Goal: Task Accomplishment & Management: Use online tool/utility

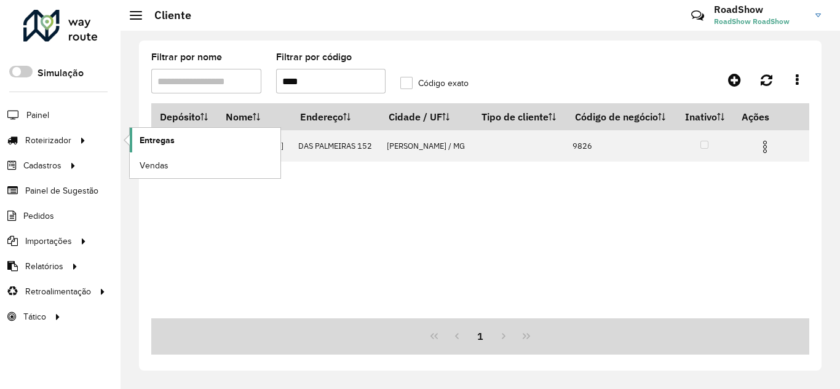
click at [170, 140] on span "Entregas" at bounding box center [157, 140] width 35 height 13
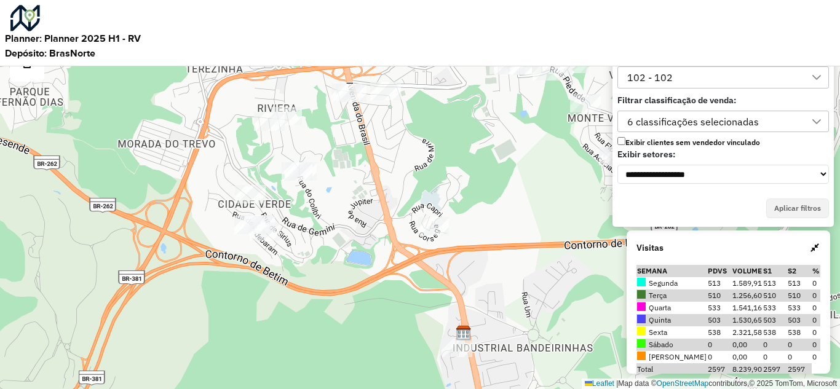
scroll to position [8, 56]
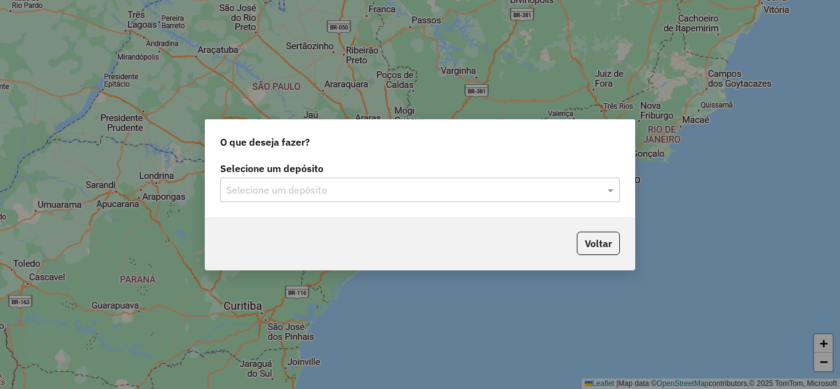
click at [349, 194] on input "text" at bounding box center [407, 190] width 363 height 15
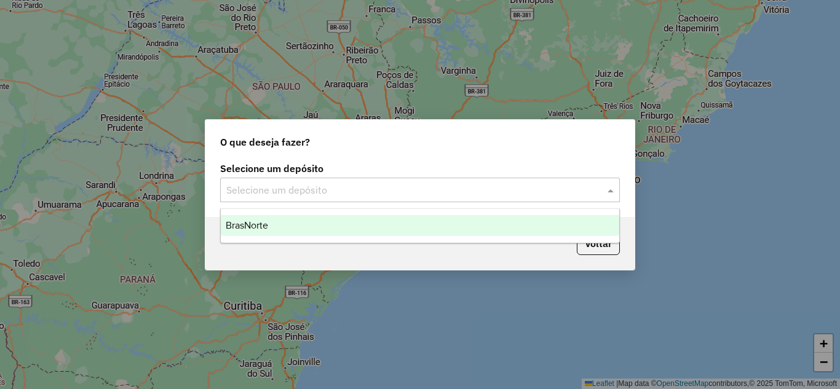
click at [253, 222] on span "BrasNorte" at bounding box center [247, 225] width 42 height 10
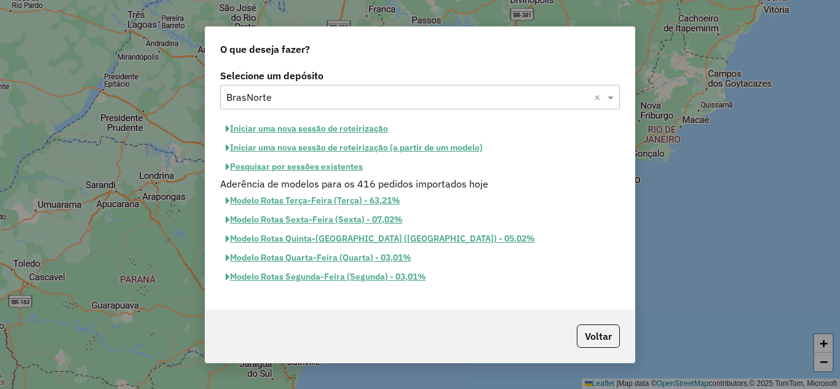
click at [263, 124] on button "Iniciar uma nova sessão de roteirização" at bounding box center [306, 128] width 173 height 19
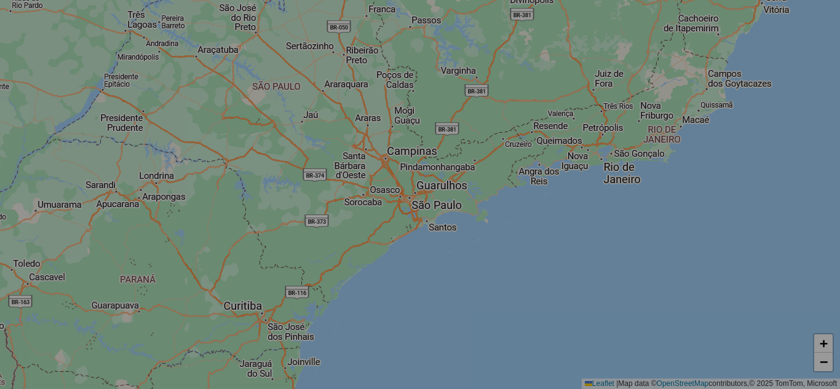
select select "*"
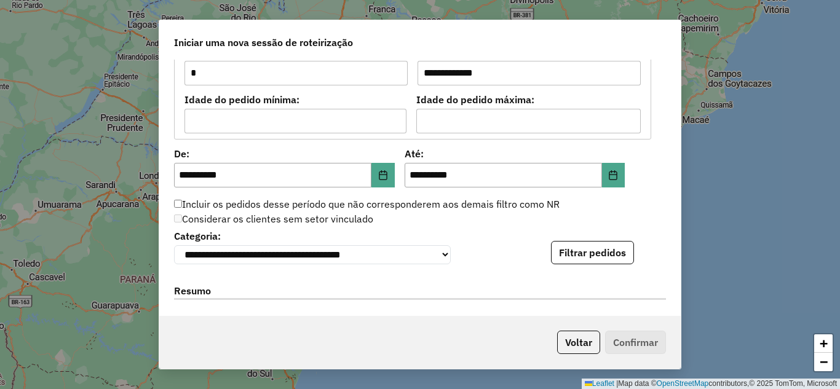
scroll to position [1112, 0]
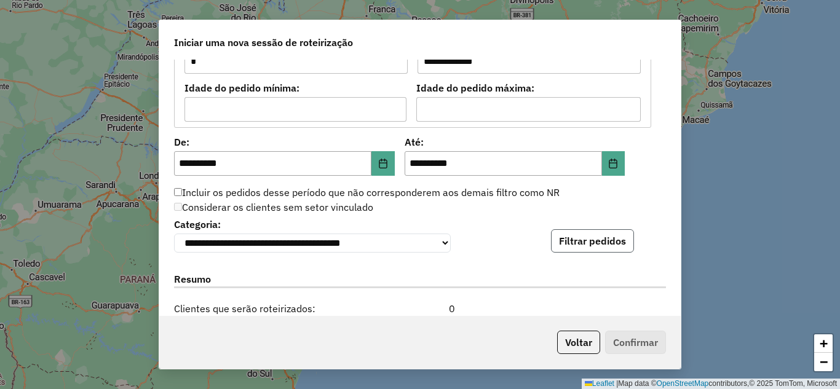
click at [581, 242] on button "Filtrar pedidos" at bounding box center [592, 240] width 83 height 23
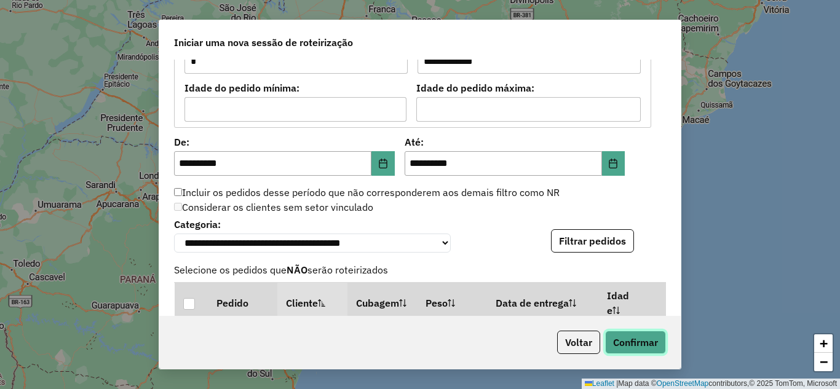
click at [647, 341] on button "Confirmar" at bounding box center [635, 342] width 61 height 23
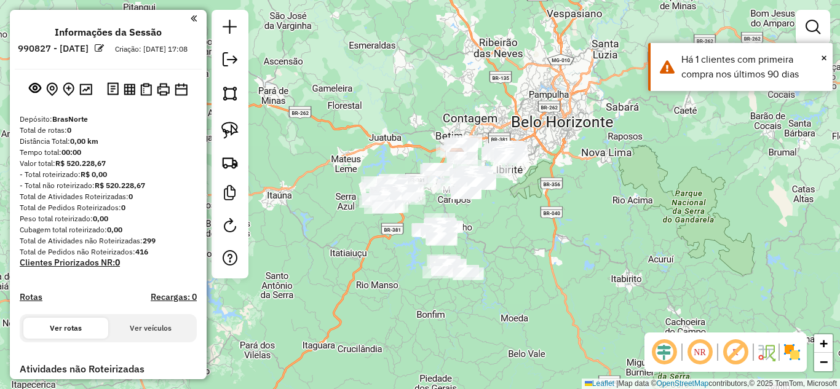
drag, startPoint x: 455, startPoint y: 270, endPoint x: 502, endPoint y: 182, distance: 99.9
click at [502, 183] on div "Janela de atendimento Grade de atendimento Capacidade Transportadoras Veículos …" at bounding box center [420, 194] width 840 height 389
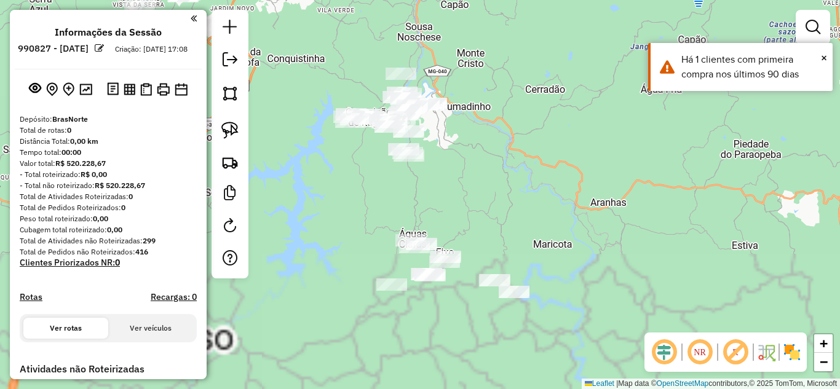
drag, startPoint x: 534, startPoint y: 191, endPoint x: 495, endPoint y: 197, distance: 39.8
click at [534, 189] on div "Janela de atendimento Grade de atendimento Capacidade Transportadoras Veículos …" at bounding box center [420, 194] width 840 height 389
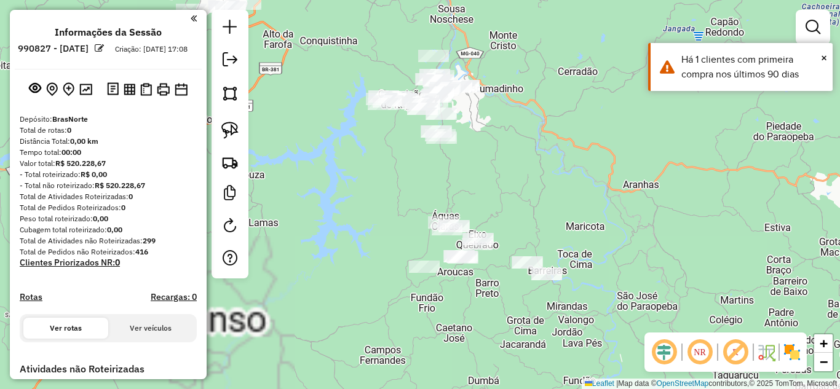
drag, startPoint x: 477, startPoint y: 182, endPoint x: 404, endPoint y: 165, distance: 74.6
click at [500, 162] on div "Janela de atendimento Grade de atendimento Capacidade Transportadoras Veículos …" at bounding box center [420, 194] width 840 height 389
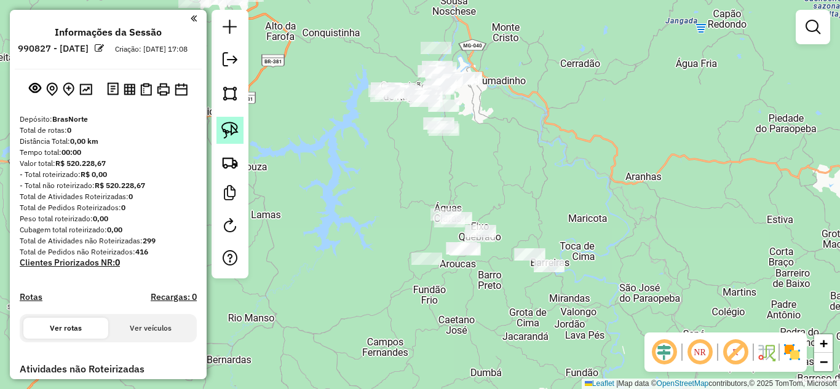
click at [228, 130] on img at bounding box center [229, 130] width 17 height 17
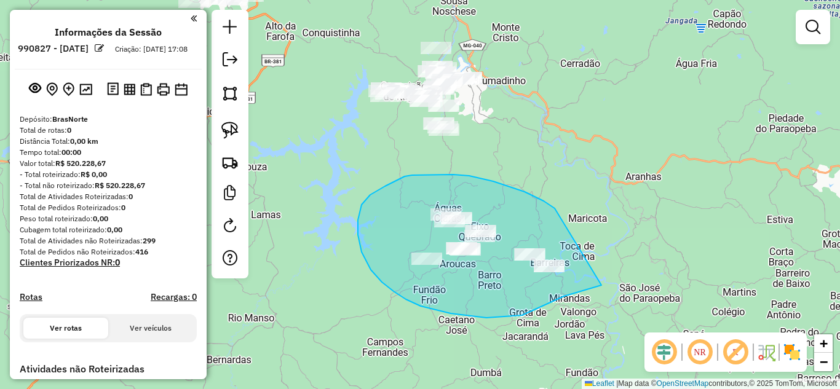
drag, startPoint x: 536, startPoint y: 197, endPoint x: 591, endPoint y: 198, distance: 54.7
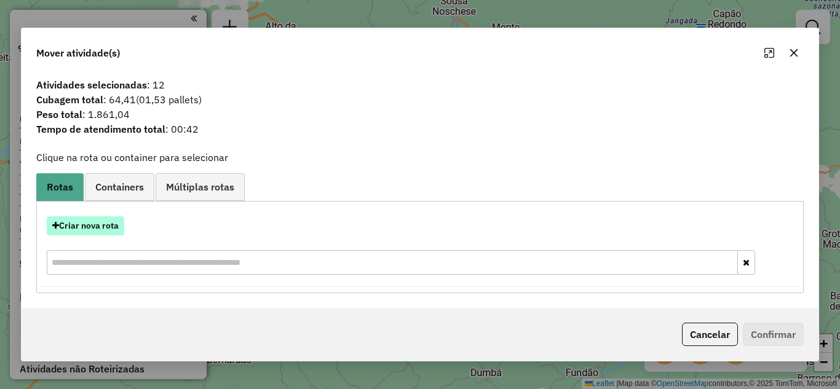
click at [93, 221] on button "Criar nova rota" at bounding box center [85, 225] width 77 height 19
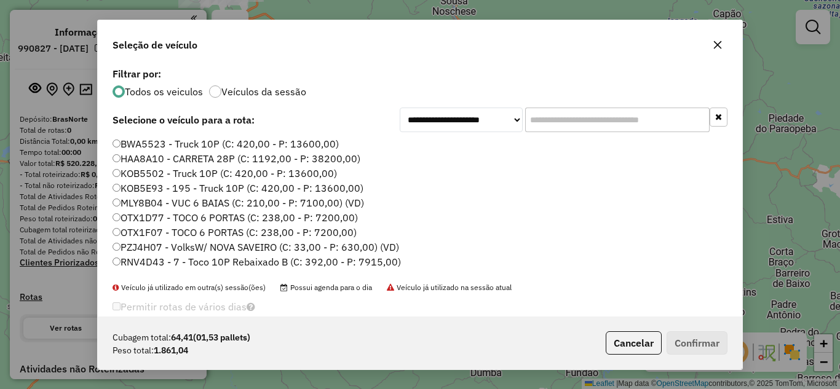
scroll to position [7, 4]
click at [549, 113] on input "text" at bounding box center [617, 120] width 184 height 25
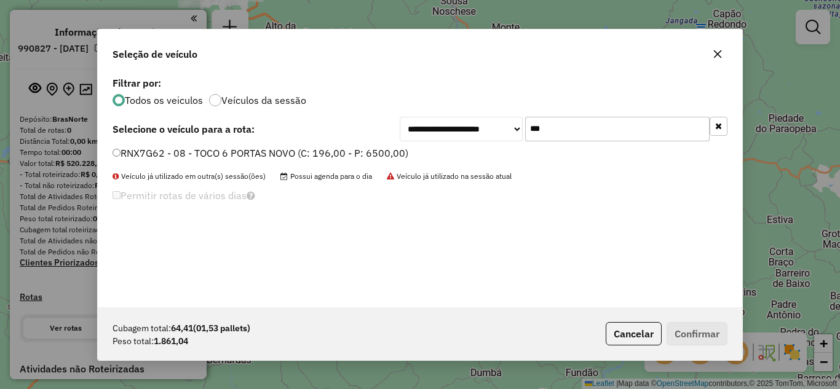
type input "***"
click at [121, 156] on label "RNX7G62 - 08 - TOCO 6 PORTAS NOVO (C: 196,00 - P: 6500,00)" at bounding box center [261, 153] width 296 height 15
click at [689, 335] on button "Confirmar" at bounding box center [697, 333] width 61 height 23
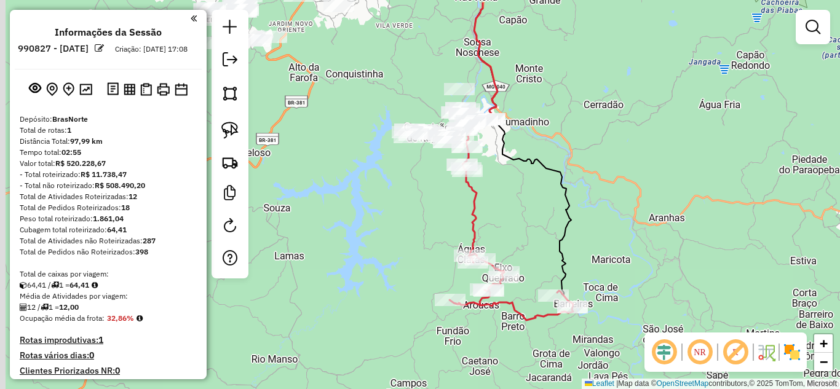
drag, startPoint x: 507, startPoint y: 208, endPoint x: 506, endPoint y: 216, distance: 8.1
click at [506, 216] on div "Janela de atendimento Grade de atendimento Capacidade Transportadoras Veículos …" at bounding box center [420, 194] width 840 height 389
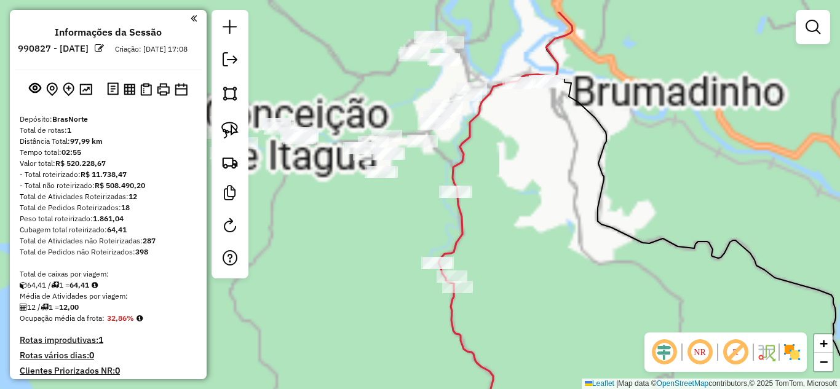
click at [524, 224] on div "Janela de atendimento Grade de atendimento Capacidade Transportadoras Veículos …" at bounding box center [420, 194] width 840 height 389
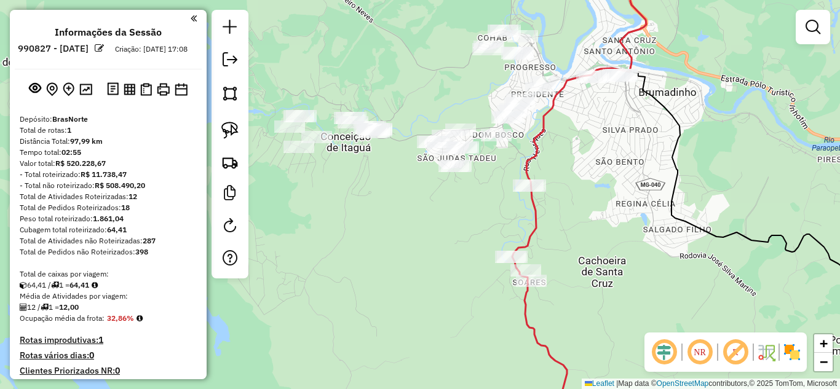
drag, startPoint x: 537, startPoint y: 212, endPoint x: 506, endPoint y: 196, distance: 34.7
click at [601, 202] on div "Janela de atendimento Grade de atendimento Capacidade Transportadoras Veículos …" at bounding box center [420, 194] width 840 height 389
click at [229, 127] on img at bounding box center [229, 130] width 17 height 17
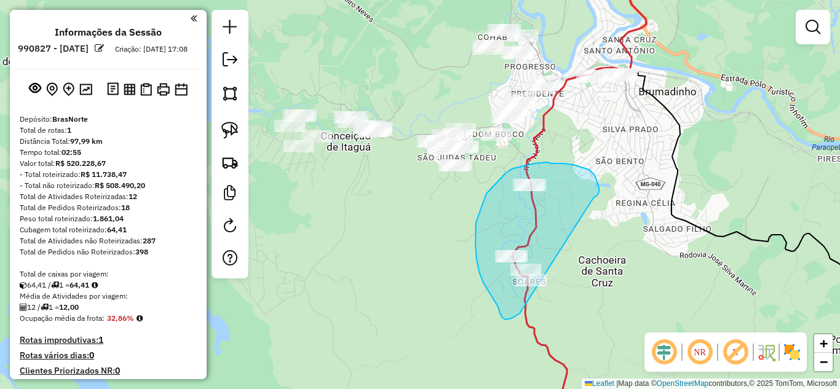
drag, startPoint x: 593, startPoint y: 198, endPoint x: 608, endPoint y: 257, distance: 60.8
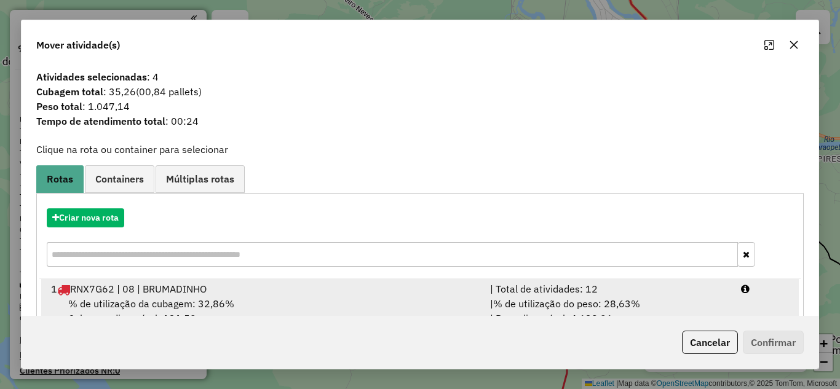
drag, startPoint x: 562, startPoint y: 289, endPoint x: 620, endPoint y: 307, distance: 60.5
click at [562, 288] on div "| Total de atividades: 12" at bounding box center [608, 289] width 251 height 15
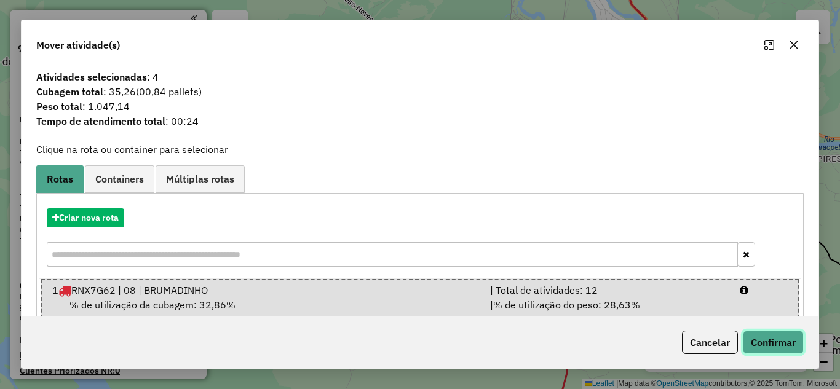
click at [780, 340] on button "Confirmar" at bounding box center [773, 342] width 61 height 23
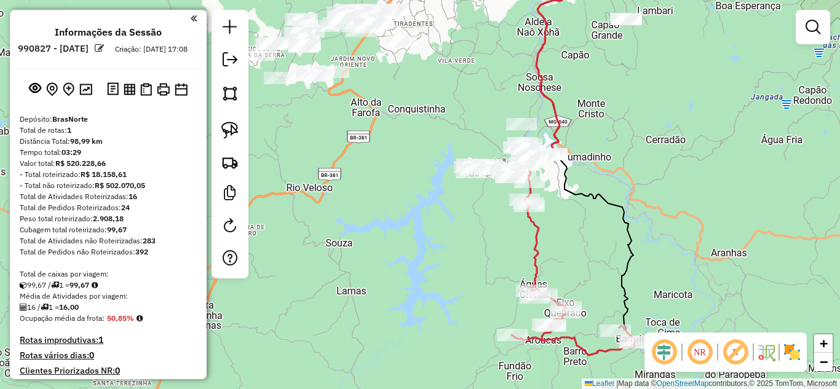
drag, startPoint x: 564, startPoint y: 212, endPoint x: 566, endPoint y: 231, distance: 19.7
click at [566, 238] on div "Janela de atendimento Grade de atendimento Capacidade Transportadoras Veículos …" at bounding box center [420, 194] width 840 height 389
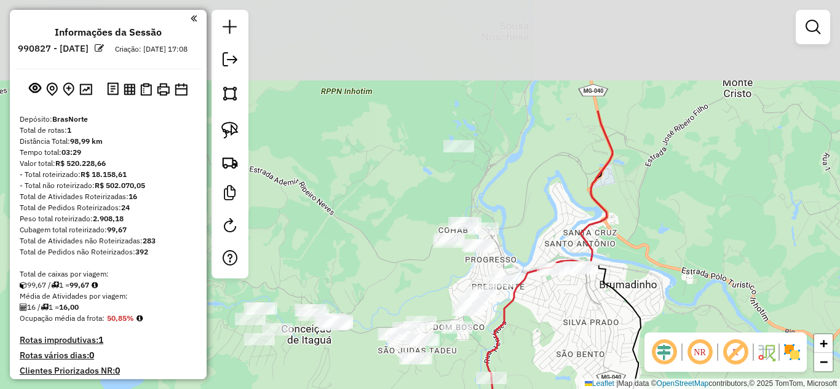
drag, startPoint x: 497, startPoint y: 77, endPoint x: 505, endPoint y: 204, distance: 127.0
click at [537, 216] on div "Janela de atendimento Grade de atendimento Capacidade Transportadoras Veículos …" at bounding box center [420, 194] width 840 height 389
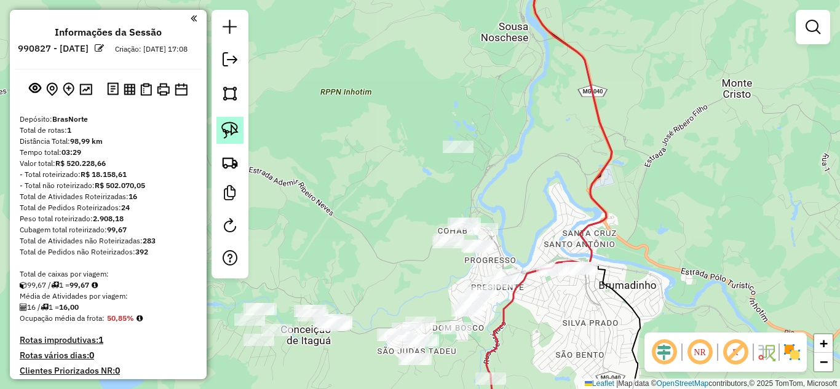
click at [228, 135] on img at bounding box center [229, 130] width 17 height 17
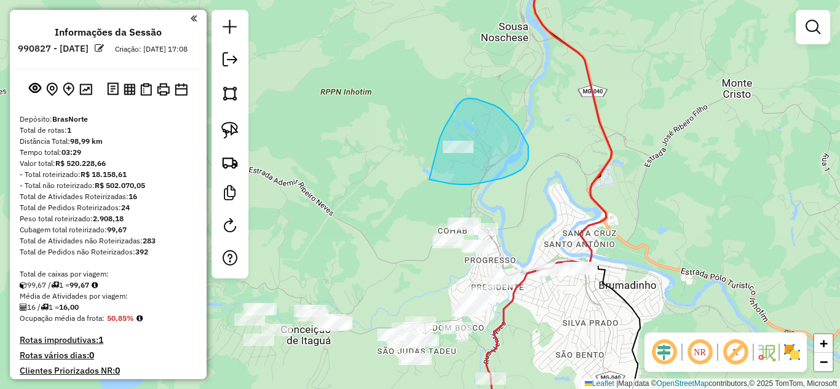
drag, startPoint x: 470, startPoint y: 184, endPoint x: 438, endPoint y: 141, distance: 54.1
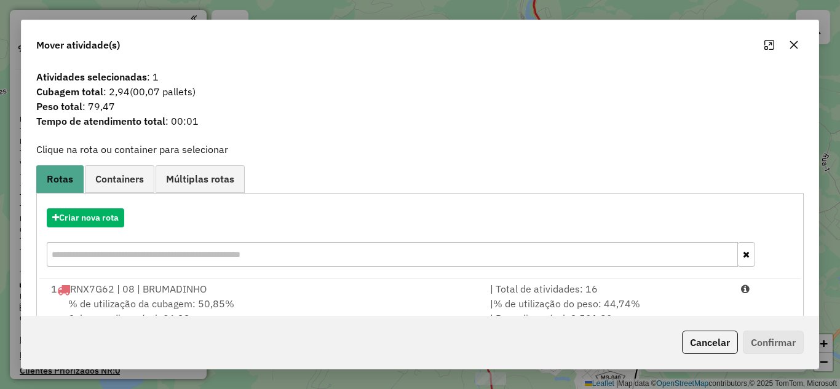
drag, startPoint x: 610, startPoint y: 293, endPoint x: 733, endPoint y: 330, distance: 128.4
click at [611, 291] on div "| Total de atividades: 16" at bounding box center [608, 289] width 251 height 15
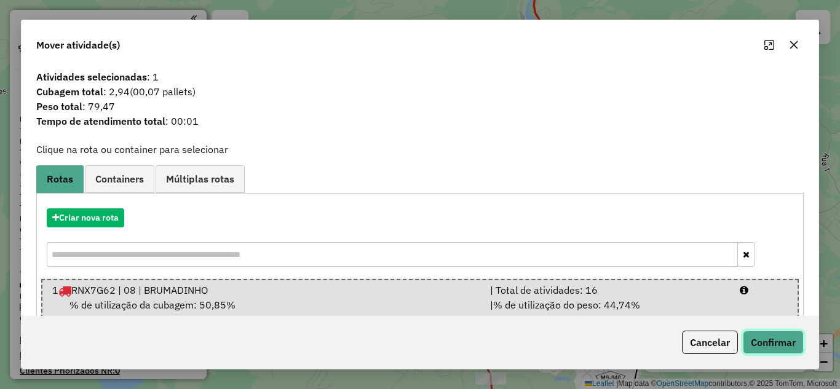
click at [778, 345] on button "Confirmar" at bounding box center [773, 342] width 61 height 23
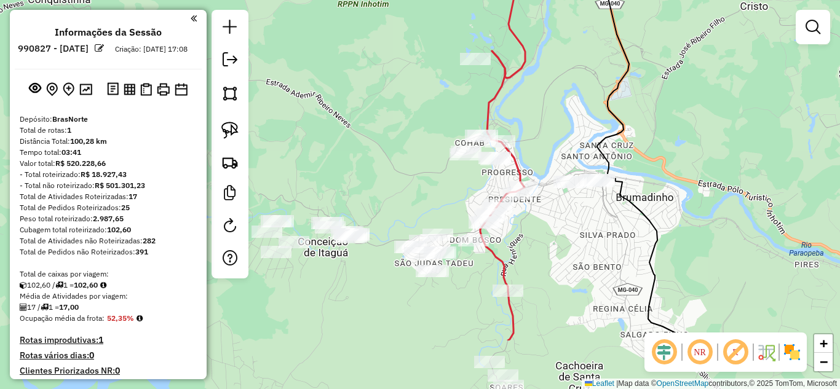
drag, startPoint x: 525, startPoint y: 307, endPoint x: 553, endPoint y: 215, distance: 97.1
click at [546, 216] on div "Janela de atendimento Grade de atendimento Capacidade Transportadoras Veículos …" at bounding box center [420, 194] width 840 height 389
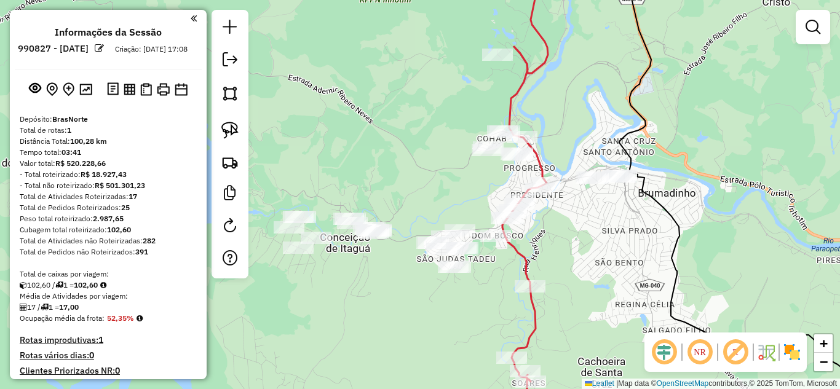
drag, startPoint x: 573, startPoint y: 249, endPoint x: 603, endPoint y: 245, distance: 30.4
click at [603, 245] on div "Janela de atendimento Grade de atendimento Capacidade Transportadoras Veículos …" at bounding box center [420, 194] width 840 height 389
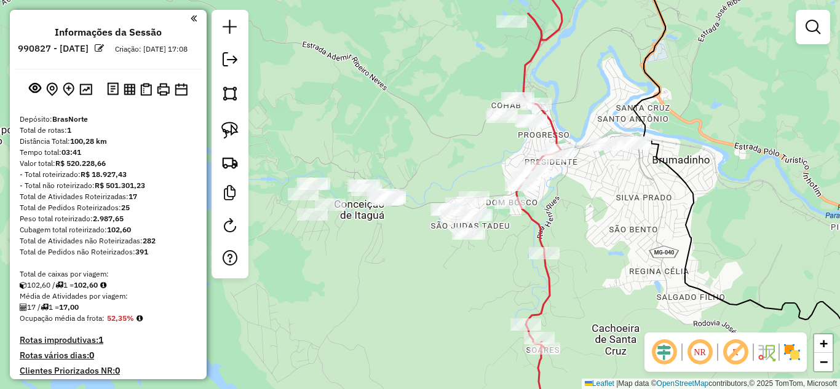
drag, startPoint x: 611, startPoint y: 259, endPoint x: 609, endPoint y: 226, distance: 33.3
click at [611, 228] on div "Janela de atendimento Grade de atendimento Capacidade Transportadoras Veículos …" at bounding box center [420, 194] width 840 height 389
click at [215, 131] on div at bounding box center [230, 144] width 37 height 269
click at [224, 129] on img at bounding box center [229, 130] width 17 height 17
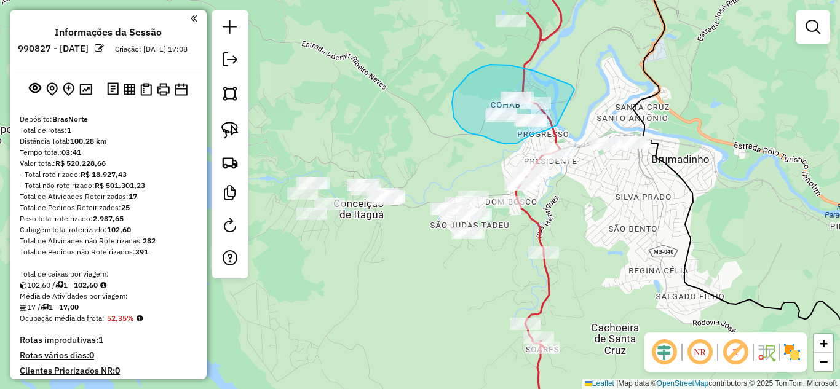
drag, startPoint x: 556, startPoint y: 79, endPoint x: 561, endPoint y: 110, distance: 31.1
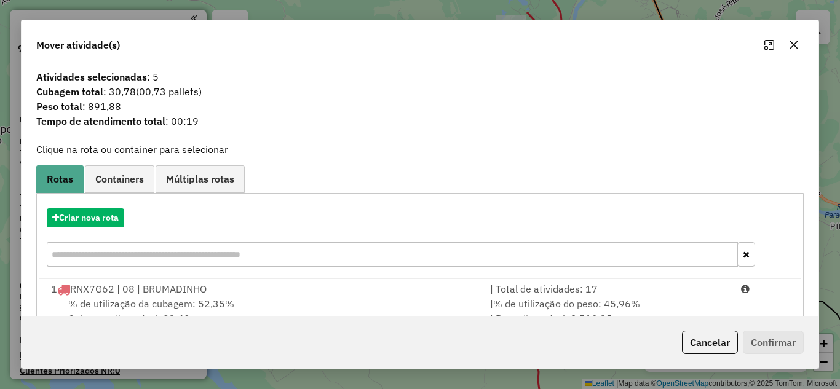
drag, startPoint x: 552, startPoint y: 296, endPoint x: 660, endPoint y: 326, distance: 112.9
click at [555, 293] on div "| Total de atividades: 17" at bounding box center [608, 289] width 251 height 15
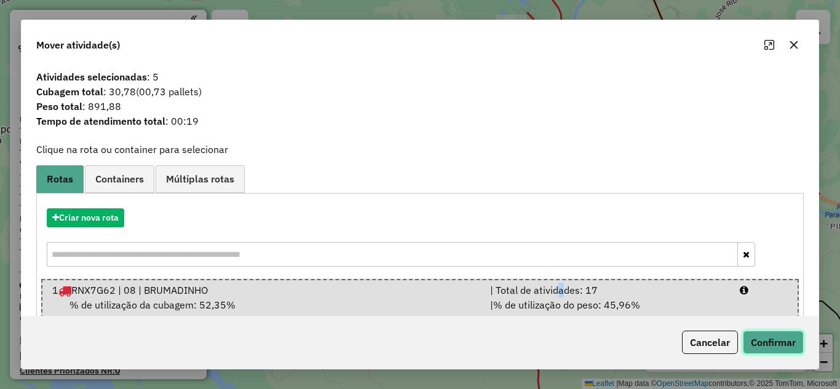
click at [761, 338] on button "Confirmar" at bounding box center [773, 342] width 61 height 23
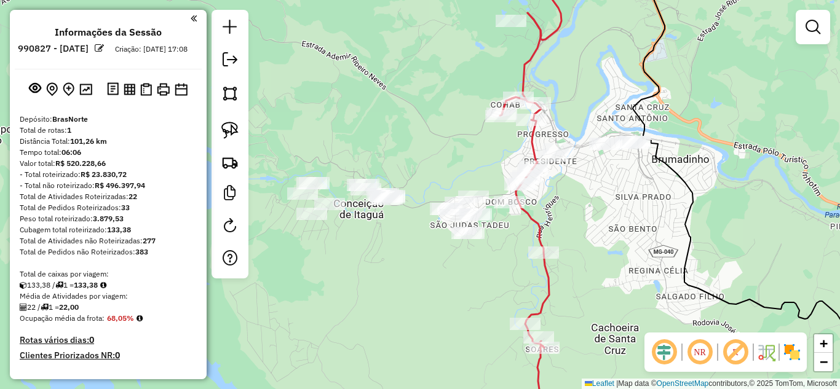
click at [545, 267] on icon at bounding box center [535, 221] width 70 height 416
select select "**********"
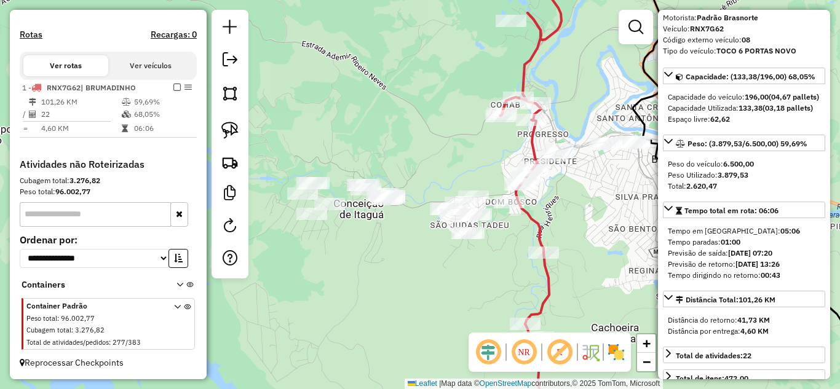
scroll to position [123, 0]
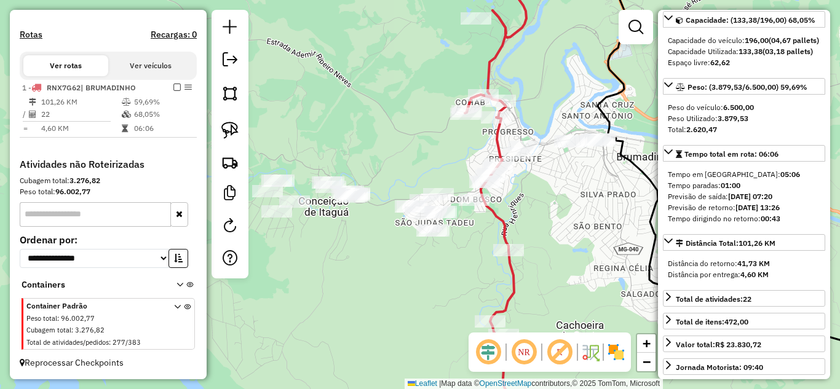
drag, startPoint x: 582, startPoint y: 212, endPoint x: 425, endPoint y: 187, distance: 158.7
click at [547, 208] on div "Janela de atendimento Grade de atendimento Capacidade Transportadoras Veículos …" at bounding box center [420, 194] width 840 height 389
click at [173, 85] on em at bounding box center [176, 87] width 7 height 7
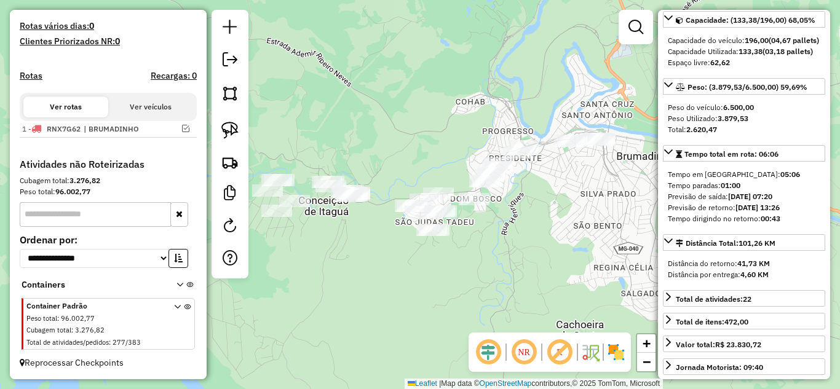
scroll to position [325, 0]
drag, startPoint x: 349, startPoint y: 137, endPoint x: 384, endPoint y: 132, distance: 35.4
click at [381, 133] on div "Janela de atendimento Grade de atendimento Capacidade Transportadoras Veículos …" at bounding box center [420, 194] width 840 height 389
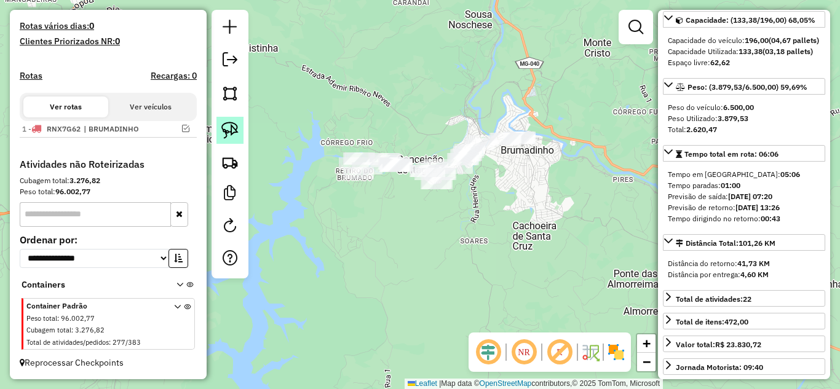
click at [227, 132] on img at bounding box center [229, 130] width 17 height 17
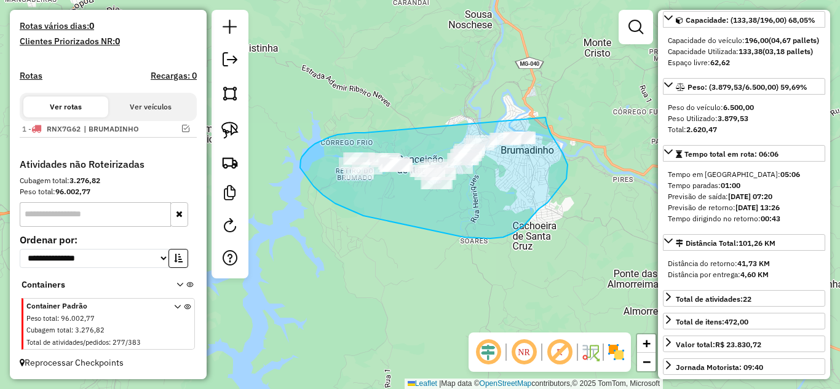
drag, startPoint x: 302, startPoint y: 157, endPoint x: 544, endPoint y: 117, distance: 244.8
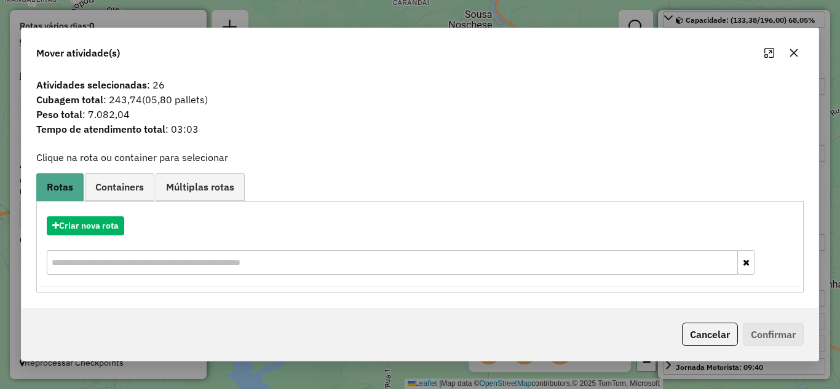
click at [796, 50] on icon "button" at bounding box center [794, 53] width 8 height 8
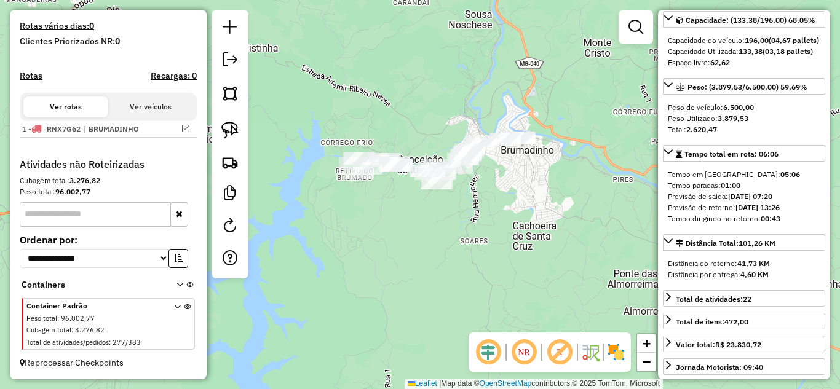
drag, startPoint x: 224, startPoint y: 129, endPoint x: 246, endPoint y: 140, distance: 24.7
click at [224, 129] on img at bounding box center [229, 130] width 17 height 17
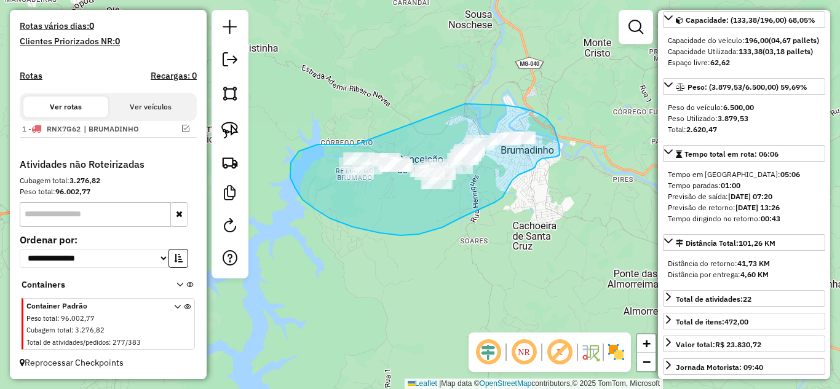
drag, startPoint x: 291, startPoint y: 162, endPoint x: 413, endPoint y: 119, distance: 129.7
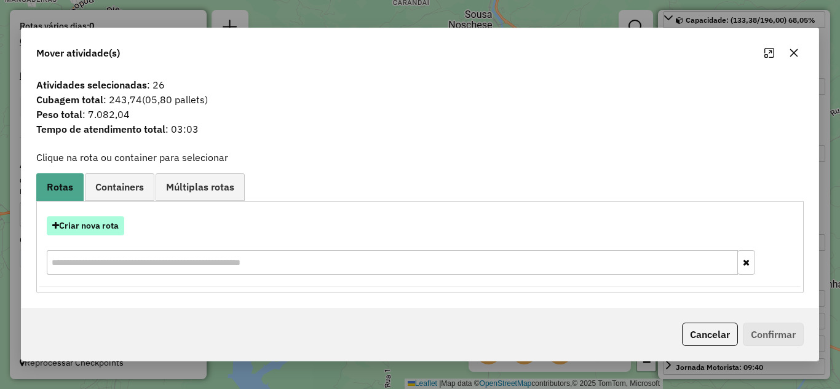
drag, startPoint x: 83, startPoint y: 225, endPoint x: 97, endPoint y: 223, distance: 13.7
click at [97, 223] on button "Criar nova rota" at bounding box center [85, 225] width 77 height 19
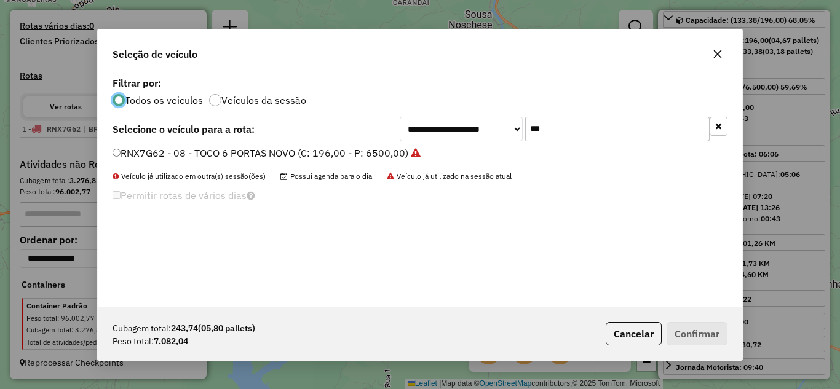
scroll to position [7, 4]
click at [561, 125] on input "***" at bounding box center [617, 129] width 184 height 25
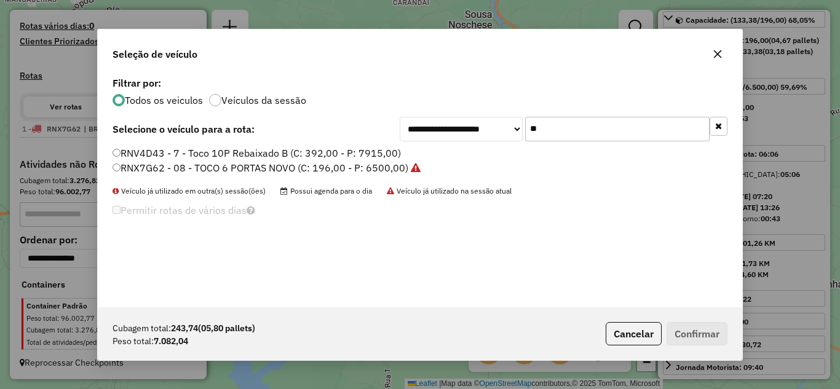
type input "*"
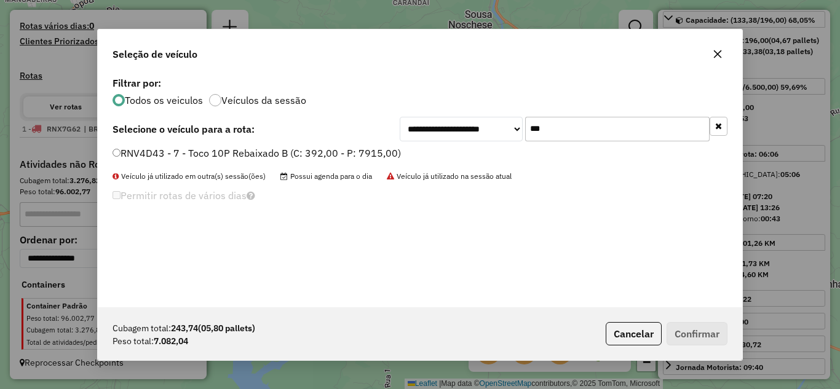
type input "***"
drag, startPoint x: 592, startPoint y: 293, endPoint x: 702, endPoint y: 329, distance: 115.9
click at [702, 329] on button "Confirmar" at bounding box center [697, 333] width 61 height 23
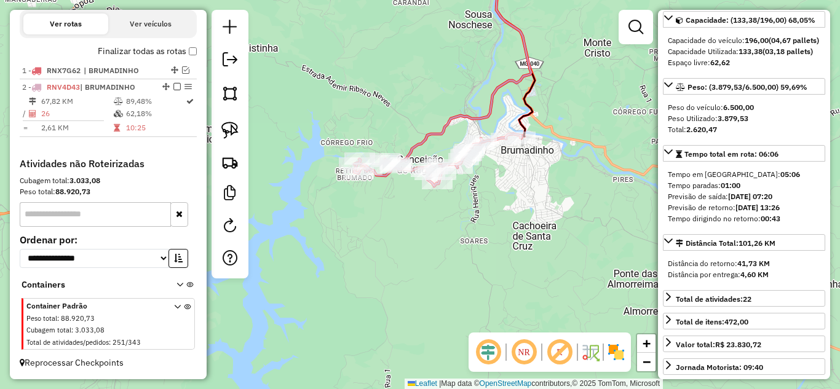
scroll to position [423, 0]
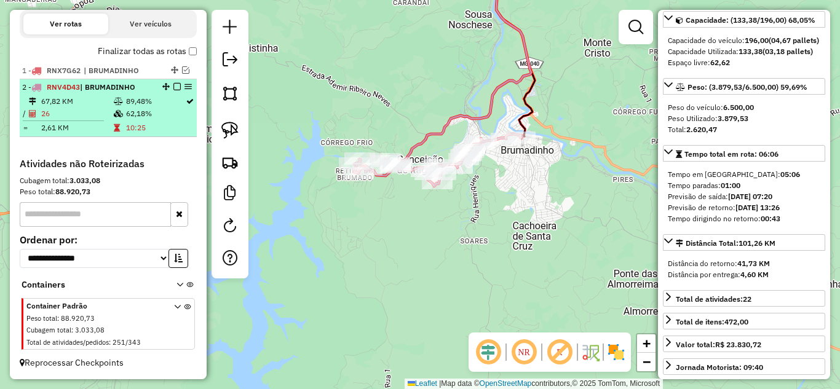
click at [175, 87] on em at bounding box center [176, 86] width 7 height 7
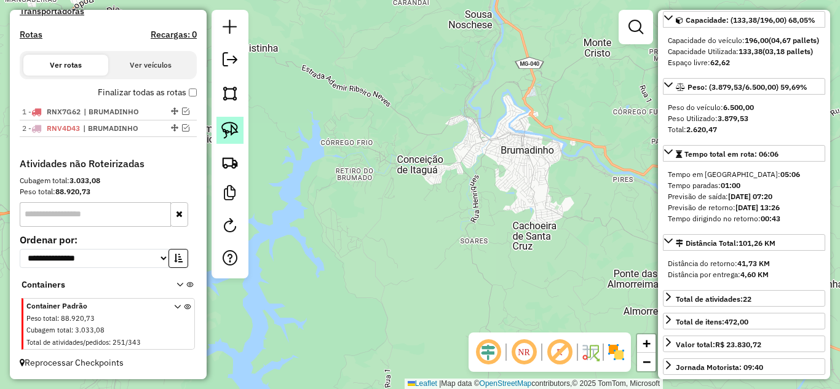
scroll to position [382, 0]
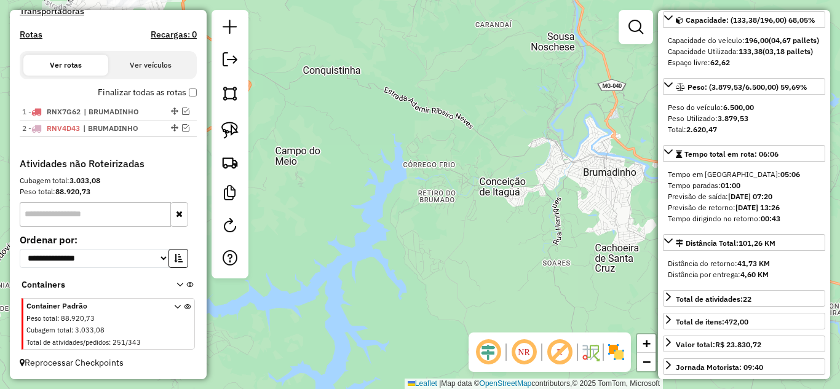
drag, startPoint x: 307, startPoint y: 140, endPoint x: 403, endPoint y: 159, distance: 98.4
click at [403, 160] on div "Janela de atendimento Grade de atendimento Capacidade Transportadoras Veículos …" at bounding box center [420, 194] width 840 height 389
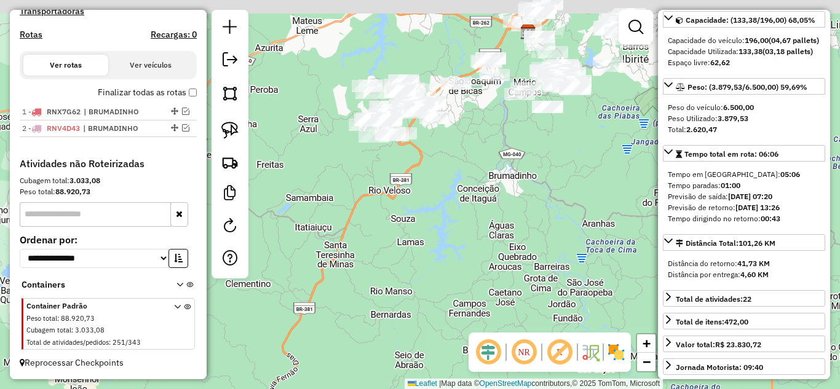
drag, startPoint x: 453, startPoint y: 208, endPoint x: 448, endPoint y: 159, distance: 49.4
click at [467, 211] on div "Janela de atendimento Grade de atendimento Capacidade Transportadoras Veículos …" at bounding box center [420, 194] width 840 height 389
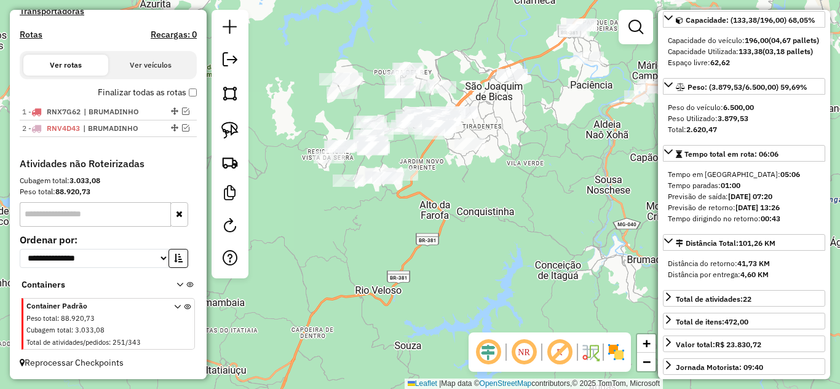
drag, startPoint x: 469, startPoint y: 174, endPoint x: 477, endPoint y: 182, distance: 10.9
click at [475, 175] on div "Janela de atendimento Grade de atendimento Capacidade Transportadoras Veículos …" at bounding box center [420, 194] width 840 height 389
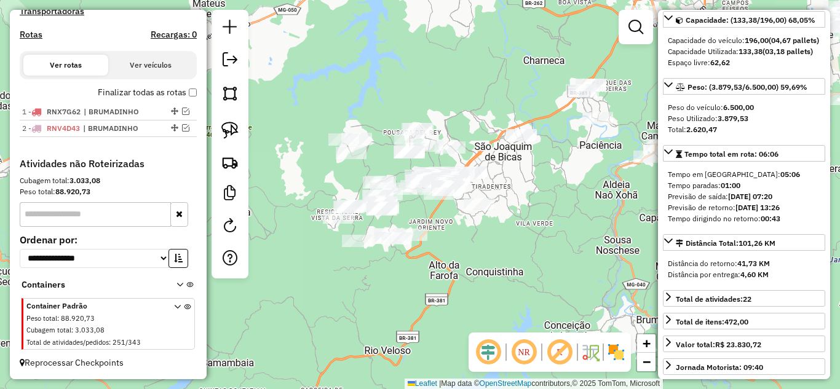
drag, startPoint x: 422, startPoint y: 272, endPoint x: 428, endPoint y: 217, distance: 55.7
click at [422, 273] on div "Janela de atendimento Grade de atendimento Capacidade Transportadoras Veículos …" at bounding box center [420, 194] width 840 height 389
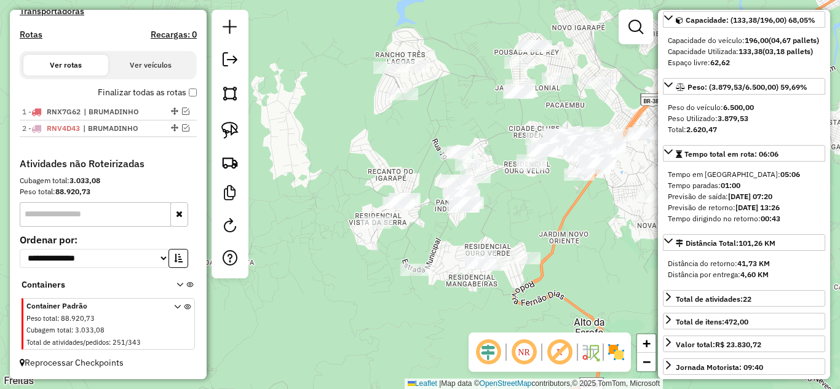
drag, startPoint x: 437, startPoint y: 229, endPoint x: 567, endPoint y: 212, distance: 130.9
click at [567, 212] on div "Janela de atendimento Grade de atendimento Capacidade Transportadoras Veículos …" at bounding box center [420, 194] width 840 height 389
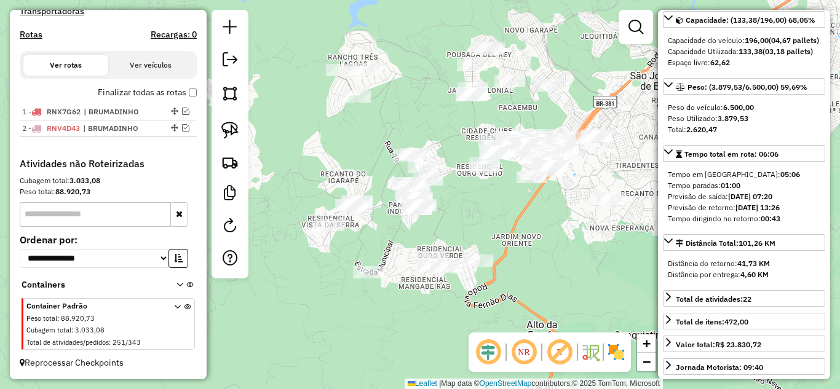
drag, startPoint x: 524, startPoint y: 212, endPoint x: 288, endPoint y: 188, distance: 237.4
click at [486, 212] on div "Janela de atendimento Grade de atendimento Capacidade Transportadoras Veículos …" at bounding box center [420, 194] width 840 height 389
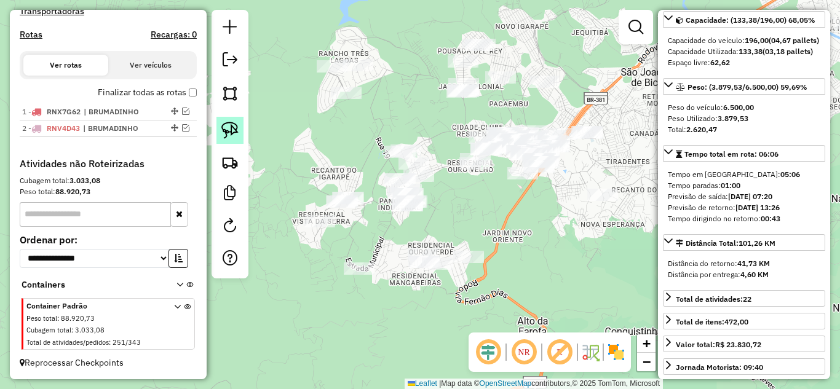
click at [225, 125] on img at bounding box center [229, 130] width 17 height 17
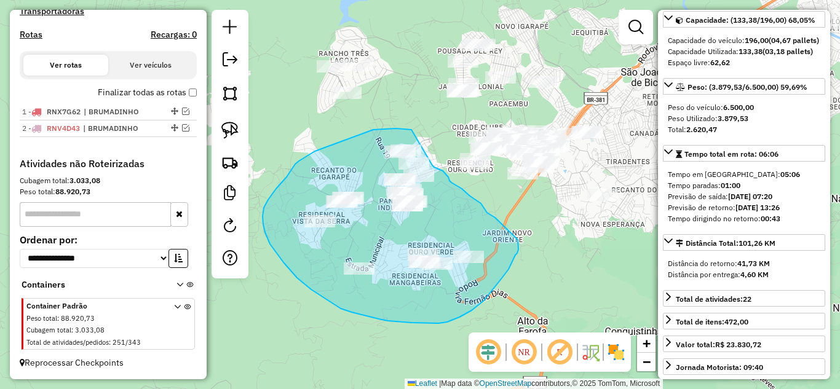
drag, startPoint x: 396, startPoint y: 129, endPoint x: 424, endPoint y: 131, distance: 28.4
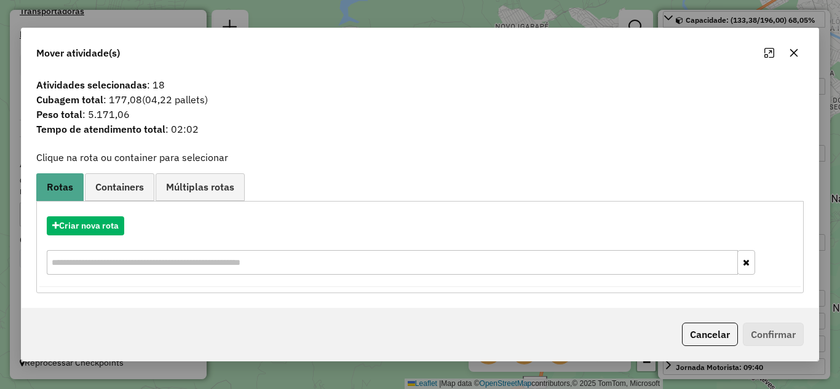
drag, startPoint x: 796, startPoint y: 53, endPoint x: 759, endPoint y: 58, distance: 37.8
click at [796, 52] on icon "button" at bounding box center [794, 53] width 10 height 10
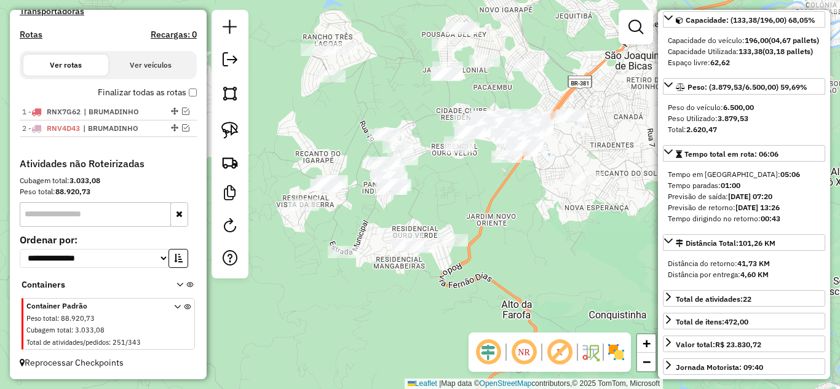
drag, startPoint x: 521, startPoint y: 216, endPoint x: 505, endPoint y: 200, distance: 23.0
click at [505, 200] on div "Janela de atendimento Grade de atendimento Capacidade Transportadoras Veículos …" at bounding box center [420, 194] width 840 height 389
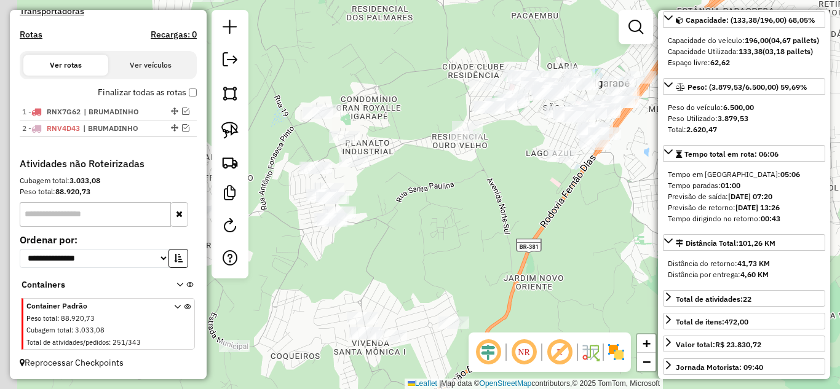
drag, startPoint x: 505, startPoint y: 199, endPoint x: 566, endPoint y: 184, distance: 63.2
click at [566, 188] on div "Janela de atendimento Grade de atendimento Capacidade Transportadoras Veículos …" at bounding box center [420, 194] width 840 height 389
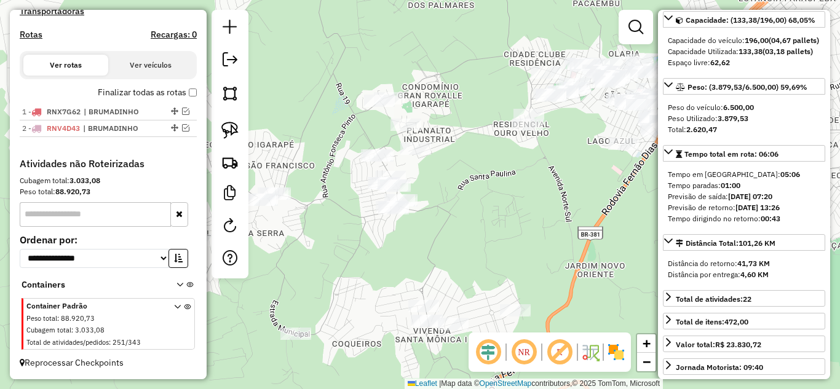
click at [627, 192] on div "Janela de atendimento Grade de atendimento Capacidade Transportadoras Veículos …" at bounding box center [420, 194] width 840 height 389
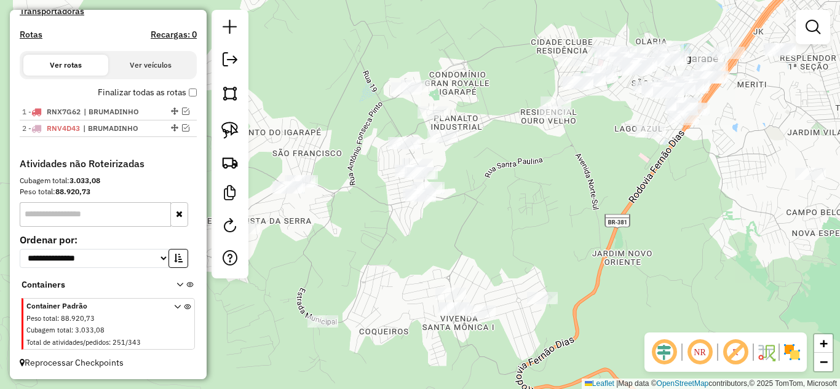
drag, startPoint x: 652, startPoint y: 197, endPoint x: 670, endPoint y: 181, distance: 23.5
click at [674, 185] on div "Janela de atendimento Grade de atendimento Capacidade Transportadoras Veículos …" at bounding box center [420, 194] width 840 height 389
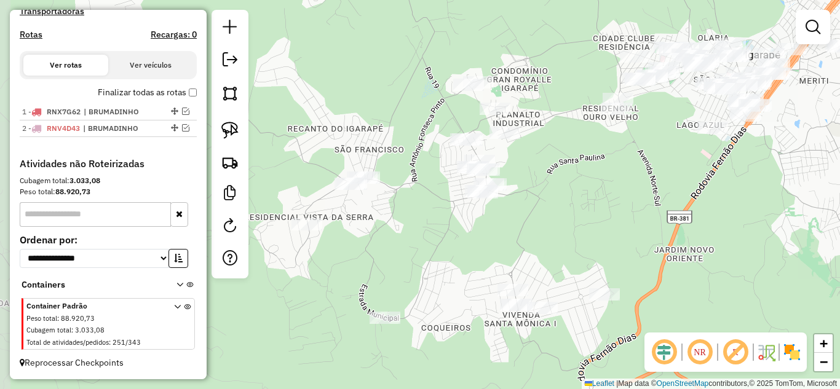
drag, startPoint x: 623, startPoint y: 171, endPoint x: 559, endPoint y: 184, distance: 65.4
click at [677, 165] on div "Janela de atendimento Grade de atendimento Capacidade Transportadoras Veículos …" at bounding box center [420, 194] width 840 height 389
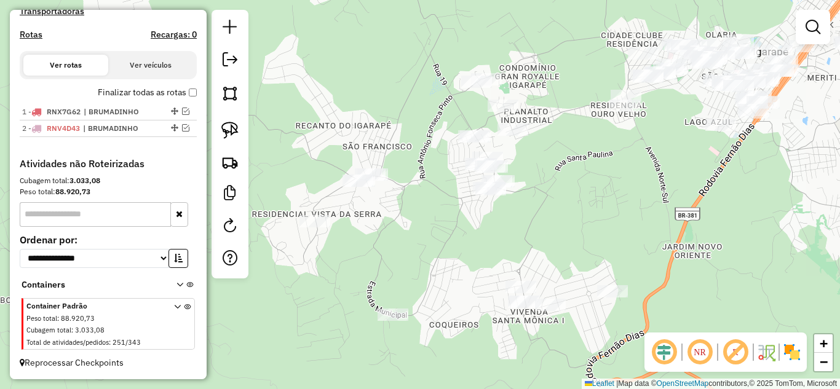
drag, startPoint x: 333, startPoint y: 126, endPoint x: 341, endPoint y: 127, distance: 8.0
click at [341, 127] on div "Janela de atendimento Grade de atendimento Capacidade Transportadoras Veículos …" at bounding box center [420, 194] width 840 height 389
click at [225, 129] on img at bounding box center [229, 130] width 17 height 17
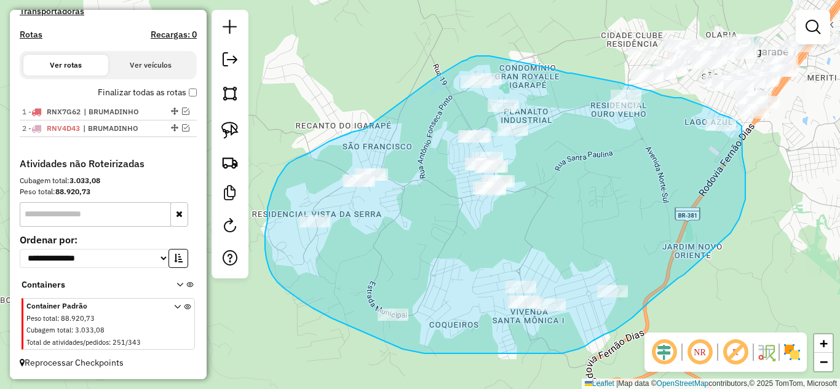
drag, startPoint x: 329, startPoint y: 141, endPoint x: 382, endPoint y: 111, distance: 61.4
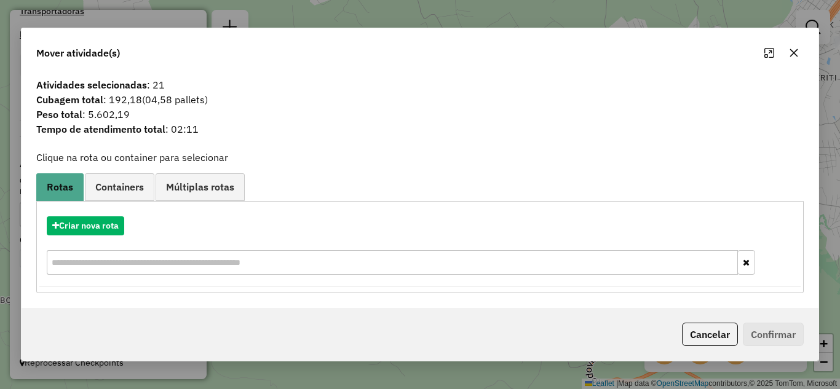
click at [793, 54] on icon "button" at bounding box center [794, 53] width 10 height 10
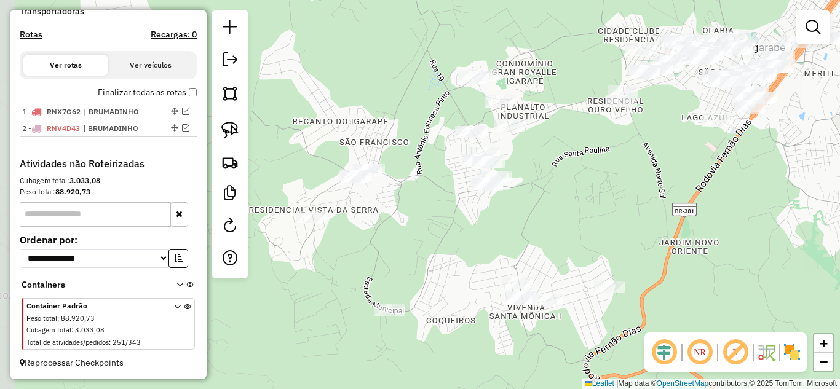
drag, startPoint x: 579, startPoint y: 148, endPoint x: 616, endPoint y: 158, distance: 37.8
click at [635, 154] on div "Janela de atendimento Grade de atendimento Capacidade Transportadoras Veículos …" at bounding box center [420, 194] width 840 height 389
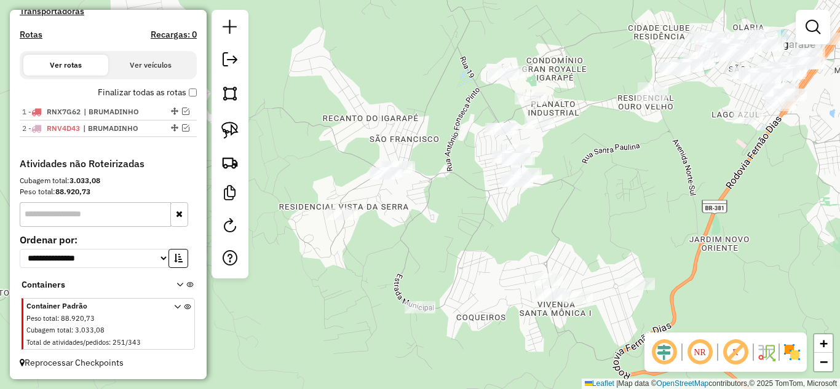
drag, startPoint x: 445, startPoint y: 154, endPoint x: 453, endPoint y: 152, distance: 8.1
click at [453, 152] on div "Janela de atendimento Grade de atendimento Capacidade Transportadoras Veículos …" at bounding box center [420, 194] width 840 height 389
click at [231, 129] on img at bounding box center [229, 130] width 17 height 17
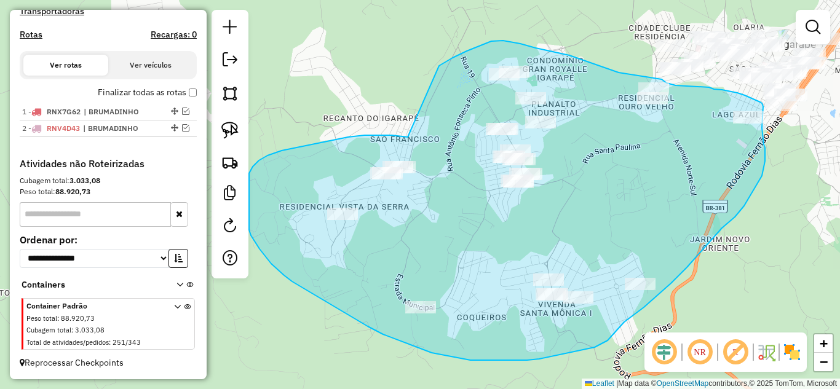
drag, startPoint x: 379, startPoint y: 135, endPoint x: 437, endPoint y: 66, distance: 89.9
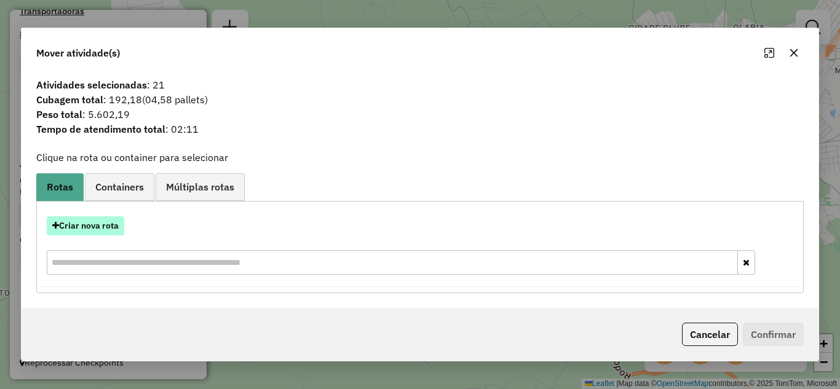
drag, startPoint x: 90, startPoint y: 226, endPoint x: 93, endPoint y: 220, distance: 6.3
click at [93, 220] on button "Criar nova rota" at bounding box center [85, 225] width 77 height 19
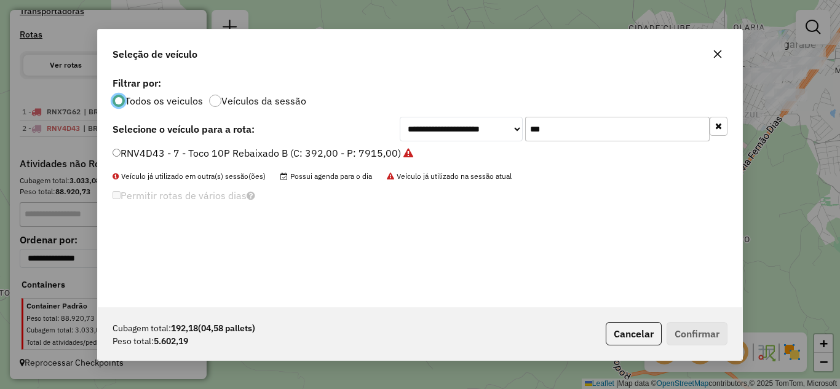
scroll to position [7, 4]
click at [635, 133] on input "***" at bounding box center [617, 129] width 184 height 25
type input "*"
type input "***"
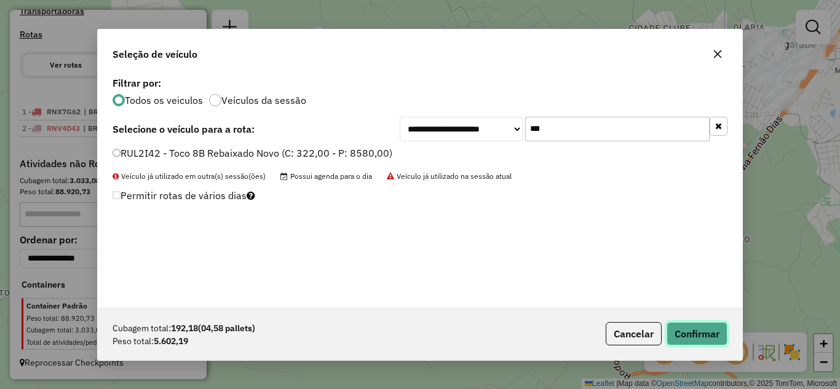
click at [689, 330] on button "Confirmar" at bounding box center [697, 333] width 61 height 23
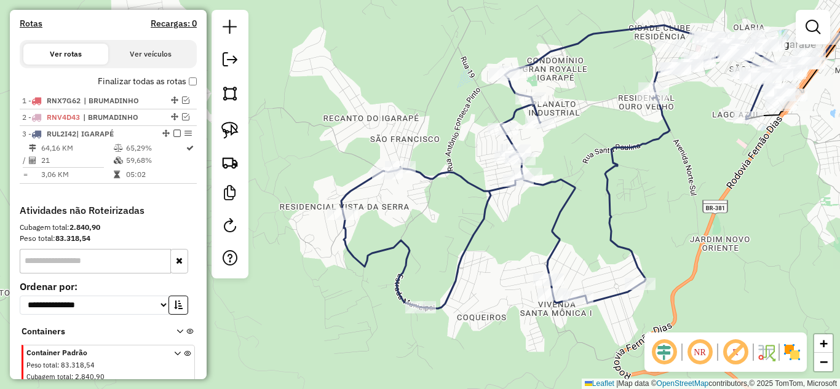
scroll to position [423, 0]
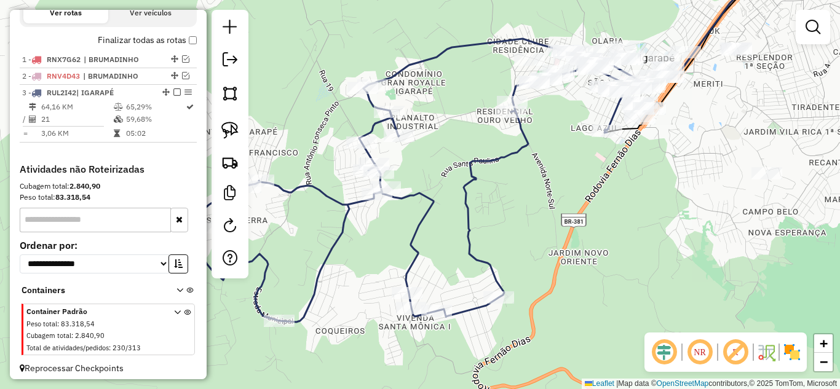
drag, startPoint x: 695, startPoint y: 213, endPoint x: 501, endPoint y: 213, distance: 193.7
click at [552, 225] on div "Janela de atendimento Grade de atendimento Capacidade Transportadoras Veículos …" at bounding box center [420, 194] width 840 height 389
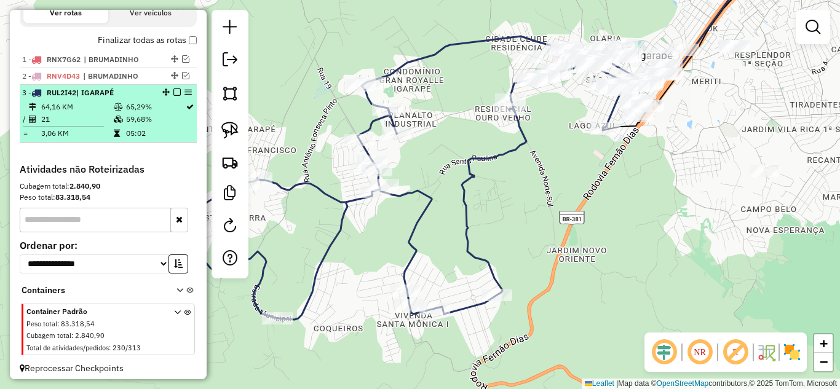
click at [173, 96] on em at bounding box center [176, 92] width 7 height 7
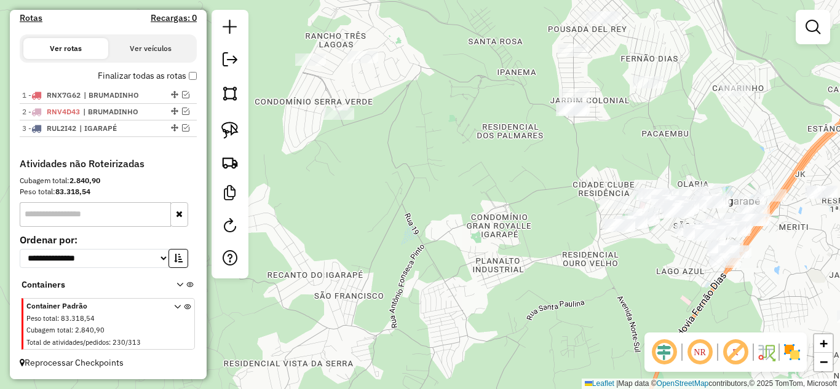
drag, startPoint x: 438, startPoint y: 240, endPoint x: 560, endPoint y: 306, distance: 137.9
click at [560, 306] on div "Janela de atendimento Grade de atendimento Capacidade Transportadoras Veículos …" at bounding box center [420, 194] width 840 height 389
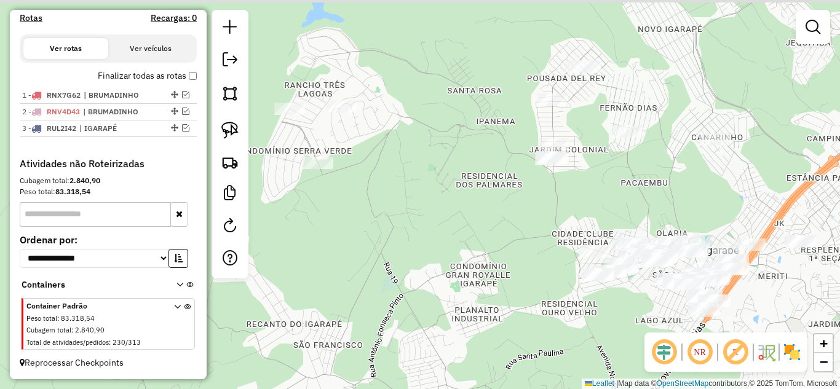
drag, startPoint x: 481, startPoint y: 159, endPoint x: 428, endPoint y: 217, distance: 78.3
click at [476, 234] on div "Janela de atendimento Grade de atendimento Capacidade Transportadoras Veículos …" at bounding box center [420, 194] width 840 height 389
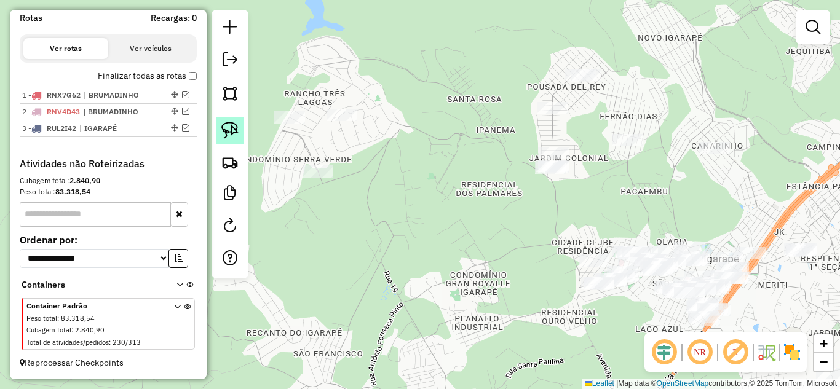
click at [221, 129] on img at bounding box center [229, 130] width 17 height 17
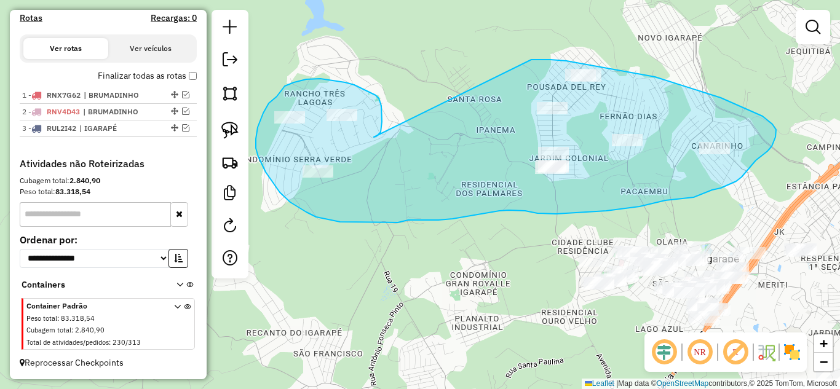
drag, startPoint x: 377, startPoint y: 136, endPoint x: 523, endPoint y: 67, distance: 161.2
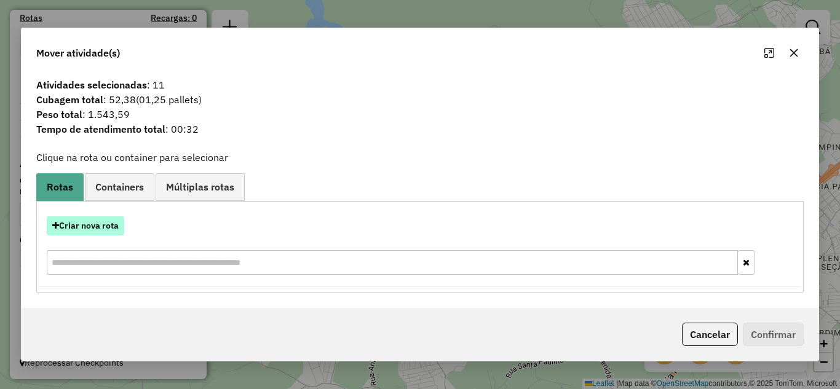
click at [91, 222] on button "Criar nova rota" at bounding box center [85, 225] width 77 height 19
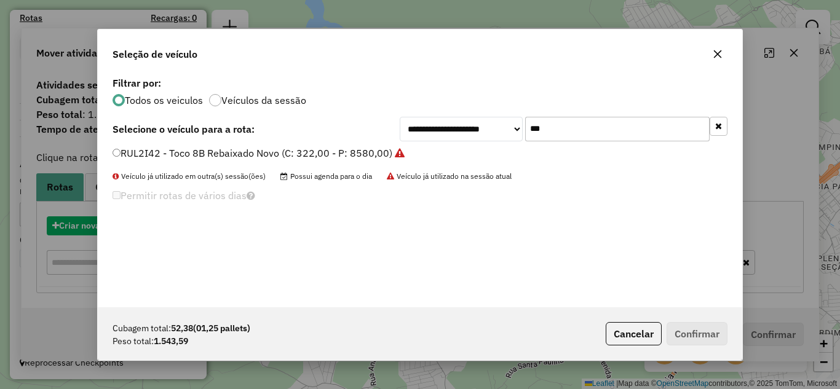
scroll to position [7, 4]
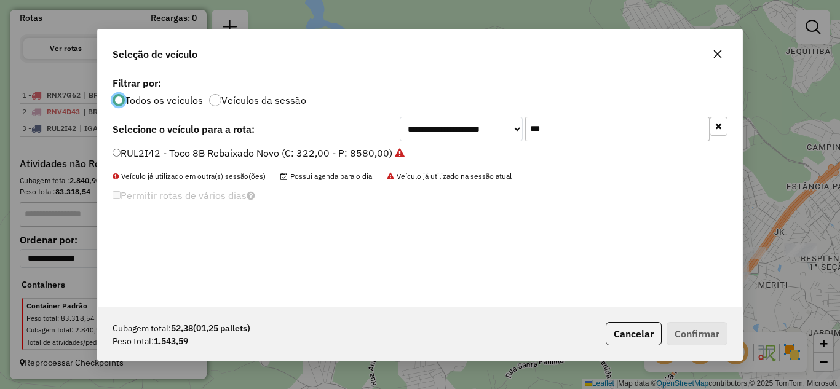
click at [575, 117] on input "***" at bounding box center [617, 129] width 184 height 25
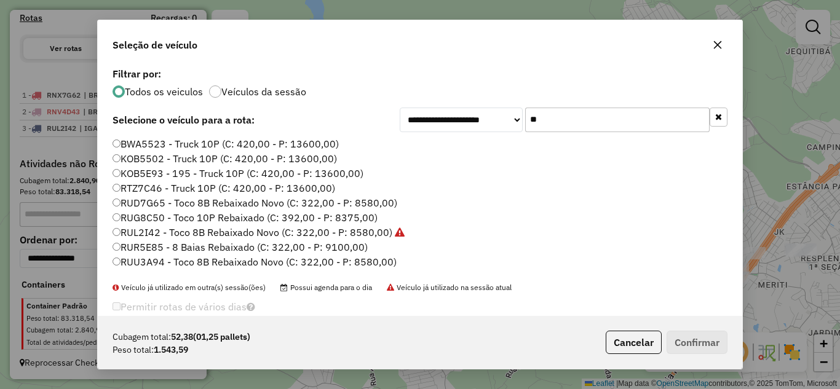
type input "*"
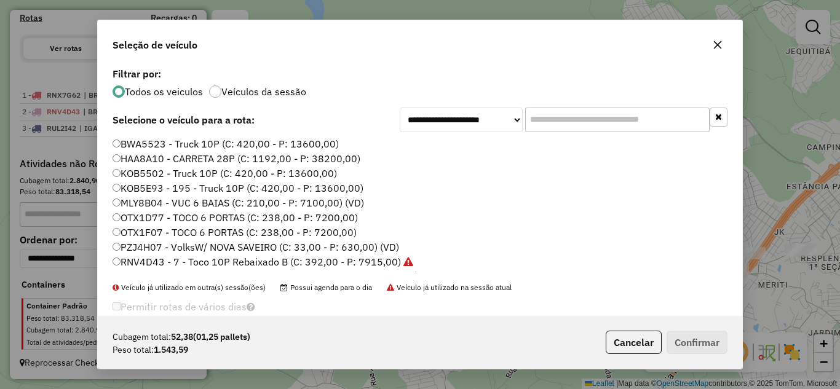
type input "*"
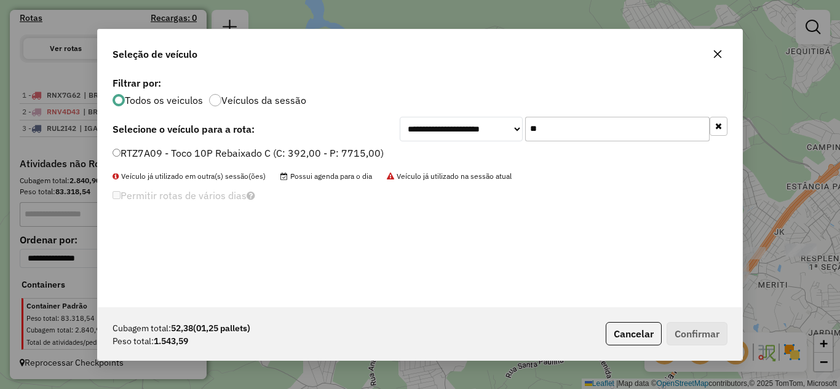
type input "**"
click at [698, 330] on button "Confirmar" at bounding box center [697, 333] width 61 height 23
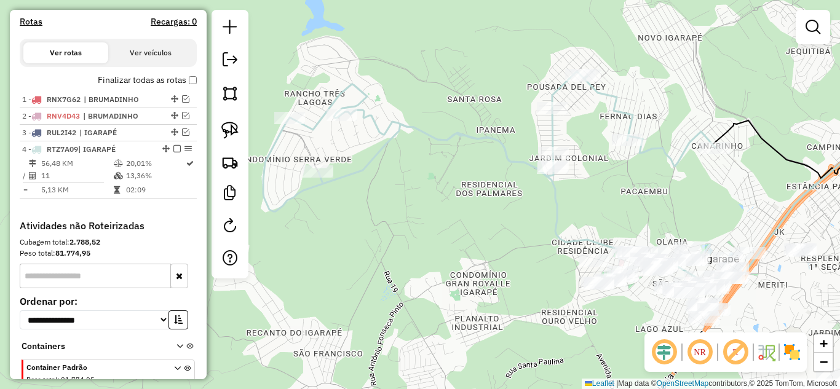
scroll to position [438, 0]
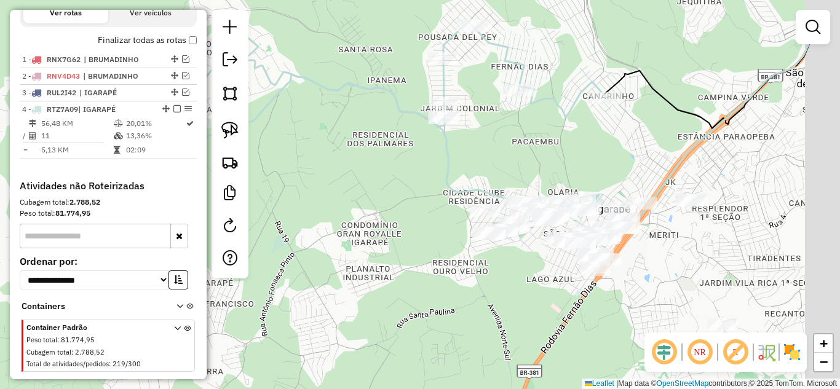
drag, startPoint x: 542, startPoint y: 199, endPoint x: 438, endPoint y: 130, distance: 125.5
click at [431, 143] on icon at bounding box center [523, 136] width 582 height 199
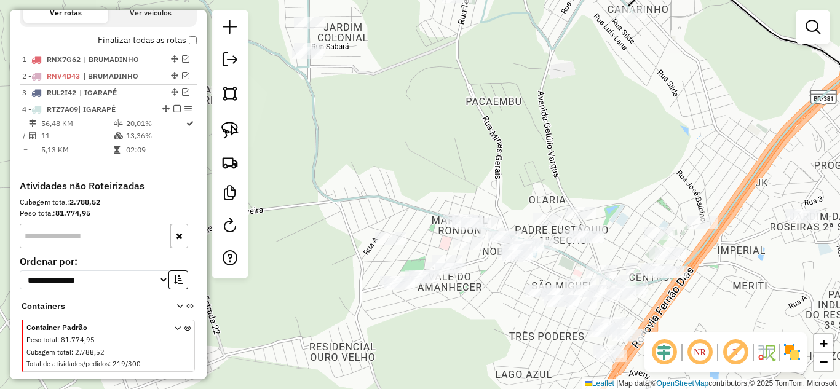
drag, startPoint x: 604, startPoint y: 127, endPoint x: 605, endPoint y: 117, distance: 9.3
click at [612, 112] on div "Janela de atendimento Grade de atendimento Capacidade Transportadoras Veículos …" at bounding box center [420, 194] width 840 height 389
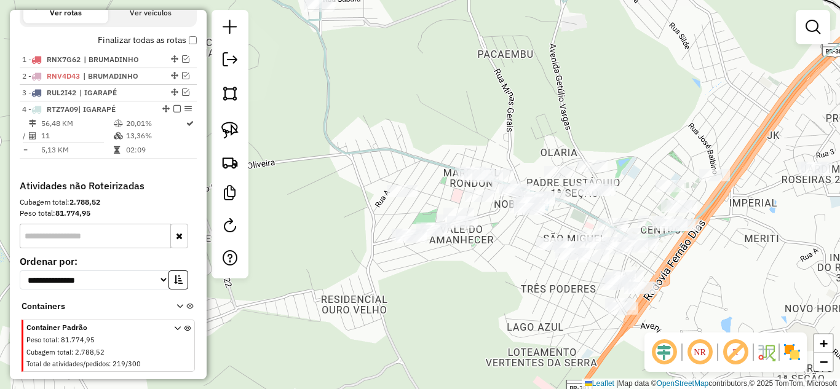
drag, startPoint x: 568, startPoint y: 126, endPoint x: 556, endPoint y: 96, distance: 32.3
click at [572, 93] on div "Janela de atendimento Grade de atendimento Capacidade Transportadoras Veículos …" at bounding box center [420, 194] width 840 height 389
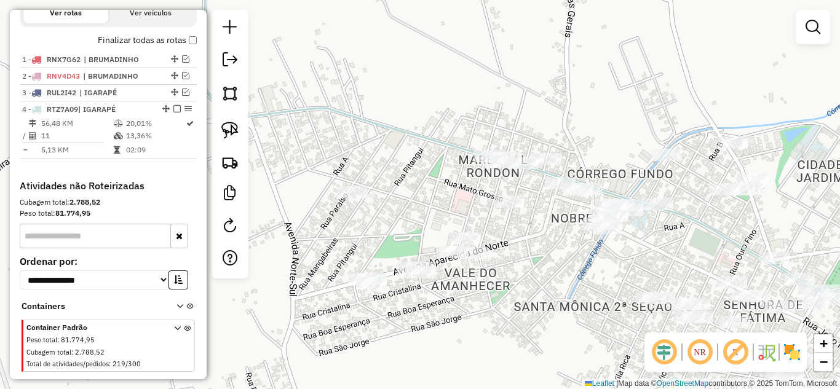
drag, startPoint x: 478, startPoint y: 239, endPoint x: 384, endPoint y: 176, distance: 113.1
click at [440, 177] on div "Janela de atendimento Grade de atendimento Capacidade Transportadoras Veículos …" at bounding box center [420, 194] width 840 height 389
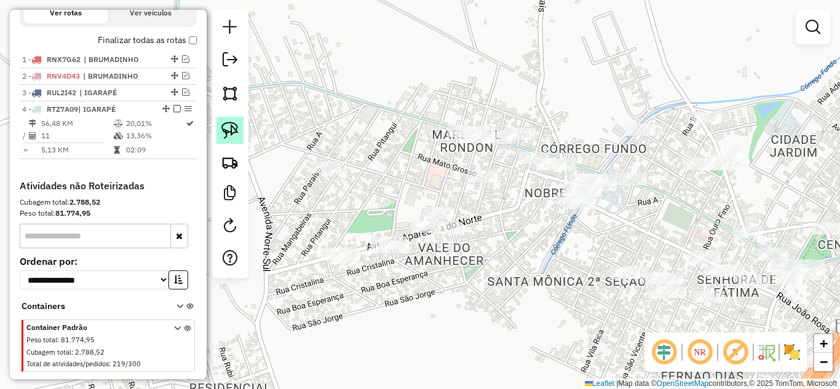
click at [225, 128] on img at bounding box center [229, 130] width 17 height 17
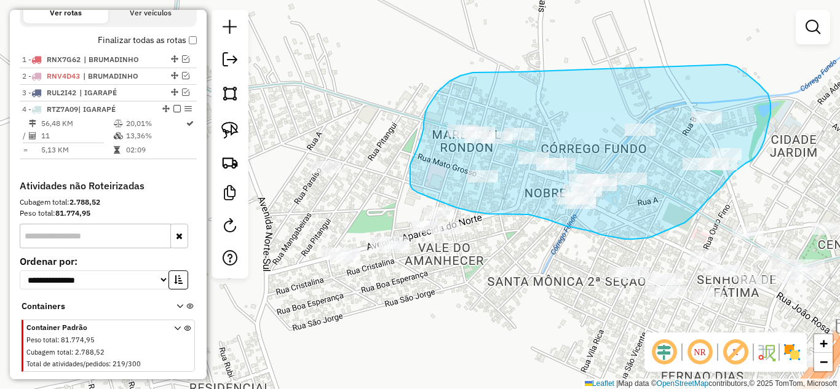
drag, startPoint x: 443, startPoint y: 86, endPoint x: 719, endPoint y: 68, distance: 276.7
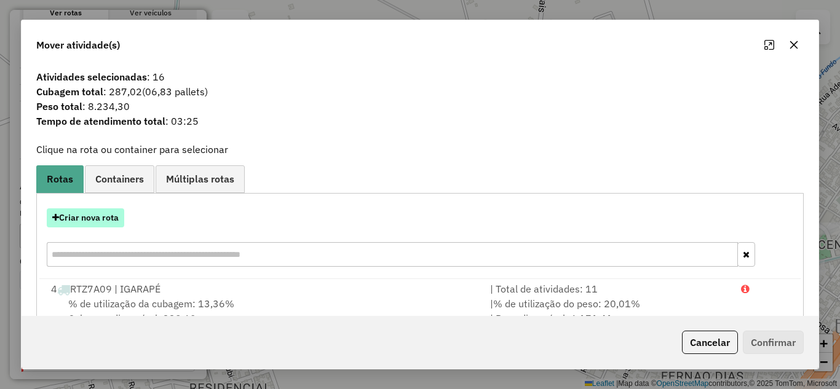
drag, startPoint x: 70, startPoint y: 220, endPoint x: 76, endPoint y: 216, distance: 7.2
click at [76, 216] on button "Criar nova rota" at bounding box center [85, 217] width 77 height 19
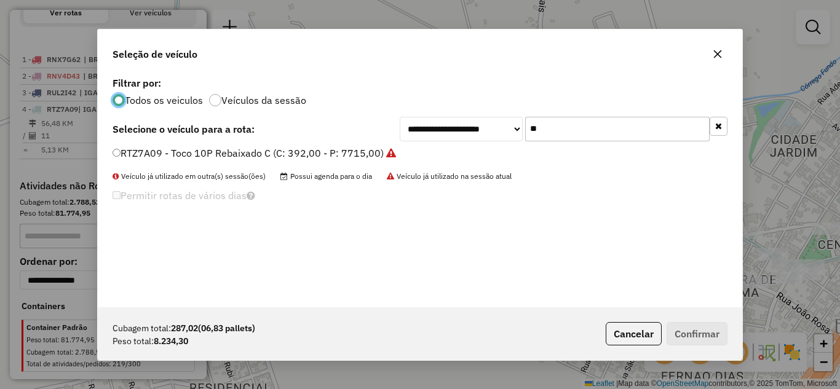
scroll to position [7, 4]
click at [565, 130] on input "**" at bounding box center [617, 129] width 184 height 25
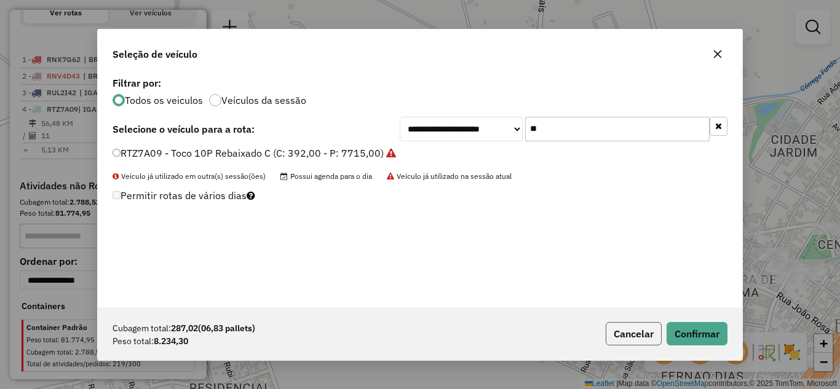
click at [624, 329] on button "Cancelar" at bounding box center [634, 333] width 56 height 23
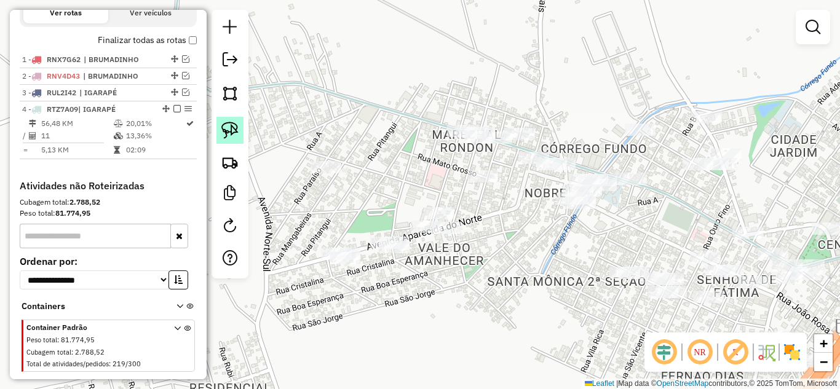
click at [228, 127] on img at bounding box center [229, 130] width 17 height 17
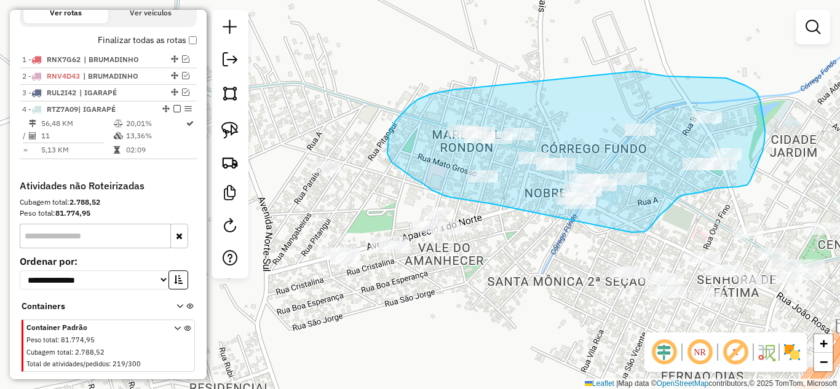
drag, startPoint x: 453, startPoint y: 90, endPoint x: 625, endPoint y: 71, distance: 173.2
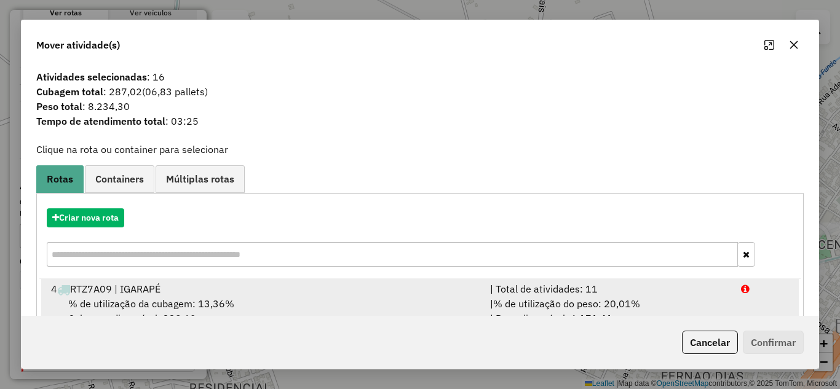
drag, startPoint x: 587, startPoint y: 290, endPoint x: 653, endPoint y: 307, distance: 68.5
click at [588, 287] on div "| Total de atividades: 11" at bounding box center [608, 289] width 251 height 15
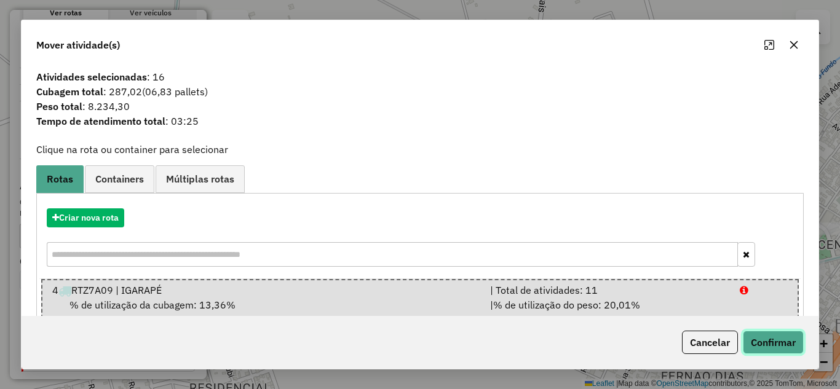
click at [793, 344] on button "Confirmar" at bounding box center [773, 342] width 61 height 23
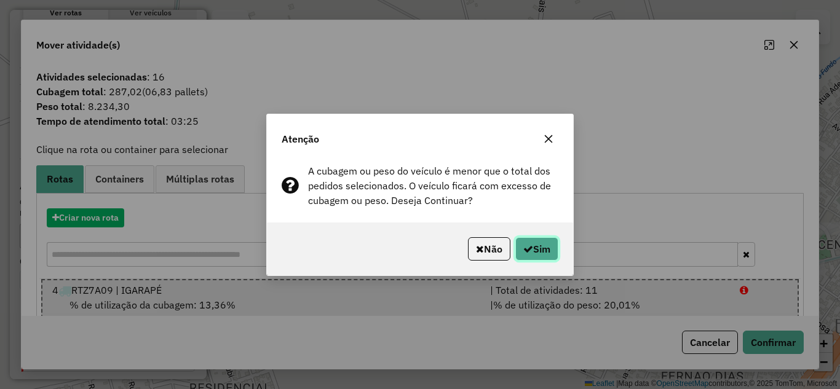
click at [530, 250] on icon "button" at bounding box center [528, 249] width 10 height 10
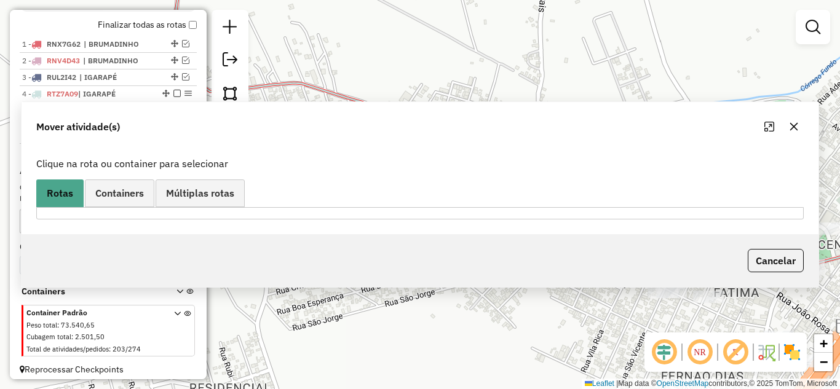
scroll to position [423, 0]
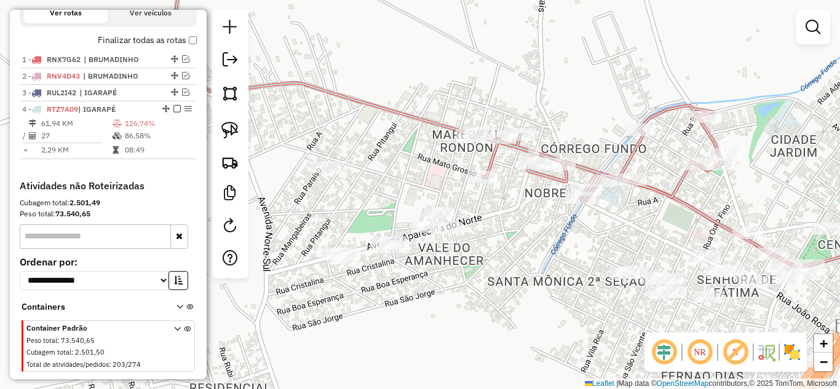
click at [632, 152] on icon at bounding box center [447, 81] width 550 height 241
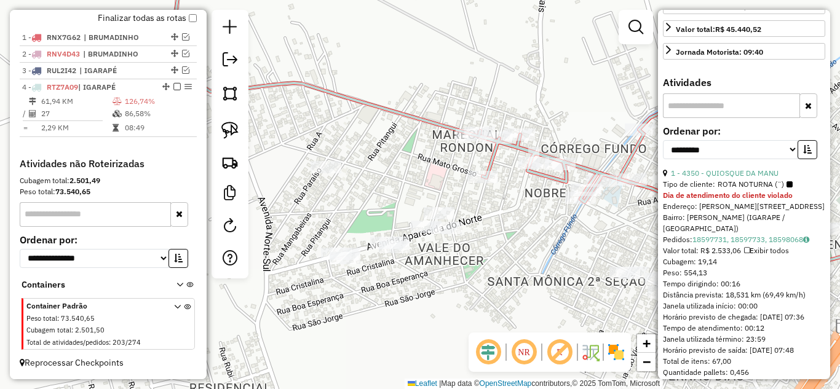
scroll to position [430, 0]
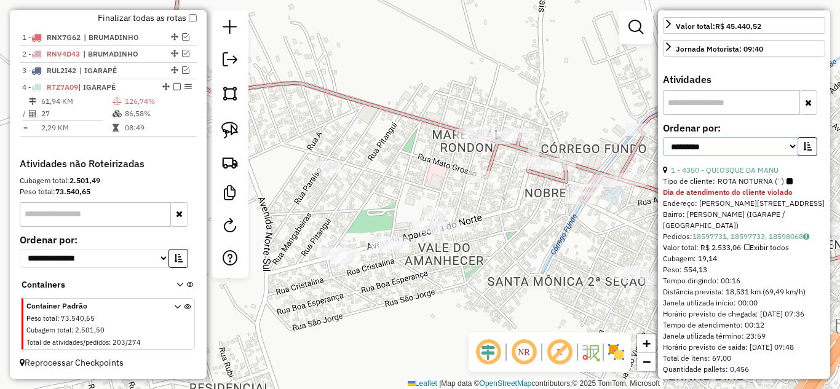
click at [783, 156] on select "**********" at bounding box center [730, 146] width 135 height 19
select select "*********"
click at [663, 156] on select "**********" at bounding box center [730, 146] width 135 height 19
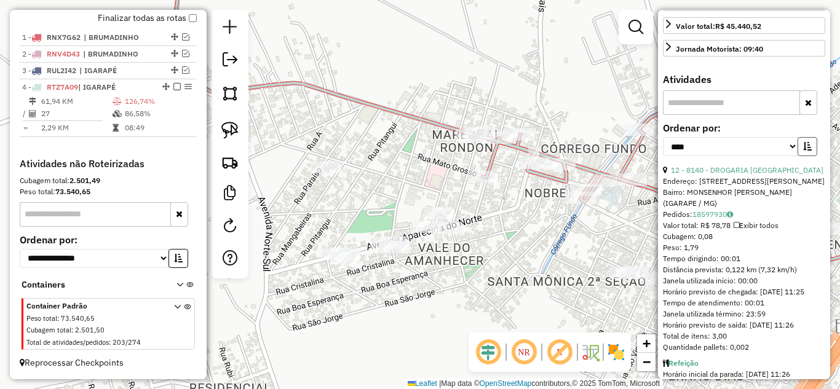
click at [807, 151] on icon "button" at bounding box center [807, 146] width 9 height 9
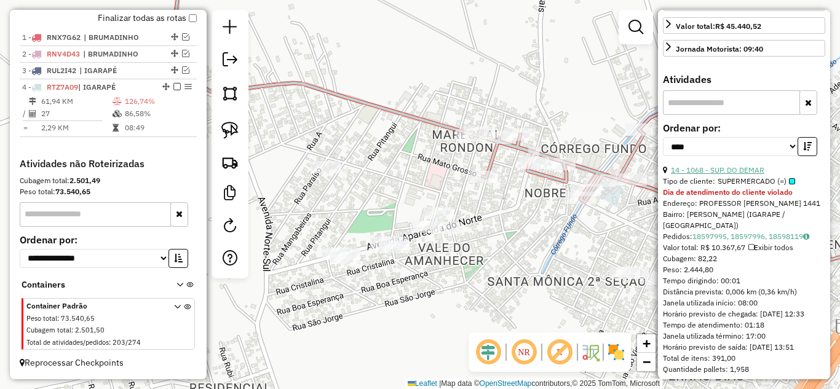
click at [740, 175] on link "14 - 1068 - SUP. DO DEMAR" at bounding box center [717, 169] width 93 height 9
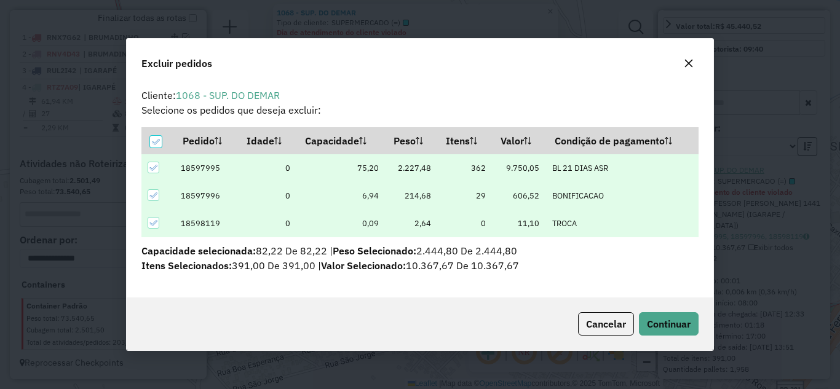
scroll to position [0, 0]
click at [680, 333] on button "Continuar" at bounding box center [669, 323] width 60 height 23
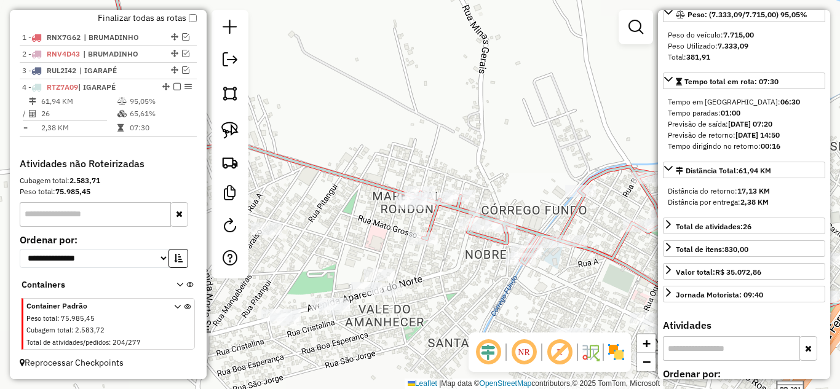
scroll to position [123, 0]
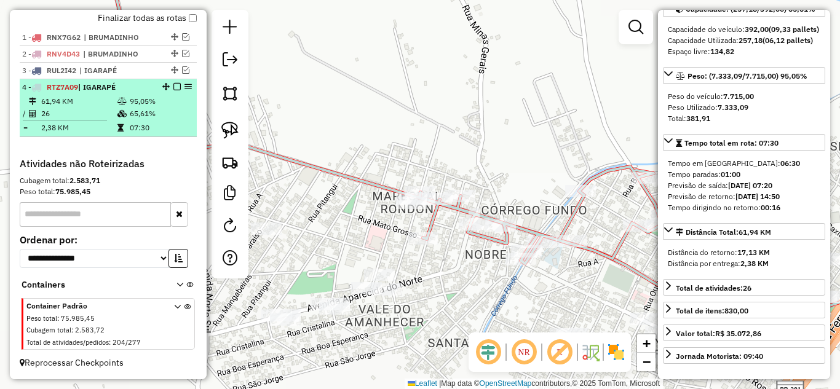
click at [175, 90] on em at bounding box center [176, 86] width 7 height 7
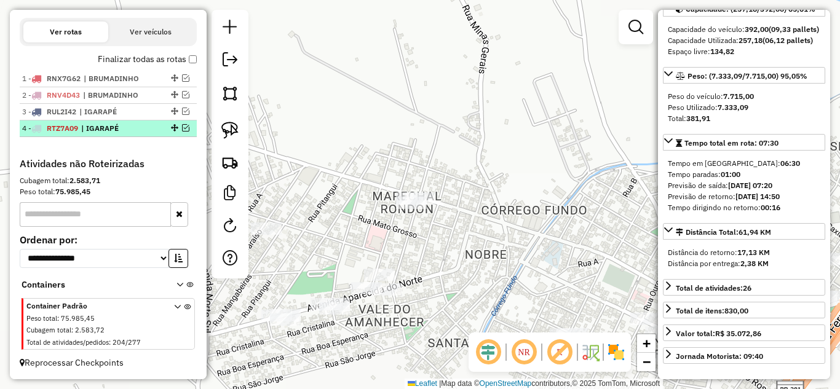
scroll to position [415, 0]
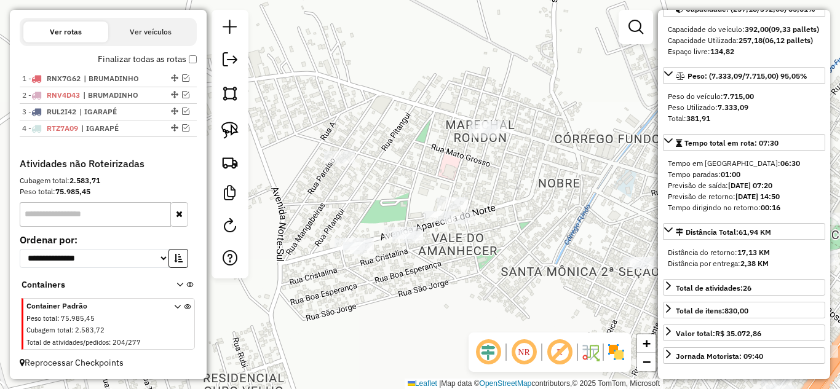
drag, startPoint x: 497, startPoint y: 170, endPoint x: 548, endPoint y: 157, distance: 52.6
click at [564, 103] on div "Janela de atendimento Grade de atendimento Capacidade Transportadoras Veículos …" at bounding box center [420, 194] width 840 height 389
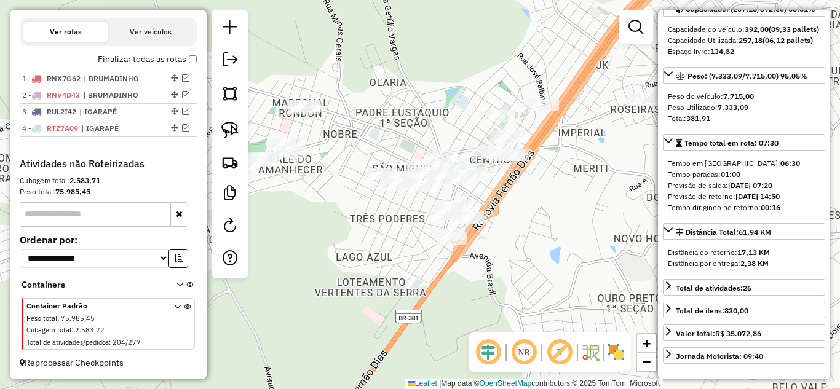
drag, startPoint x: 550, startPoint y: 222, endPoint x: 331, endPoint y: 180, distance: 222.4
click at [339, 180] on div "Janela de atendimento Grade de atendimento Capacidade Transportadoras Veículos …" at bounding box center [420, 194] width 840 height 389
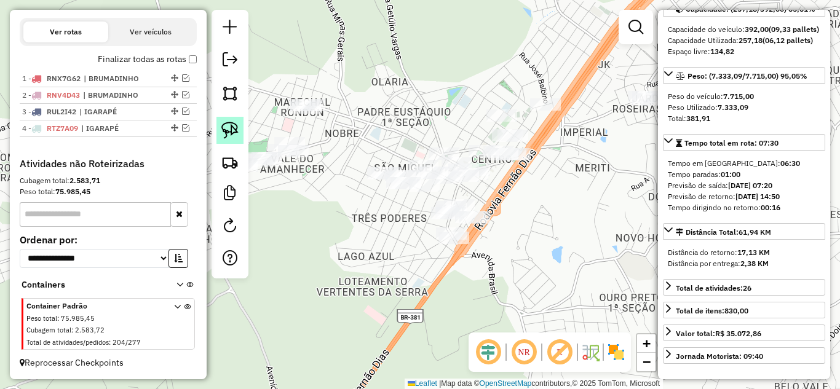
click at [229, 132] on img at bounding box center [229, 130] width 17 height 17
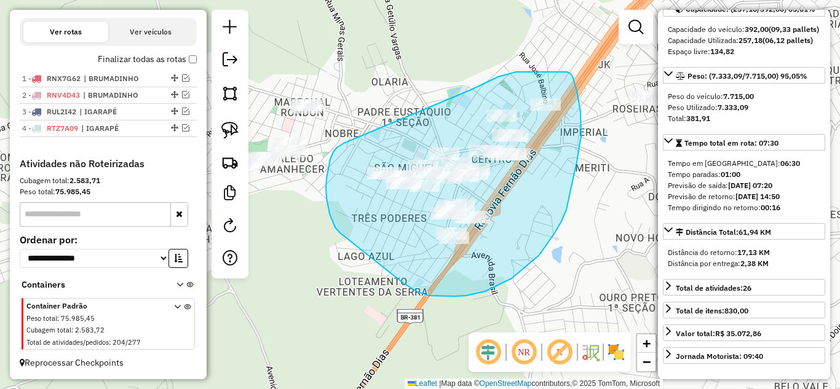
drag, startPoint x: 472, startPoint y: 89, endPoint x: 385, endPoint y: 125, distance: 93.8
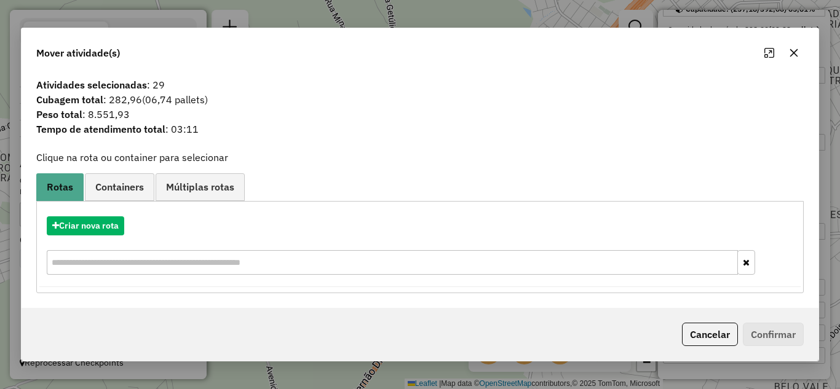
click at [791, 52] on icon "button" at bounding box center [794, 53] width 10 height 10
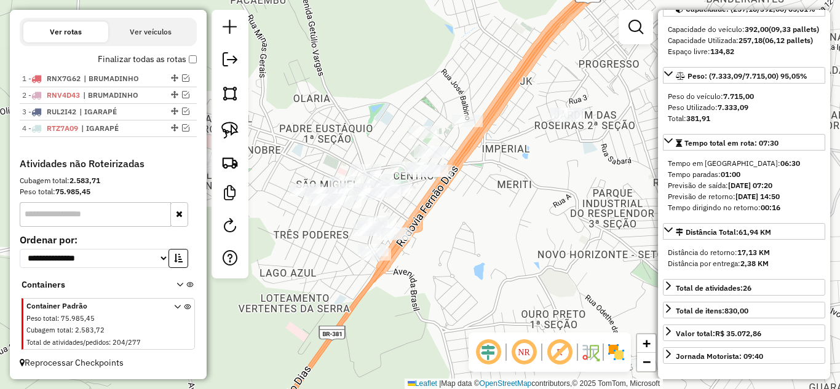
drag, startPoint x: 595, startPoint y: 194, endPoint x: 518, endPoint y: 211, distance: 78.0
click at [518, 211] on div "Janela de atendimento Grade de atendimento Capacidade Transportadoras Veículos …" at bounding box center [420, 194] width 840 height 389
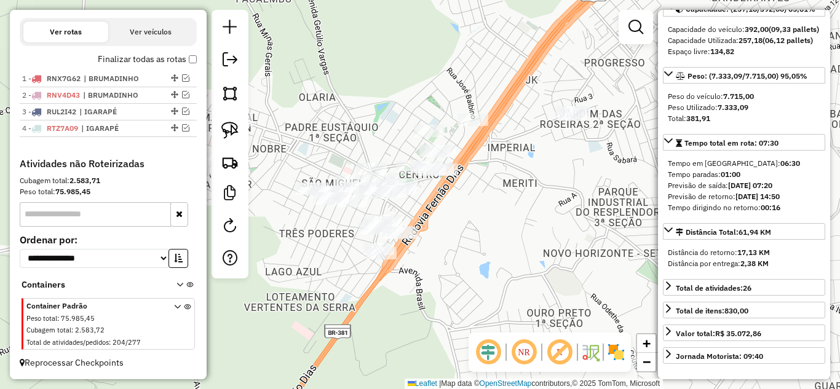
drag, startPoint x: 550, startPoint y: 184, endPoint x: 582, endPoint y: 168, distance: 36.0
click at [582, 169] on div "Janela de atendimento Grade de atendimento Capacidade Transportadoras Veículos …" at bounding box center [420, 194] width 840 height 389
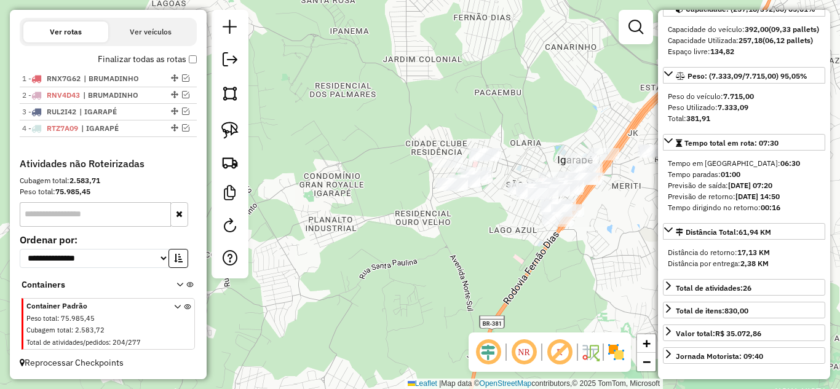
drag, startPoint x: 544, startPoint y: 233, endPoint x: 609, endPoint y: 249, distance: 67.7
click at [609, 249] on div "Janela de atendimento Grade de atendimento Capacidade Transportadoras Veículos …" at bounding box center [420, 194] width 840 height 389
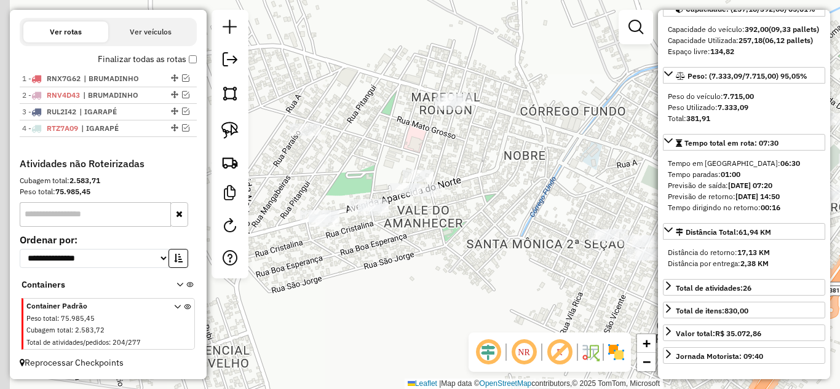
drag, startPoint x: 476, startPoint y: 143, endPoint x: 548, endPoint y: 155, distance: 73.0
click at [566, 158] on div "Janela de atendimento Grade de atendimento Capacidade Transportadoras Veículos …" at bounding box center [420, 194] width 840 height 389
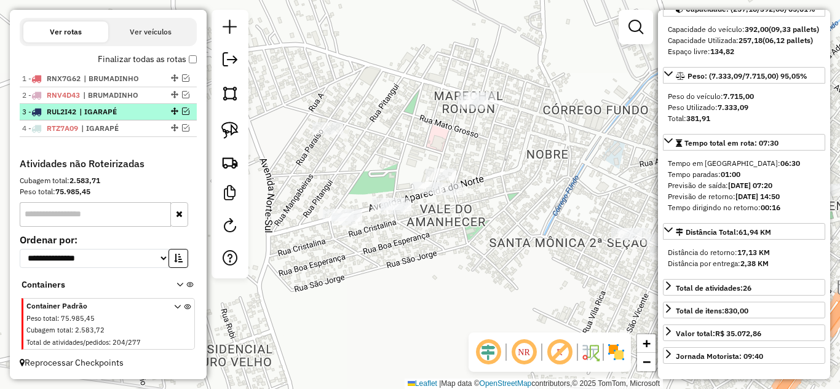
click at [184, 113] on em at bounding box center [185, 111] width 7 height 7
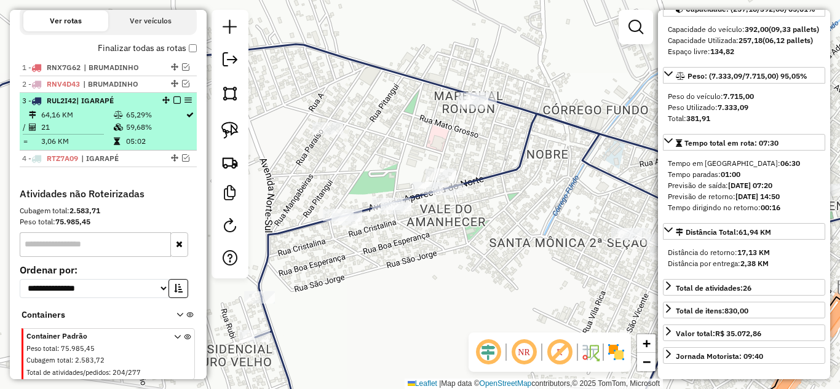
scroll to position [456, 0]
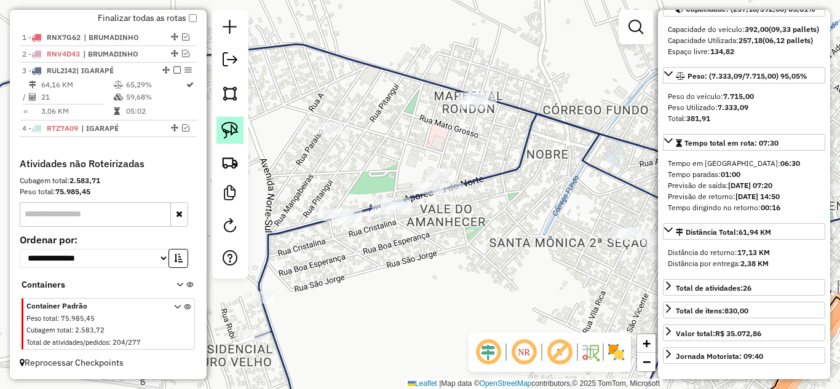
click at [228, 129] on img at bounding box center [229, 130] width 17 height 17
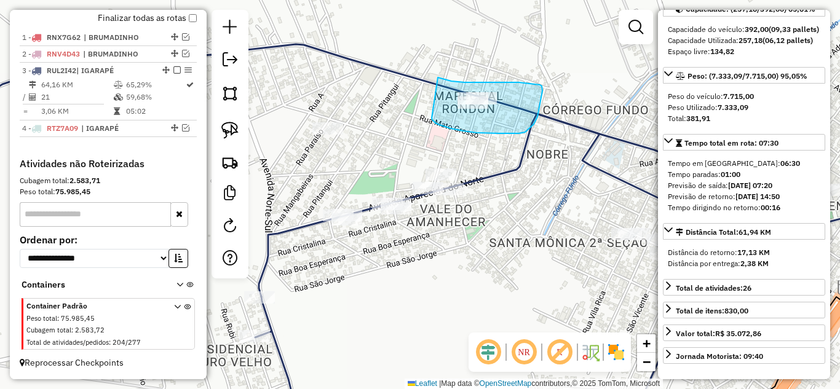
drag, startPoint x: 451, startPoint y: 129, endPoint x: 435, endPoint y: 77, distance: 53.5
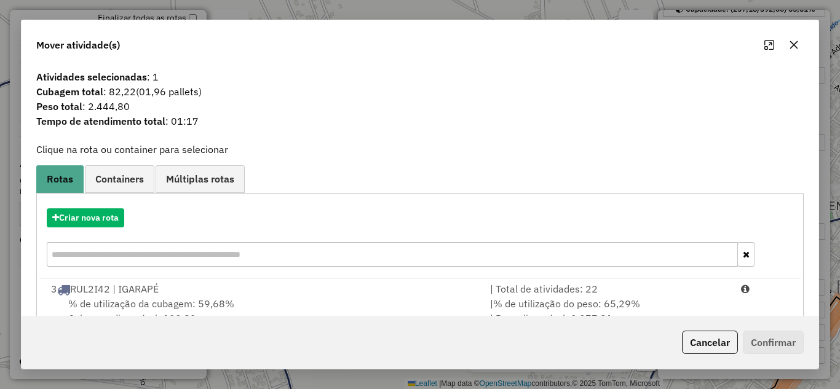
drag, startPoint x: 536, startPoint y: 291, endPoint x: 690, endPoint y: 327, distance: 157.8
click at [539, 293] on div "| Total de atividades: 22" at bounding box center [608, 289] width 251 height 15
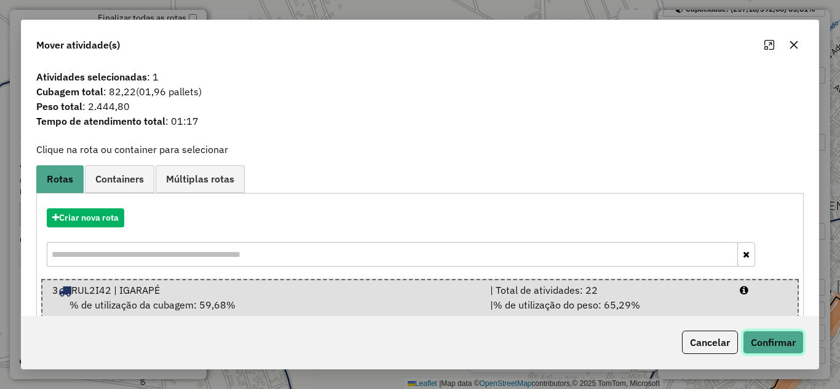
click at [769, 341] on button "Confirmar" at bounding box center [773, 342] width 61 height 23
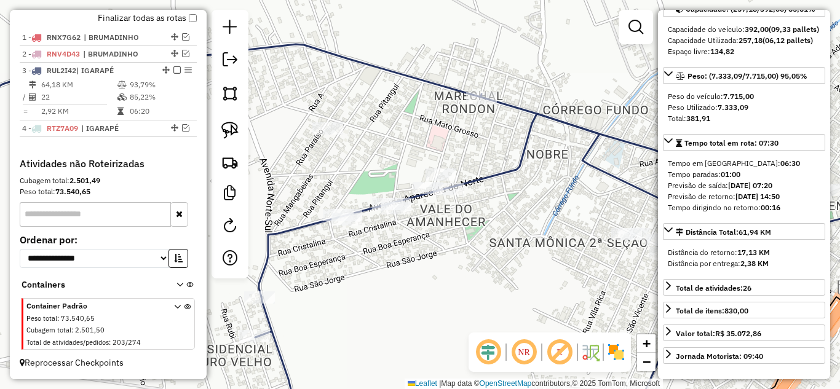
click at [361, 58] on icon at bounding box center [318, 236] width 805 height 384
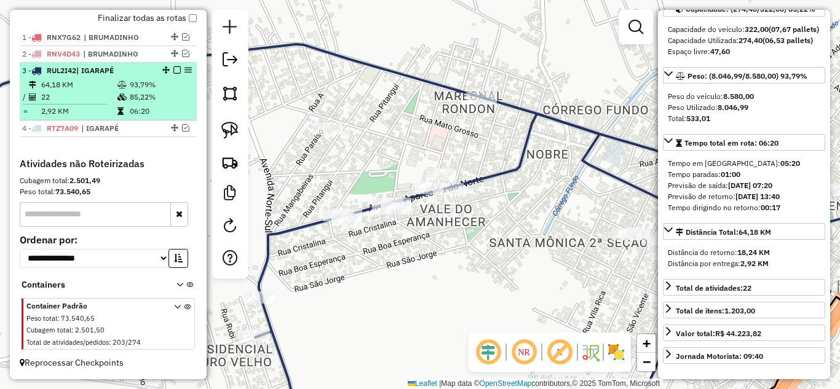
click at [173, 69] on em at bounding box center [176, 69] width 7 height 7
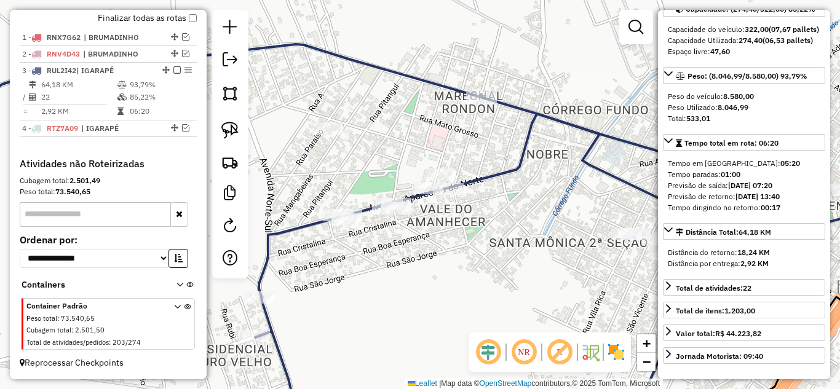
scroll to position [415, 0]
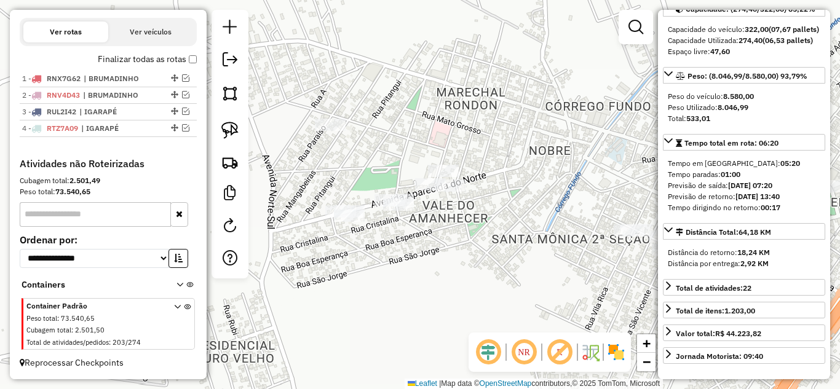
drag, startPoint x: 387, startPoint y: 119, endPoint x: 390, endPoint y: 98, distance: 21.8
click at [392, 99] on div "Janela de atendimento Grade de atendimento Capacidade Transportadoras Veículos …" at bounding box center [420, 194] width 840 height 389
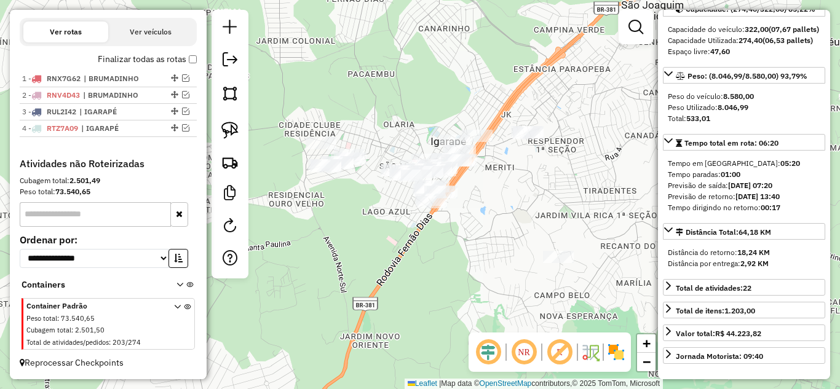
drag, startPoint x: 426, startPoint y: 201, endPoint x: 414, endPoint y: 216, distance: 18.9
click at [400, 223] on div "Janela de atendimento Grade de atendimento Capacidade Transportadoras Veículos …" at bounding box center [420, 194] width 840 height 389
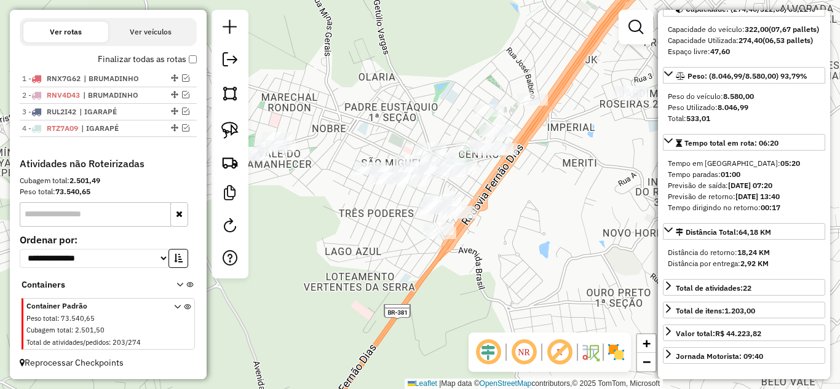
click at [531, 205] on div "Janela de atendimento Grade de atendimento Capacidade Transportadoras Veículos …" at bounding box center [420, 194] width 840 height 389
click at [236, 127] on img at bounding box center [229, 130] width 17 height 17
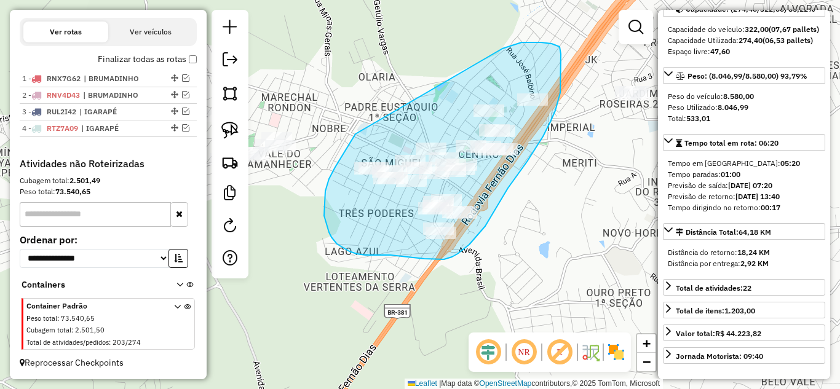
drag, startPoint x: 352, startPoint y: 140, endPoint x: 456, endPoint y: 80, distance: 119.8
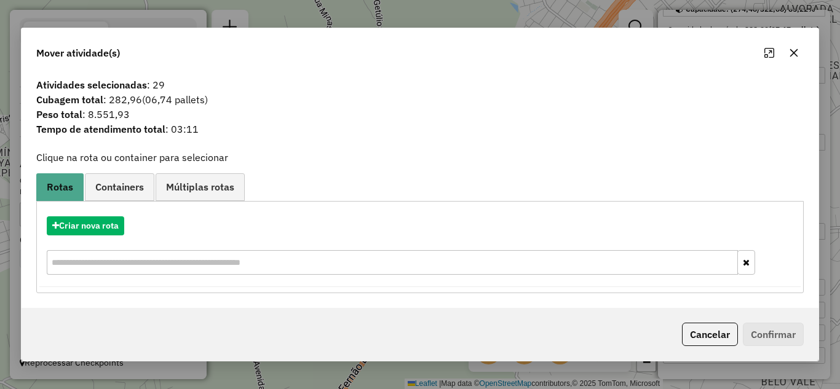
click at [791, 51] on icon "button" at bounding box center [794, 53] width 10 height 10
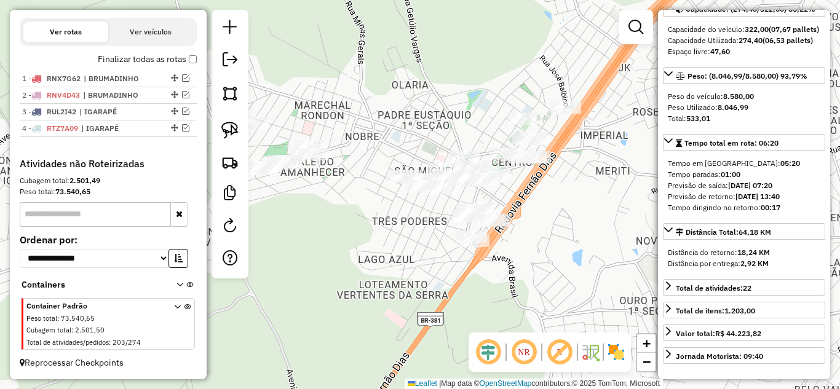
drag, startPoint x: 593, startPoint y: 205, endPoint x: 566, endPoint y: 196, distance: 28.2
click at [566, 196] on div "Janela de atendimento Grade de atendimento Capacidade Transportadoras Veículos …" at bounding box center [420, 194] width 840 height 389
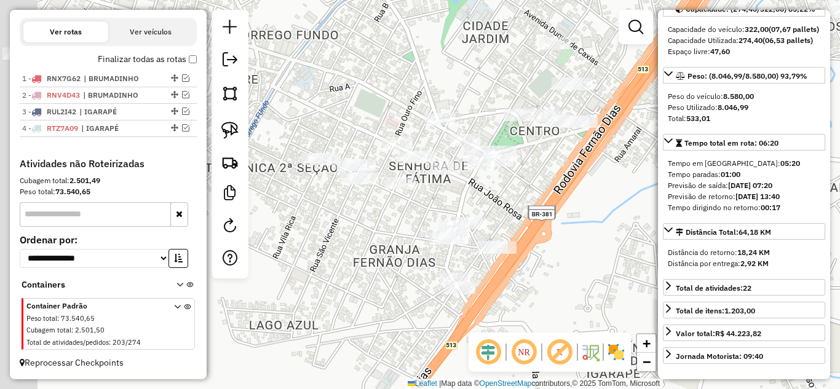
drag, startPoint x: 520, startPoint y: 182, endPoint x: 536, endPoint y: 165, distance: 23.0
click at [536, 165] on div "Janela de atendimento Grade de atendimento Capacidade Transportadoras Veículos …" at bounding box center [420, 194] width 840 height 389
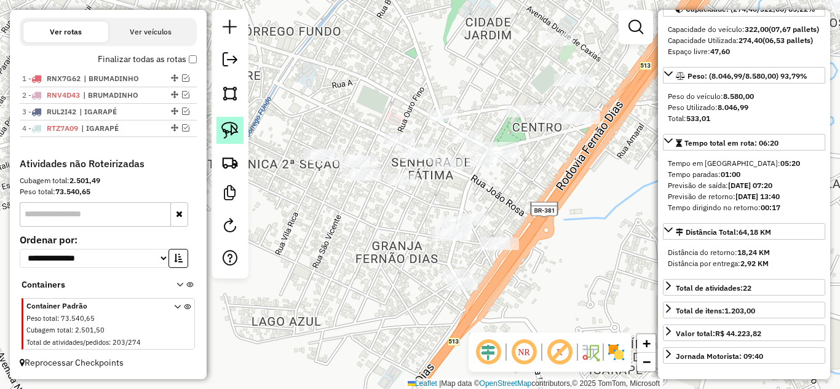
click at [223, 130] on img at bounding box center [229, 130] width 17 height 17
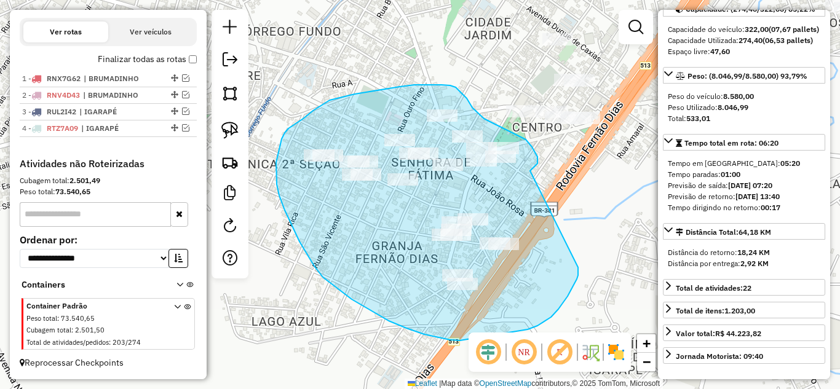
drag, startPoint x: 536, startPoint y: 165, endPoint x: 578, endPoint y: 267, distance: 110.3
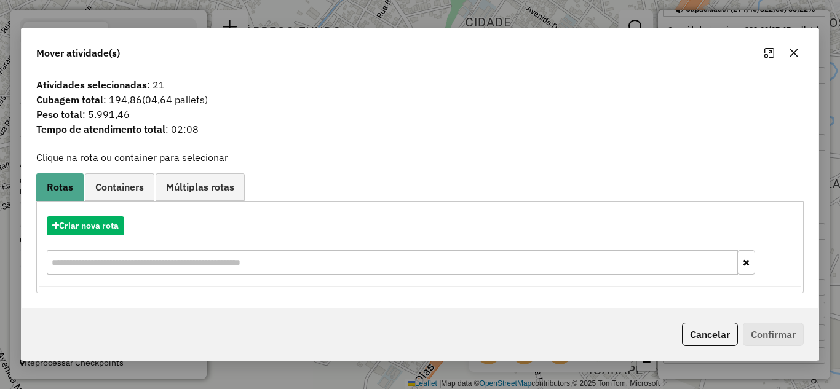
click at [794, 52] on icon "button" at bounding box center [794, 53] width 8 height 8
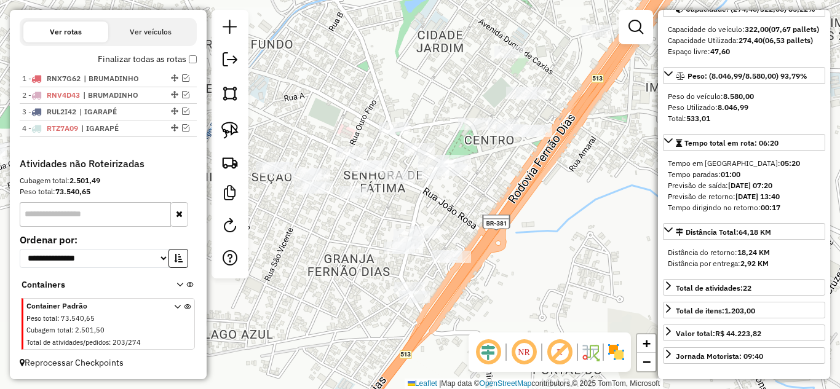
drag, startPoint x: 574, startPoint y: 175, endPoint x: 507, endPoint y: 185, distance: 67.1
click at [507, 190] on div "Janela de atendimento Grade de atendimento Capacidade Transportadoras Veículos …" at bounding box center [420, 194] width 840 height 389
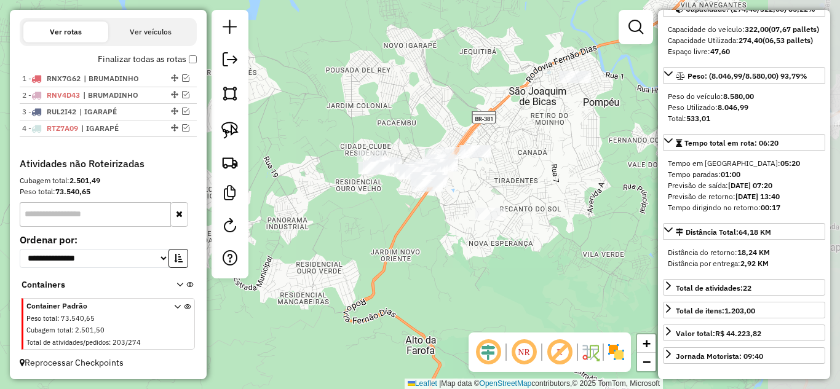
drag, startPoint x: 593, startPoint y: 196, endPoint x: 518, endPoint y: 188, distance: 75.4
click at [518, 188] on div "Janela de atendimento Grade de atendimento Capacidade Transportadoras Veículos …" at bounding box center [420, 194] width 840 height 389
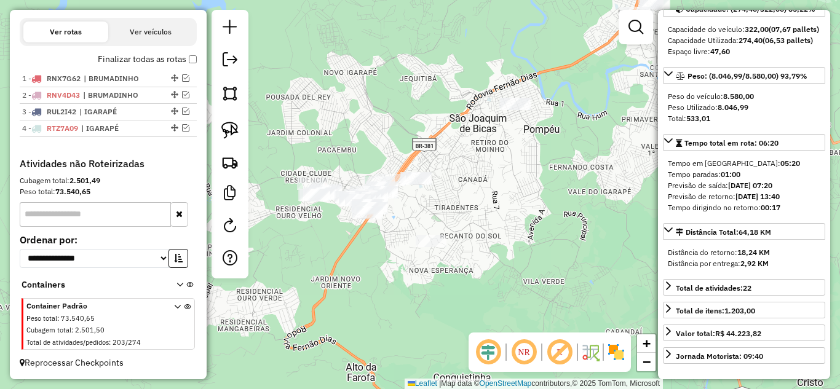
drag, startPoint x: 518, startPoint y: 157, endPoint x: 533, endPoint y: 106, distance: 53.3
click at [515, 151] on div "Janela de atendimento Grade de atendimento Capacidade Transportadoras Veículos …" at bounding box center [420, 194] width 840 height 389
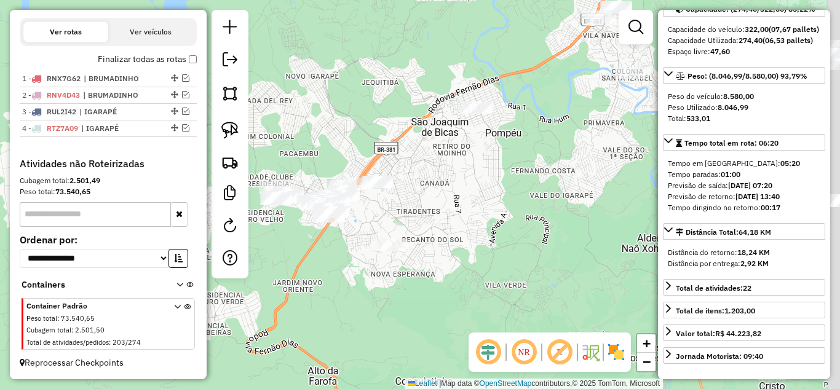
drag, startPoint x: 524, startPoint y: 154, endPoint x: 433, endPoint y: 185, distance: 96.1
click at [436, 184] on div "Janela de atendimento Grade de atendimento Capacidade Transportadoras Veículos …" at bounding box center [420, 194] width 840 height 389
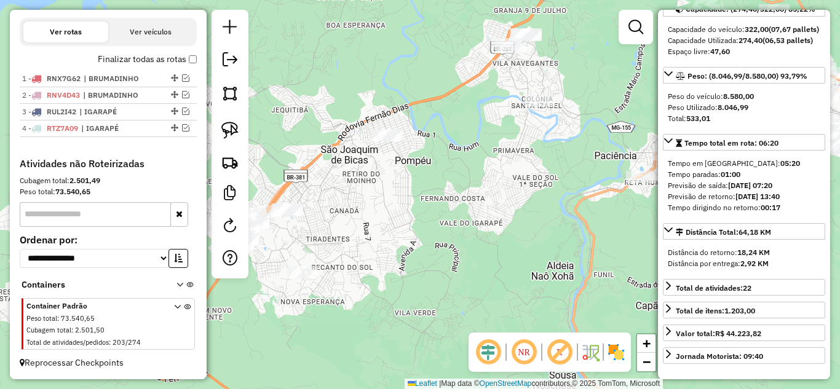
drag, startPoint x: 484, startPoint y: 152, endPoint x: 442, endPoint y: 125, distance: 50.7
click at [444, 113] on div "Janela de atendimento Grade de atendimento Capacidade Transportadoras Veículos …" at bounding box center [420, 194] width 840 height 389
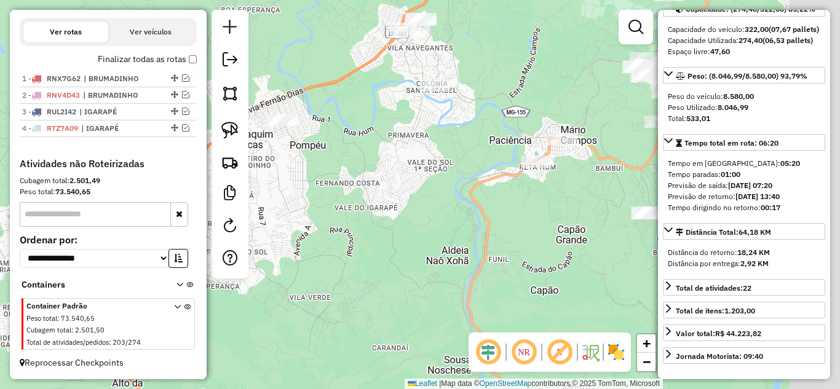
drag, startPoint x: 471, startPoint y: 274, endPoint x: 394, endPoint y: 258, distance: 78.5
click at [357, 282] on div "Janela de atendimento Grade de atendimento Capacidade Transportadoras Veículos …" at bounding box center [420, 194] width 840 height 389
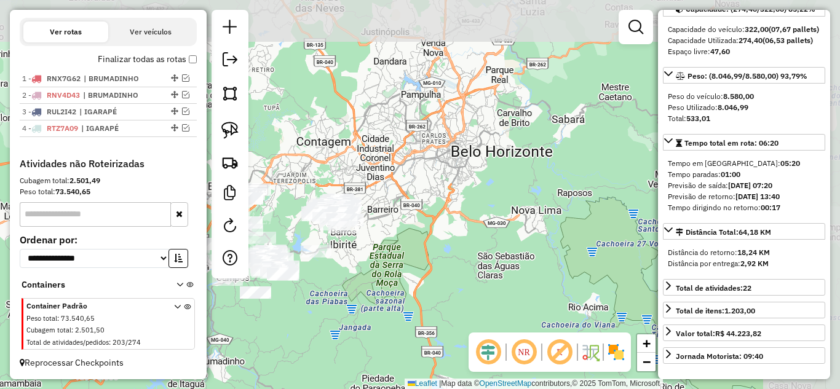
drag, startPoint x: 441, startPoint y: 248, endPoint x: 338, endPoint y: 229, distance: 104.4
click at [330, 264] on div "Janela de atendimento Grade de atendimento Capacidade Transportadoras Veículos …" at bounding box center [420, 194] width 840 height 389
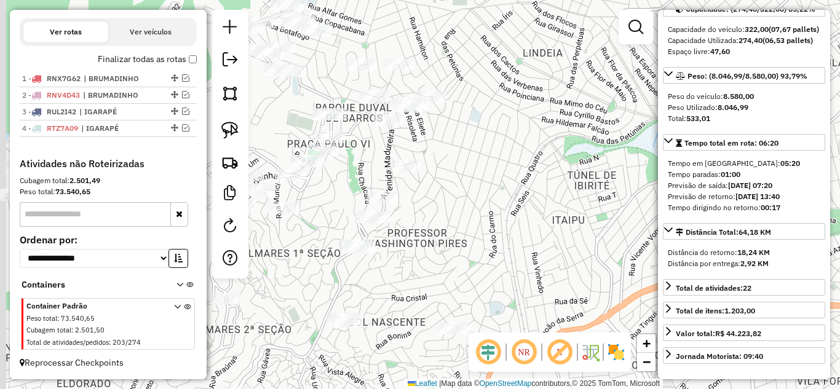
drag, startPoint x: 370, startPoint y: 232, endPoint x: 572, endPoint y: 171, distance: 211.4
click at [571, 173] on div "Janela de atendimento Grade de atendimento Capacidade Transportadoras Veículos …" at bounding box center [420, 194] width 840 height 389
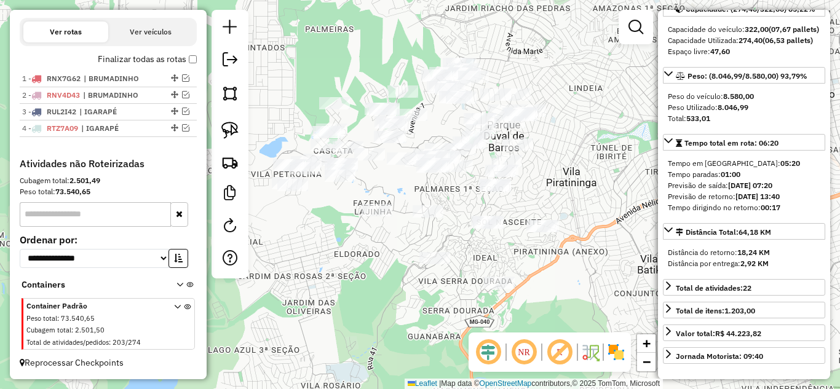
drag, startPoint x: 542, startPoint y: 193, endPoint x: 558, endPoint y: 184, distance: 19.0
click at [558, 187] on div "Janela de atendimento Grade de atendimento Capacidade Transportadoras Veículos …" at bounding box center [420, 194] width 840 height 389
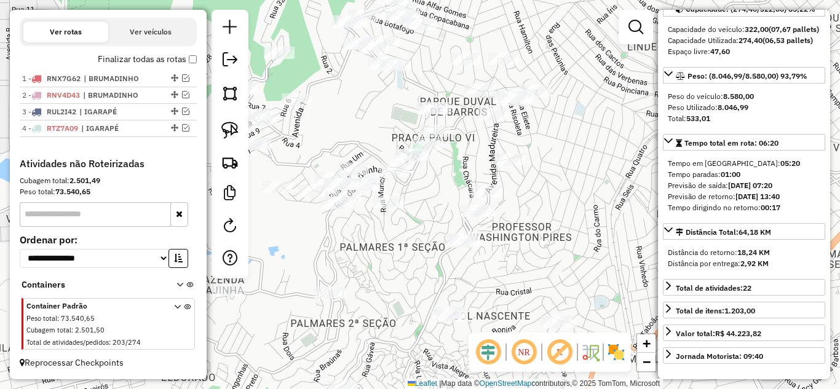
drag, startPoint x: 564, startPoint y: 216, endPoint x: 568, endPoint y: 235, distance: 18.9
click at [587, 242] on div "Janela de atendimento Grade de atendimento Capacidade Transportadoras Veículos …" at bounding box center [420, 194] width 840 height 389
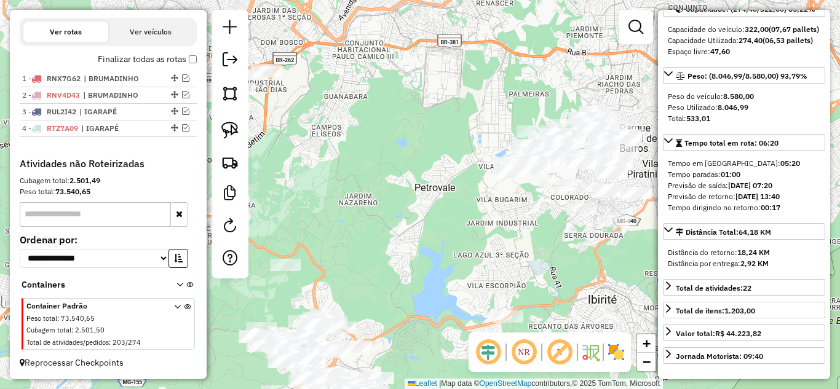
drag, startPoint x: 413, startPoint y: 205, endPoint x: 503, endPoint y: 165, distance: 98.3
click at [509, 142] on div "Janela de atendimento Grade de atendimento Capacidade Transportadoras Veículos …" at bounding box center [420, 194] width 840 height 389
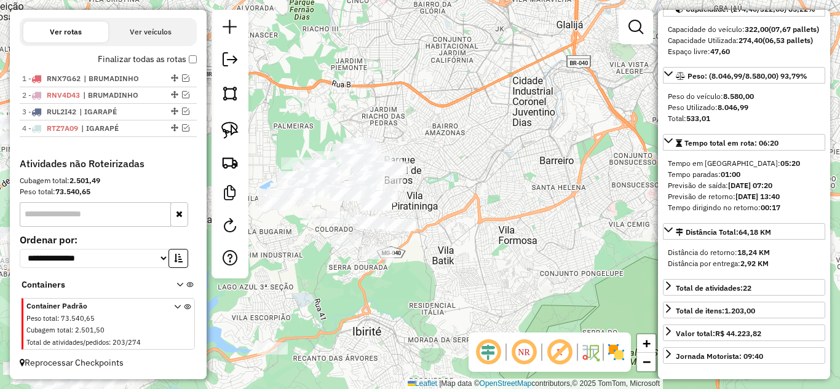
drag, startPoint x: 532, startPoint y: 241, endPoint x: 323, endPoint y: 236, distance: 208.5
click at [164, 333] on hb-router-mapa "Informações da Sessão 990827 - [DATE] Criação: [DATE] 17:08 Depósito: BrasNorte…" at bounding box center [420, 194] width 840 height 389
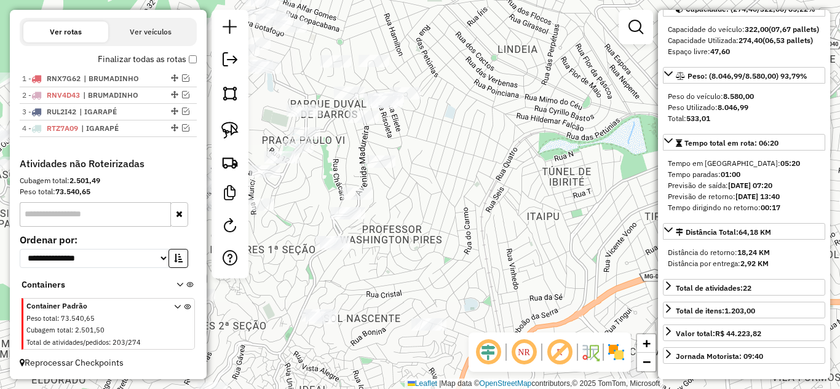
drag, startPoint x: 493, startPoint y: 200, endPoint x: 542, endPoint y: 224, distance: 54.5
click at [521, 181] on div "Janela de atendimento Grade de atendimento Capacidade Transportadoras Veículos …" at bounding box center [420, 194] width 840 height 389
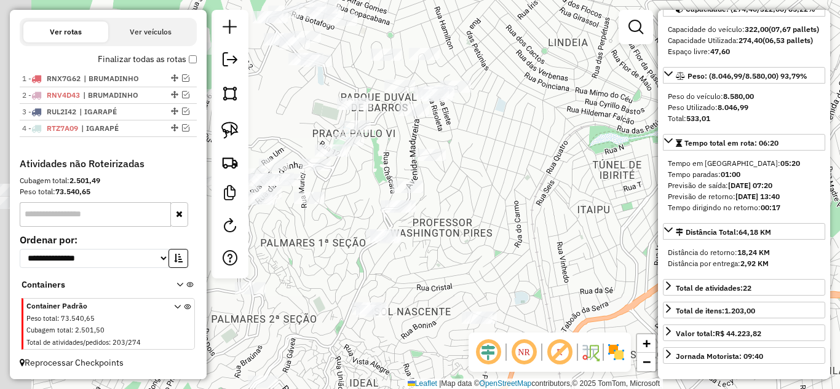
drag, startPoint x: 475, startPoint y: 215, endPoint x: 505, endPoint y: 212, distance: 30.3
click at [502, 213] on div "Janela de atendimento Grade de atendimento Capacidade Transportadoras Veículos …" at bounding box center [420, 194] width 840 height 389
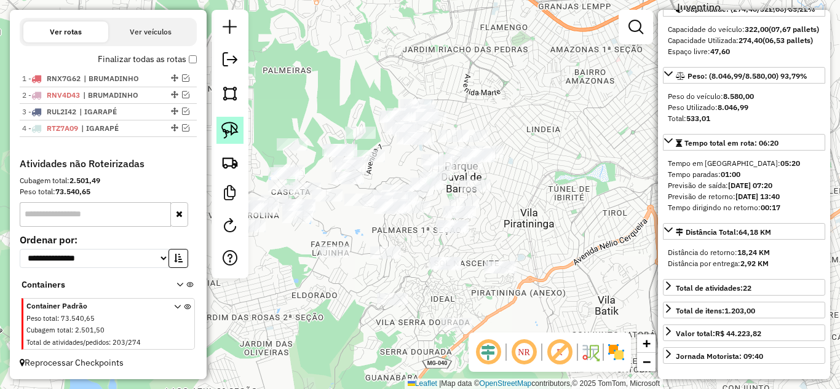
click at [228, 124] on img at bounding box center [229, 130] width 17 height 17
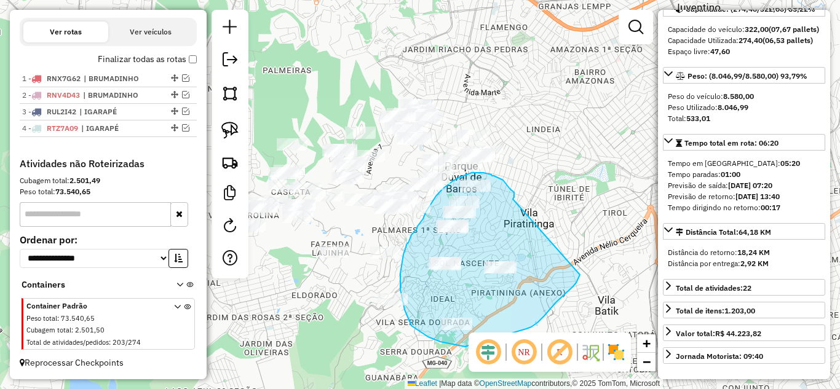
drag, startPoint x: 514, startPoint y: 192, endPoint x: 580, endPoint y: 275, distance: 105.4
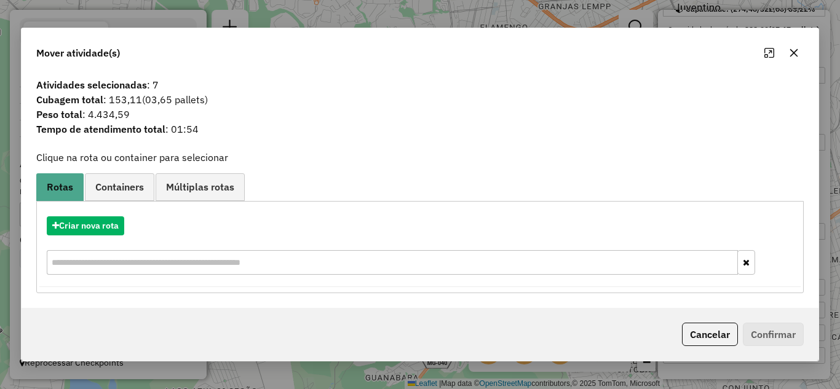
drag, startPoint x: 790, startPoint y: 51, endPoint x: 755, endPoint y: 59, distance: 35.4
click at [790, 51] on icon "button" at bounding box center [794, 53] width 10 height 10
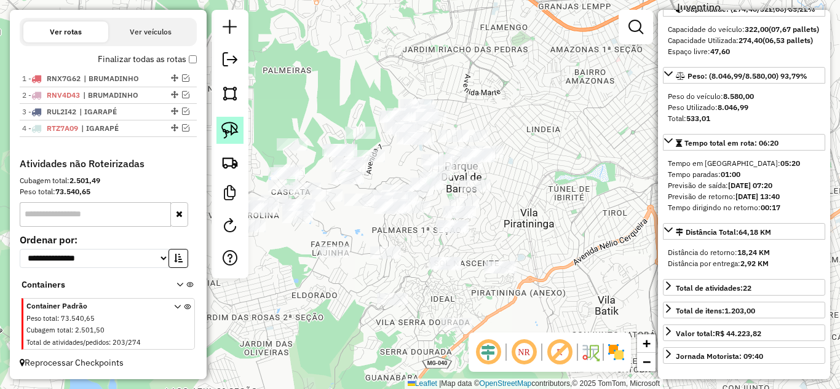
drag, startPoint x: 231, startPoint y: 129, endPoint x: 449, endPoint y: 188, distance: 226.0
click at [232, 130] on img at bounding box center [229, 130] width 17 height 17
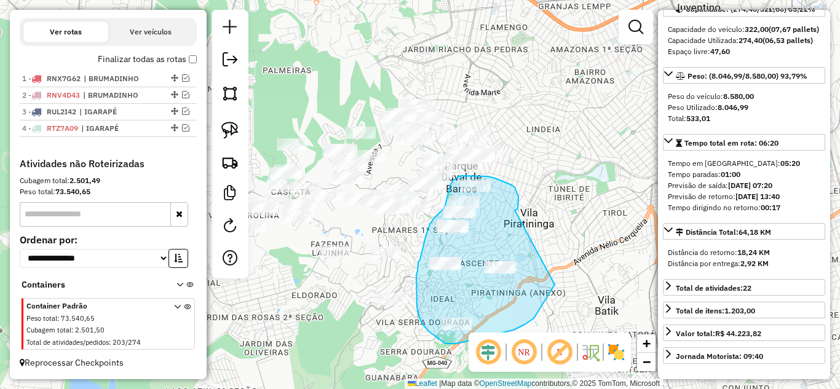
drag, startPoint x: 515, startPoint y: 210, endPoint x: 564, endPoint y: 273, distance: 80.1
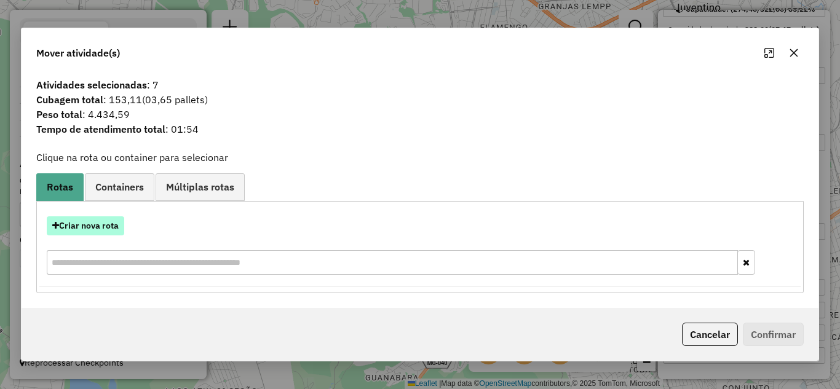
click at [82, 223] on button "Criar nova rota" at bounding box center [85, 225] width 77 height 19
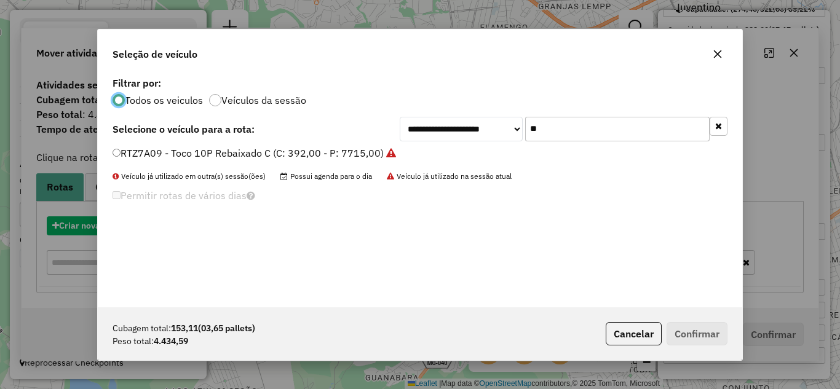
scroll to position [7, 4]
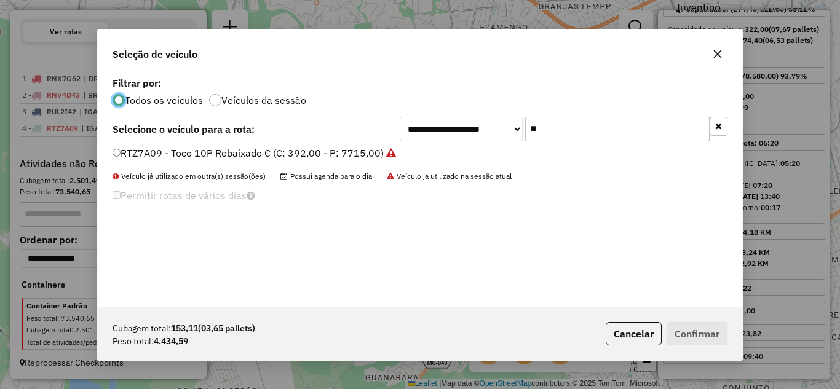
click at [619, 130] on input "**" at bounding box center [617, 129] width 184 height 25
type input "*"
type input "***"
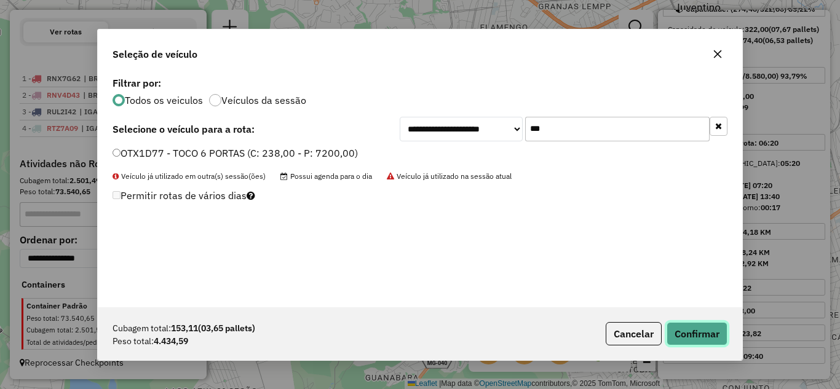
click at [697, 332] on button "Confirmar" at bounding box center [697, 333] width 61 height 23
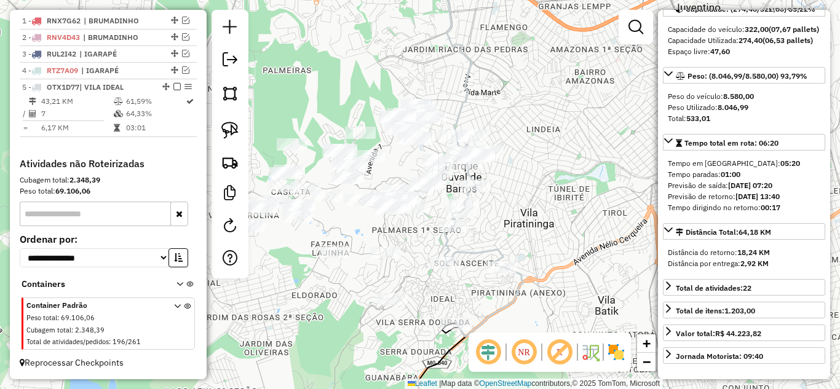
scroll to position [488, 0]
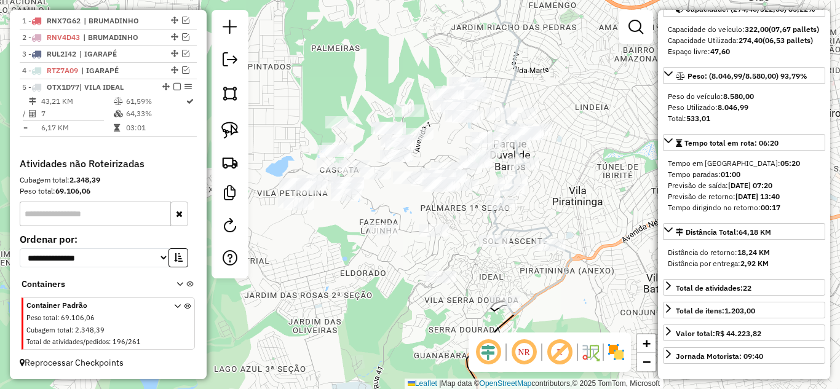
drag, startPoint x: 541, startPoint y: 165, endPoint x: 571, endPoint y: 149, distance: 33.9
click at [569, 147] on div "Janela de atendimento Grade de atendimento Capacidade Transportadoras Veículos …" at bounding box center [420, 194] width 840 height 389
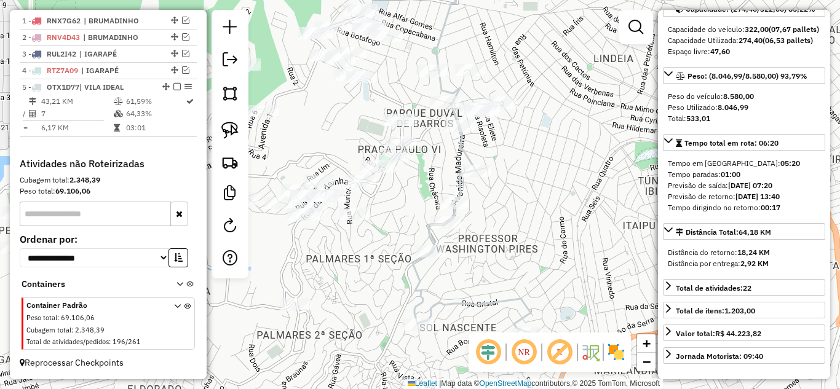
drag, startPoint x: 564, startPoint y: 154, endPoint x: 576, endPoint y: 176, distance: 25.0
click at [580, 183] on div "Janela de atendimento Grade de atendimento Capacidade Transportadoras Veículos …" at bounding box center [420, 194] width 840 height 389
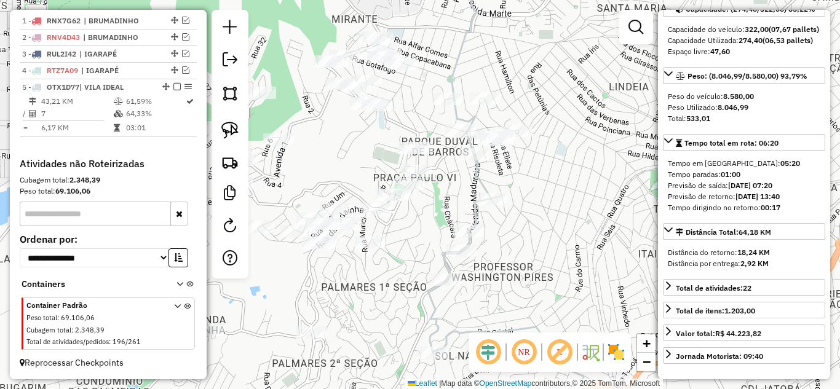
drag, startPoint x: 230, startPoint y: 132, endPoint x: 260, endPoint y: 135, distance: 30.3
click at [230, 132] on img at bounding box center [229, 130] width 17 height 17
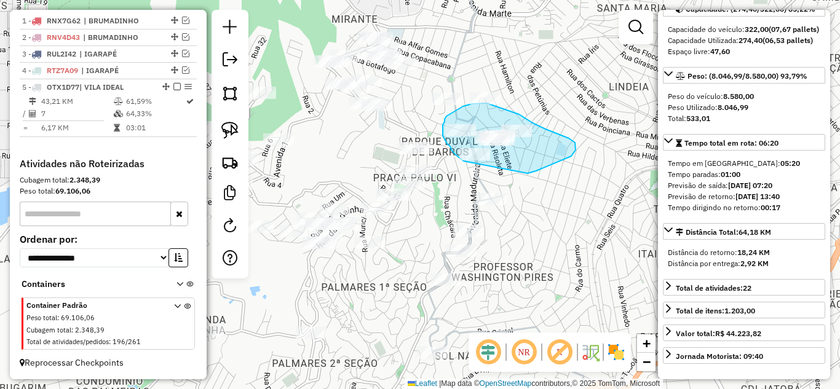
drag, startPoint x: 561, startPoint y: 160, endPoint x: 464, endPoint y: 161, distance: 97.8
click at [464, 161] on div "Janela de atendimento Grade de atendimento Capacidade Transportadoras Veículos …" at bounding box center [420, 194] width 840 height 389
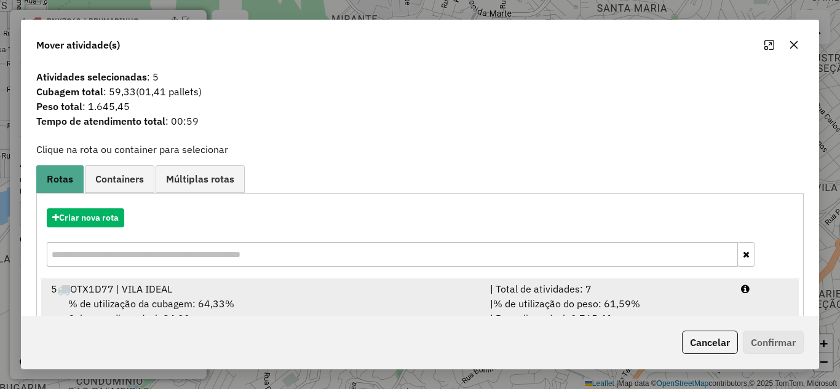
drag, startPoint x: 568, startPoint y: 291, endPoint x: 612, endPoint y: 308, distance: 47.5
click at [575, 291] on div "| Total de atividades: 7" at bounding box center [608, 289] width 251 height 15
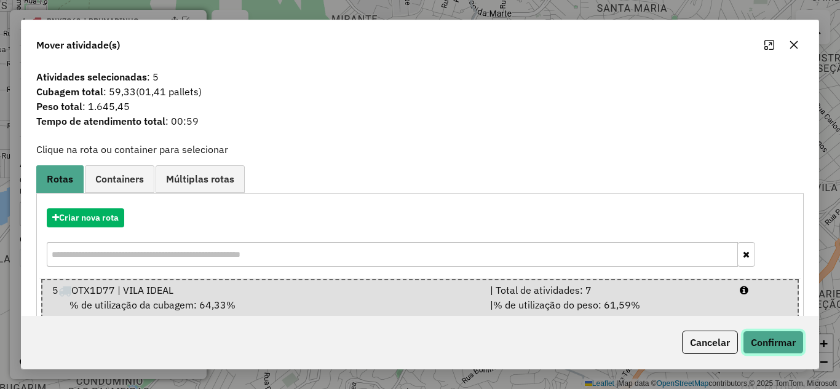
click at [778, 334] on button "Confirmar" at bounding box center [773, 342] width 61 height 23
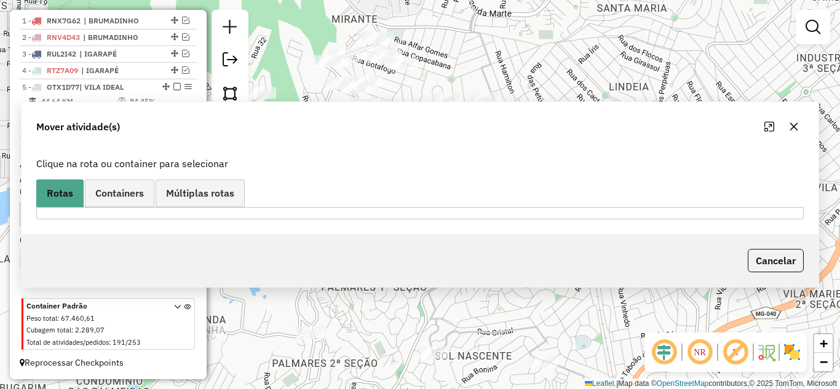
scroll to position [473, 0]
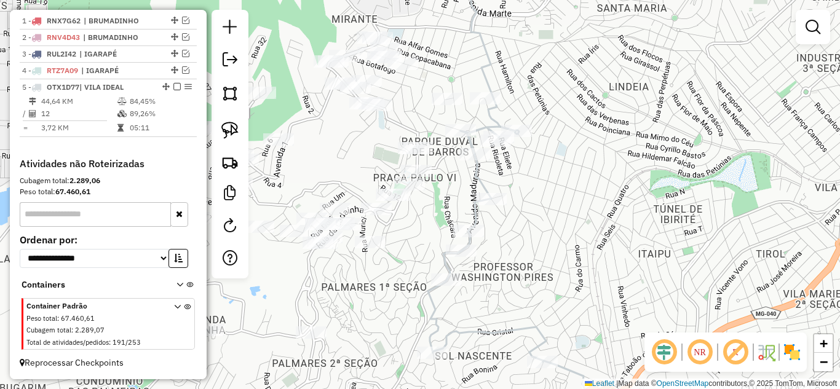
click at [477, 173] on icon at bounding box center [507, 278] width 158 height 302
select select "*********"
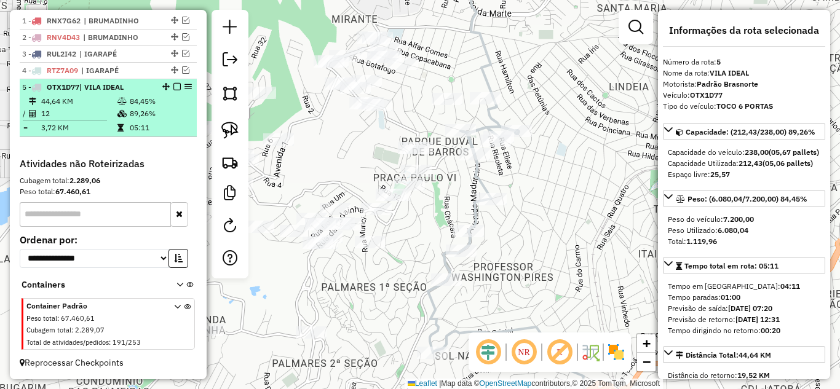
click at [174, 87] on em at bounding box center [176, 86] width 7 height 7
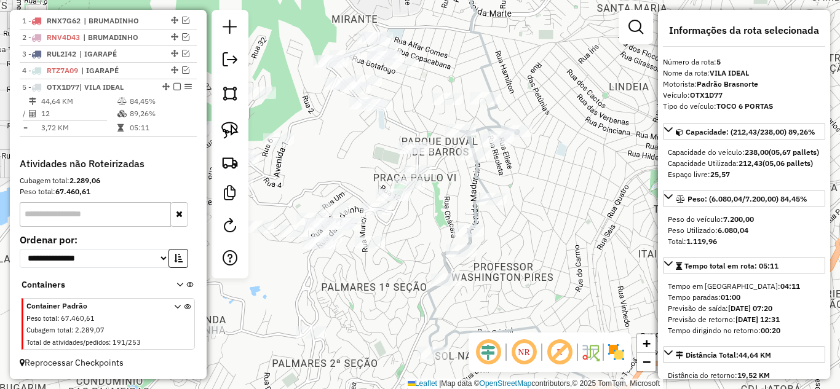
scroll to position [432, 0]
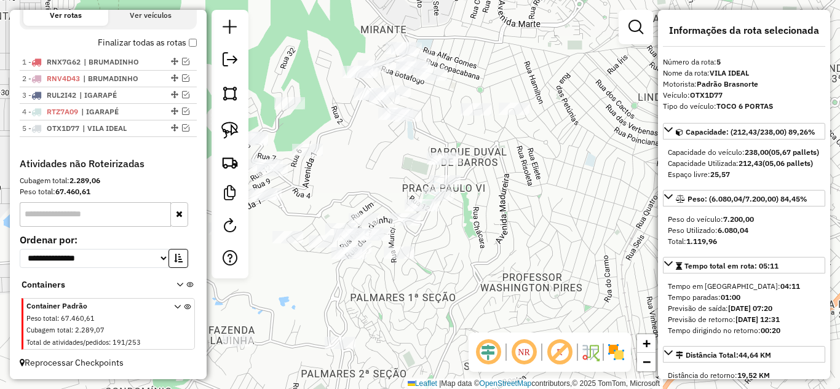
drag, startPoint x: 503, startPoint y: 176, endPoint x: 514, endPoint y: 170, distance: 12.4
click at [514, 176] on div "Janela de atendimento Grade de atendimento Capacidade Transportadoras Veículos …" at bounding box center [420, 194] width 840 height 389
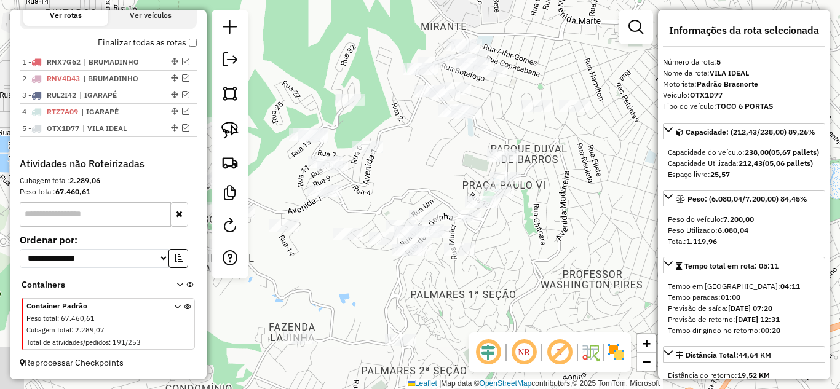
drag, startPoint x: 362, startPoint y: 176, endPoint x: 410, endPoint y: 162, distance: 50.2
click at [410, 162] on div "Janela de atendimento Grade de atendimento Capacidade Transportadoras Veículos …" at bounding box center [420, 194] width 840 height 389
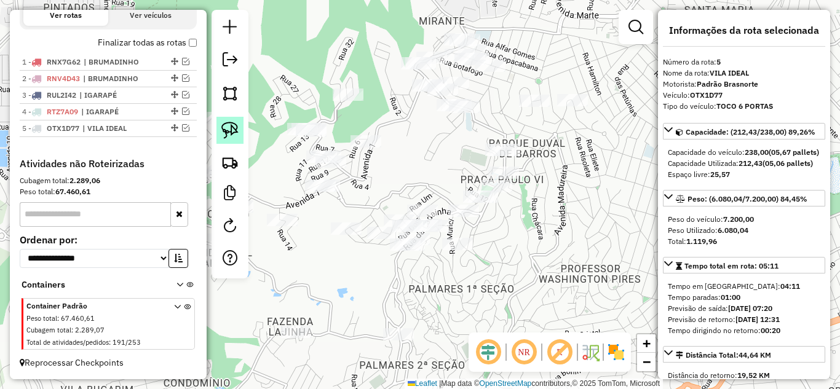
click at [228, 130] on img at bounding box center [229, 130] width 17 height 17
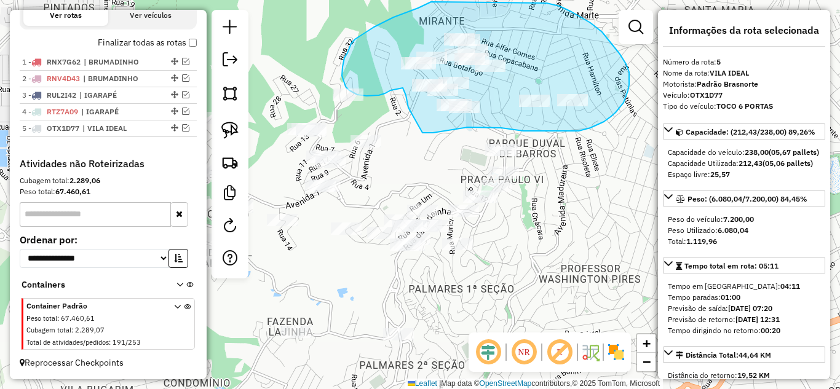
drag, startPoint x: 455, startPoint y: 129, endPoint x: 411, endPoint y: 113, distance: 46.5
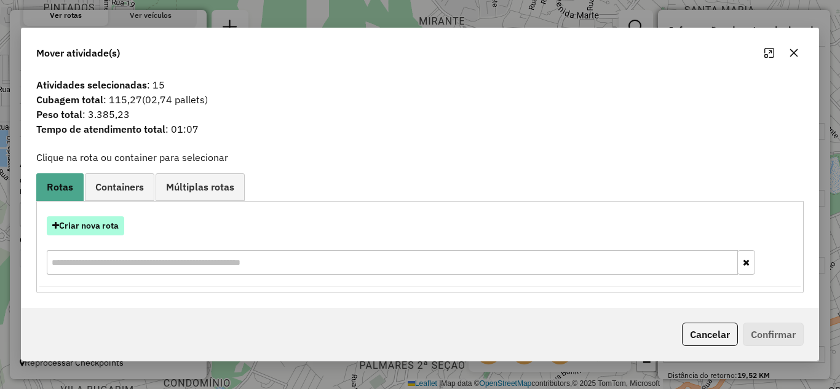
click at [101, 220] on button "Criar nova rota" at bounding box center [85, 225] width 77 height 19
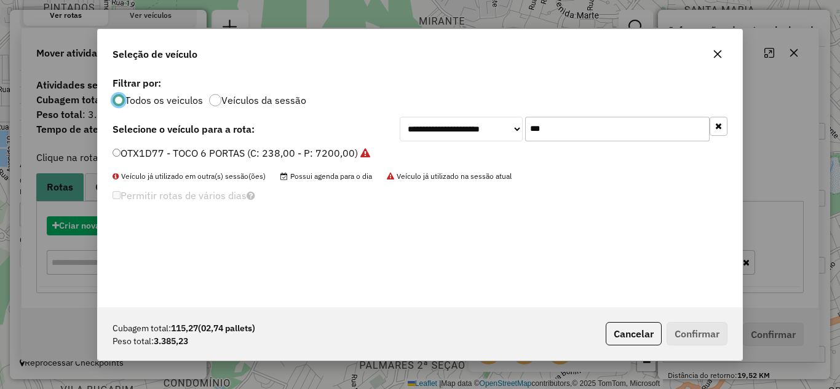
scroll to position [7, 4]
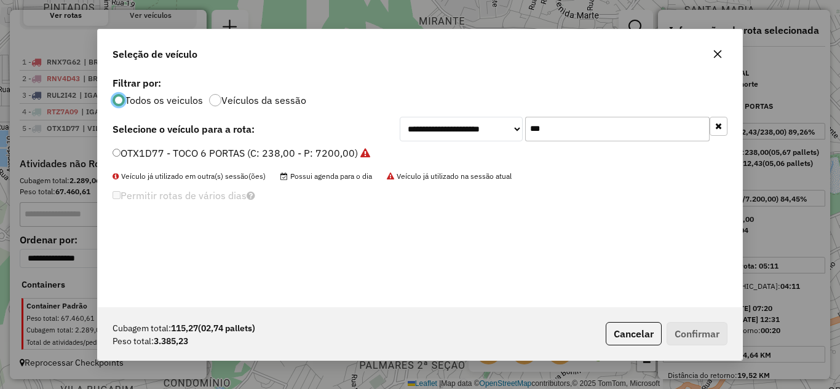
click at [571, 128] on input "***" at bounding box center [617, 129] width 184 height 25
type input "*"
type input "***"
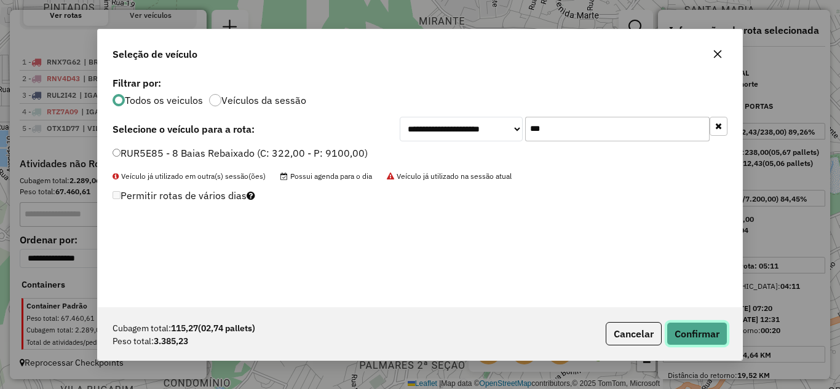
click at [701, 330] on button "Confirmar" at bounding box center [697, 333] width 61 height 23
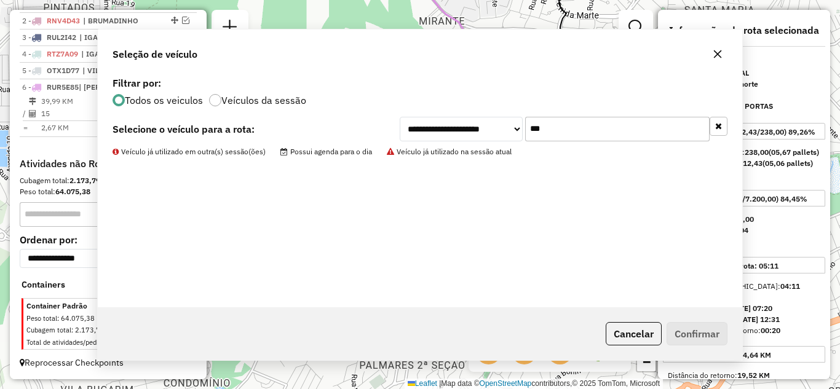
scroll to position [501, 0]
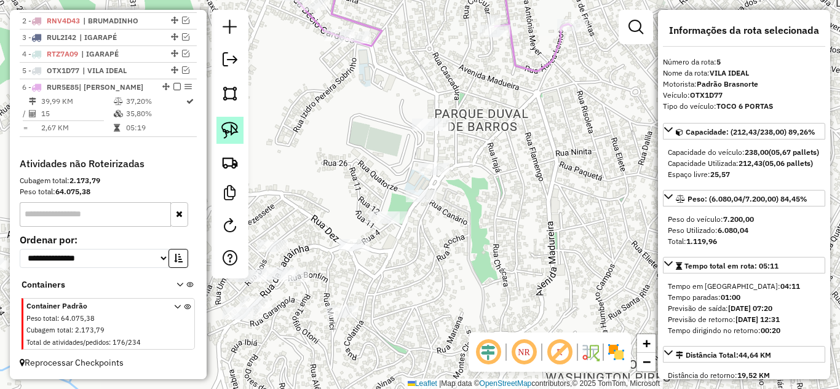
click at [229, 132] on img at bounding box center [229, 130] width 17 height 17
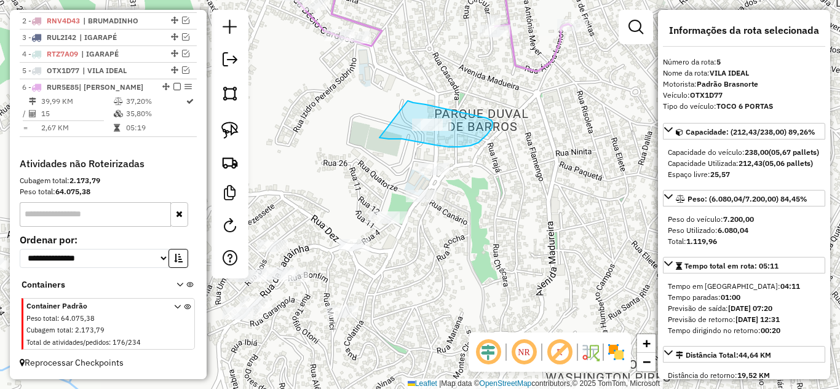
drag, startPoint x: 396, startPoint y: 139, endPoint x: 396, endPoint y: 101, distance: 38.1
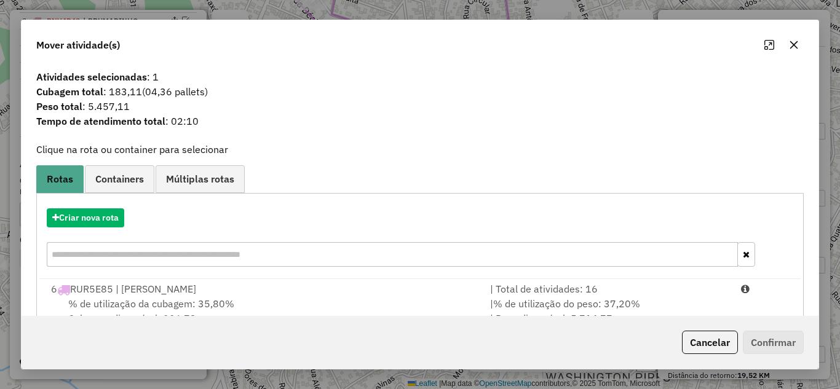
click at [799, 48] on button "button" at bounding box center [794, 45] width 20 height 20
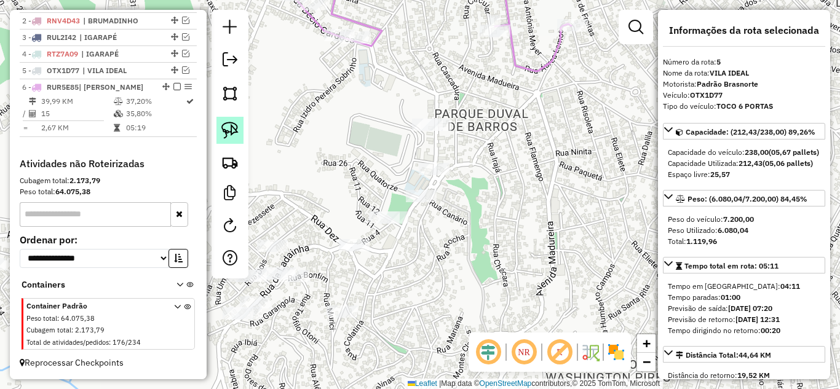
click at [239, 132] on link at bounding box center [229, 130] width 27 height 27
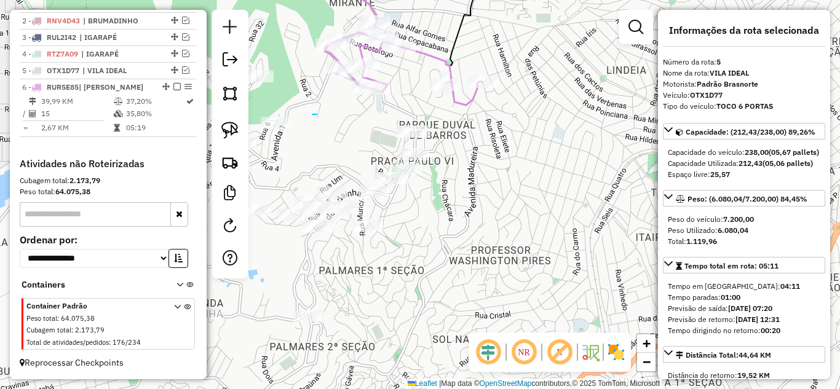
drag, startPoint x: 316, startPoint y: 114, endPoint x: 355, endPoint y: 113, distance: 39.4
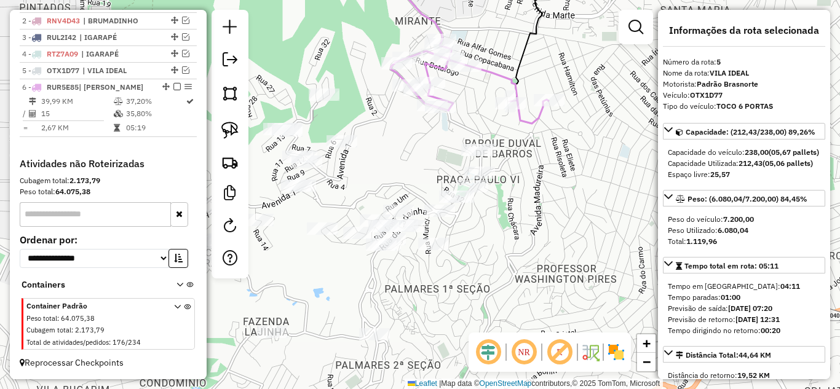
drag, startPoint x: 333, startPoint y: 105, endPoint x: 378, endPoint y: 117, distance: 47.3
click at [378, 117] on div "Janela de atendimento Grade de atendimento Capacidade Transportadoras Veículos …" at bounding box center [420, 194] width 840 height 389
click at [223, 128] on img at bounding box center [229, 130] width 17 height 17
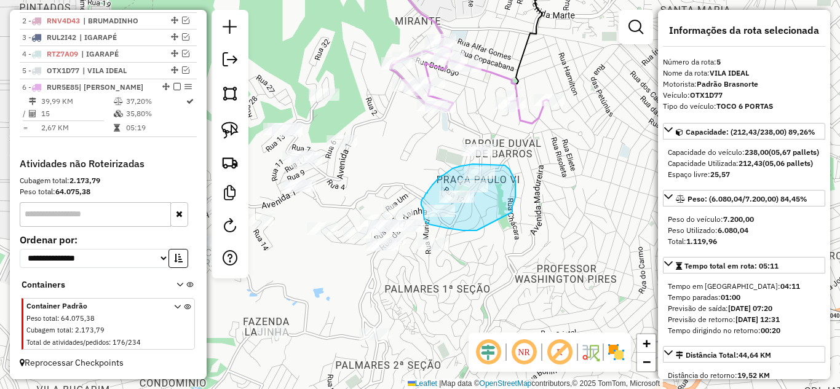
drag, startPoint x: 510, startPoint y: 213, endPoint x: 477, endPoint y: 228, distance: 36.1
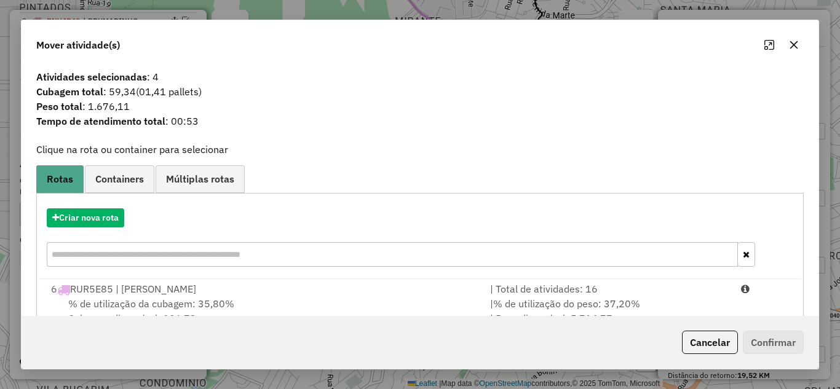
drag, startPoint x: 547, startPoint y: 280, endPoint x: 679, endPoint y: 324, distance: 140.0
click at [553, 283] on li "6 RUR5E85 | DURVAL DE BARROS | Total de atividades: 16 % de utilização da cubag…" at bounding box center [420, 304] width 758 height 50
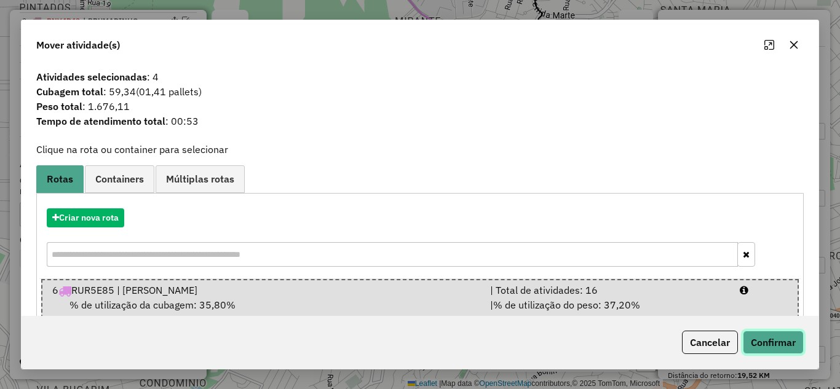
drag, startPoint x: 776, startPoint y: 338, endPoint x: 766, endPoint y: 333, distance: 11.6
click at [775, 338] on button "Confirmar" at bounding box center [773, 342] width 61 height 23
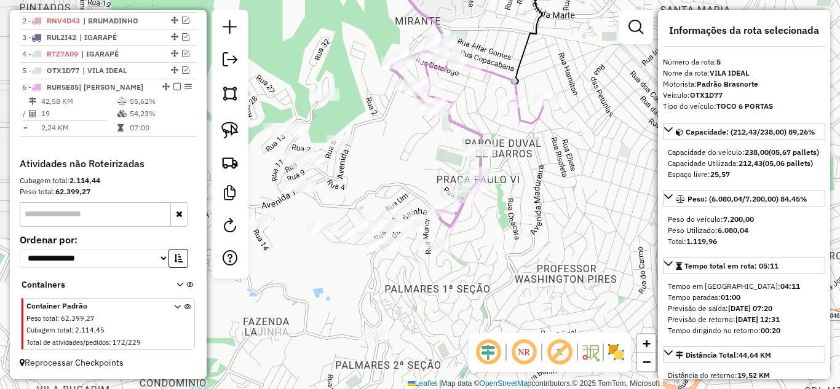
click at [461, 125] on icon at bounding box center [469, 133] width 157 height 188
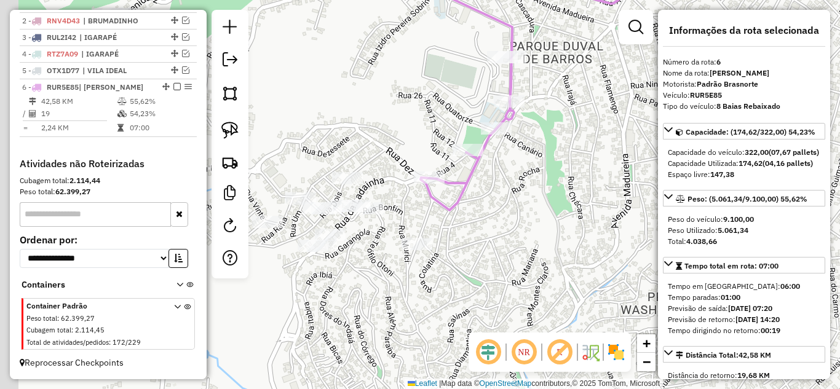
drag, startPoint x: 509, startPoint y: 182, endPoint x: 591, endPoint y: 133, distance: 96.0
click at [617, 128] on div "Janela de atendimento Grade de atendimento Capacidade Transportadoras Veículos …" at bounding box center [420, 194] width 840 height 389
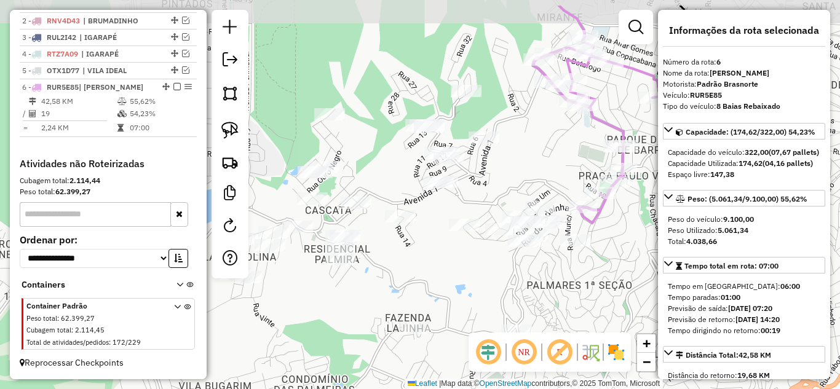
drag, startPoint x: 480, startPoint y: 137, endPoint x: 506, endPoint y: 164, distance: 37.4
click at [538, 171] on div "Janela de atendimento Grade de atendimento Capacidade Transportadoras Veículos …" at bounding box center [420, 194] width 840 height 389
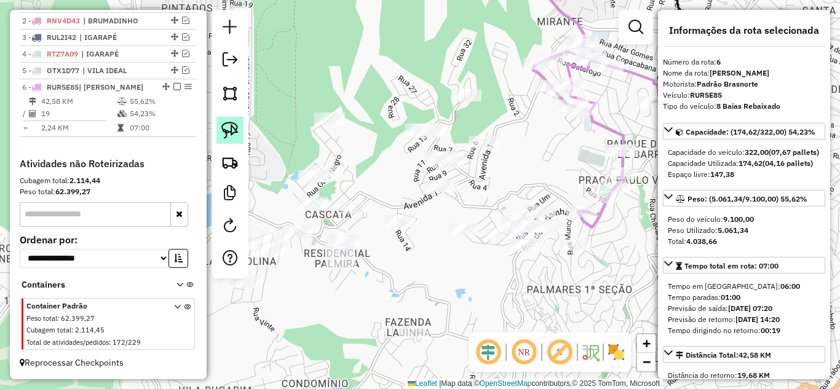
click at [223, 128] on img at bounding box center [229, 130] width 17 height 17
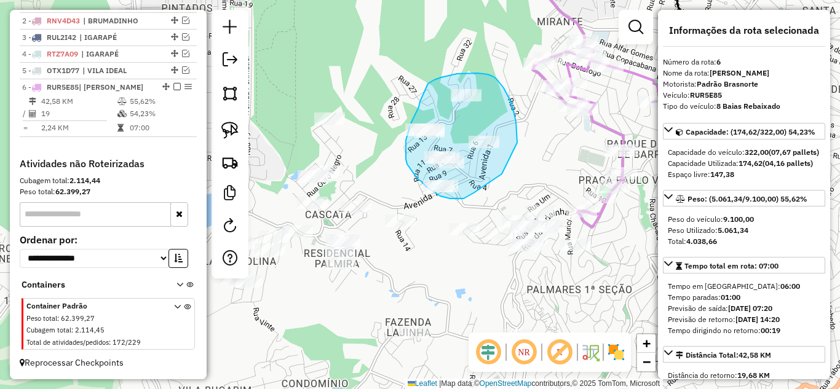
drag, startPoint x: 517, startPoint y: 143, endPoint x: 504, endPoint y: 172, distance: 31.7
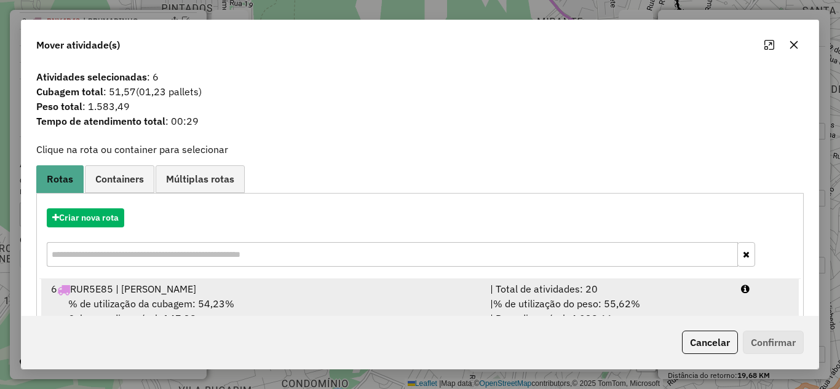
drag, startPoint x: 554, startPoint y: 296, endPoint x: 589, endPoint y: 293, distance: 35.2
click at [558, 292] on div "| Total de atividades: 20" at bounding box center [608, 289] width 251 height 15
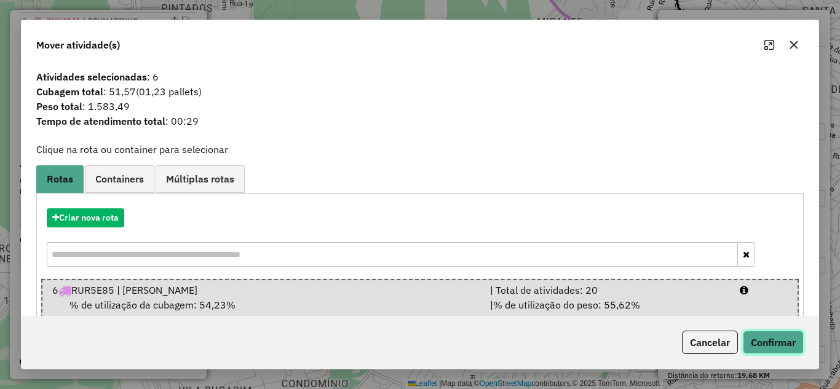
drag, startPoint x: 785, startPoint y: 339, endPoint x: 800, endPoint y: 341, distance: 15.0
click at [786, 339] on button "Confirmar" at bounding box center [773, 342] width 61 height 23
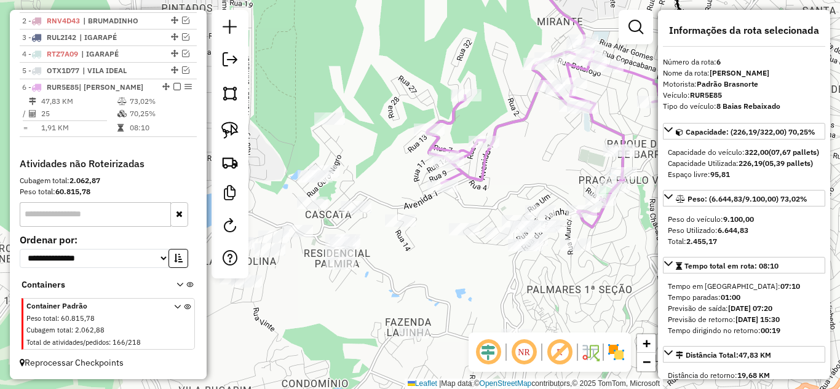
click at [480, 162] on icon at bounding box center [559, 134] width 264 height 188
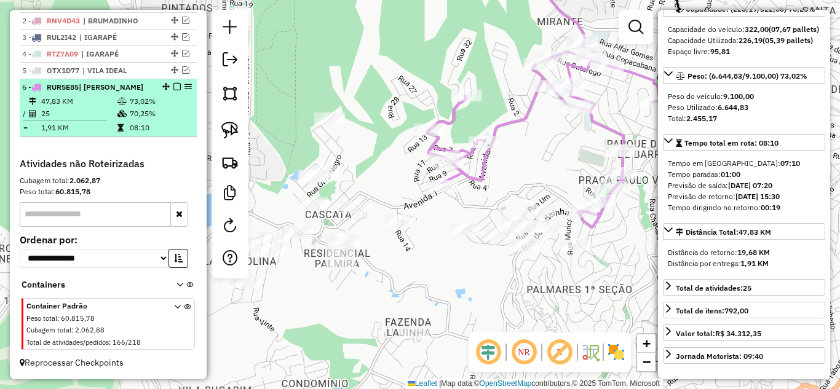
click at [173, 83] on em at bounding box center [176, 86] width 7 height 7
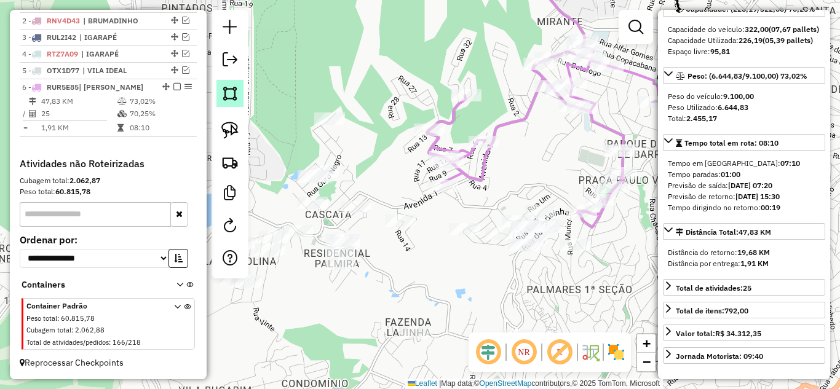
scroll to position [448, 0]
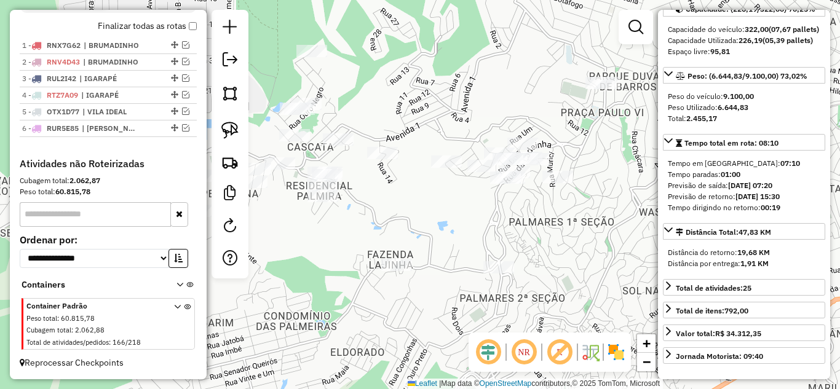
drag, startPoint x: 421, startPoint y: 124, endPoint x: 397, endPoint y: 58, distance: 70.0
click at [397, 55] on div "Janela de atendimento Grade de atendimento Capacidade Transportadoras Veículos …" at bounding box center [420, 194] width 840 height 389
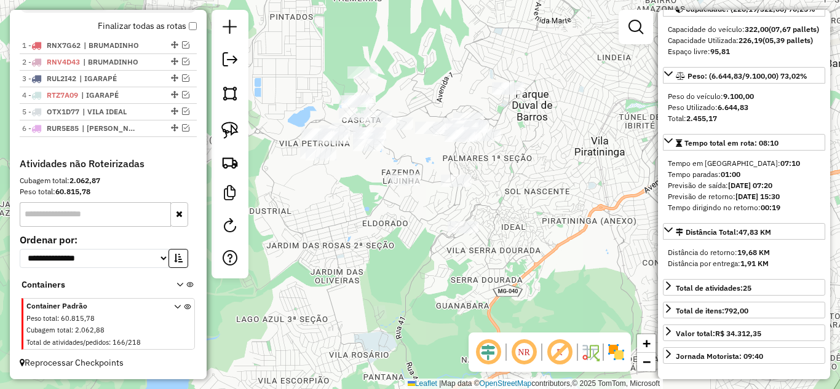
drag, startPoint x: 571, startPoint y: 179, endPoint x: 573, endPoint y: 189, distance: 10.1
click at [573, 189] on div "Janela de atendimento Grade de atendimento Capacidade Transportadoras Veículos …" at bounding box center [420, 194] width 840 height 389
drag, startPoint x: 224, startPoint y: 123, endPoint x: 267, endPoint y: 117, distance: 42.8
click at [224, 124] on img at bounding box center [229, 130] width 17 height 17
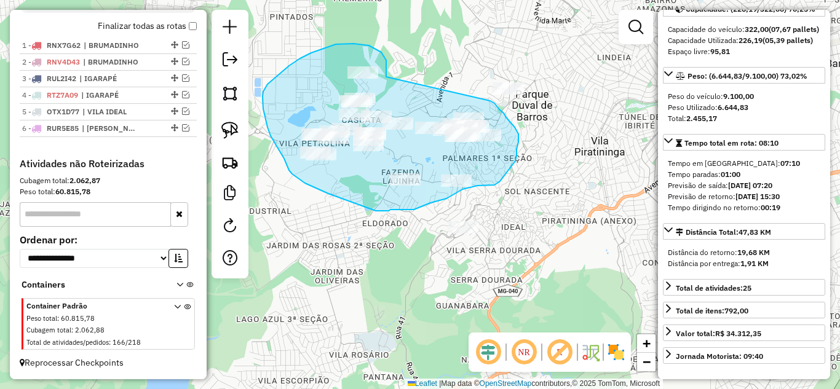
drag, startPoint x: 386, startPoint y: 77, endPoint x: 473, endPoint y: 77, distance: 87.3
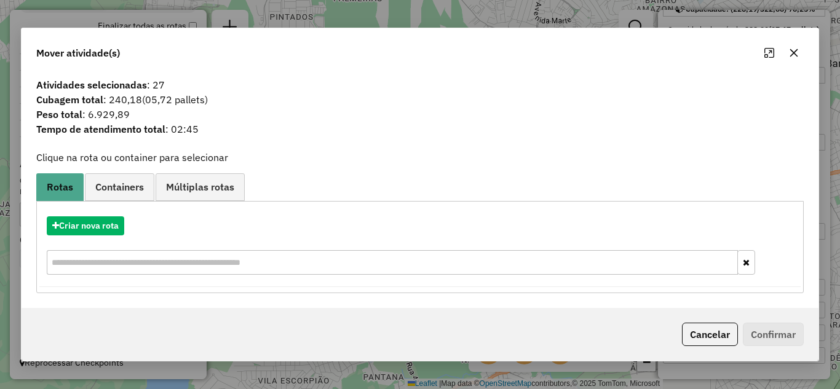
click at [794, 55] on icon "button" at bounding box center [794, 53] width 10 height 10
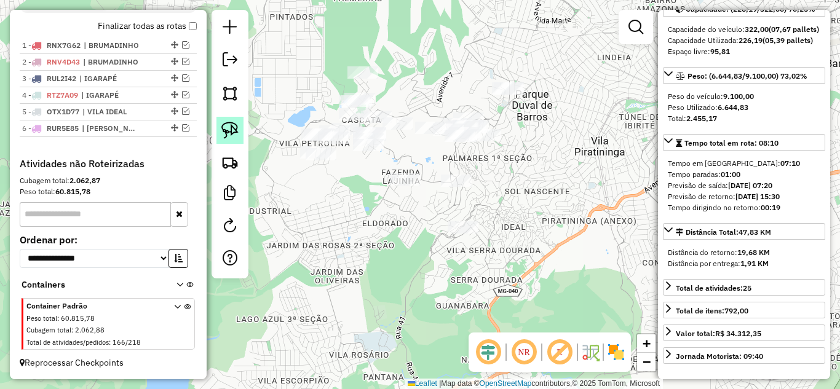
click at [223, 129] on img at bounding box center [229, 130] width 17 height 17
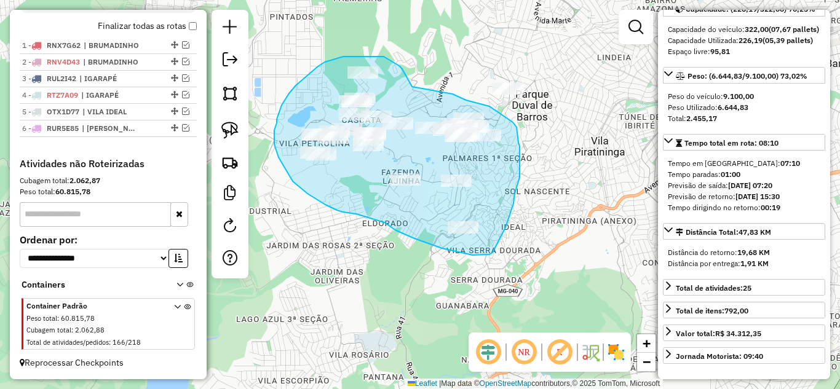
drag, startPoint x: 412, startPoint y: 87, endPoint x: 422, endPoint y: 82, distance: 11.6
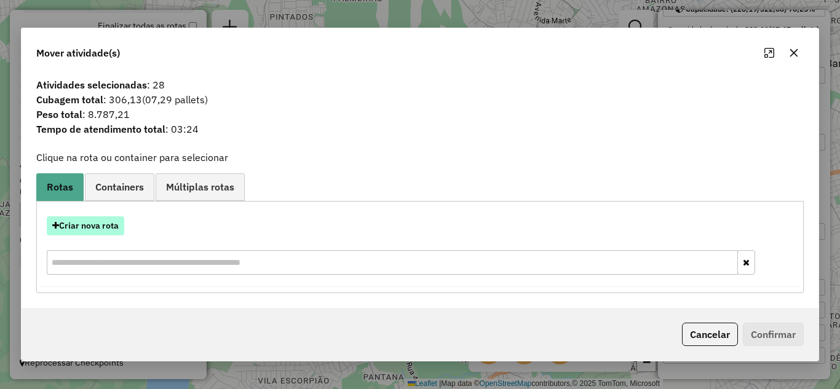
click at [91, 224] on button "Criar nova rota" at bounding box center [85, 225] width 77 height 19
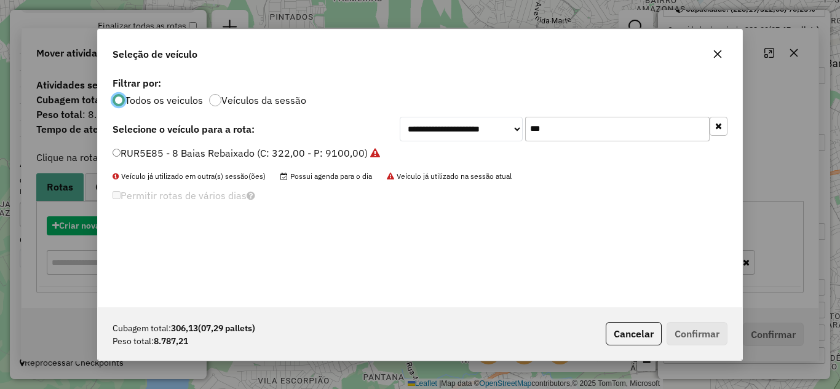
scroll to position [7, 4]
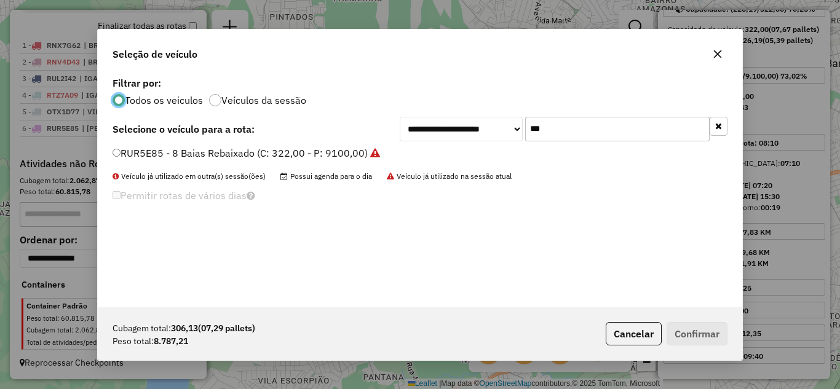
click at [590, 129] on input "***" at bounding box center [617, 129] width 184 height 25
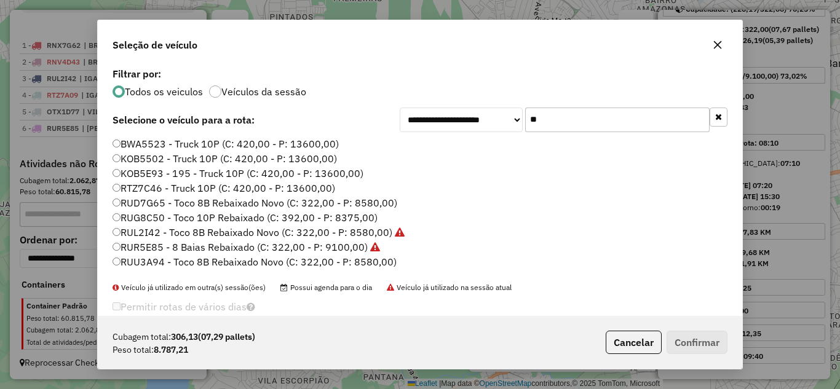
type input "*"
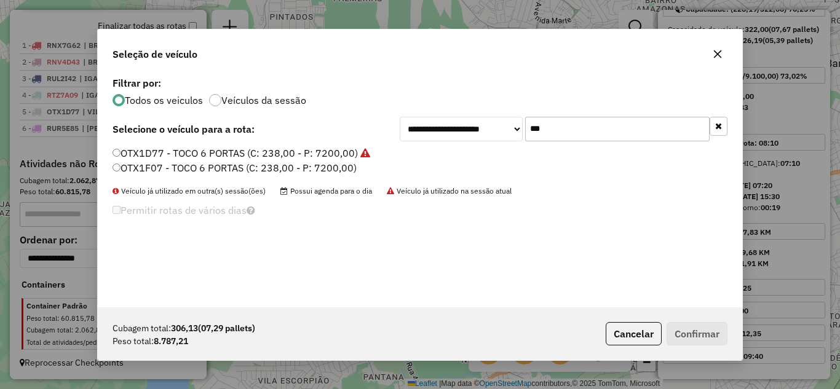
type input "***"
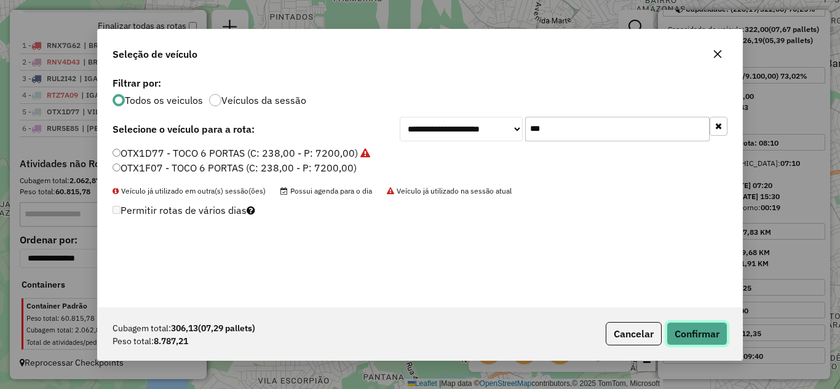
click at [710, 336] on button "Confirmar" at bounding box center [697, 333] width 61 height 23
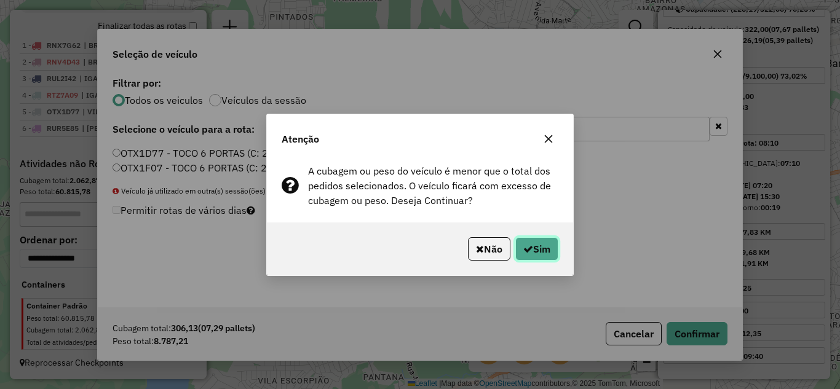
click at [554, 247] on button "Sim" at bounding box center [536, 248] width 43 height 23
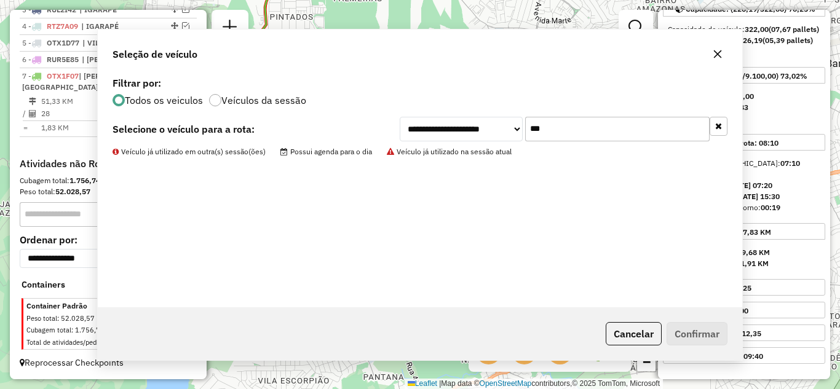
scroll to position [517, 0]
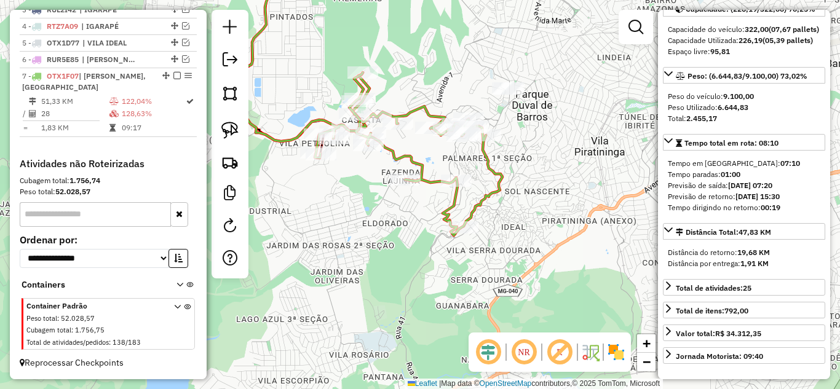
click at [428, 108] on icon at bounding box center [409, 154] width 188 height 163
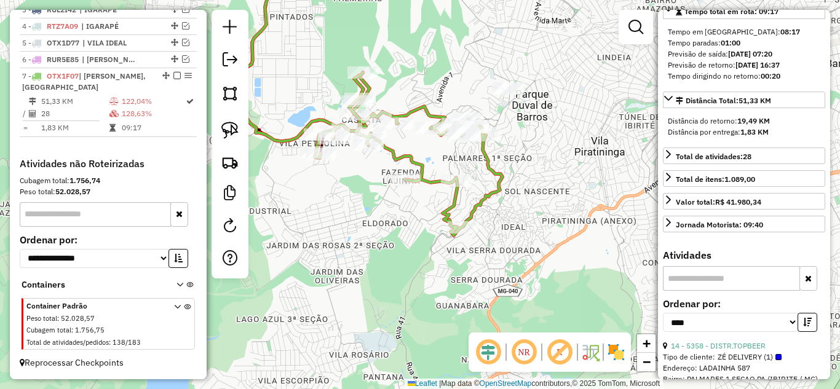
scroll to position [380, 0]
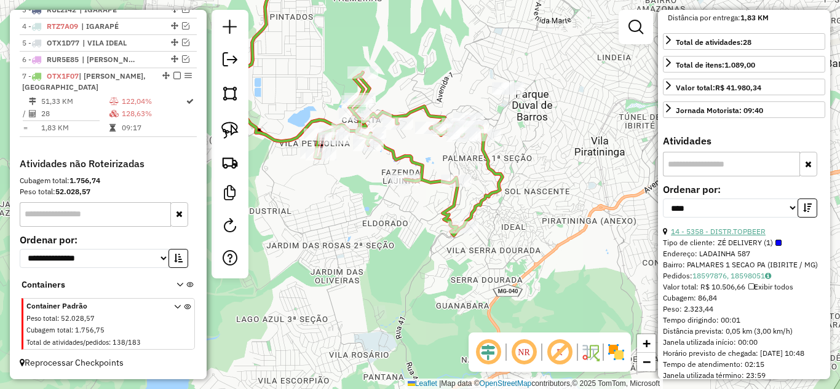
click at [736, 236] on link "14 - 5358 - DISTR.TOPBEER" at bounding box center [718, 231] width 95 height 9
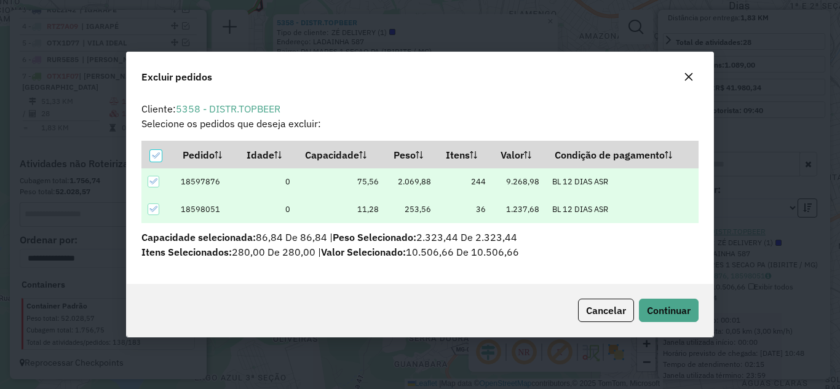
scroll to position [0, 0]
click at [679, 314] on span "Continuar" at bounding box center [669, 310] width 44 height 12
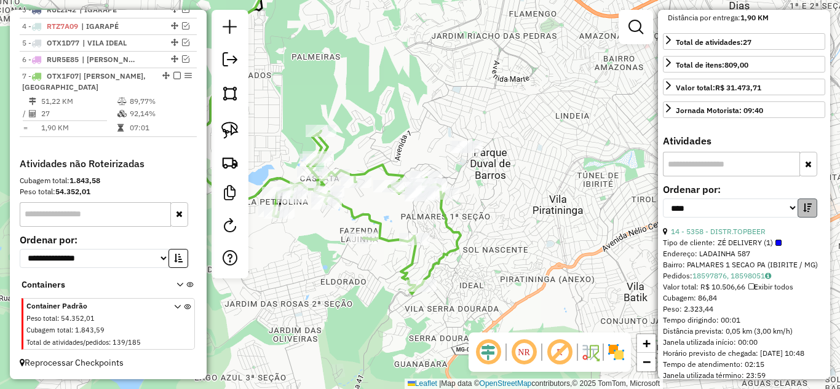
scroll to position [369, 0]
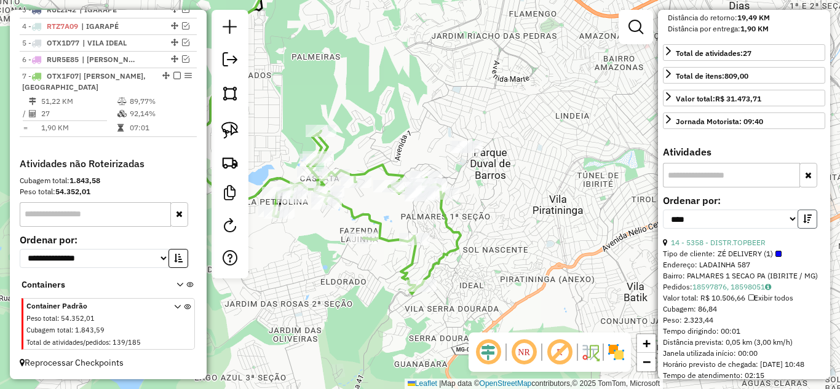
click at [804, 223] on icon "button" at bounding box center [807, 219] width 9 height 9
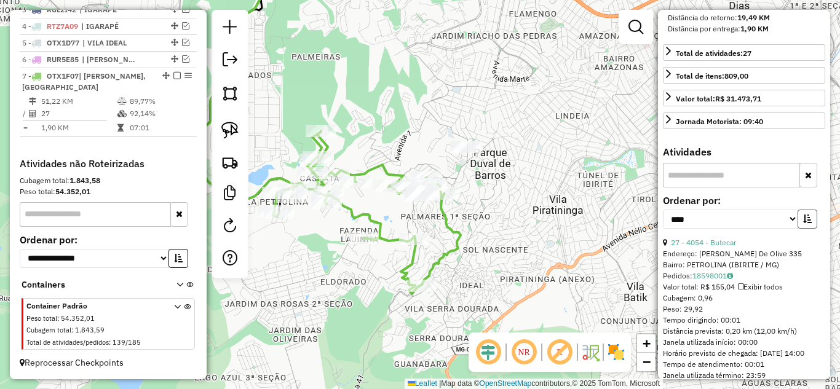
click at [804, 223] on icon "button" at bounding box center [807, 219] width 9 height 9
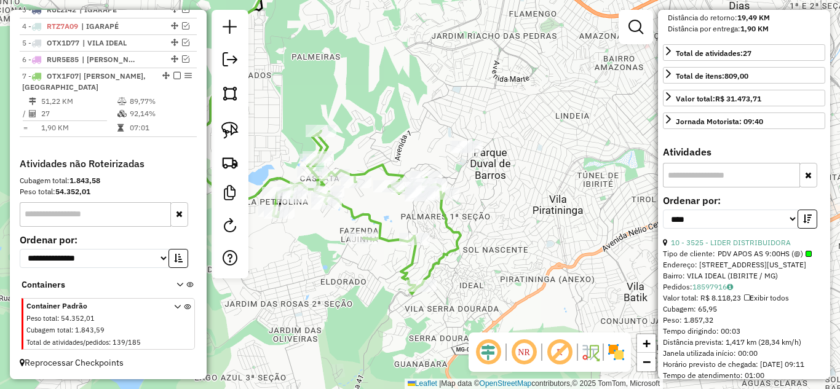
click at [384, 169] on icon at bounding box center [367, 212] width 188 height 163
click at [748, 247] on link "10 - 3525 - LIDER DISTRIBUIDORA" at bounding box center [731, 242] width 120 height 9
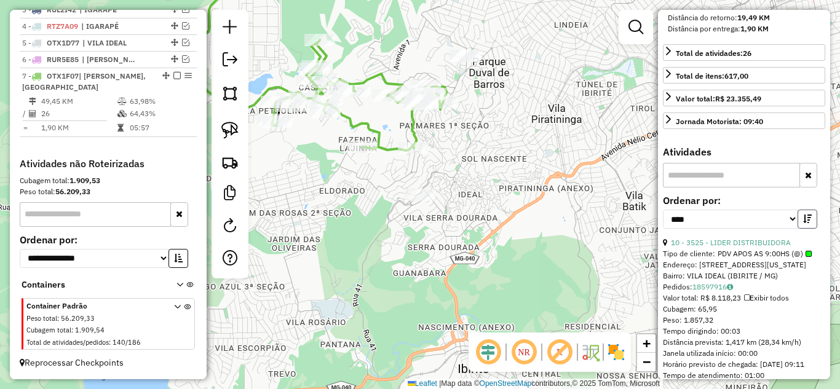
click at [806, 229] on button "button" at bounding box center [808, 219] width 20 height 19
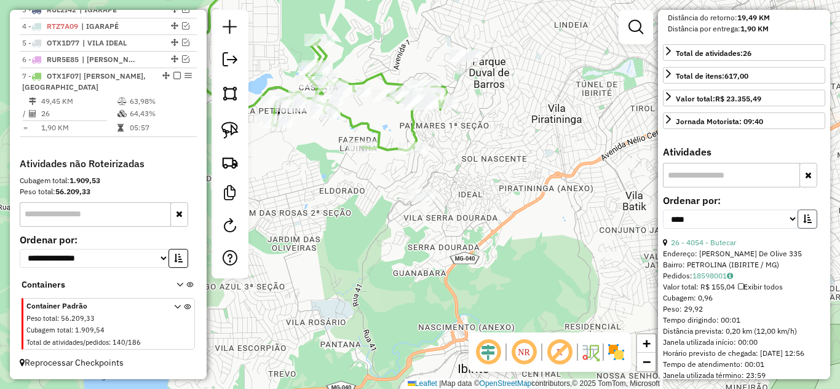
click at [806, 229] on button "button" at bounding box center [808, 219] width 20 height 19
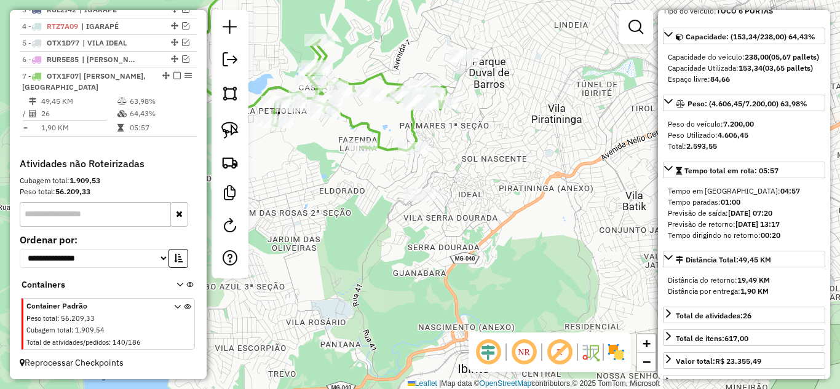
scroll to position [0, 0]
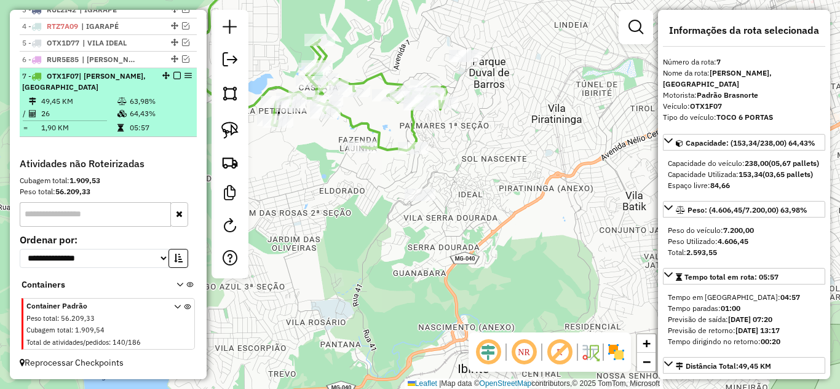
click at [174, 76] on em at bounding box center [176, 75] width 7 height 7
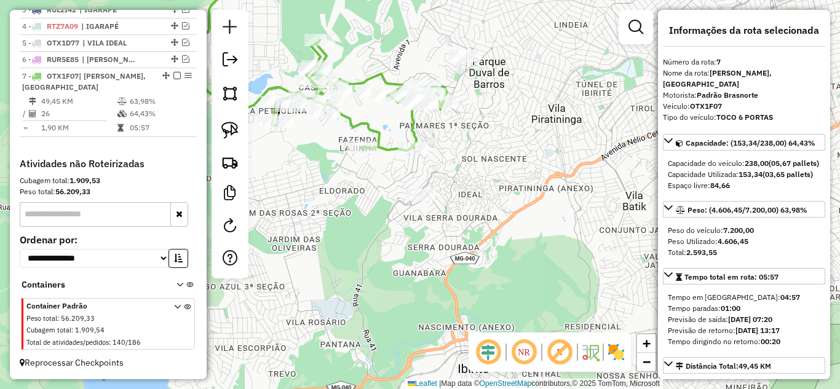
scroll to position [465, 0]
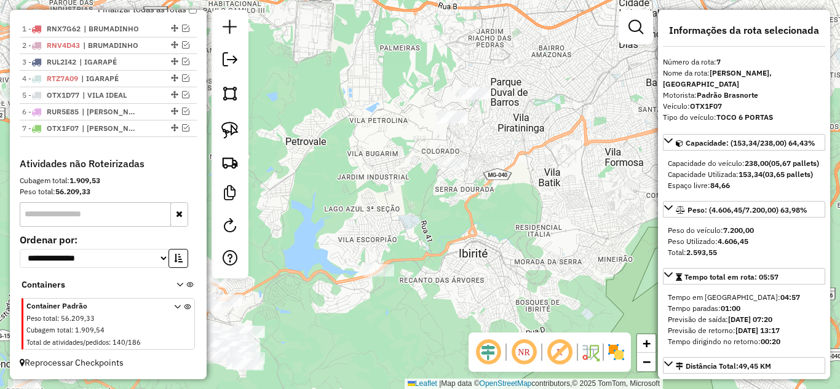
drag, startPoint x: 532, startPoint y: 133, endPoint x: 373, endPoint y: 145, distance: 159.1
click at [531, 132] on div "Janela de atendimento Grade de atendimento Capacidade Transportadoras Veículos …" at bounding box center [420, 194] width 840 height 389
drag, startPoint x: 229, startPoint y: 130, endPoint x: 356, endPoint y: 129, distance: 126.7
click at [229, 130] on img at bounding box center [229, 130] width 17 height 17
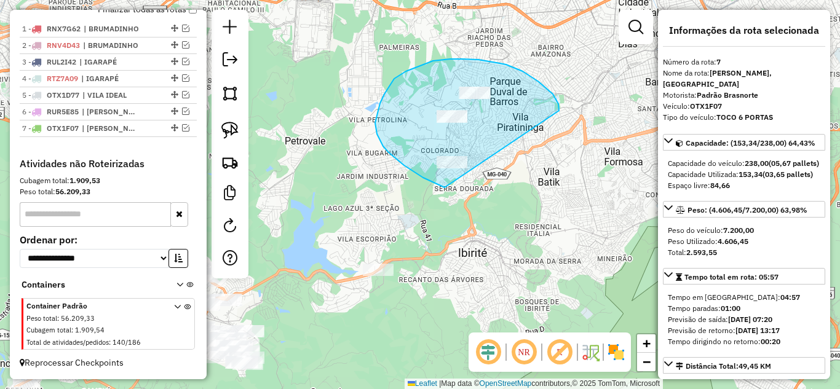
drag, startPoint x: 539, startPoint y: 82, endPoint x: 509, endPoint y: 175, distance: 98.2
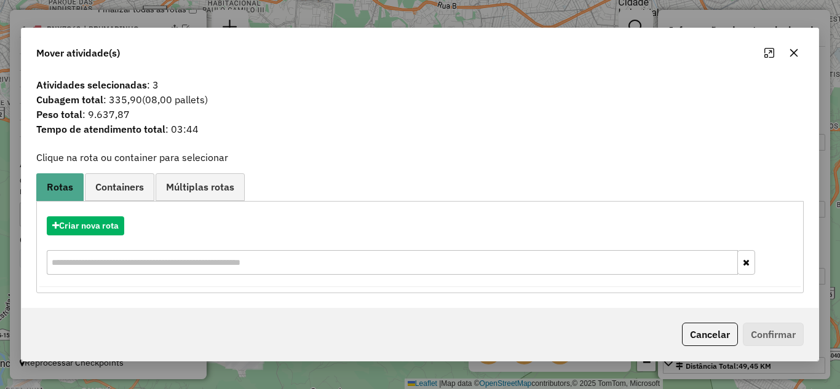
click at [793, 55] on icon "button" at bounding box center [794, 53] width 10 height 10
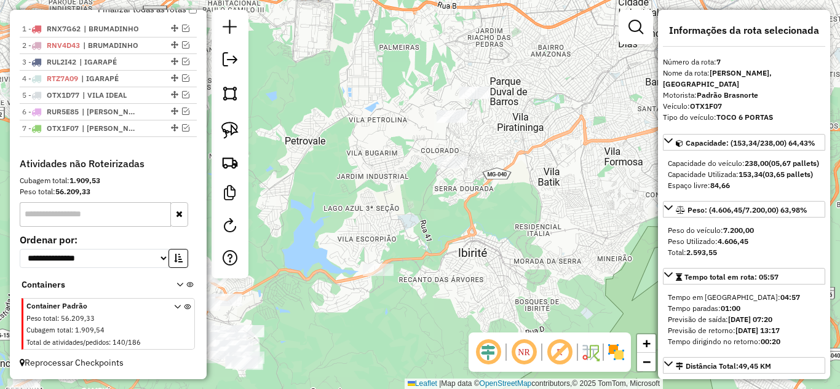
drag, startPoint x: 226, startPoint y: 124, endPoint x: 378, endPoint y: 138, distance: 153.2
click at [226, 125] on img at bounding box center [229, 130] width 17 height 17
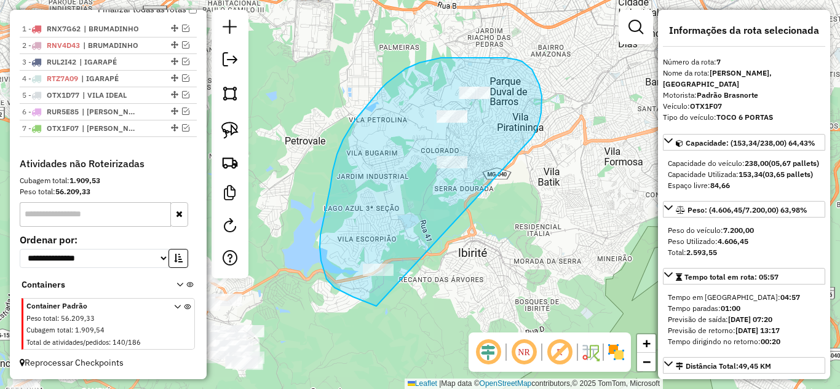
drag, startPoint x: 539, startPoint y: 85, endPoint x: 442, endPoint y: 291, distance: 227.8
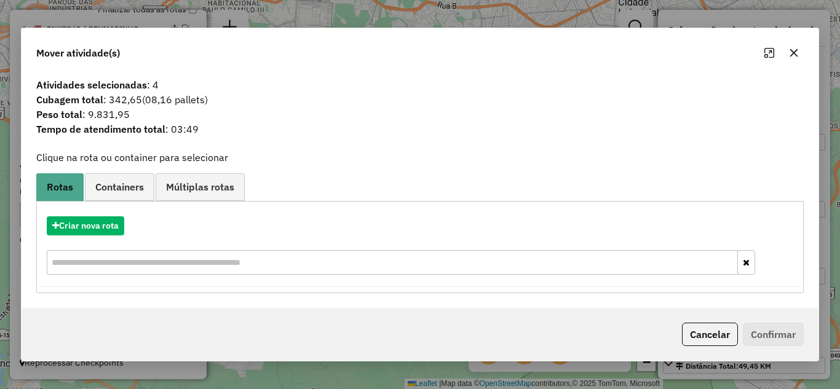
drag, startPoint x: 794, startPoint y: 52, endPoint x: 672, endPoint y: 101, distance: 131.7
click at [794, 50] on icon "button" at bounding box center [794, 53] width 8 height 8
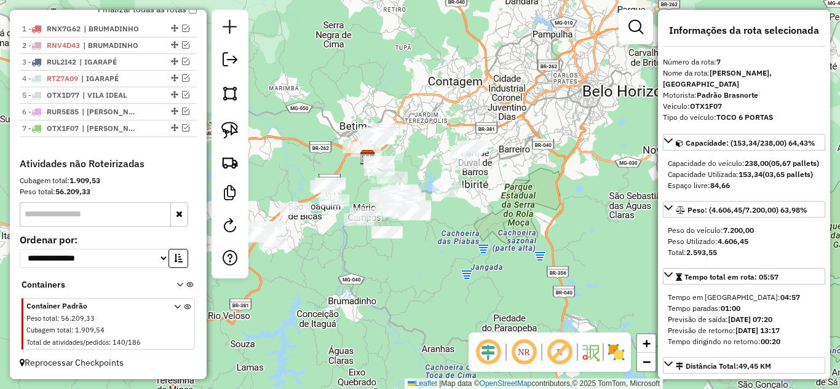
drag, startPoint x: 551, startPoint y: 207, endPoint x: 524, endPoint y: 183, distance: 35.7
click at [531, 170] on div "Janela de atendimento Grade de atendimento Capacidade Transportadoras Veículos …" at bounding box center [420, 194] width 840 height 389
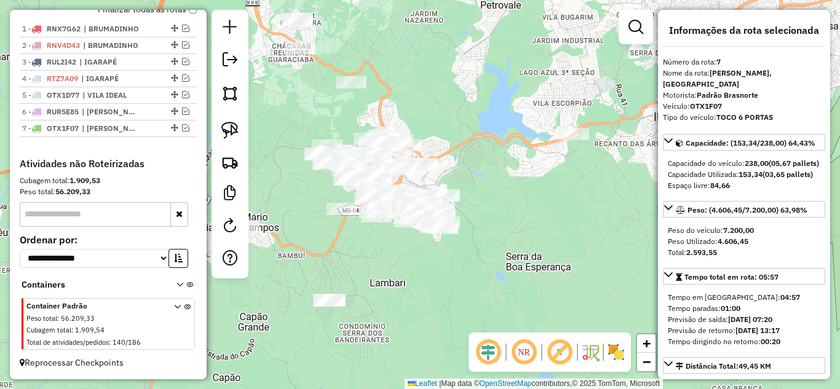
drag, startPoint x: 395, startPoint y: 173, endPoint x: 569, endPoint y: 263, distance: 196.1
click at [568, 264] on div "Janela de atendimento Grade de atendimento Capacidade Transportadoras Veículos …" at bounding box center [420, 194] width 840 height 389
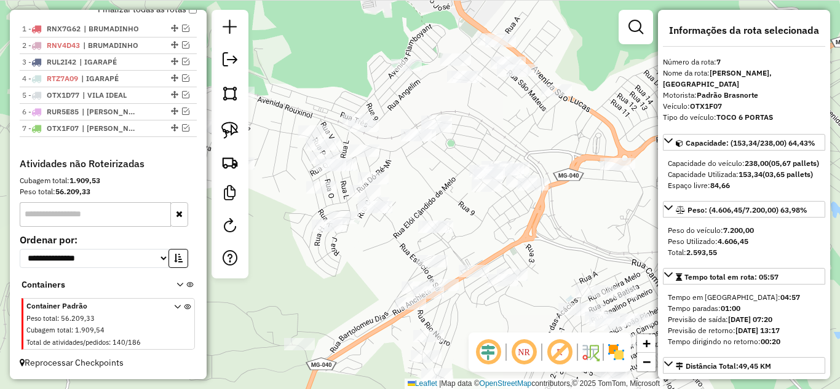
drag, startPoint x: 551, startPoint y: 228, endPoint x: 582, endPoint y: 263, distance: 46.6
click at [582, 263] on div "Janela de atendimento Grade de atendimento Capacidade Transportadoras Veículos …" at bounding box center [420, 194] width 840 height 389
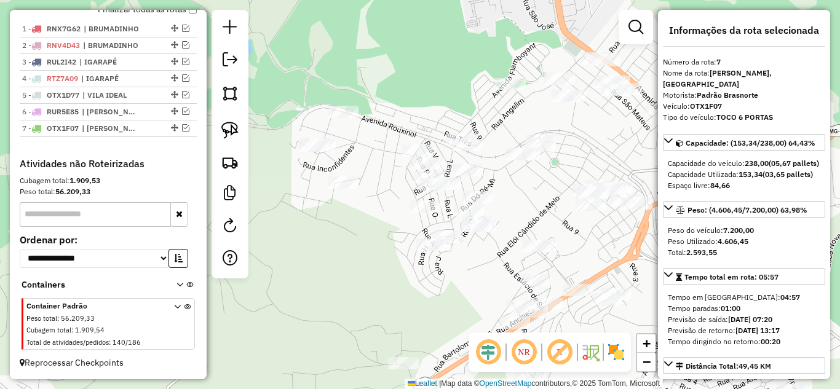
drag, startPoint x: 470, startPoint y: 213, endPoint x: 556, endPoint y: 202, distance: 86.7
click at [546, 212] on div "Janela de atendimento Grade de atendimento Capacidade Transportadoras Veículos …" at bounding box center [420, 194] width 840 height 389
click at [611, 143] on div "Janela de atendimento Grade de atendimento Capacidade Transportadoras Veículos …" at bounding box center [420, 194] width 840 height 389
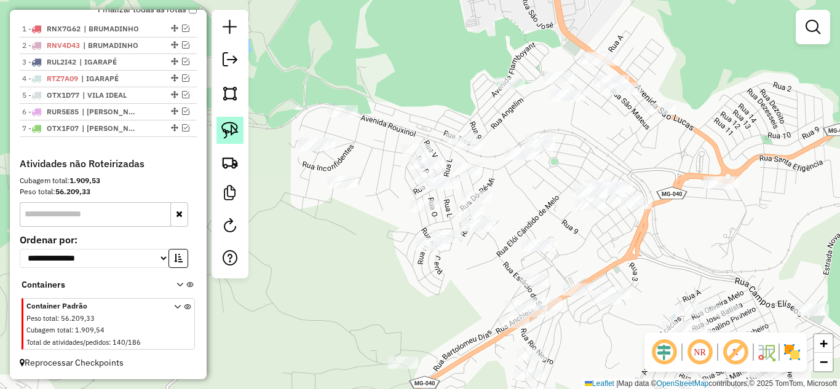
click at [221, 131] on img at bounding box center [229, 130] width 17 height 17
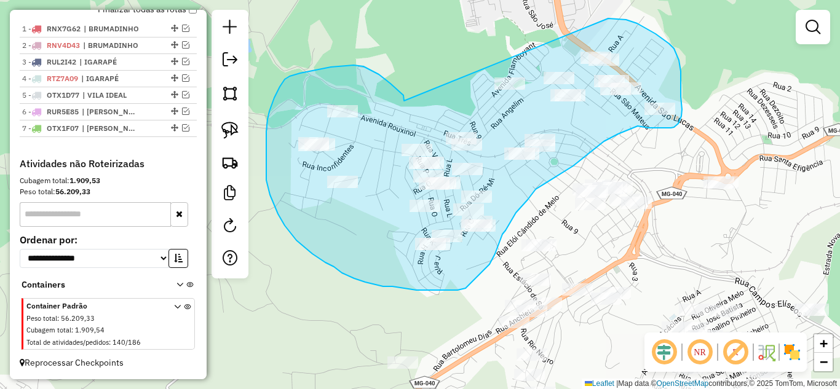
drag, startPoint x: 363, startPoint y: 66, endPoint x: 489, endPoint y: 50, distance: 127.1
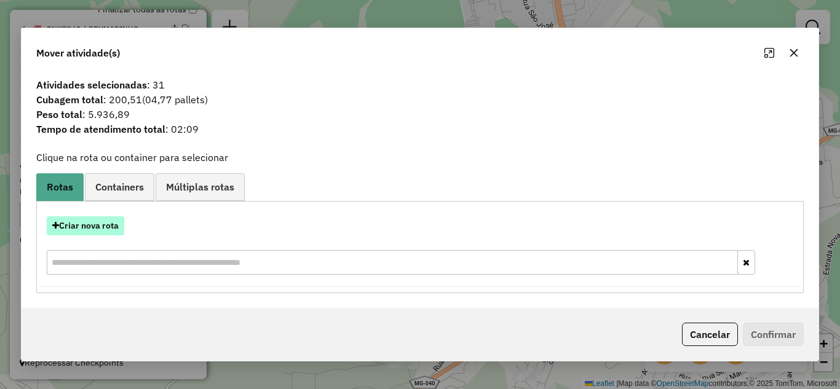
click at [81, 223] on button "Criar nova rota" at bounding box center [85, 225] width 77 height 19
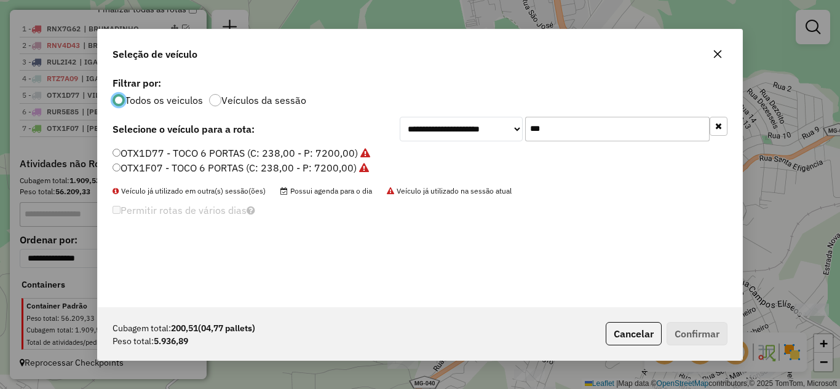
scroll to position [7, 4]
click at [580, 128] on input "***" at bounding box center [617, 129] width 184 height 25
type input "*"
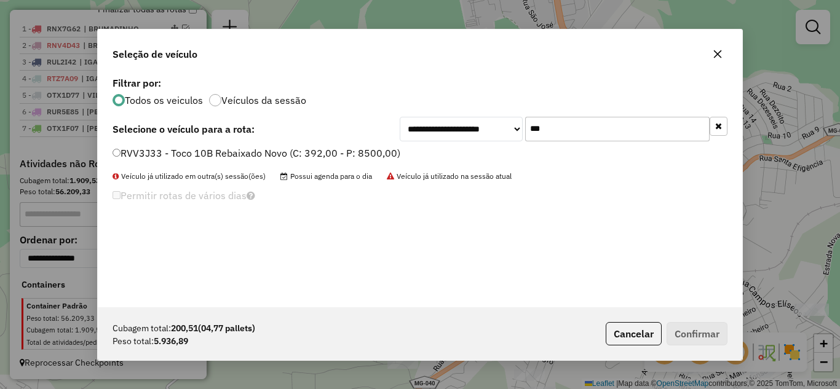
type input "***"
click at [705, 337] on button "Confirmar" at bounding box center [697, 333] width 61 height 23
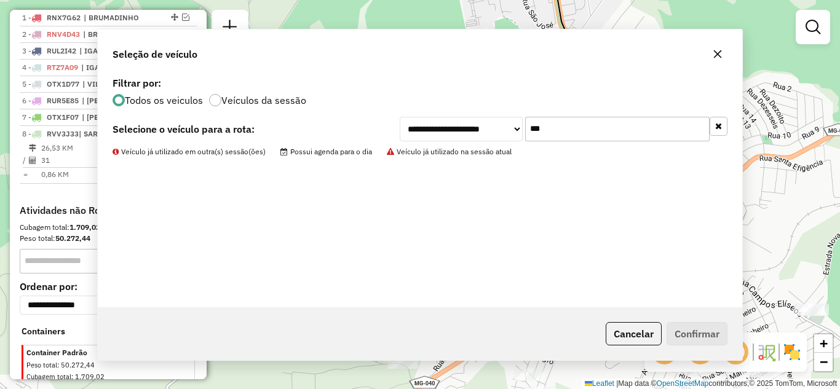
scroll to position [517, 0]
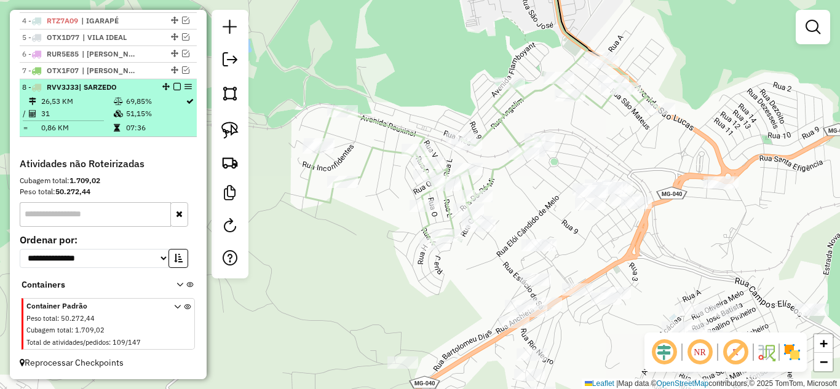
click at [173, 89] on em at bounding box center [176, 86] width 7 height 7
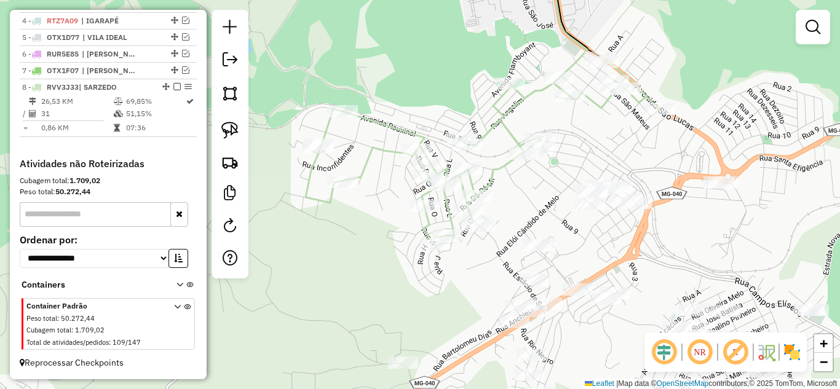
scroll to position [481, 0]
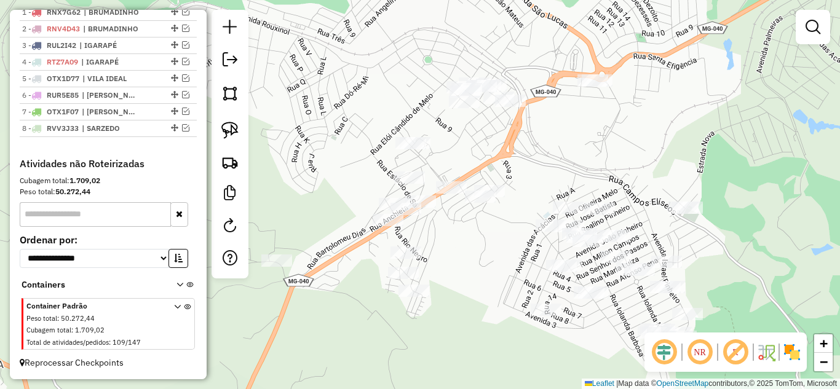
drag, startPoint x: 441, startPoint y: 184, endPoint x: 323, endPoint y: 61, distance: 170.1
click at [321, 62] on div "Janela de atendimento Grade de atendimento Capacidade Transportadoras Veículos …" at bounding box center [420, 194] width 840 height 389
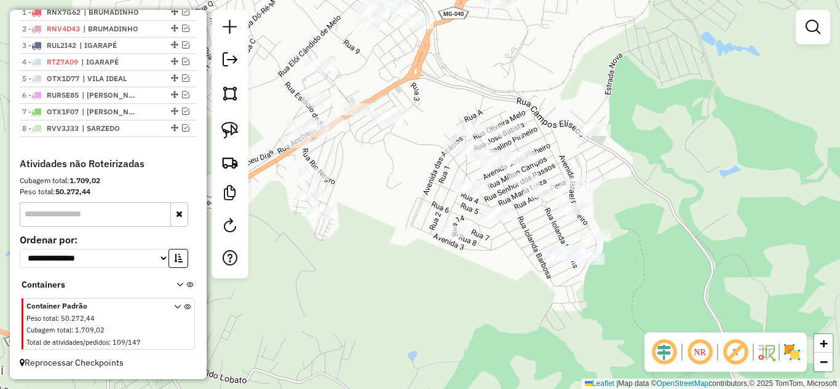
drag, startPoint x: 480, startPoint y: 116, endPoint x: 473, endPoint y: 87, distance: 28.9
click at [473, 87] on div "Janela de atendimento Grade de atendimento Capacidade Transportadoras Veículos …" at bounding box center [420, 194] width 840 height 389
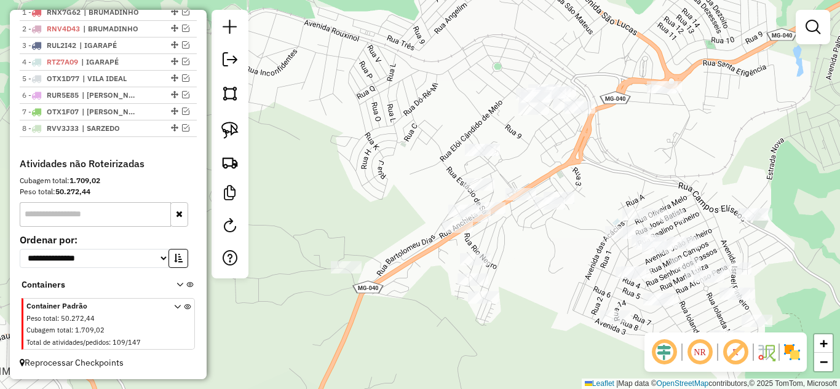
drag, startPoint x: 475, startPoint y: 129, endPoint x: 629, endPoint y: 159, distance: 156.7
click at [625, 183] on div "Janela de atendimento Grade de atendimento Capacidade Transportadoras Veículos …" at bounding box center [420, 194] width 840 height 389
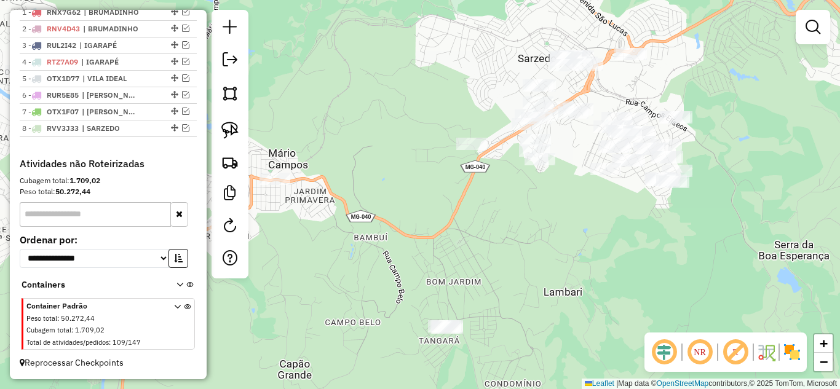
drag, startPoint x: 531, startPoint y: 299, endPoint x: 566, endPoint y: 185, distance: 119.0
click at [566, 185] on div "Janela de atendimento Grade de atendimento Capacidade Transportadoras Veículos …" at bounding box center [420, 194] width 840 height 389
drag, startPoint x: 223, startPoint y: 125, endPoint x: 254, endPoint y: 140, distance: 34.9
click at [223, 127] on img at bounding box center [229, 130] width 17 height 17
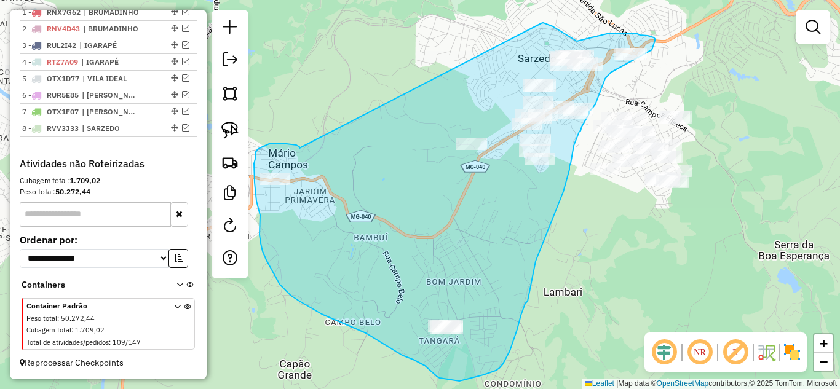
drag, startPoint x: 293, startPoint y: 145, endPoint x: 539, endPoint y: 23, distance: 274.2
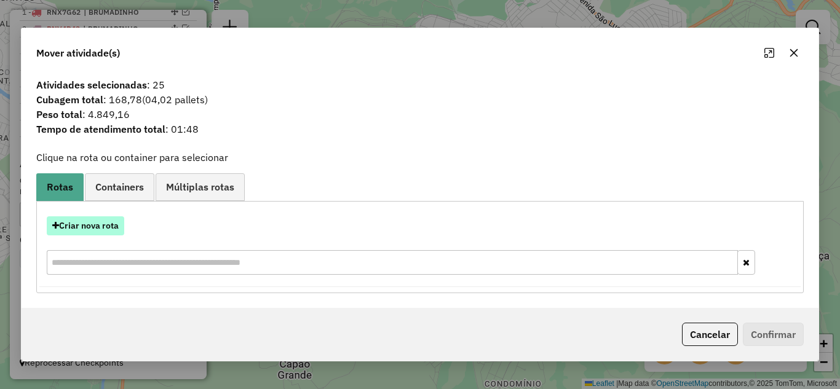
click at [82, 223] on button "Criar nova rota" at bounding box center [85, 225] width 77 height 19
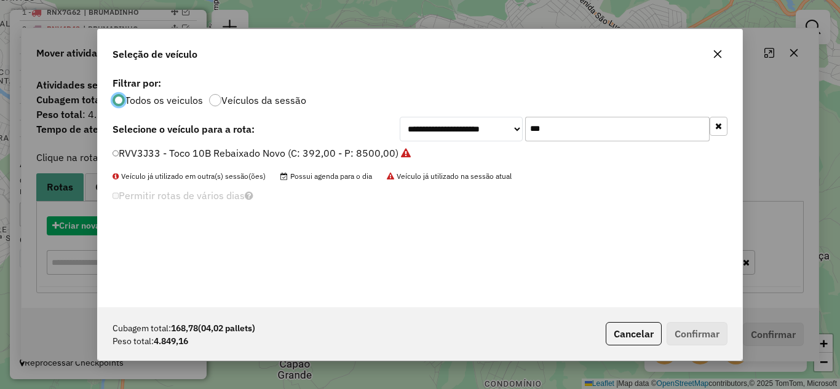
scroll to position [7, 4]
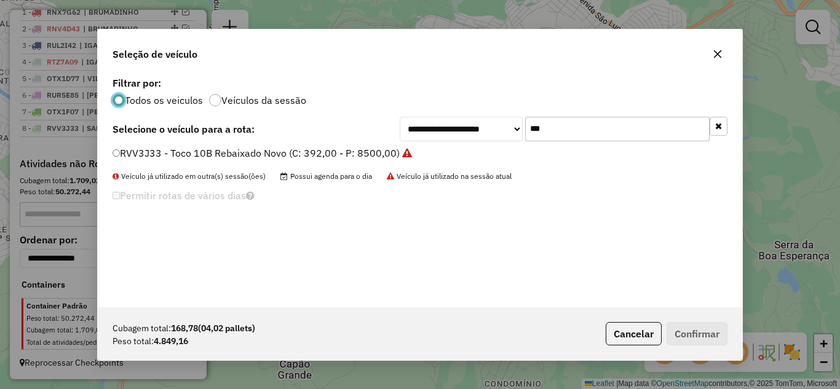
click at [566, 126] on input "***" at bounding box center [617, 129] width 184 height 25
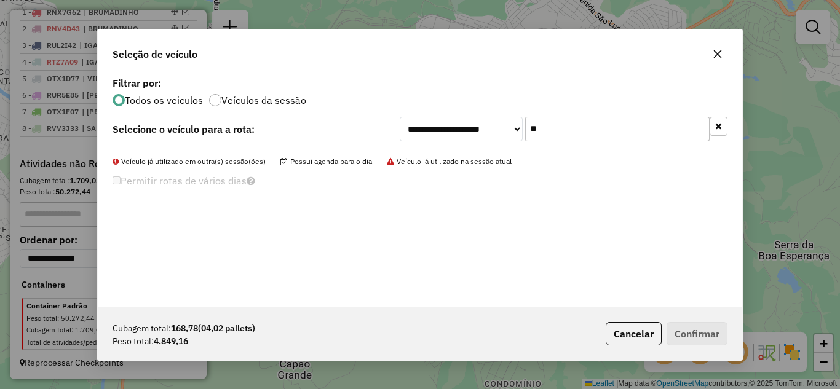
type input "*"
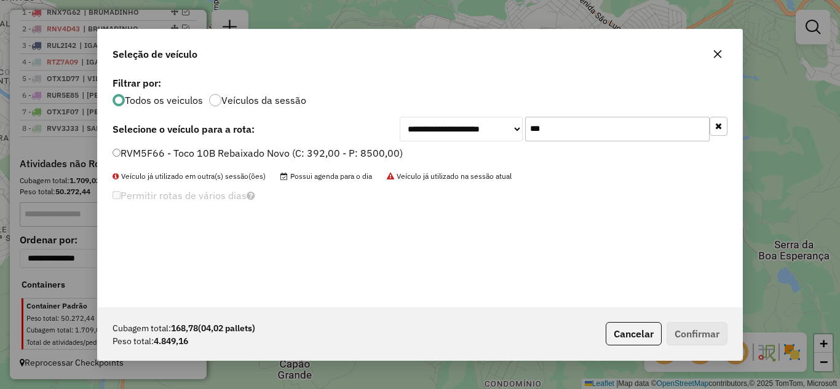
type input "***"
click at [705, 335] on button "Confirmar" at bounding box center [697, 333] width 61 height 23
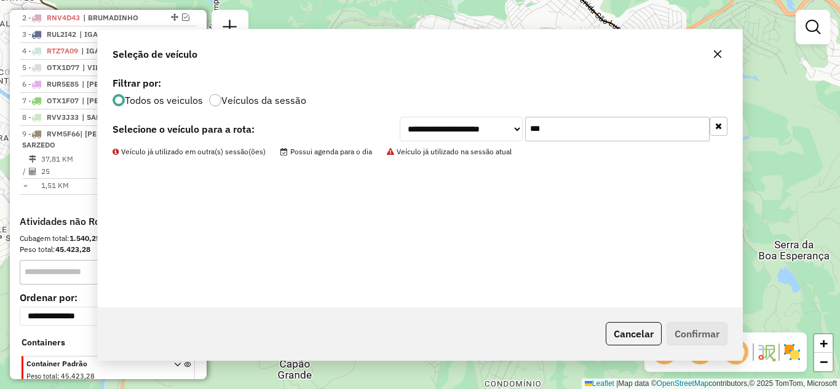
scroll to position [517, 0]
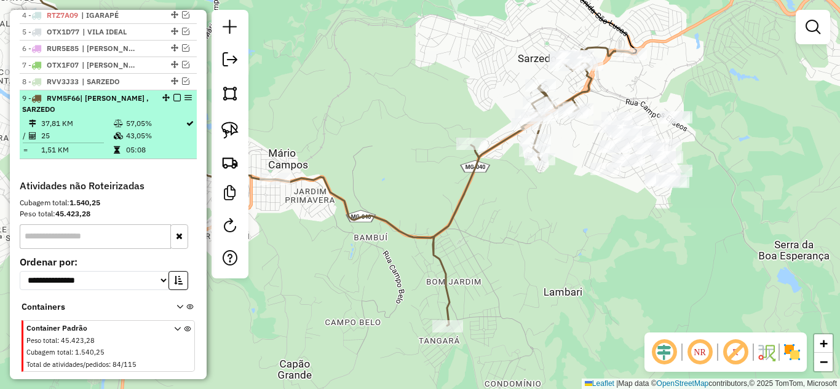
click at [173, 101] on em at bounding box center [176, 97] width 7 height 7
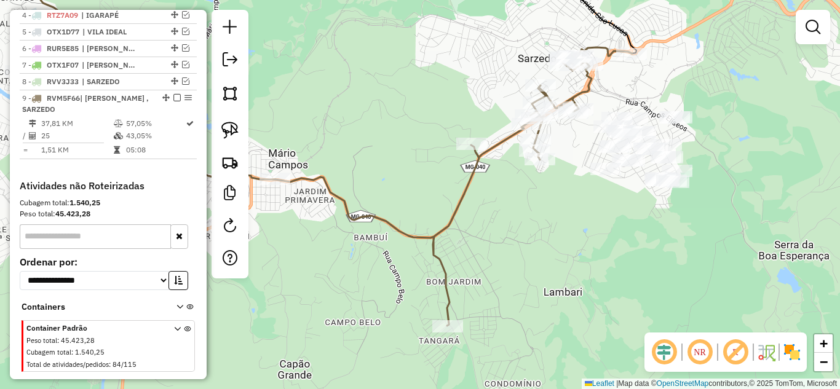
scroll to position [498, 0]
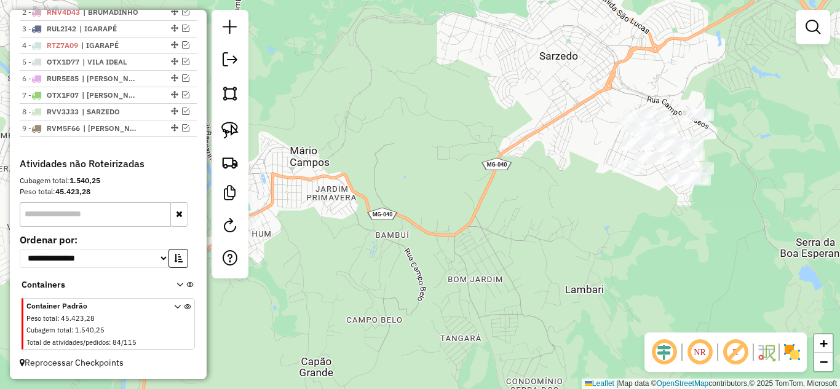
drag, startPoint x: 335, startPoint y: 226, endPoint x: 379, endPoint y: 208, distance: 47.7
click at [392, 209] on div "Janela de atendimento Grade de atendimento Capacidade Transportadoras Veículos …" at bounding box center [420, 194] width 840 height 389
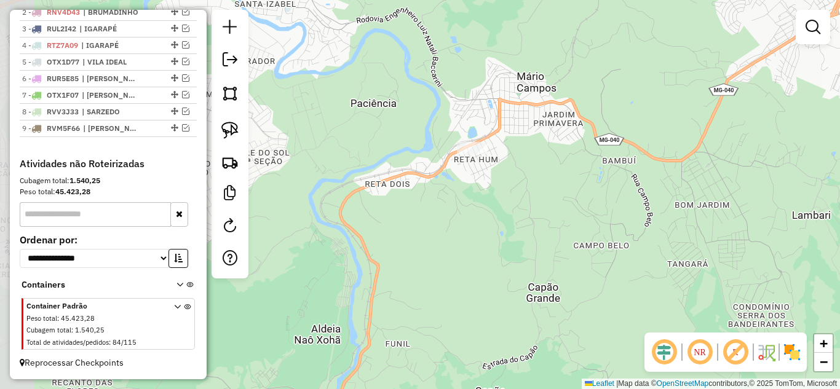
drag, startPoint x: 469, startPoint y: 213, endPoint x: 584, endPoint y: 173, distance: 121.0
click at [584, 173] on div "Janela de atendimento Grade de atendimento Capacidade Transportadoras Veículos …" at bounding box center [420, 194] width 840 height 389
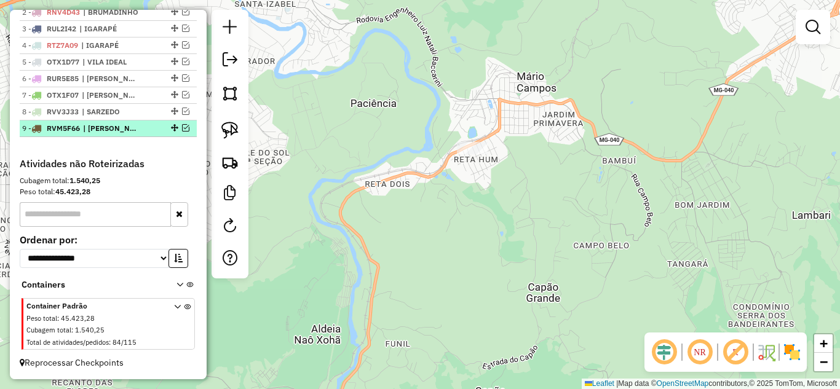
click at [182, 130] on em at bounding box center [185, 127] width 7 height 7
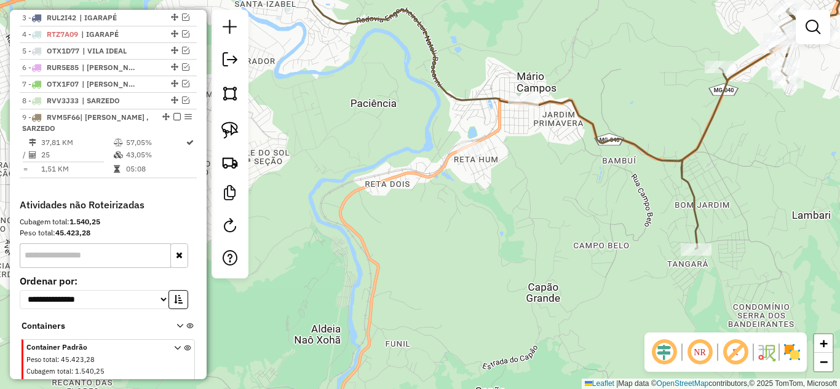
scroll to position [517, 0]
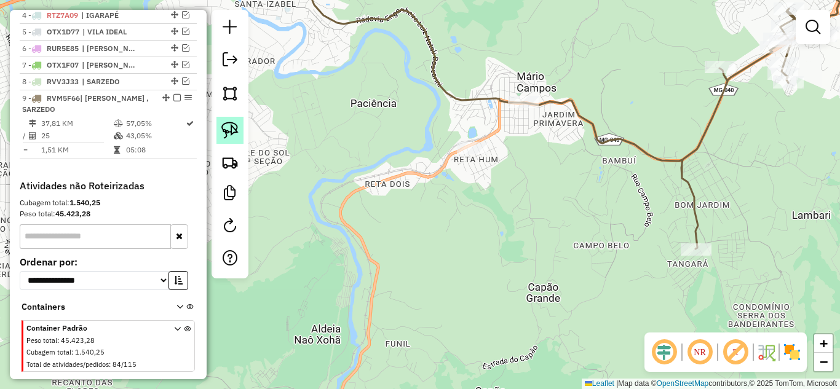
click at [228, 131] on img at bounding box center [229, 130] width 17 height 17
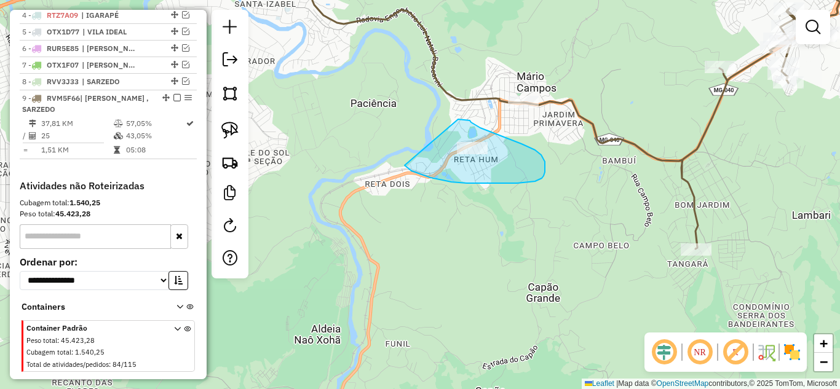
drag, startPoint x: 411, startPoint y: 171, endPoint x: 456, endPoint y: 119, distance: 68.4
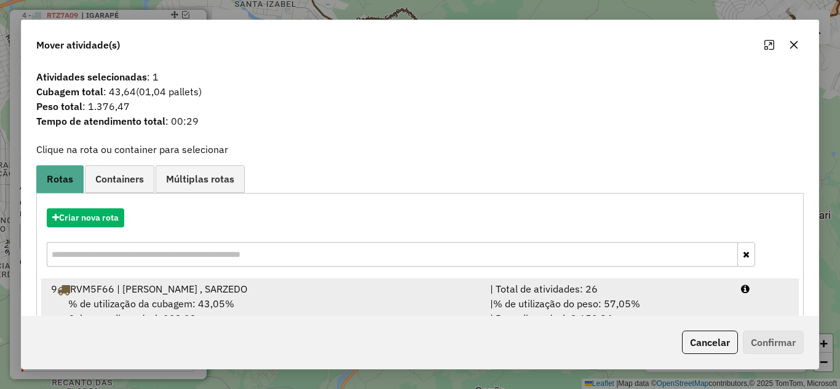
click at [570, 293] on div "| Total de atividades: 26" at bounding box center [608, 289] width 251 height 15
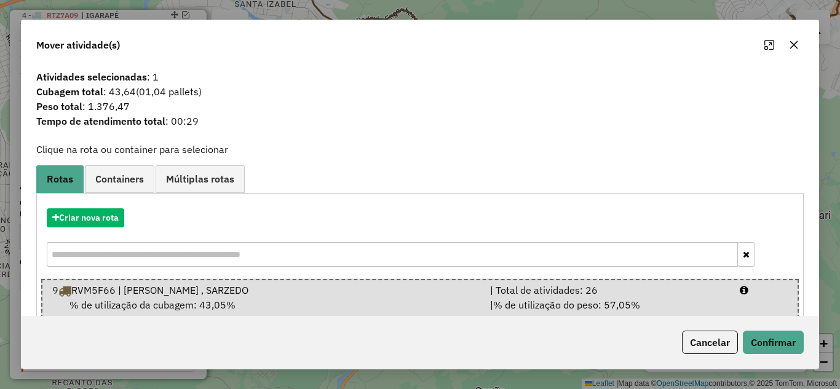
click at [806, 347] on div "Cancelar Confirmar" at bounding box center [420, 342] width 797 height 53
drag, startPoint x: 783, startPoint y: 341, endPoint x: 755, endPoint y: 336, distance: 28.7
click at [780, 339] on button "Confirmar" at bounding box center [773, 342] width 61 height 23
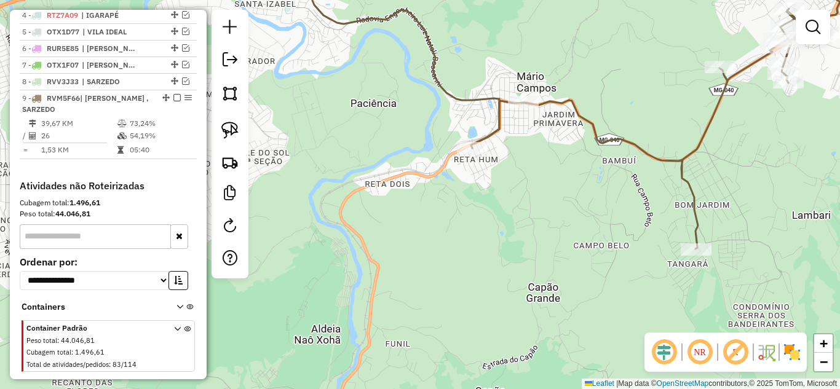
click at [475, 95] on icon at bounding box center [405, 54] width 187 height 187
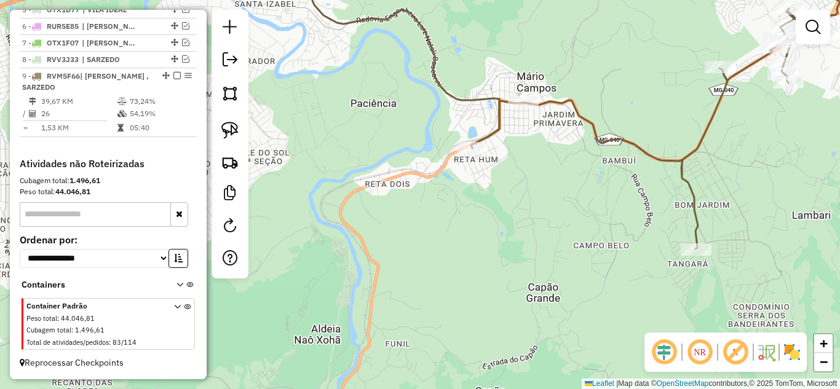
select select "*********"
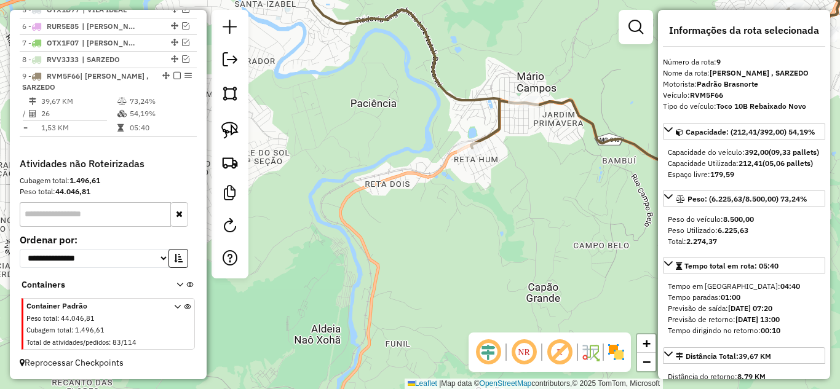
scroll to position [550, 0]
drag, startPoint x: 175, startPoint y: 75, endPoint x: 192, endPoint y: 80, distance: 18.5
click at [175, 73] on em at bounding box center [176, 75] width 7 height 7
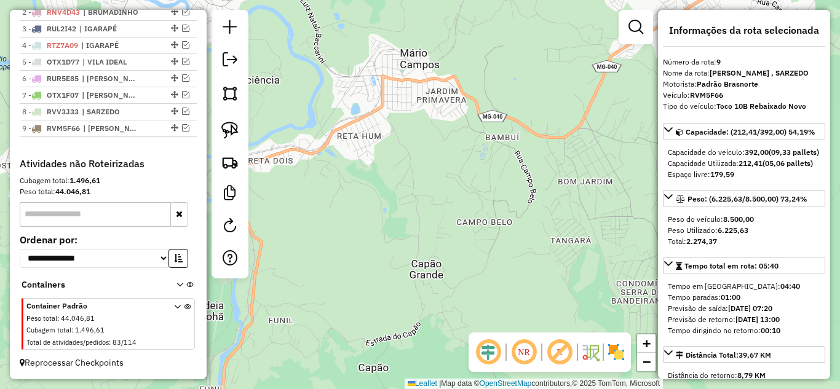
drag, startPoint x: 390, startPoint y: 126, endPoint x: 343, endPoint y: 116, distance: 48.4
click at [342, 118] on div "Janela de atendimento Grade de atendimento Capacidade Transportadoras Veículos …" at bounding box center [420, 194] width 840 height 389
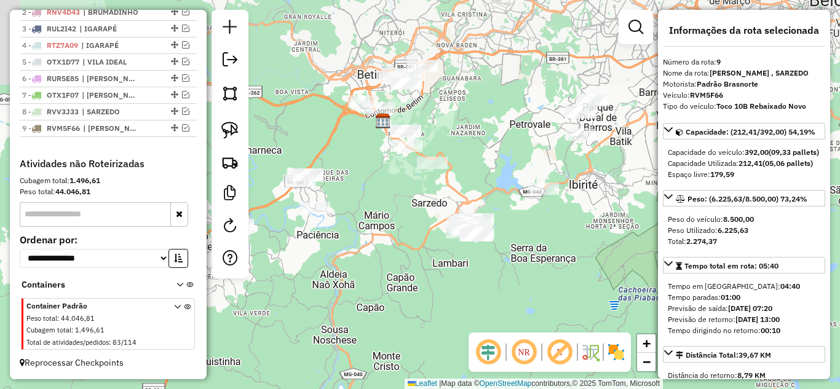
drag, startPoint x: 488, startPoint y: 164, endPoint x: 505, endPoint y: 267, distance: 104.7
click at [507, 277] on div "Janela de atendimento Grade de atendimento Capacidade Transportadoras Veículos …" at bounding box center [420, 194] width 840 height 389
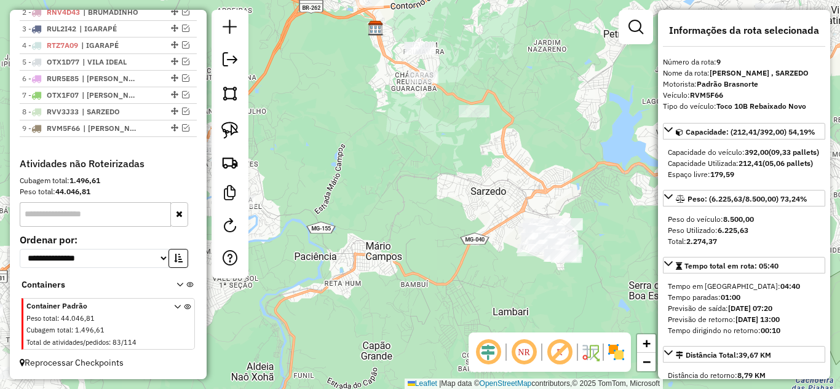
drag, startPoint x: 473, startPoint y: 123, endPoint x: 257, endPoint y: 119, distance: 215.9
click at [530, 42] on div "Janela de atendimento Grade de atendimento Capacidade Transportadoras Veículos …" at bounding box center [420, 194] width 840 height 389
click at [222, 123] on img at bounding box center [229, 130] width 17 height 17
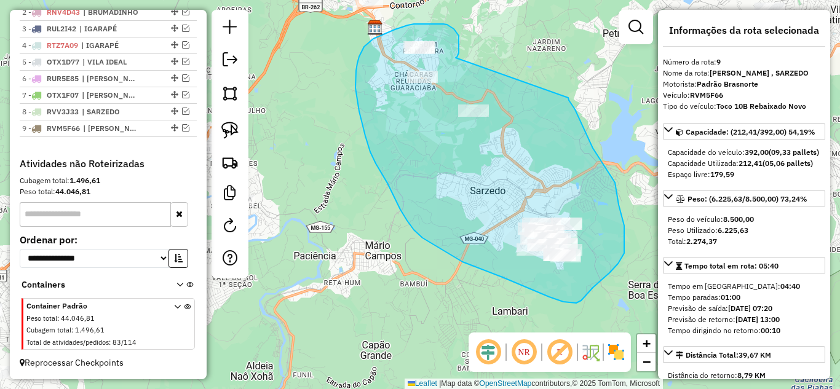
drag, startPoint x: 457, startPoint y: 57, endPoint x: 566, endPoint y: 97, distance: 116.3
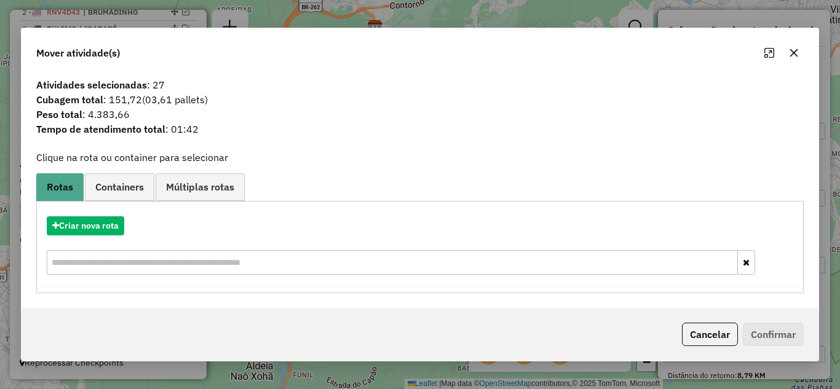
drag, startPoint x: 793, startPoint y: 55, endPoint x: 548, endPoint y: 66, distance: 245.0
click at [791, 53] on icon "button" at bounding box center [794, 53] width 10 height 10
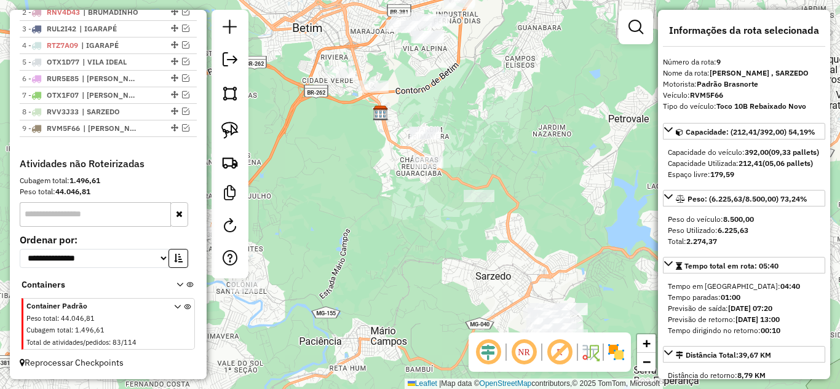
drag, startPoint x: 358, startPoint y: 106, endPoint x: 370, endPoint y: 122, distance: 20.2
click at [362, 175] on div "Janela de atendimento Grade de atendimento Capacidade Transportadoras Veículos …" at bounding box center [420, 194] width 840 height 389
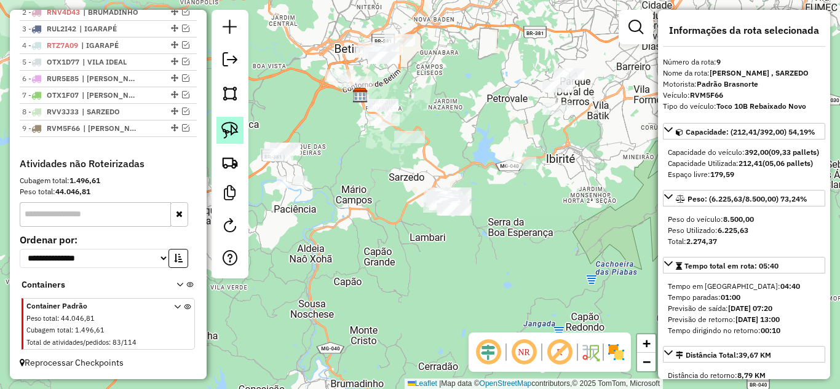
click at [230, 132] on img at bounding box center [229, 130] width 17 height 17
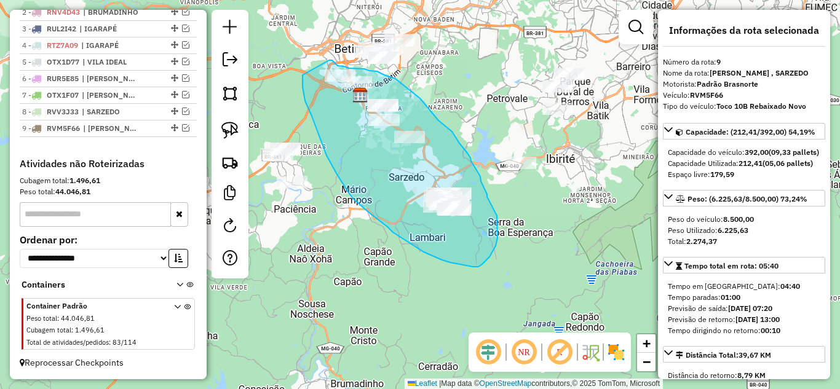
drag, startPoint x: 303, startPoint y: 78, endPoint x: 329, endPoint y: 60, distance: 31.9
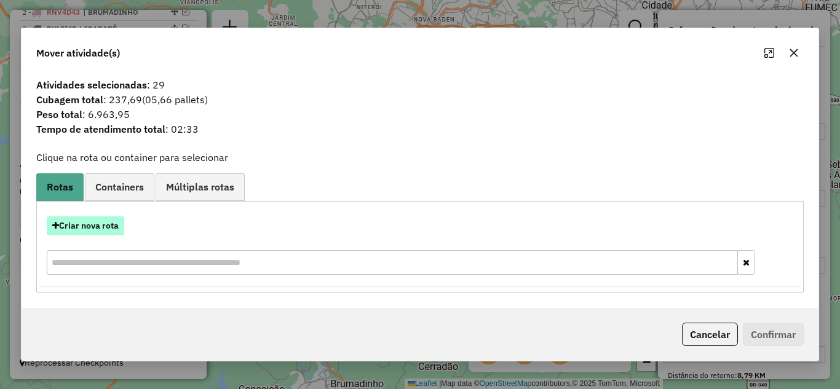
click at [88, 231] on button "Criar nova rota" at bounding box center [85, 225] width 77 height 19
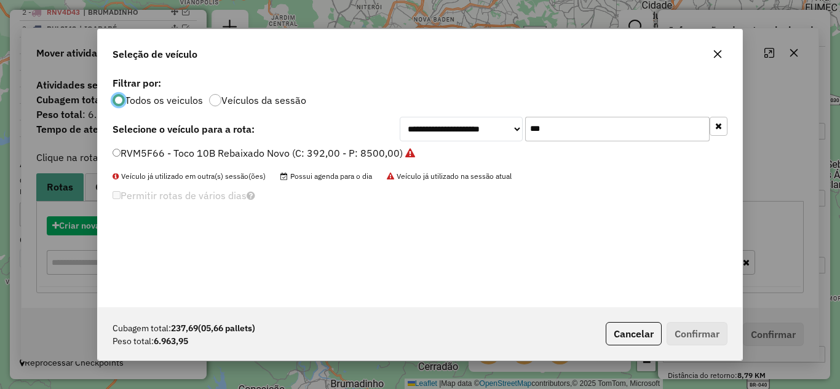
scroll to position [7, 4]
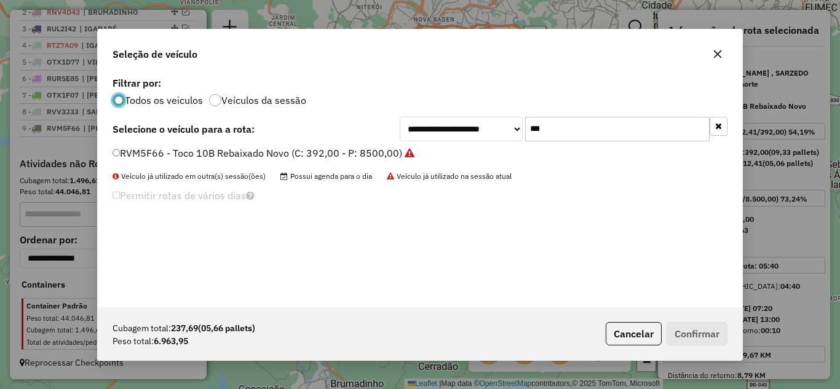
click at [553, 132] on input "***" at bounding box center [617, 129] width 184 height 25
type input "*"
type input "***"
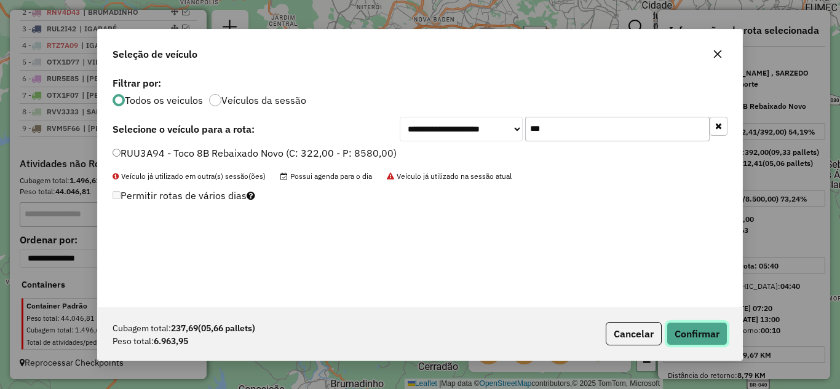
click at [684, 331] on button "Confirmar" at bounding box center [697, 333] width 61 height 23
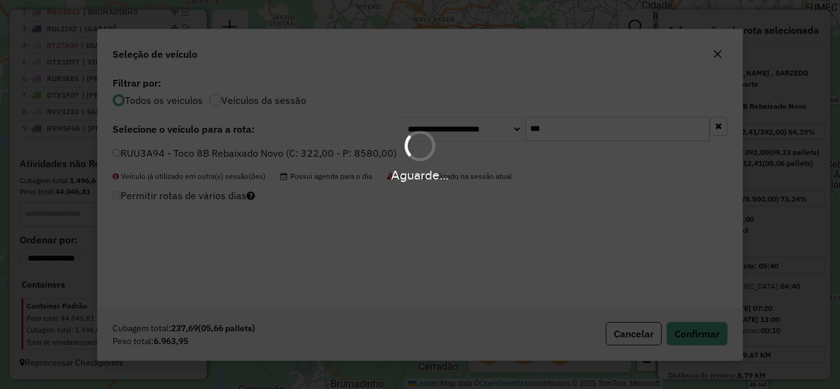
scroll to position [567, 0]
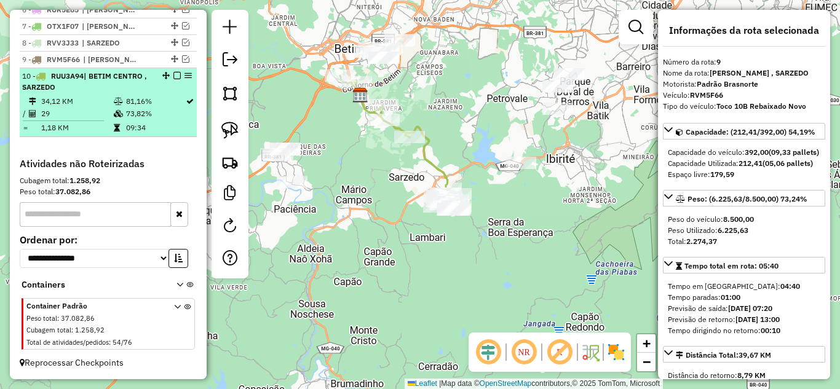
click at [176, 74] on em at bounding box center [176, 75] width 7 height 7
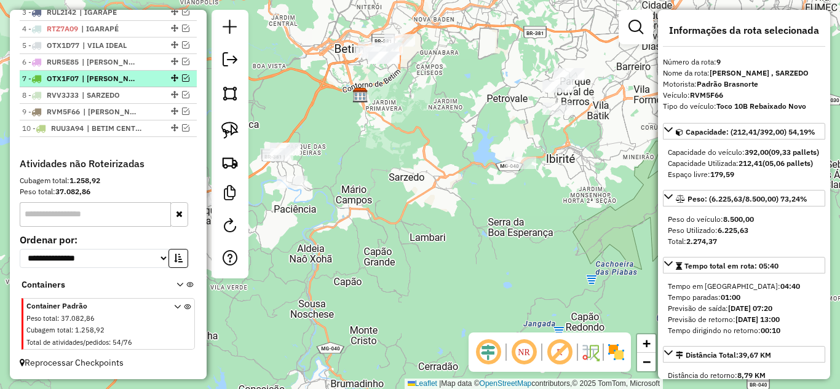
scroll to position [515, 0]
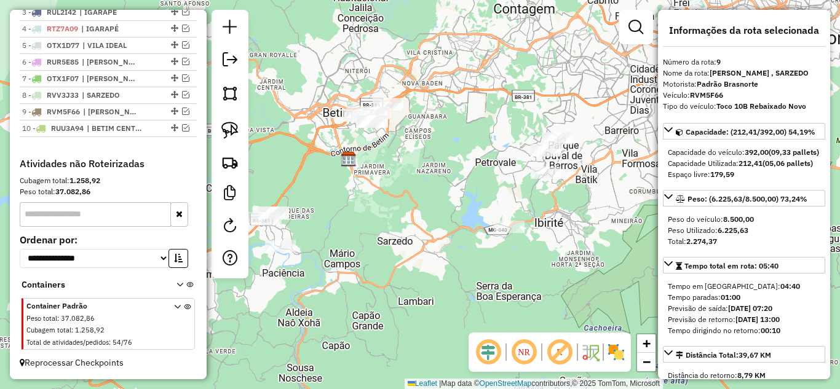
drag, startPoint x: 381, startPoint y: 188, endPoint x: 381, endPoint y: 198, distance: 9.8
click at [381, 198] on div "Janela de atendimento Grade de atendimento Capacidade Transportadoras Veículos …" at bounding box center [420, 194] width 840 height 389
click at [227, 130] on img at bounding box center [229, 130] width 17 height 17
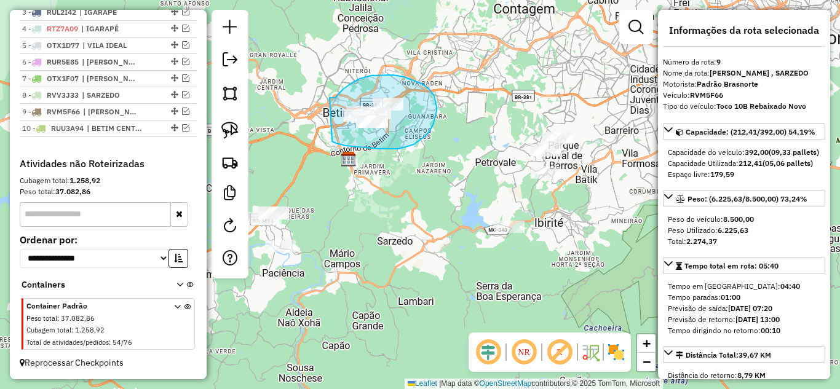
drag, startPoint x: 332, startPoint y: 141, endPoint x: 327, endPoint y: 98, distance: 44.0
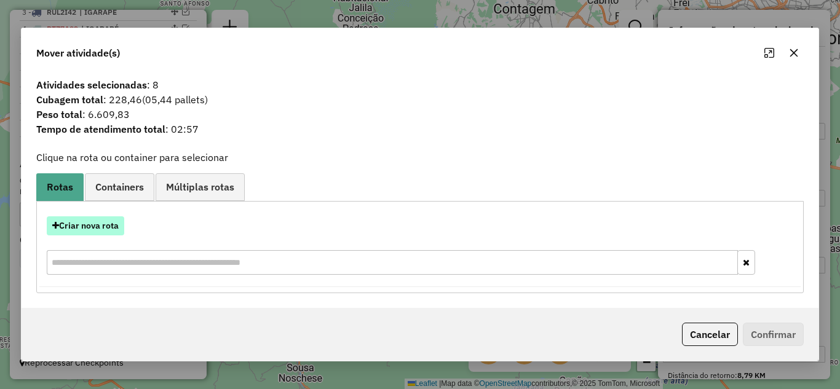
drag, startPoint x: 100, startPoint y: 224, endPoint x: 109, endPoint y: 223, distance: 9.3
click at [109, 223] on button "Criar nova rota" at bounding box center [85, 225] width 77 height 19
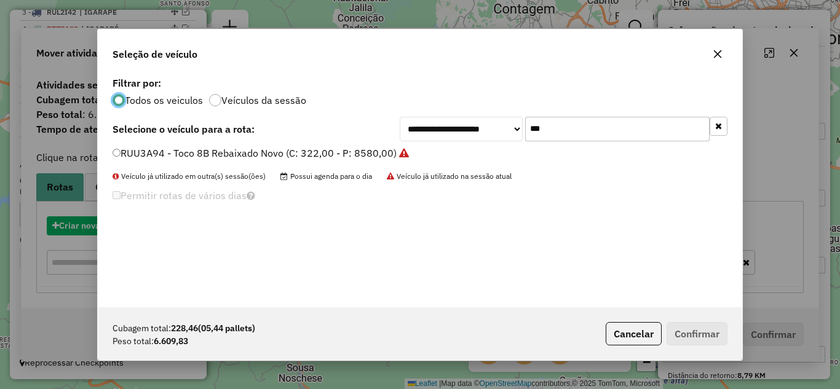
scroll to position [7, 4]
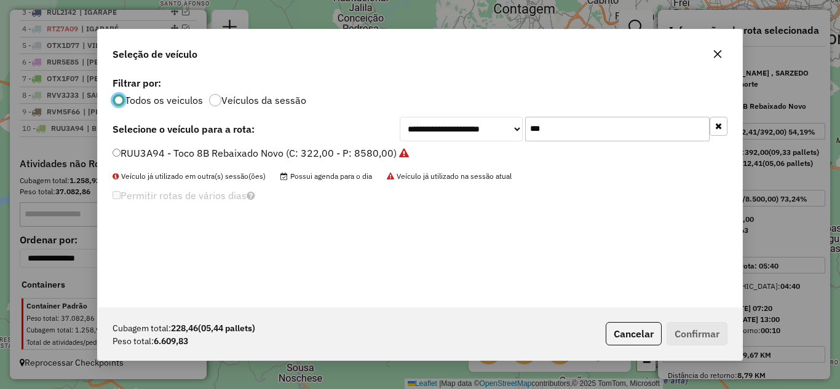
click at [565, 124] on input "***" at bounding box center [617, 129] width 184 height 25
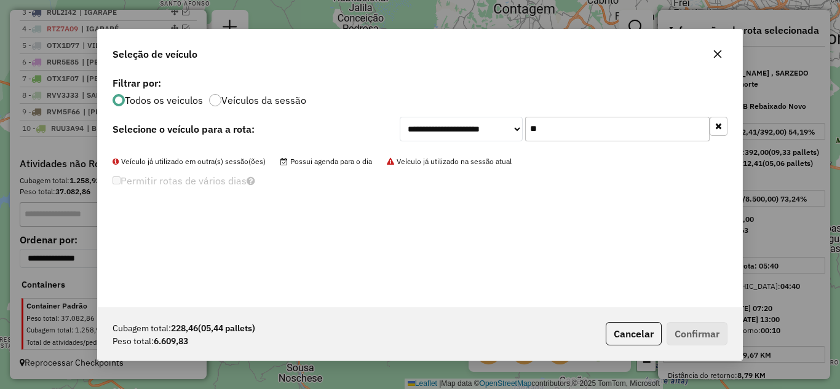
type input "*"
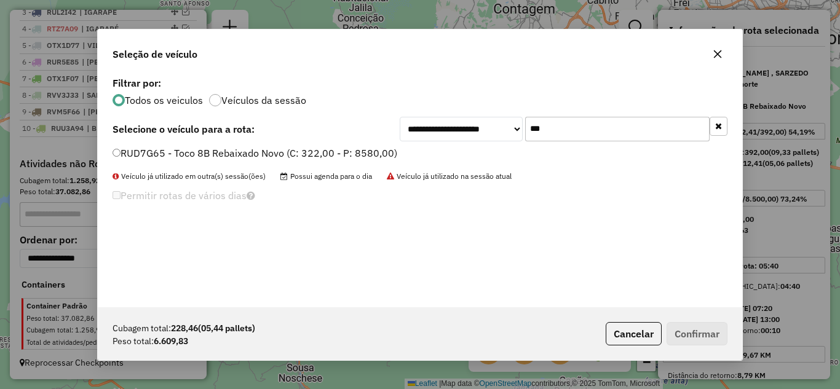
type input "***"
click at [689, 335] on button "Confirmar" at bounding box center [697, 333] width 61 height 23
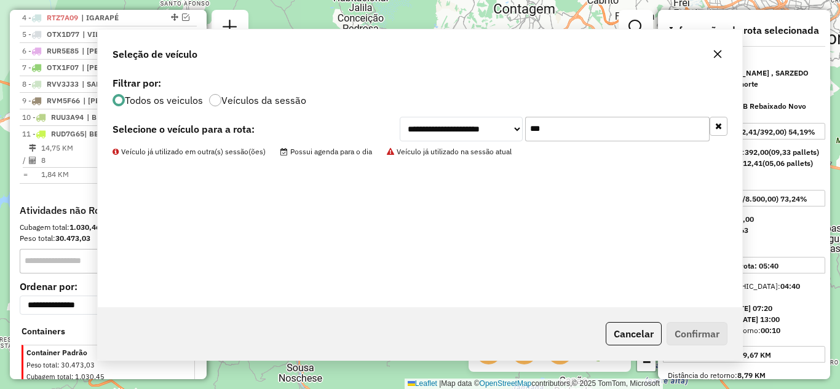
scroll to position [572, 0]
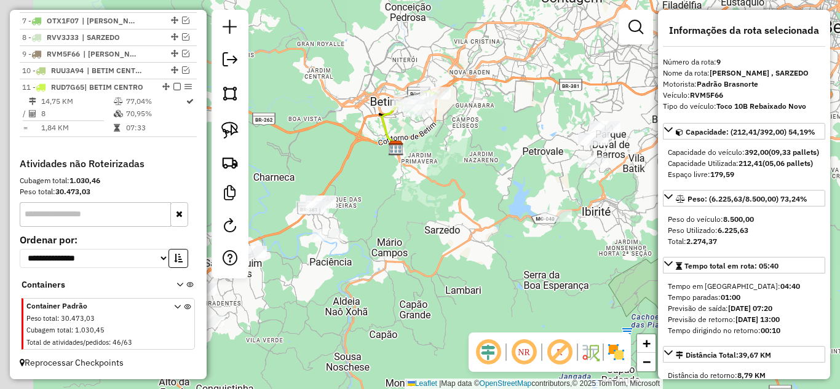
click at [416, 152] on div "Janela de atendimento Grade de atendimento Capacidade Transportadoras Veículos …" at bounding box center [420, 194] width 840 height 389
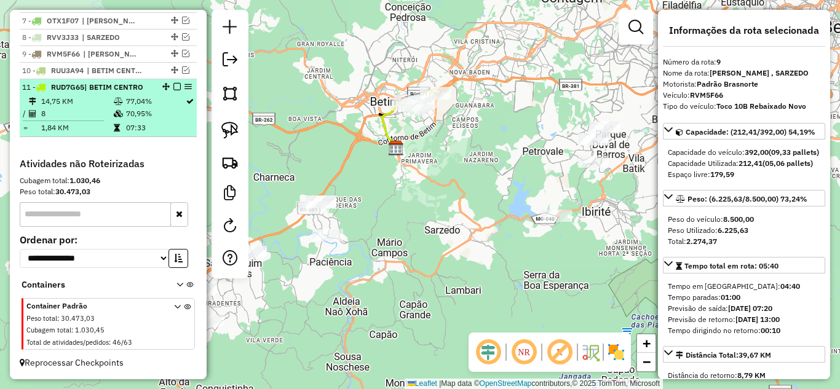
click at [173, 88] on em at bounding box center [176, 86] width 7 height 7
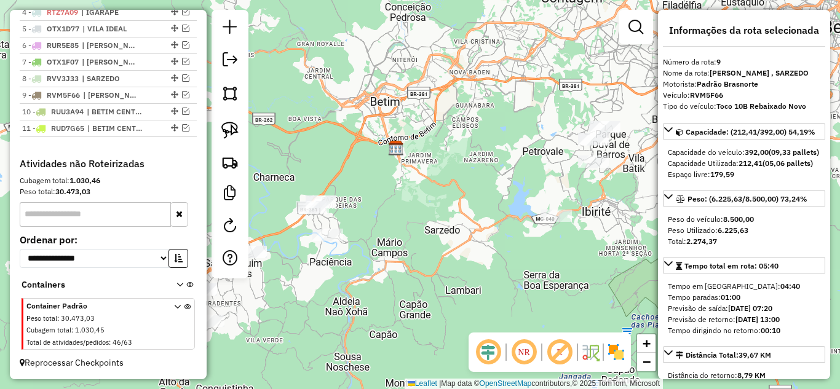
scroll to position [531, 0]
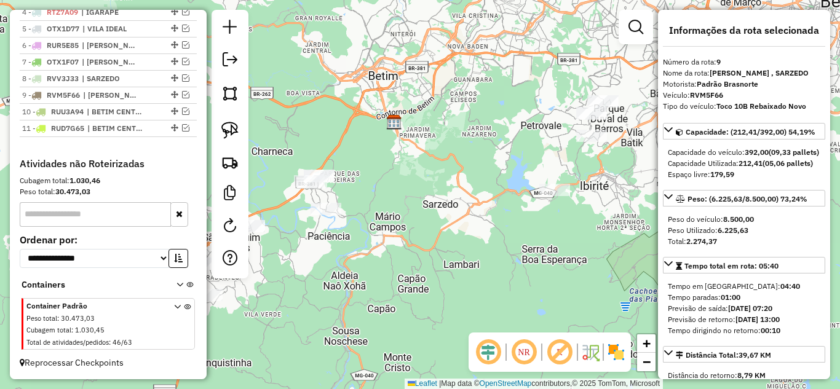
drag, startPoint x: 413, startPoint y: 156, endPoint x: 398, endPoint y: 145, distance: 18.4
click at [402, 146] on div "Janela de atendimento Grade de atendimento Capacidade Transportadoras Veículos …" at bounding box center [420, 194] width 840 height 389
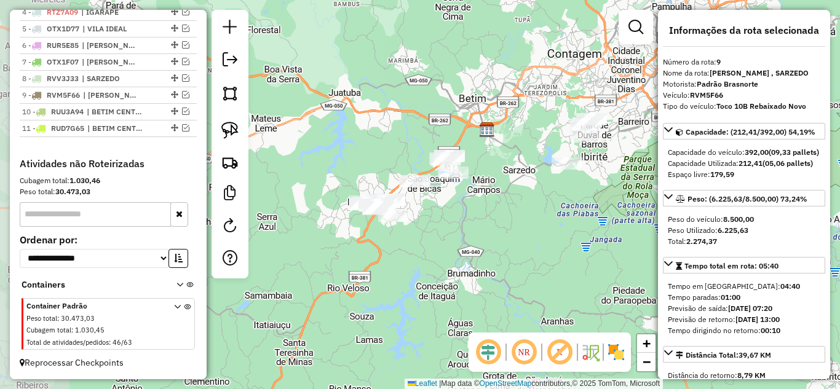
drag, startPoint x: 430, startPoint y: 239, endPoint x: 444, endPoint y: 202, distance: 39.5
click at [491, 216] on div "Janela de atendimento Grade de atendimento Capacidade Transportadoras Veículos …" at bounding box center [420, 194] width 840 height 389
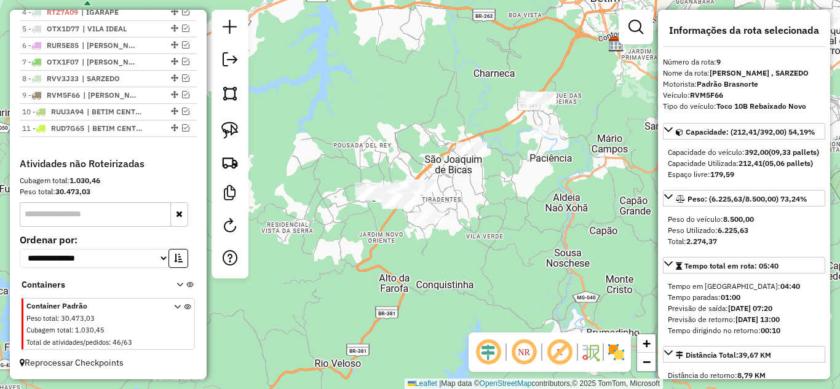
drag, startPoint x: 442, startPoint y: 187, endPoint x: 454, endPoint y: 178, distance: 15.0
click at [459, 180] on div "Janela de atendimento Grade de atendimento Capacidade Transportadoras Veículos …" at bounding box center [420, 194] width 840 height 389
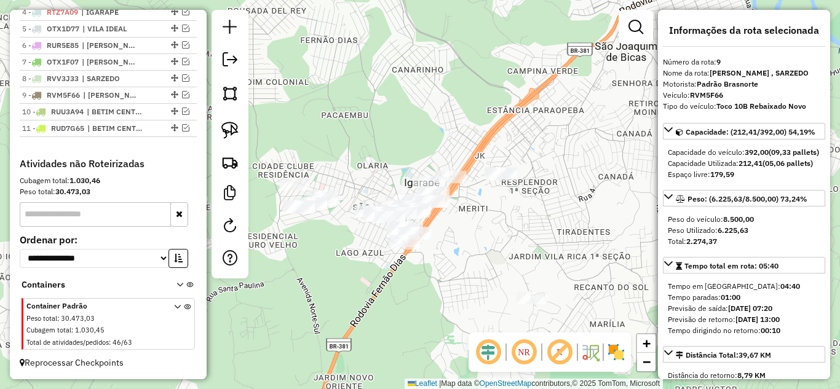
drag, startPoint x: 427, startPoint y: 205, endPoint x: 504, endPoint y: 199, distance: 77.7
click at [517, 197] on div "Janela de atendimento Grade de atendimento Capacidade Transportadoras Veículos …" at bounding box center [420, 194] width 840 height 389
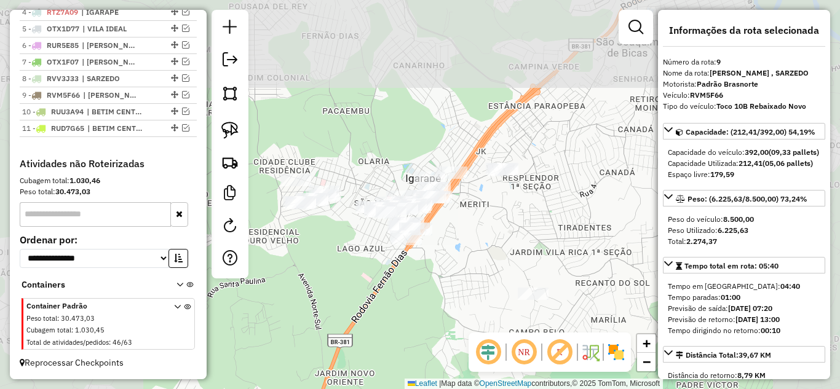
drag, startPoint x: 433, startPoint y: 218, endPoint x: 507, endPoint y: 216, distance: 74.4
click at [507, 217] on div "Janela de atendimento Grade de atendimento Capacidade Transportadoras Veículos …" at bounding box center [420, 194] width 840 height 389
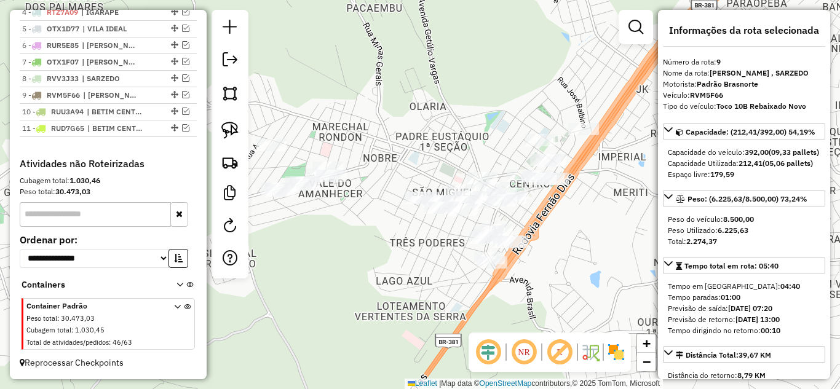
drag, startPoint x: 537, startPoint y: 238, endPoint x: 569, endPoint y: 240, distance: 31.4
click at [569, 240] on div "Janela de atendimento Grade de atendimento Capacidade Transportadoras Veículos …" at bounding box center [420, 194] width 840 height 389
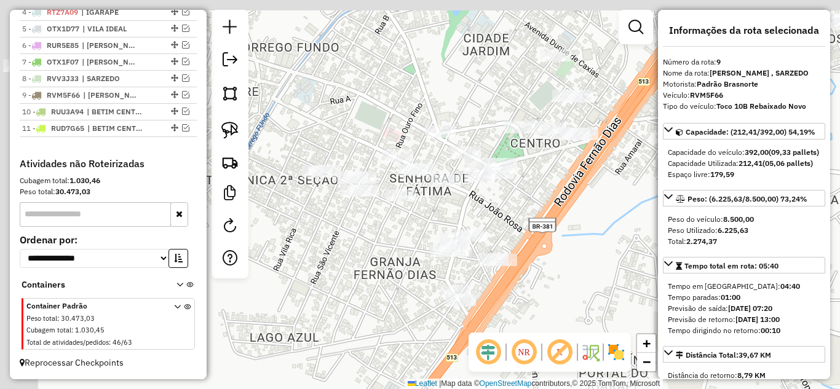
drag, startPoint x: 561, startPoint y: 225, endPoint x: 611, endPoint y: 234, distance: 49.9
click at [563, 224] on div "Janela de atendimento Grade de atendimento Capacidade Transportadoras Veículos …" at bounding box center [420, 194] width 840 height 389
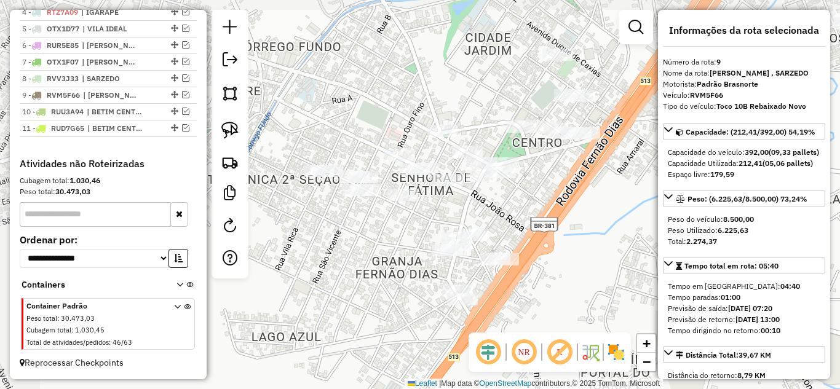
click at [611, 232] on div "Janela de atendimento Grade de atendimento Capacidade Transportadoras Veículos …" at bounding box center [420, 194] width 840 height 389
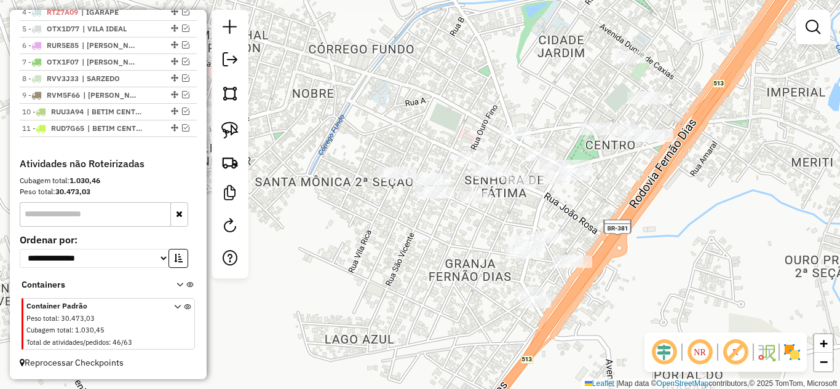
drag, startPoint x: 679, startPoint y: 229, endPoint x: 696, endPoint y: 222, distance: 17.9
click at [696, 224] on div "Janela de atendimento Grade de atendimento Capacidade Transportadoras Veículos …" at bounding box center [420, 194] width 840 height 389
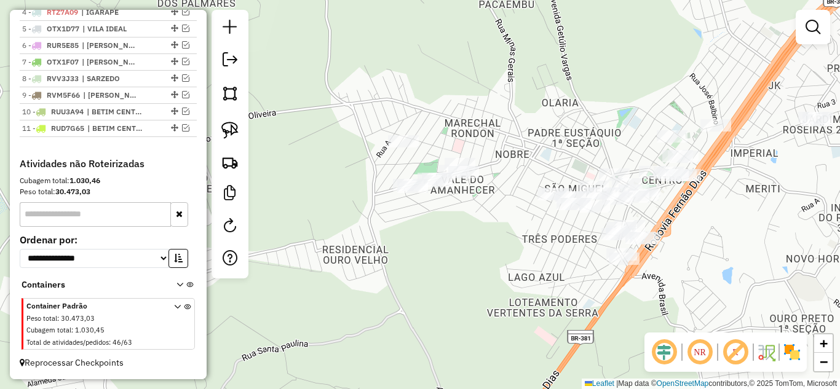
click at [549, 250] on div "Janela de atendimento Grade de atendimento Capacidade Transportadoras Veículos …" at bounding box center [420, 194] width 840 height 389
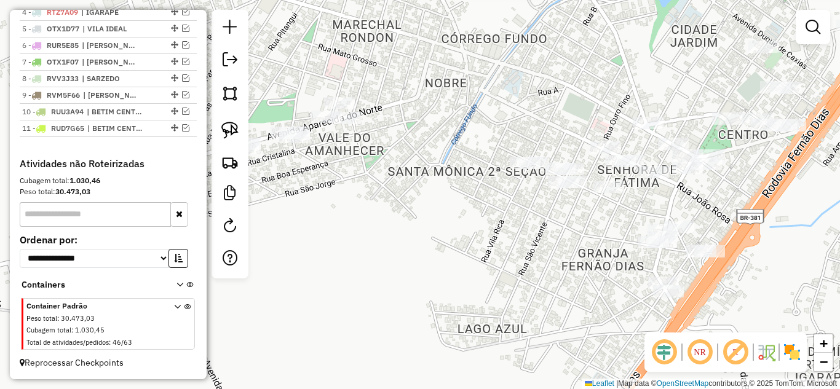
drag, startPoint x: 641, startPoint y: 215, endPoint x: 823, endPoint y: 258, distance: 187.5
click at [828, 259] on div "Janela de atendimento Grade de atendimento Capacidade Transportadoras Veículos …" at bounding box center [420, 194] width 840 height 389
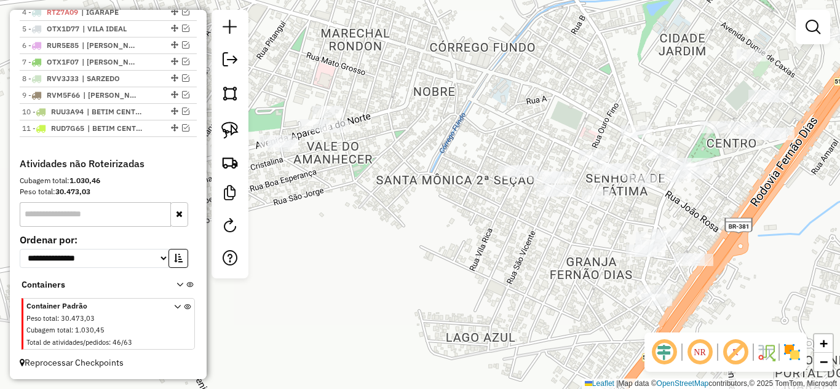
click at [786, 234] on div "Janela de atendimento Grade de atendimento Capacidade Transportadoras Veículos …" at bounding box center [420, 194] width 840 height 389
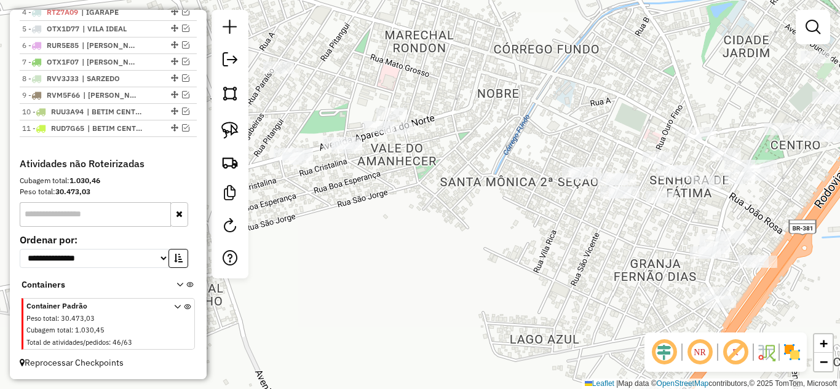
click at [410, 208] on div "Janela de atendimento Grade de atendimento Capacidade Transportadoras Veículos …" at bounding box center [420, 194] width 840 height 389
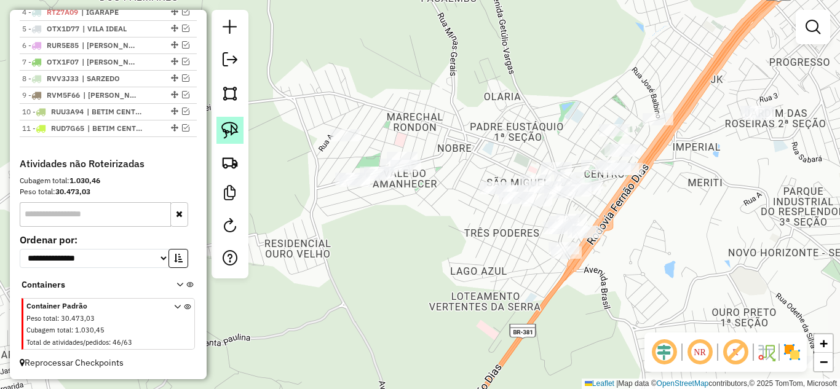
click at [228, 130] on img at bounding box center [229, 130] width 17 height 17
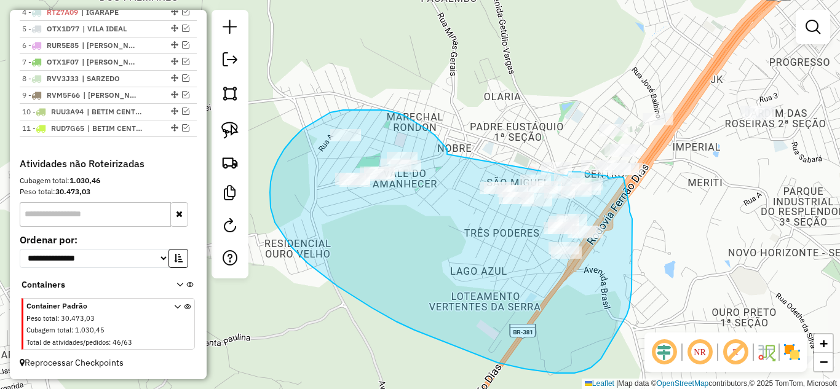
click at [567, 176] on div "Janela de atendimento Grade de atendimento Capacidade Transportadoras Veículos …" at bounding box center [420, 194] width 840 height 389
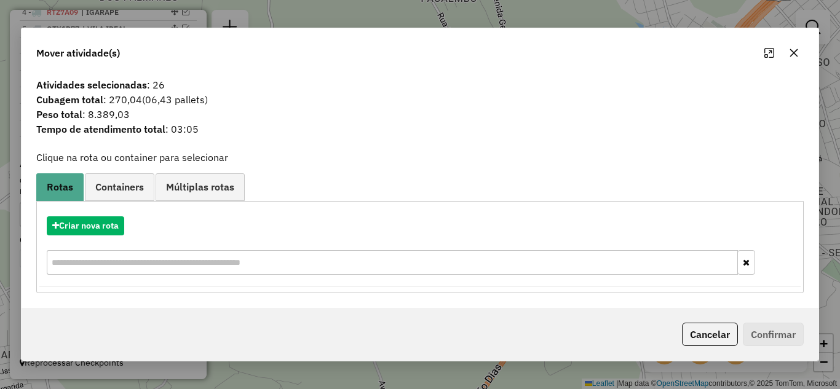
drag, startPoint x: 797, startPoint y: 52, endPoint x: 647, endPoint y: 80, distance: 152.1
click at [794, 49] on icon "button" at bounding box center [794, 53] width 10 height 10
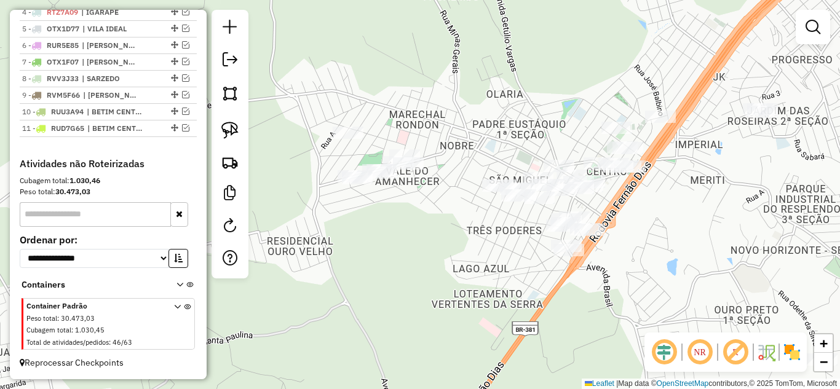
drag, startPoint x: 547, startPoint y: 130, endPoint x: 531, endPoint y: 93, distance: 40.5
click at [534, 93] on div "Janela de atendimento Grade de atendimento Capacidade Transportadoras Veículos …" at bounding box center [420, 194] width 840 height 389
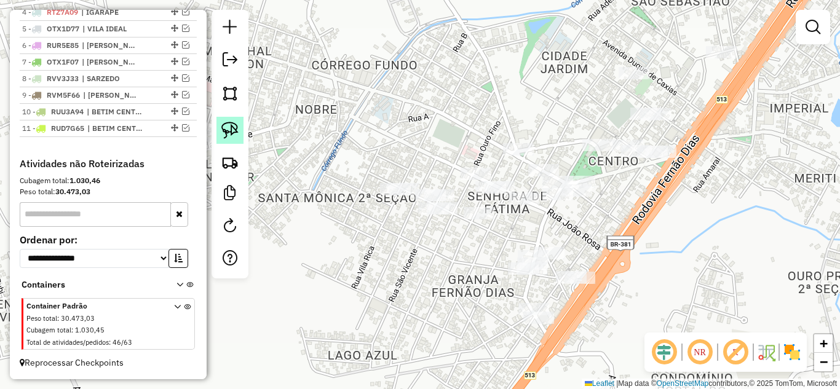
click at [229, 132] on img at bounding box center [229, 130] width 17 height 17
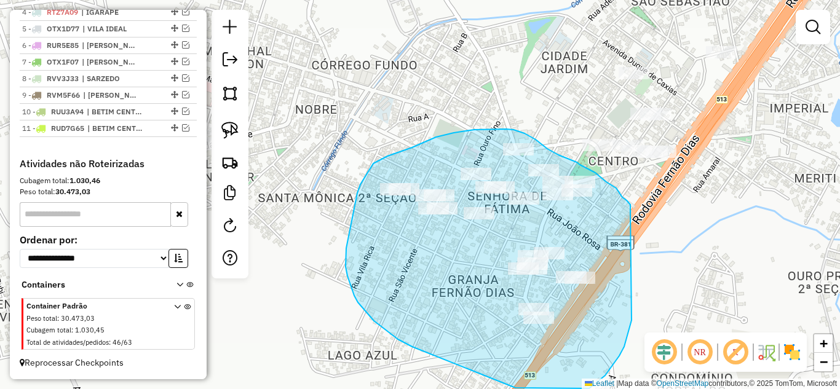
drag, startPoint x: 630, startPoint y: 211, endPoint x: 629, endPoint y: 295, distance: 83.6
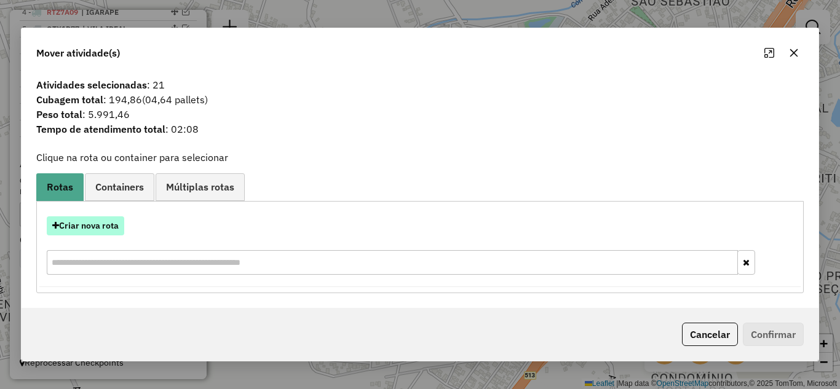
click at [97, 228] on button "Criar nova rota" at bounding box center [85, 225] width 77 height 19
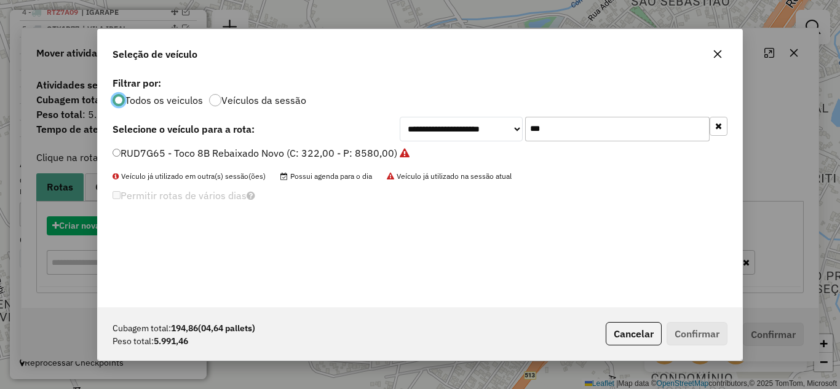
scroll to position [7, 4]
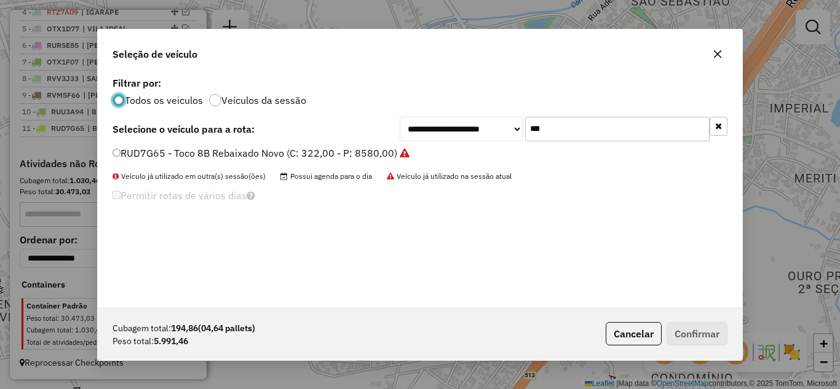
click at [577, 126] on input "***" at bounding box center [617, 129] width 184 height 25
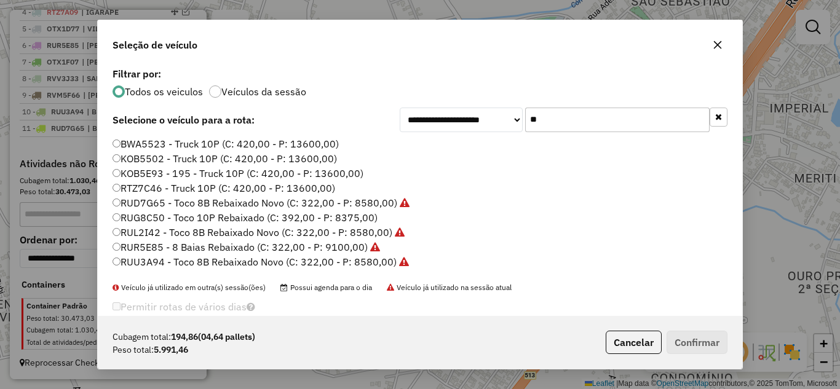
type input "*"
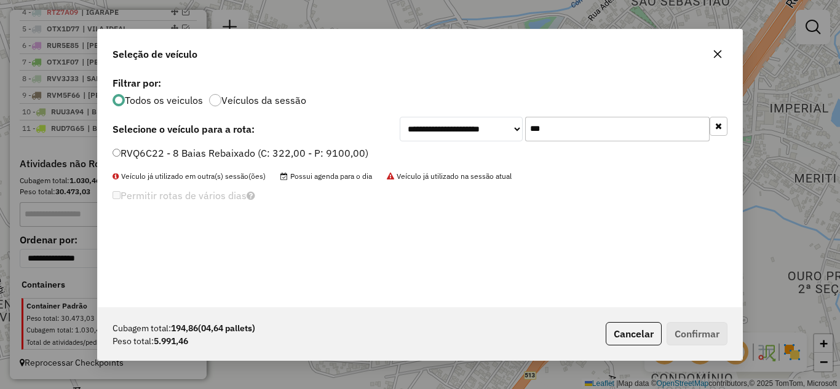
type input "***"
click at [693, 333] on button "Confirmar" at bounding box center [697, 333] width 61 height 23
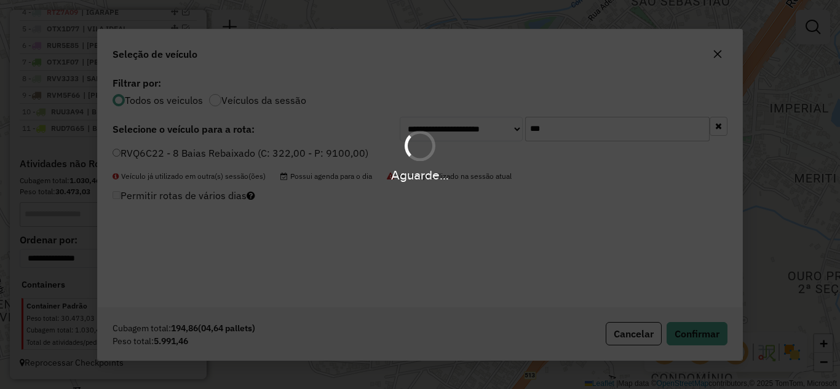
scroll to position [572, 0]
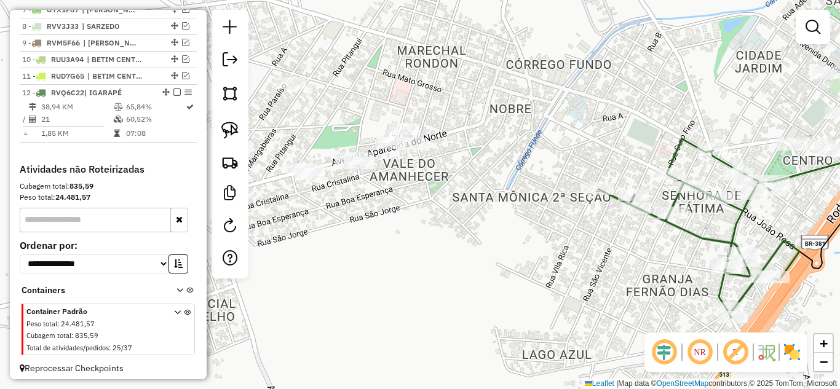
drag, startPoint x: 347, startPoint y: 213, endPoint x: 548, endPoint y: 212, distance: 201.7
click at [548, 212] on div "Janela de atendimento Grade de atendimento Capacidade Transportadoras Veículos …" at bounding box center [420, 194] width 840 height 389
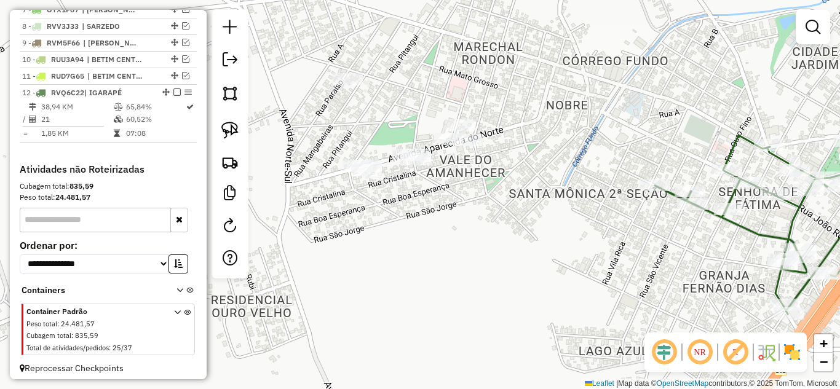
drag, startPoint x: 407, startPoint y: 204, endPoint x: 440, endPoint y: 194, distance: 34.5
click at [444, 196] on div "Janela de atendimento Grade de atendimento Capacidade Transportadoras Veículos …" at bounding box center [420, 194] width 840 height 389
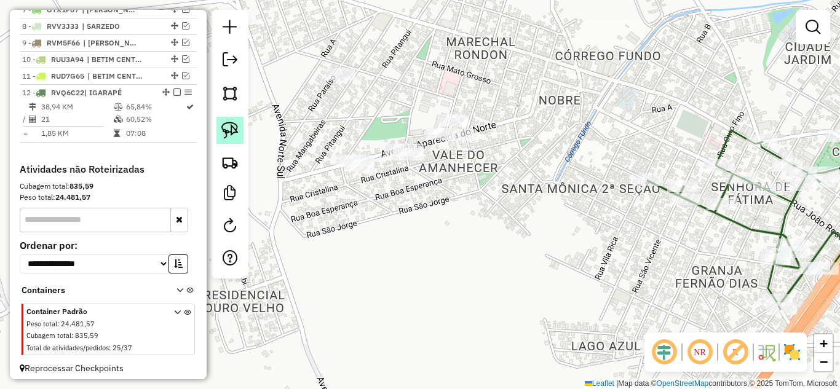
click at [228, 124] on img at bounding box center [229, 130] width 17 height 17
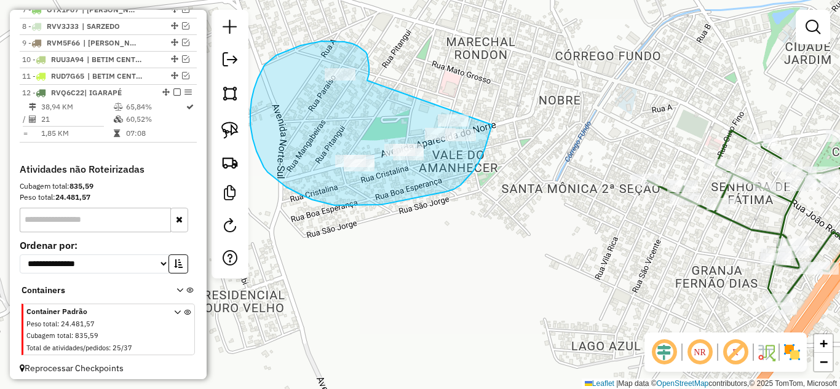
drag, startPoint x: 368, startPoint y: 61, endPoint x: 418, endPoint y: 70, distance: 50.0
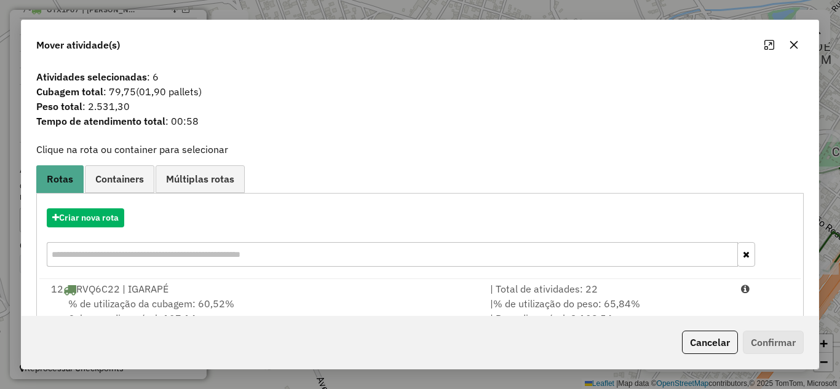
drag, startPoint x: 607, startPoint y: 290, endPoint x: 673, endPoint y: 318, distance: 71.6
click at [621, 291] on div "| Total de atividades: 22" at bounding box center [608, 289] width 251 height 15
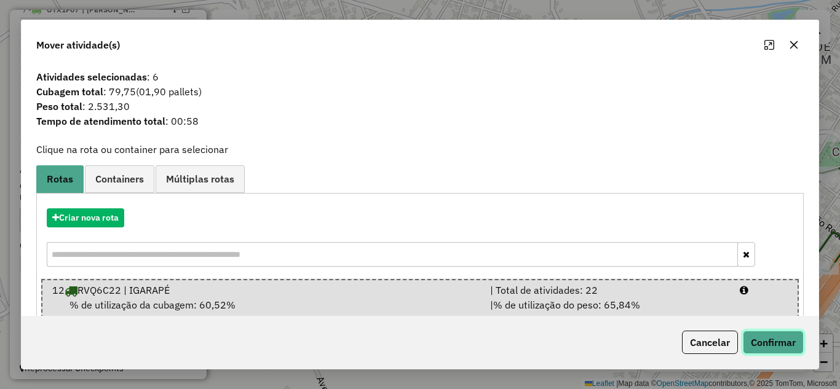
click at [756, 343] on button "Confirmar" at bounding box center [773, 342] width 61 height 23
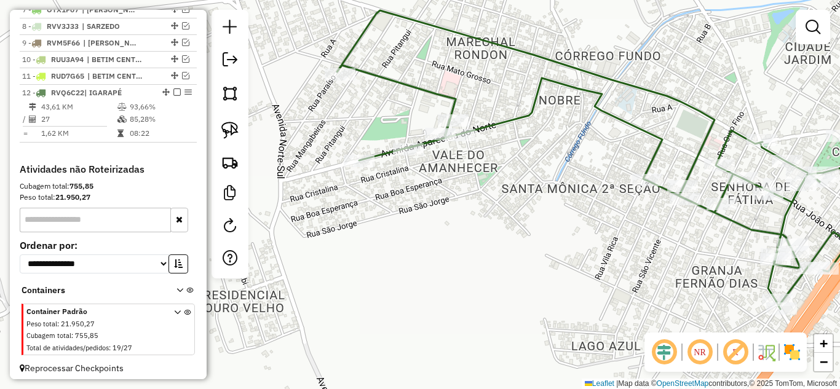
click at [414, 86] on icon at bounding box center [593, 159] width 512 height 299
select select "*********"
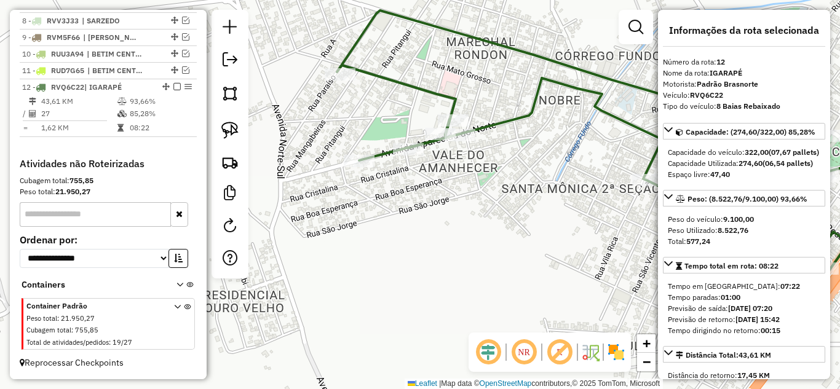
scroll to position [123, 0]
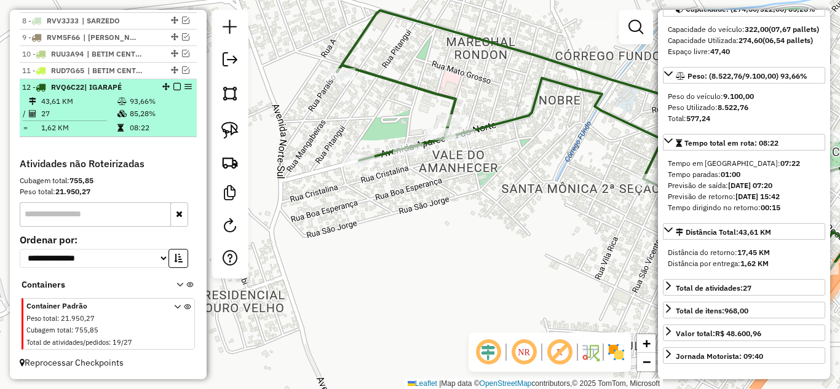
click at [173, 86] on em at bounding box center [176, 86] width 7 height 7
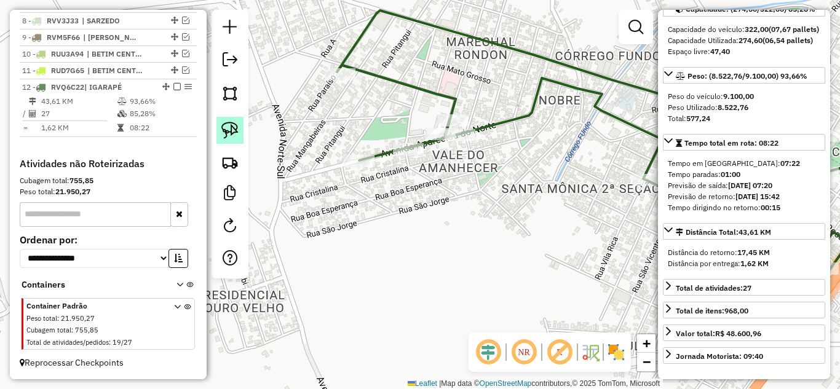
scroll to position [548, 0]
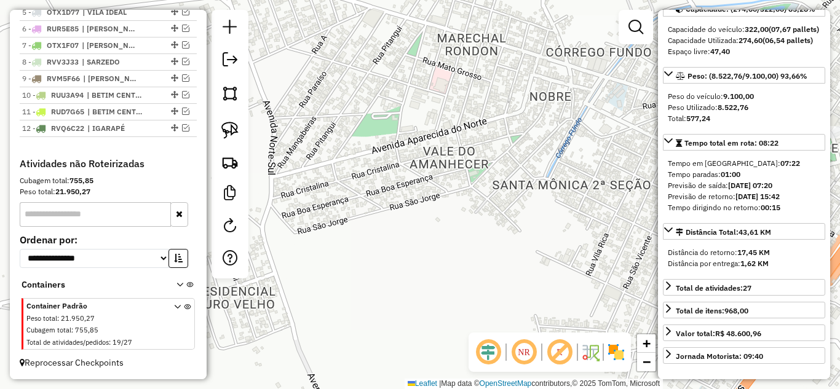
drag, startPoint x: 434, startPoint y: 211, endPoint x: 264, endPoint y: 169, distance: 175.4
click at [264, 169] on div "Janela de atendimento Grade de atendimento Capacidade Transportadoras Veículos …" at bounding box center [420, 194] width 840 height 389
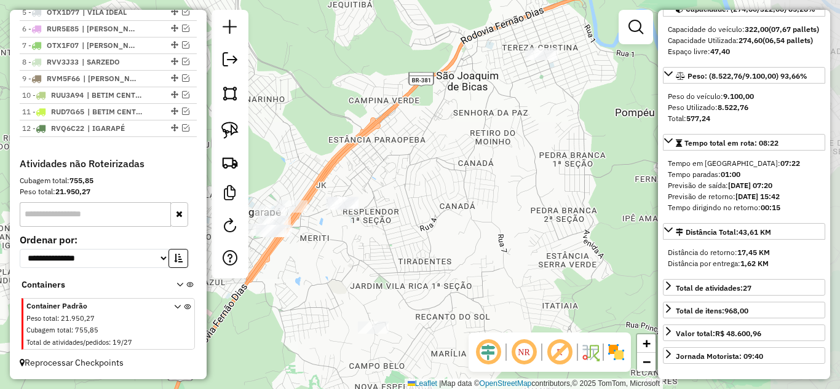
drag, startPoint x: 416, startPoint y: 226, endPoint x: 311, endPoint y: 273, distance: 114.5
click at [291, 288] on div "Janela de atendimento Grade de atendimento Capacidade Transportadoras Veículos …" at bounding box center [420, 194] width 840 height 389
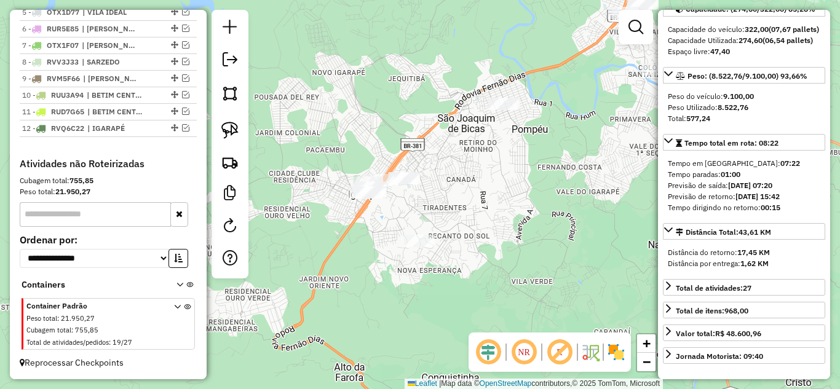
drag, startPoint x: 426, startPoint y: 242, endPoint x: 403, endPoint y: 192, distance: 54.8
click at [453, 189] on div "Janela de atendimento Grade de atendimento Capacidade Transportadoras Veículos …" at bounding box center [420, 194] width 840 height 389
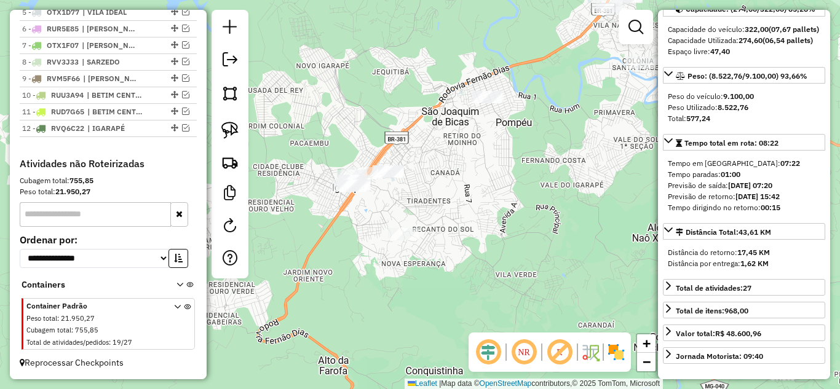
drag, startPoint x: 231, startPoint y: 130, endPoint x: 287, endPoint y: 145, distance: 57.4
click at [231, 132] on img at bounding box center [229, 130] width 17 height 17
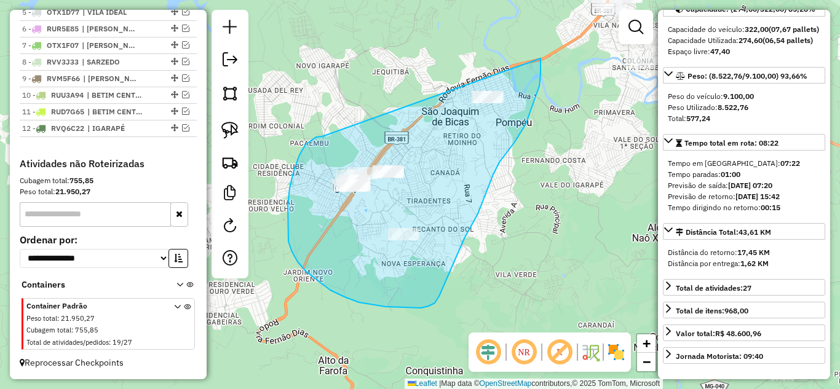
drag, startPoint x: 316, startPoint y: 137, endPoint x: 410, endPoint y: 63, distance: 119.1
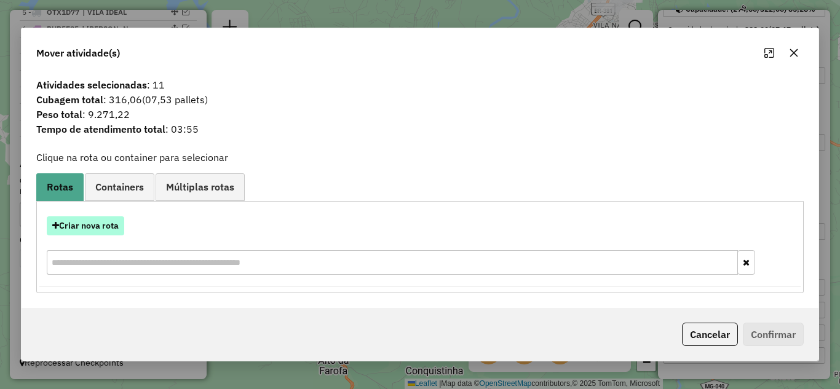
click at [104, 220] on button "Criar nova rota" at bounding box center [85, 225] width 77 height 19
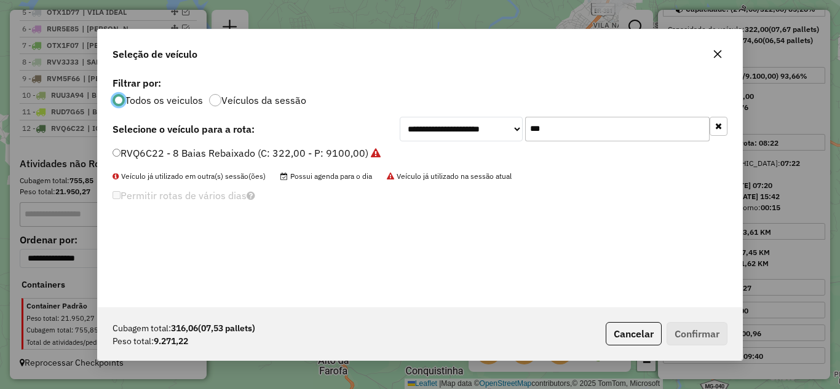
scroll to position [7, 4]
click at [590, 122] on input "***" at bounding box center [617, 129] width 184 height 25
drag, startPoint x: 707, startPoint y: 63, endPoint x: 699, endPoint y: 65, distance: 7.6
click at [707, 63] on div "Seleção de veículo" at bounding box center [420, 52] width 644 height 44
click at [717, 59] on button "button" at bounding box center [718, 54] width 20 height 20
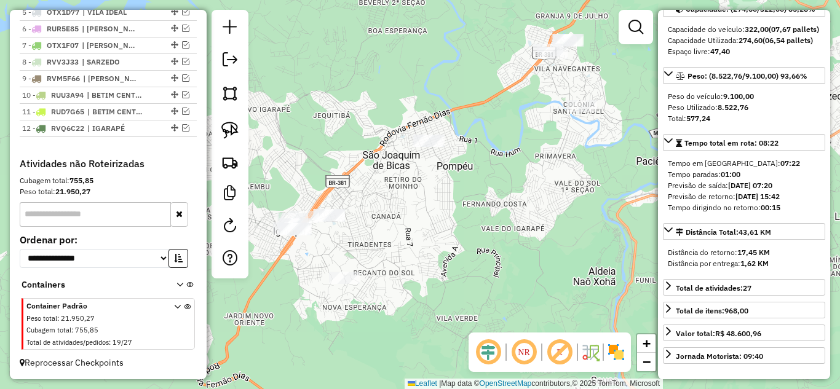
drag, startPoint x: 491, startPoint y: 220, endPoint x: 456, endPoint y: 275, distance: 65.3
click at [456, 277] on div "Janela de atendimento Grade de atendimento Capacidade Transportadoras Veículos …" at bounding box center [420, 194] width 840 height 389
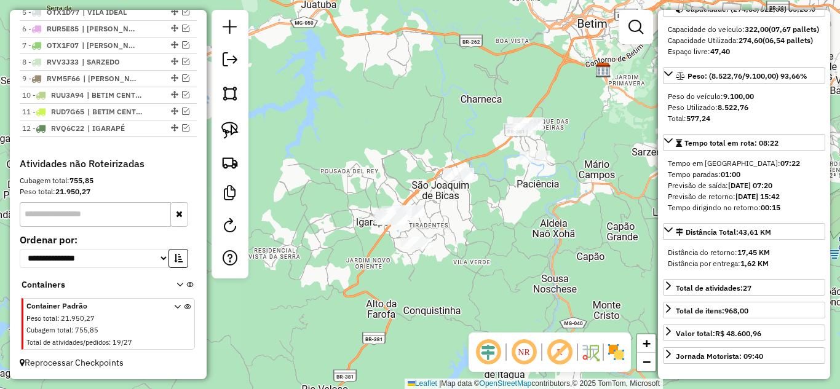
drag, startPoint x: 493, startPoint y: 258, endPoint x: 333, endPoint y: 200, distance: 170.8
click at [510, 220] on div "Janela de atendimento Grade de atendimento Capacidade Transportadoras Veículos …" at bounding box center [420, 194] width 840 height 389
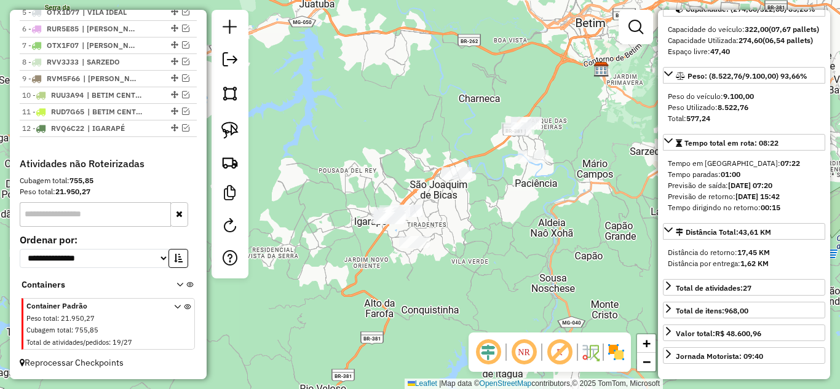
drag, startPoint x: 228, startPoint y: 130, endPoint x: 336, endPoint y: 138, distance: 108.5
click at [226, 132] on img at bounding box center [229, 130] width 17 height 17
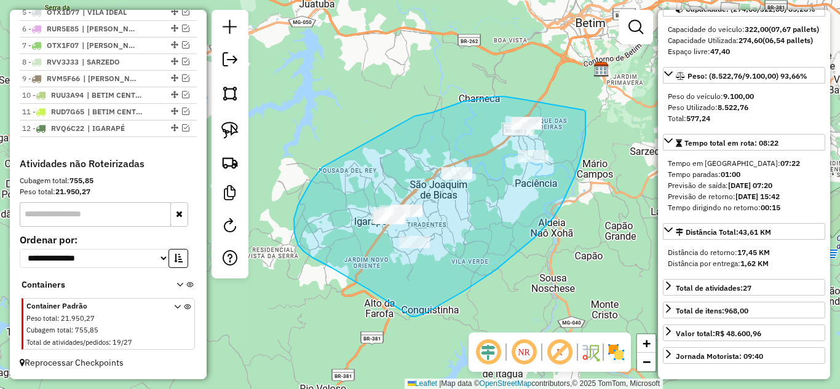
drag, startPoint x: 475, startPoint y: 100, endPoint x: 330, endPoint y: 167, distance: 160.7
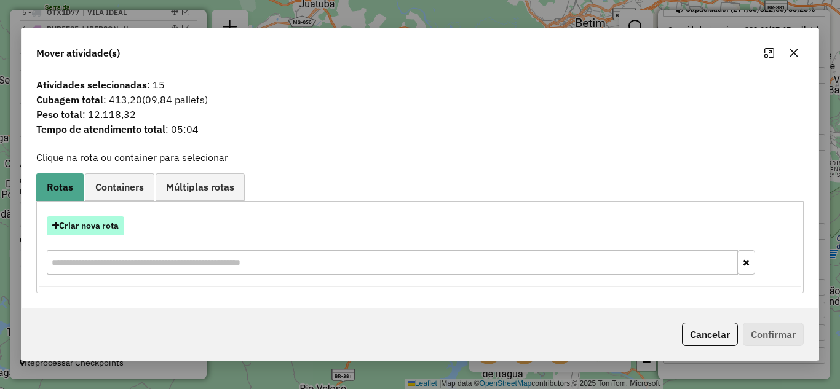
click at [107, 223] on button "Criar nova rota" at bounding box center [85, 225] width 77 height 19
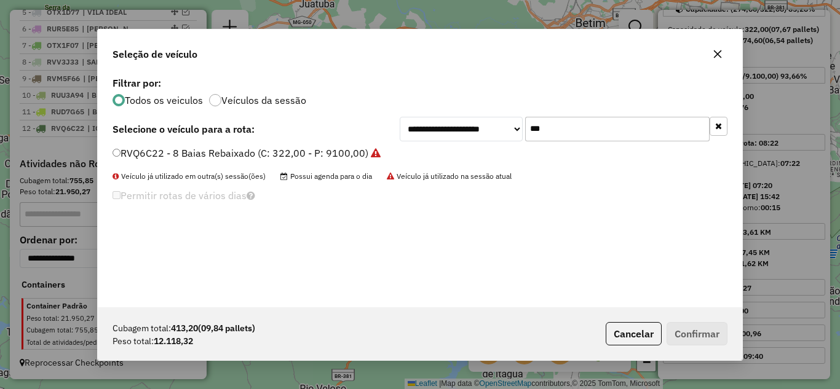
click at [561, 131] on input "***" at bounding box center [617, 129] width 184 height 25
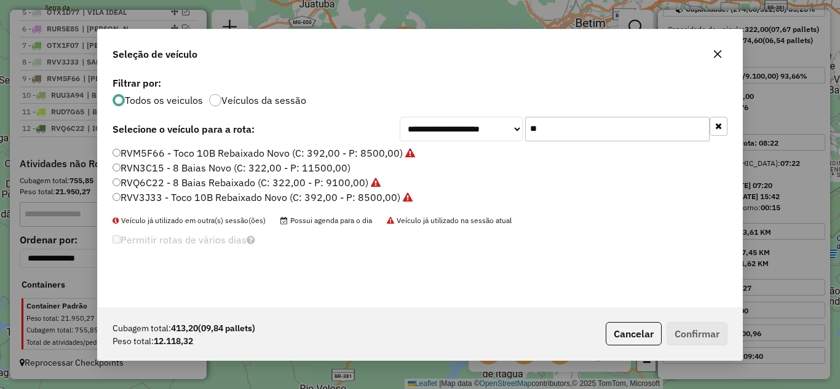
type input "*"
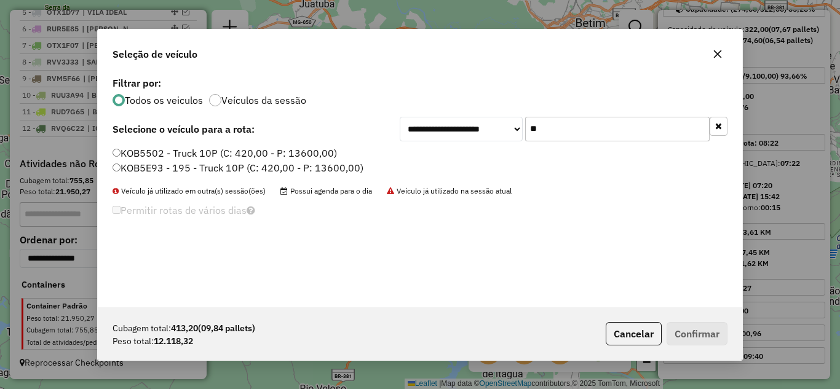
type input "*"
type input "***"
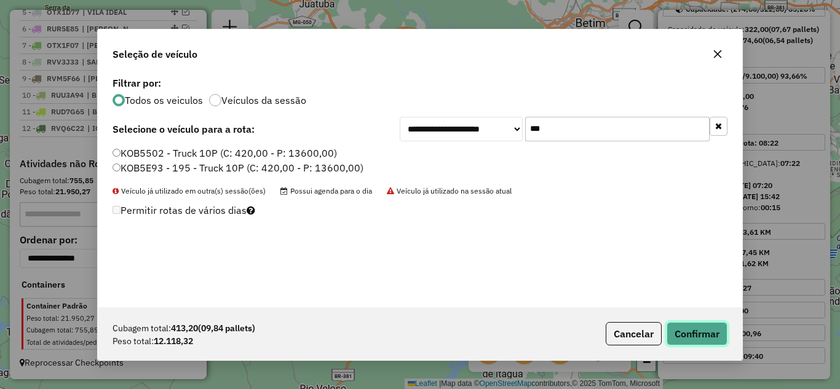
click at [689, 331] on button "Confirmar" at bounding box center [697, 333] width 61 height 23
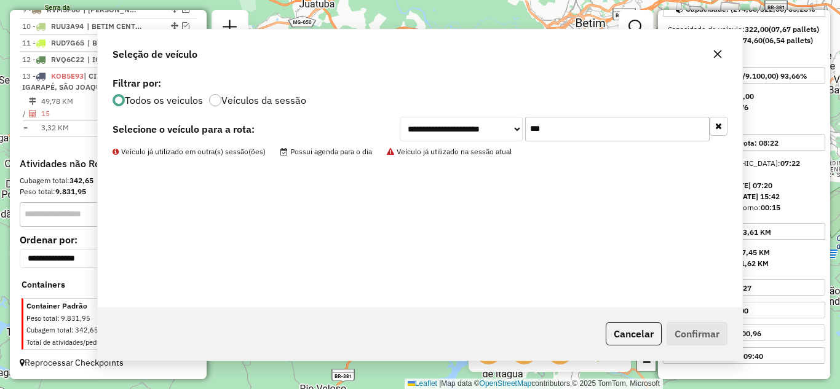
scroll to position [617, 0]
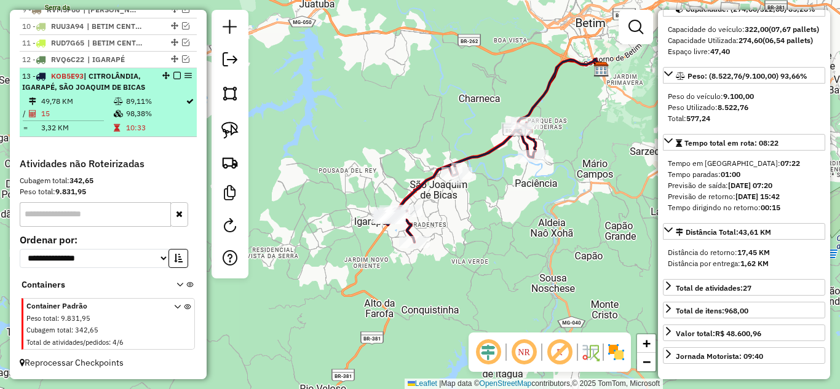
click at [173, 75] on em at bounding box center [176, 75] width 7 height 7
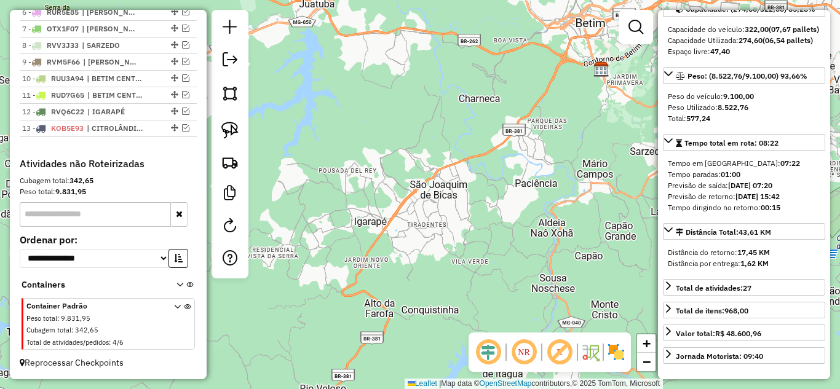
scroll to position [564, 0]
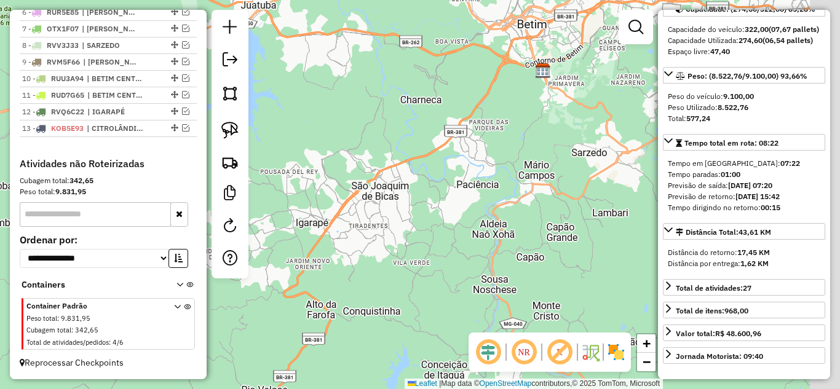
drag, startPoint x: 451, startPoint y: 175, endPoint x: 349, endPoint y: 175, distance: 102.1
click at [352, 175] on div "Janela de atendimento Grade de atendimento Capacidade Transportadoras Veículos …" at bounding box center [420, 194] width 840 height 389
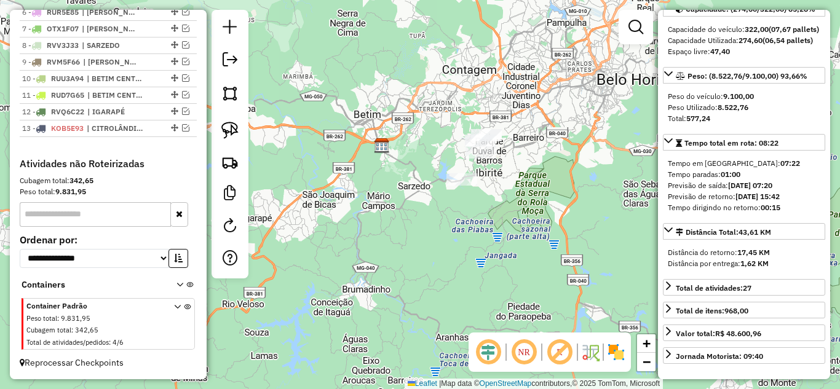
drag, startPoint x: 525, startPoint y: 217, endPoint x: 395, endPoint y: 230, distance: 131.0
click at [504, 233] on div "Janela de atendimento Grade de atendimento Capacidade Transportadoras Veículos …" at bounding box center [420, 194] width 840 height 389
click at [223, 127] on img at bounding box center [229, 130] width 17 height 17
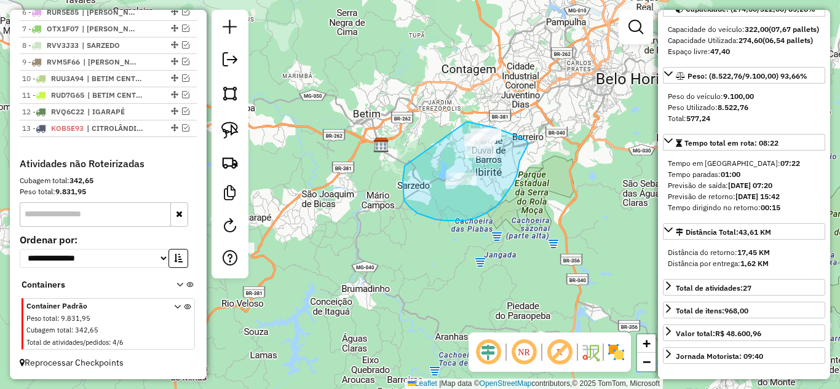
drag, startPoint x: 418, startPoint y: 213, endPoint x: 454, endPoint y: 122, distance: 98.0
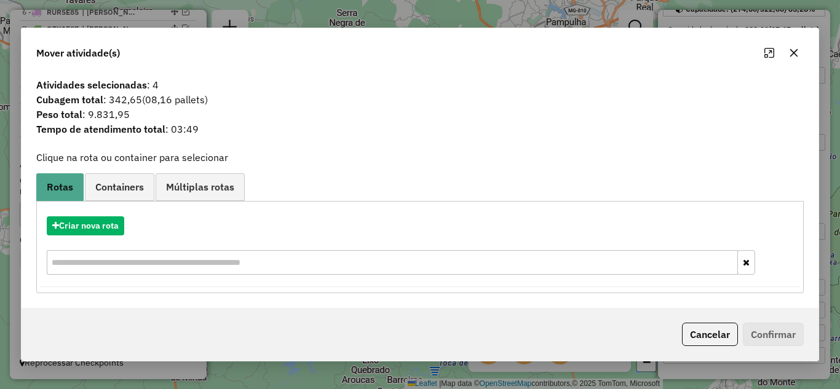
click at [790, 43] on button "button" at bounding box center [794, 53] width 20 height 20
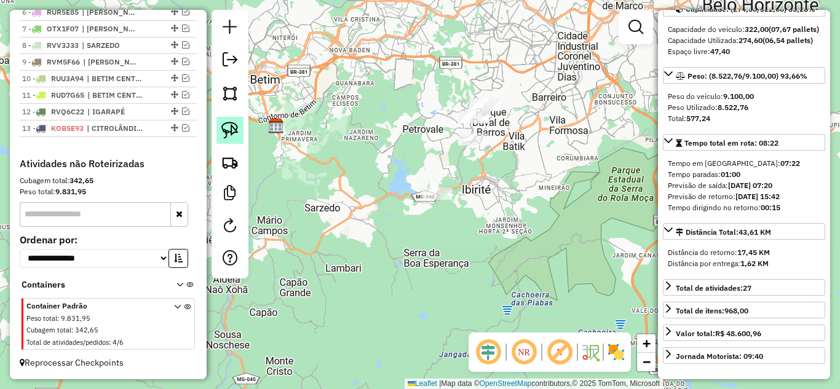
click at [234, 135] on img at bounding box center [229, 130] width 17 height 17
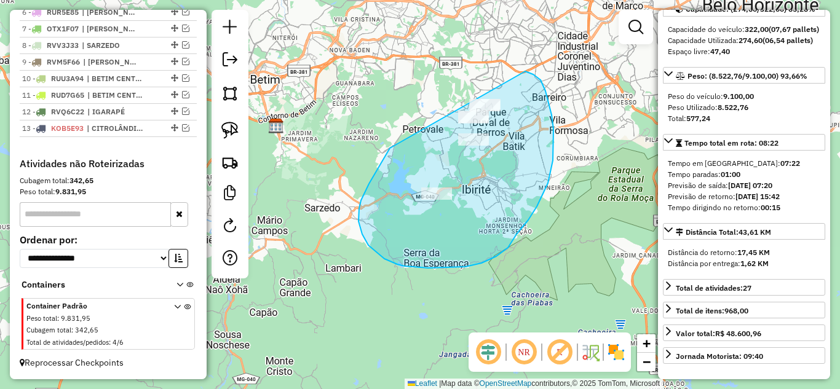
drag, startPoint x: 361, startPoint y: 200, endPoint x: 443, endPoint y: 76, distance: 149.1
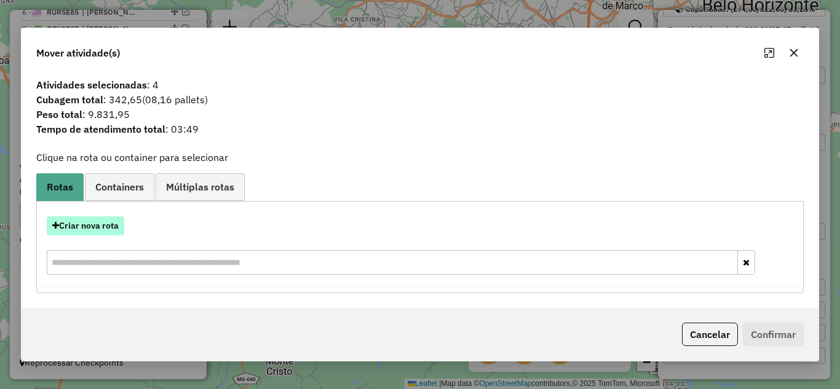
click at [77, 231] on button "Criar nova rota" at bounding box center [85, 225] width 77 height 19
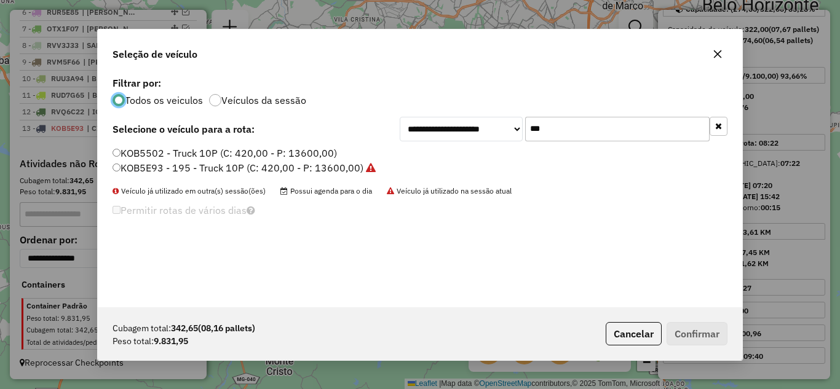
scroll to position [7, 4]
click at [588, 127] on input "***" at bounding box center [617, 129] width 184 height 25
type input "*"
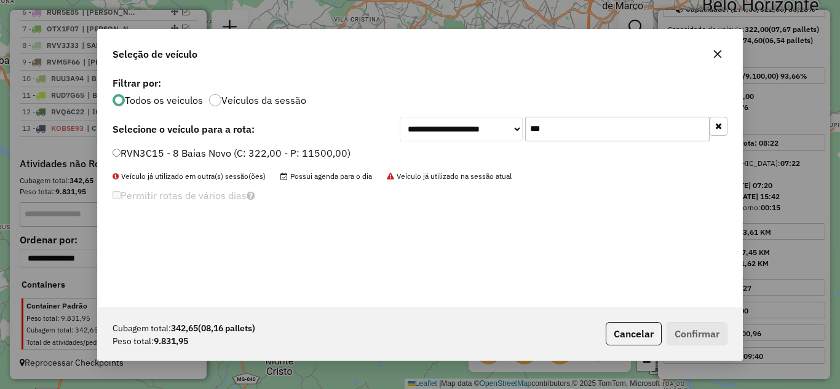
type input "***"
click at [708, 337] on button "Confirmar" at bounding box center [697, 333] width 61 height 23
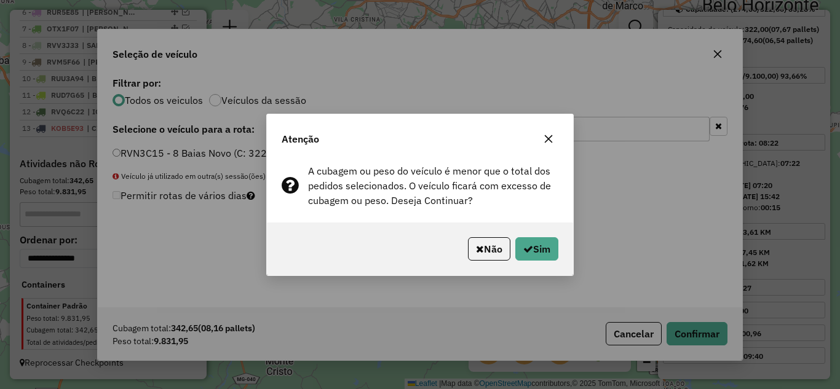
click at [551, 135] on icon "button" at bounding box center [549, 139] width 10 height 10
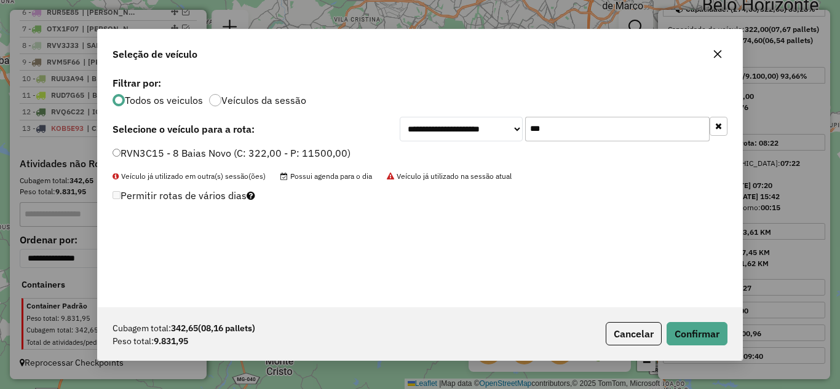
click at [711, 56] on button "button" at bounding box center [718, 54] width 20 height 20
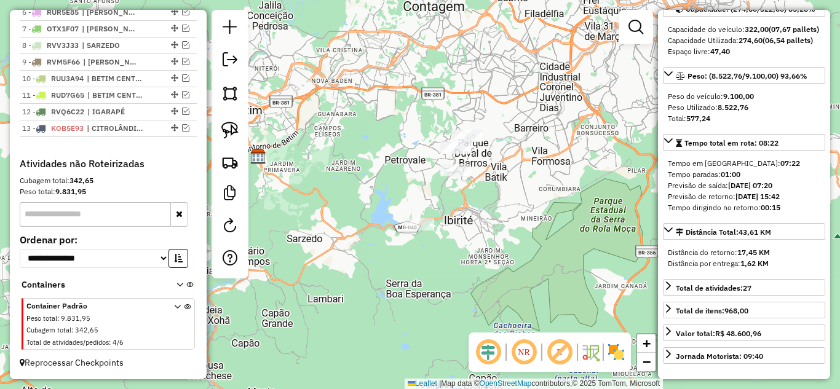
drag, startPoint x: 512, startPoint y: 218, endPoint x: 504, endPoint y: 237, distance: 20.1
click at [504, 237] on div "Janela de atendimento Grade de atendimento Capacidade Transportadoras Veículos …" at bounding box center [420, 194] width 840 height 389
click at [225, 137] on img at bounding box center [229, 130] width 17 height 17
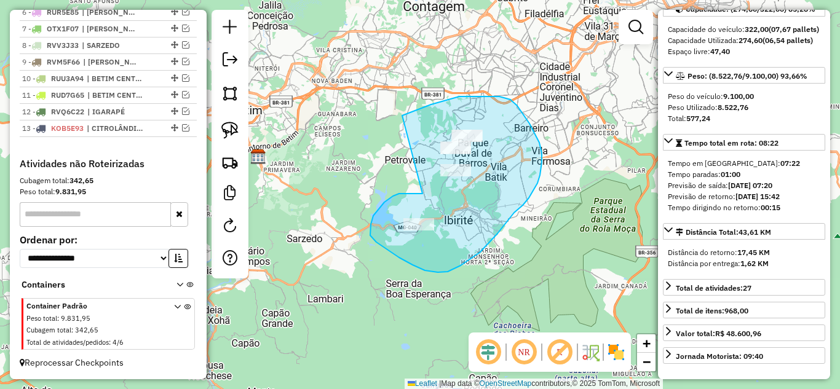
drag, startPoint x: 418, startPoint y: 193, endPoint x: 402, endPoint y: 116, distance: 79.1
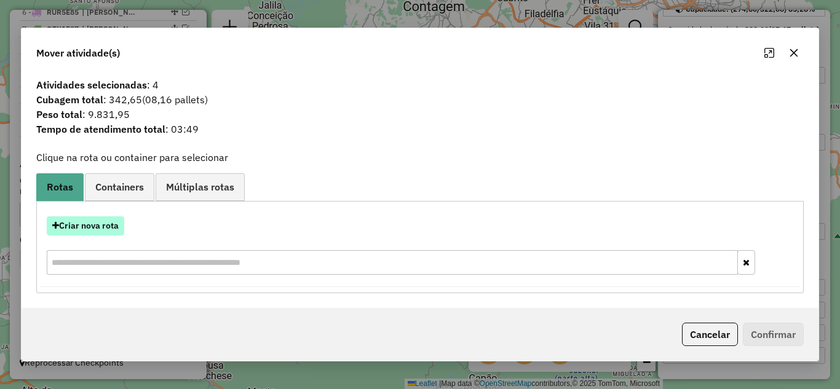
click at [105, 220] on button "Criar nova rota" at bounding box center [85, 225] width 77 height 19
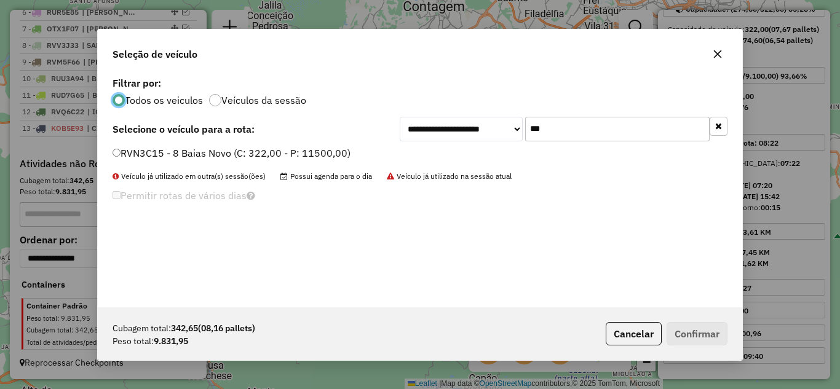
click at [611, 132] on input "***" at bounding box center [617, 129] width 184 height 25
type input "*"
type input "**"
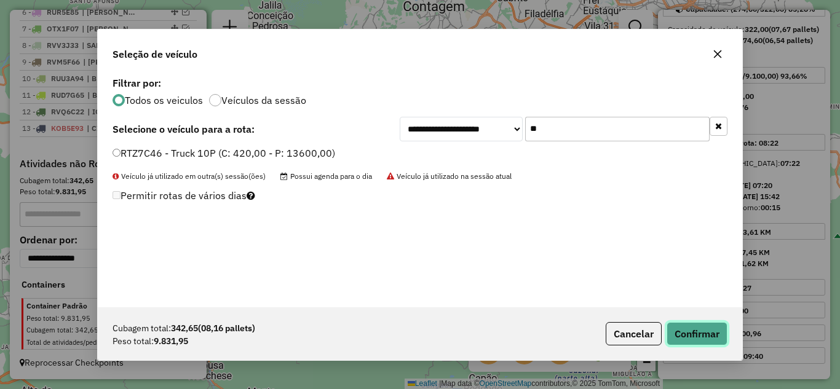
click at [685, 333] on button "Confirmar" at bounding box center [697, 333] width 61 height 23
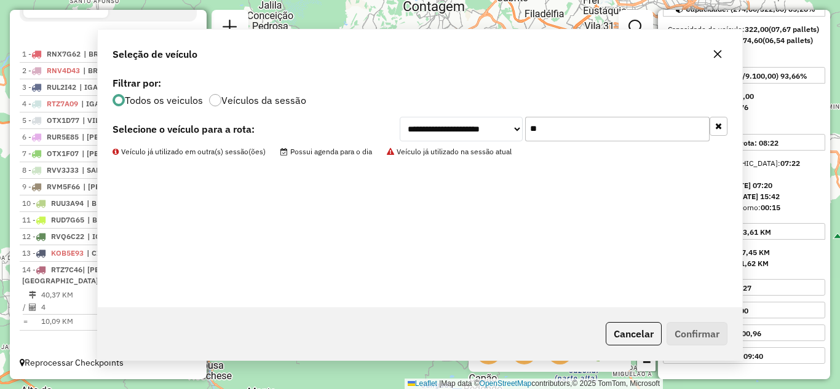
scroll to position [440, 0]
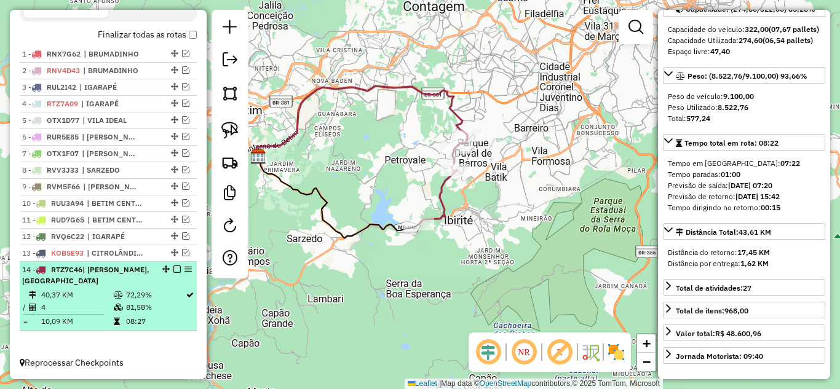
click at [173, 268] on em at bounding box center [176, 269] width 7 height 7
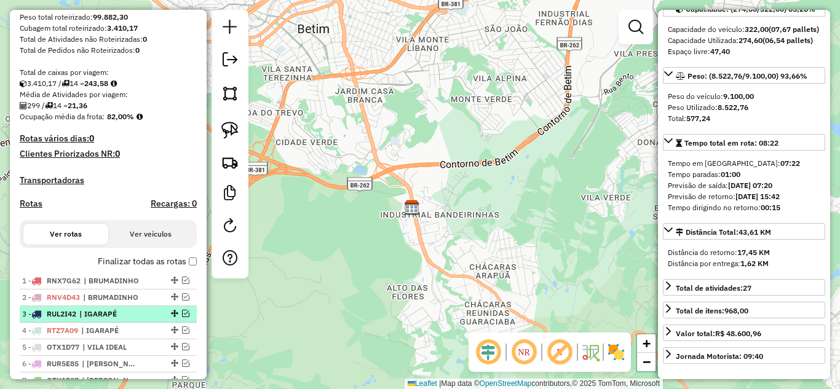
scroll to position [264, 0]
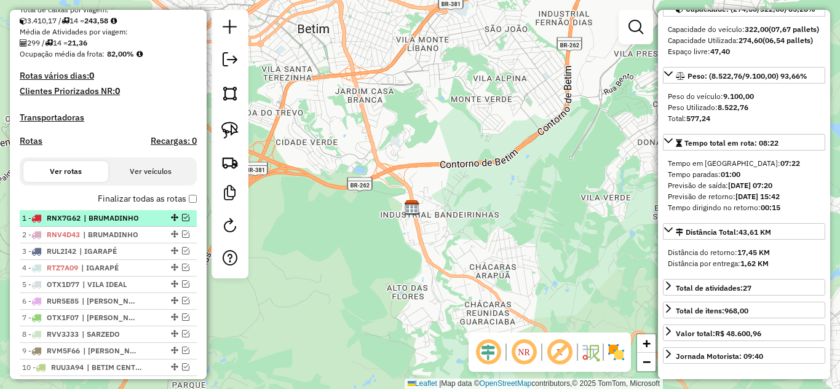
click at [182, 221] on em at bounding box center [185, 217] width 7 height 7
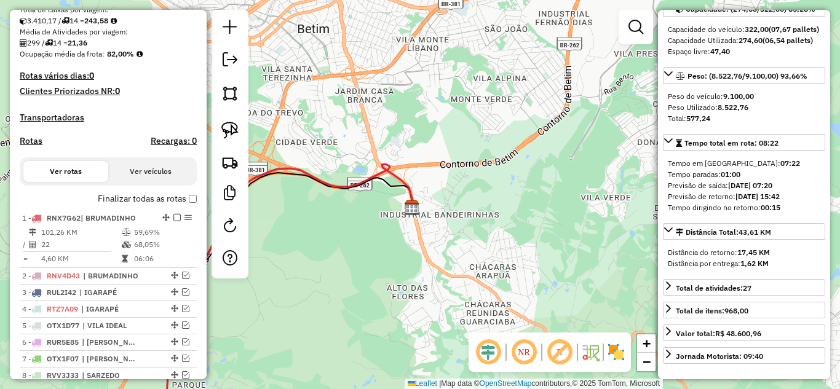
click at [341, 182] on icon at bounding box center [278, 296] width 270 height 264
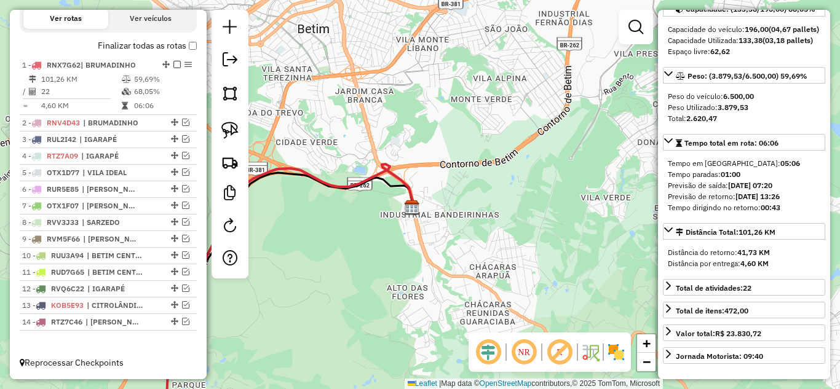
scroll to position [429, 0]
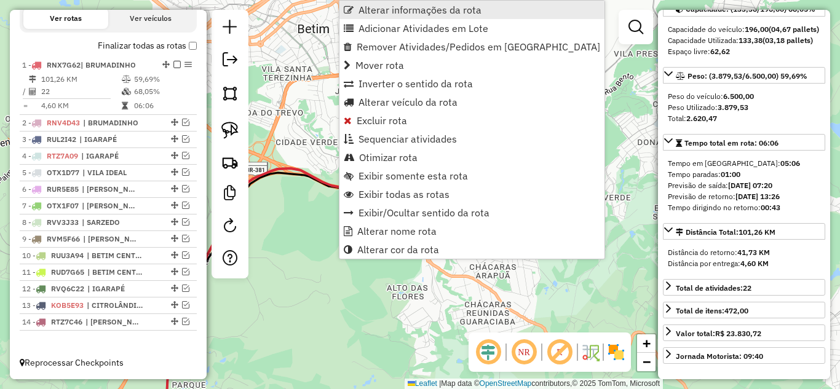
click at [395, 7] on span "Alterar informações da rota" at bounding box center [419, 10] width 123 height 10
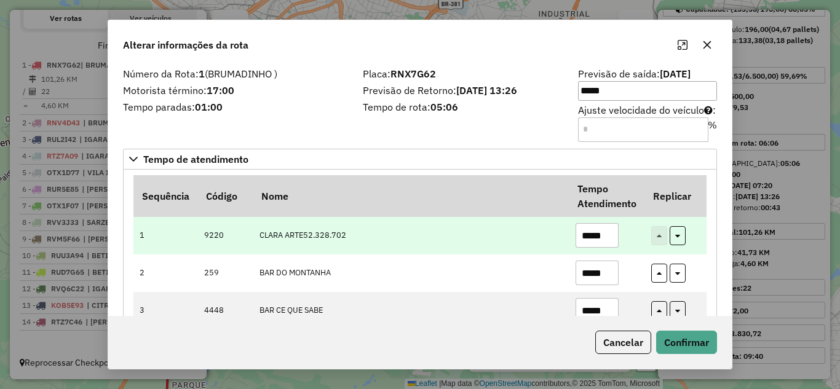
drag, startPoint x: 529, startPoint y: 245, endPoint x: 521, endPoint y: 244, distance: 8.2
click at [519, 247] on tr "1 9220 CLARA ARTE52.328.702 *****" at bounding box center [419, 236] width 573 height 38
type input "*****"
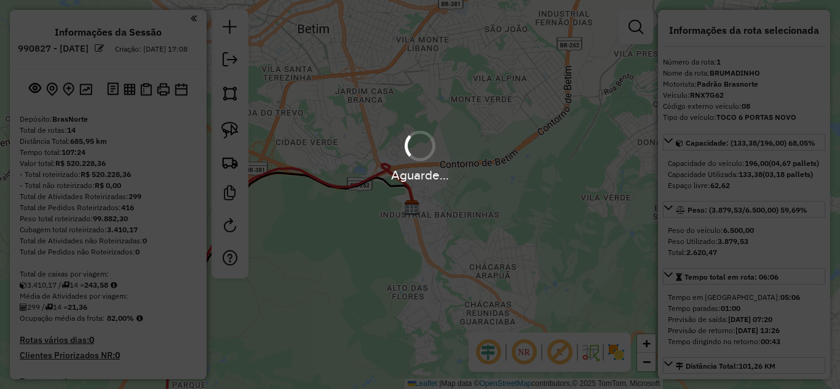
select select "*********"
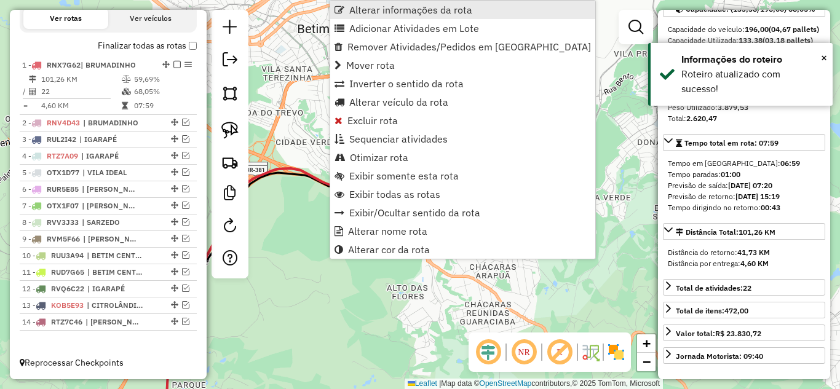
click at [376, 10] on span "Alterar informações da rota" at bounding box center [410, 10] width 123 height 10
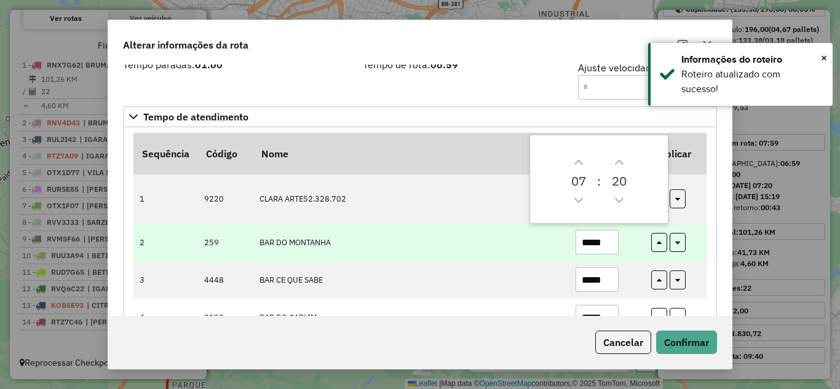
scroll to position [61, 0]
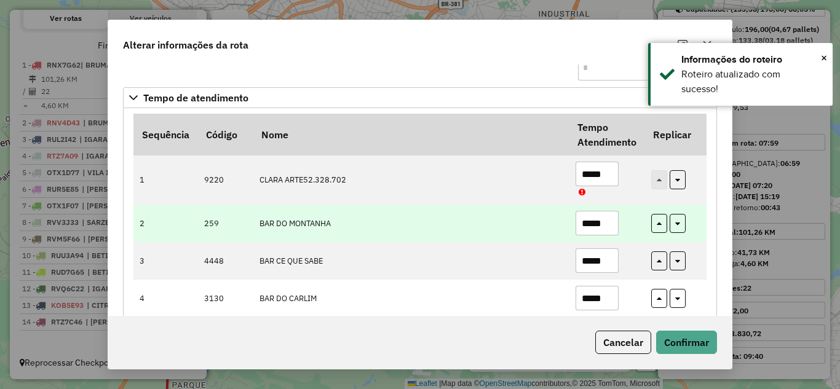
click at [609, 225] on input "*****" at bounding box center [597, 223] width 43 height 25
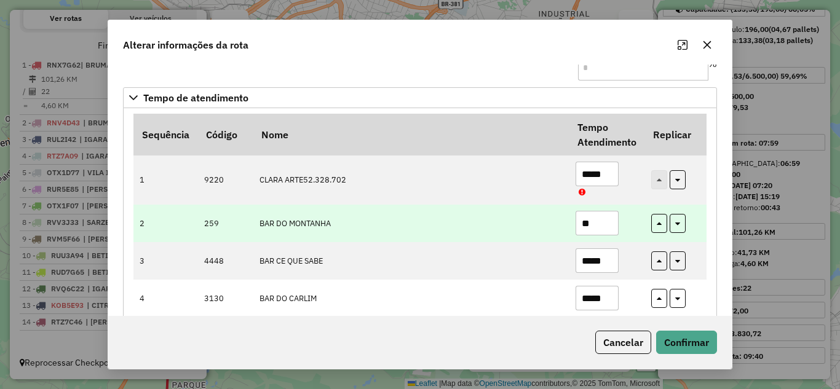
type input "*"
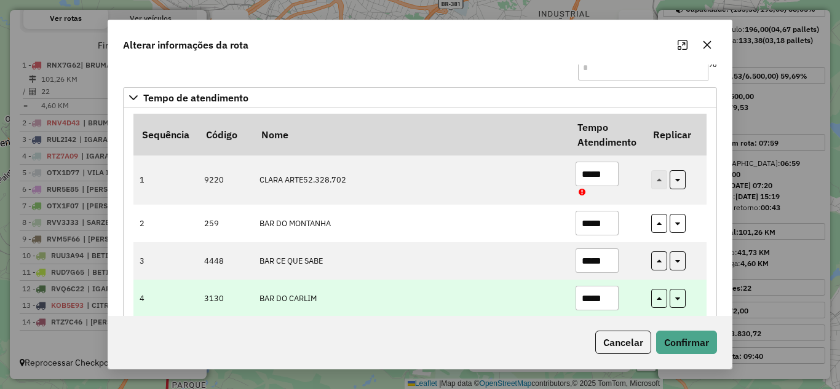
type input "*****"
click at [616, 297] on input "*****" at bounding box center [597, 298] width 43 height 25
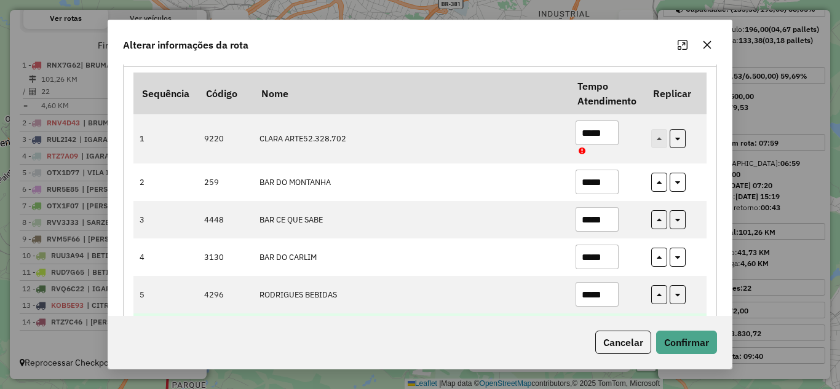
scroll to position [123, 0]
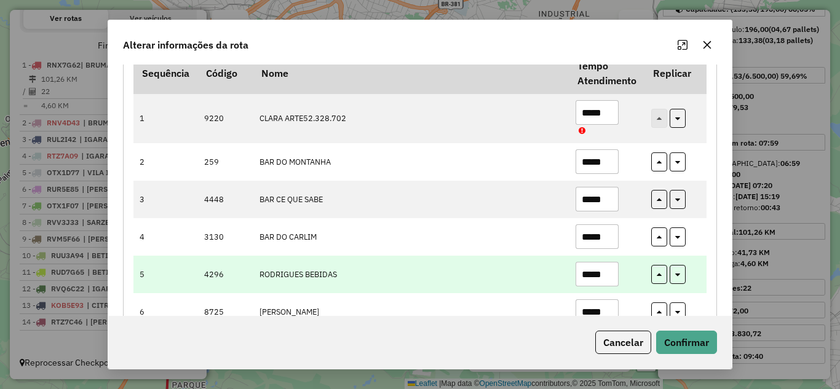
type input "*****"
click at [610, 274] on input "*****" at bounding box center [597, 274] width 43 height 25
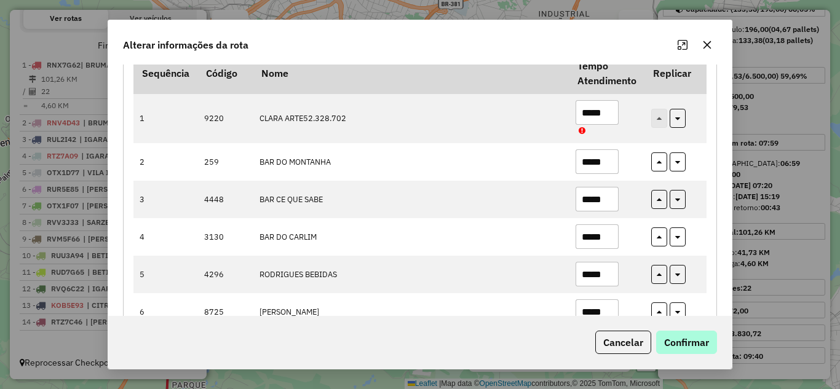
type input "*****"
click at [691, 338] on button "Confirmar" at bounding box center [686, 342] width 61 height 23
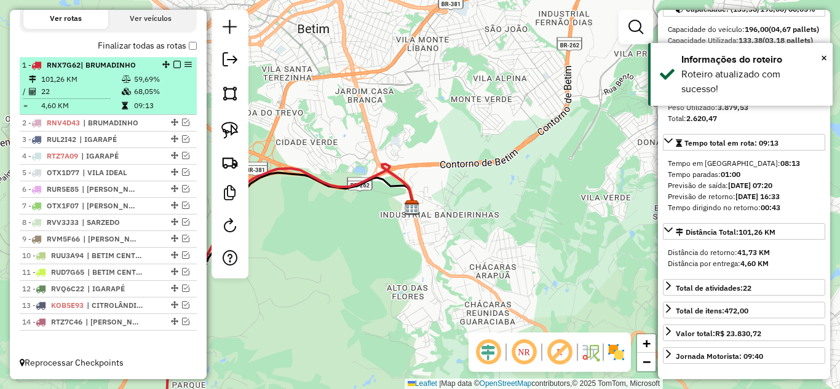
click at [173, 66] on em at bounding box center [176, 64] width 7 height 7
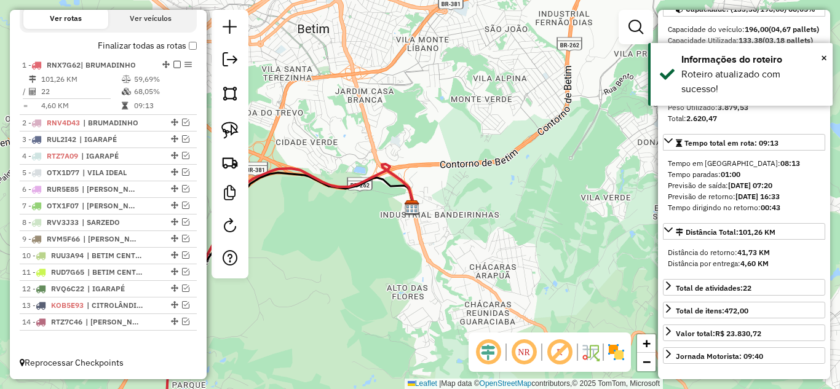
scroll to position [387, 0]
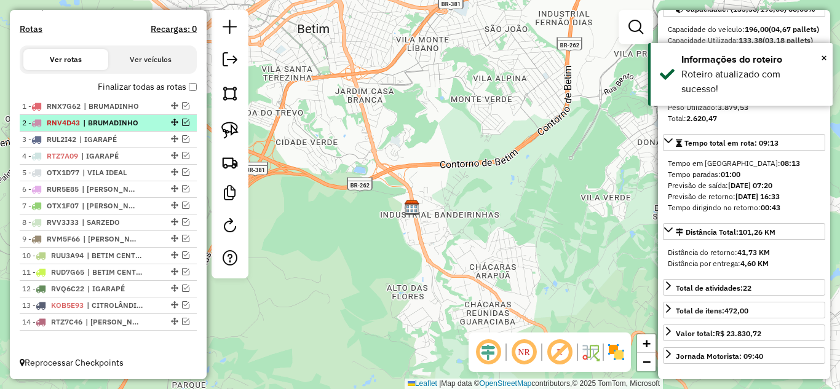
click at [183, 122] on em at bounding box center [185, 122] width 7 height 7
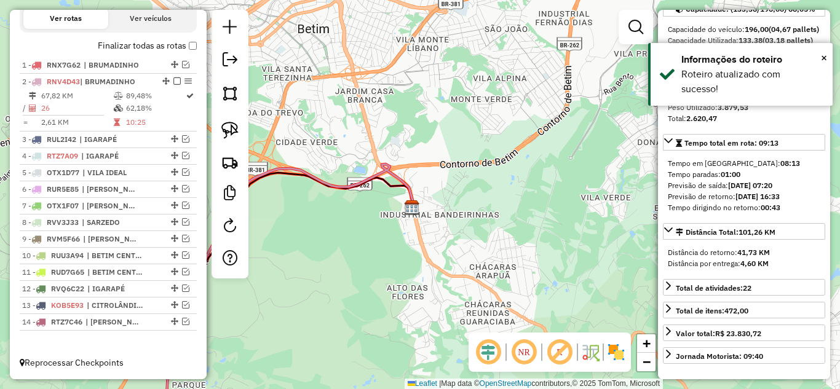
click at [318, 178] on icon at bounding box center [278, 296] width 270 height 264
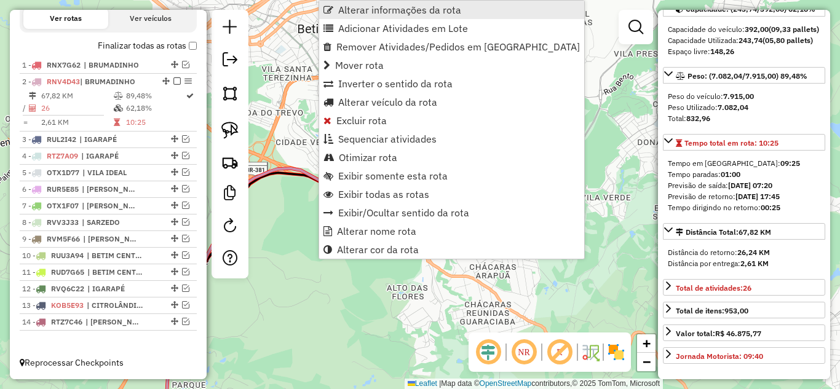
click at [370, 9] on span "Alterar informações da rota" at bounding box center [399, 10] width 123 height 10
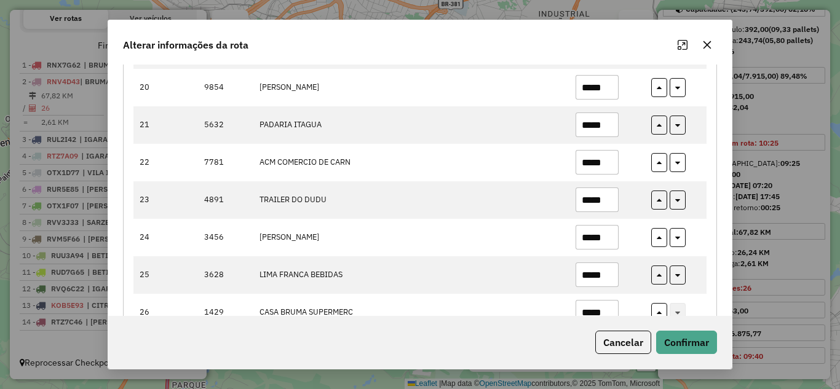
scroll to position [898, 0]
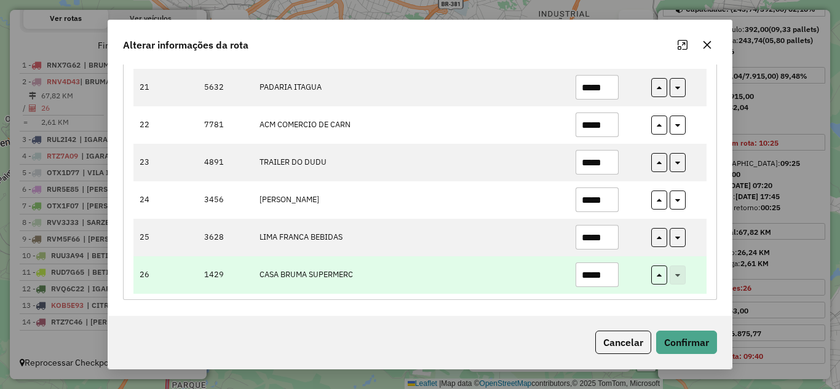
click at [613, 274] on input "*****" at bounding box center [597, 275] width 43 height 25
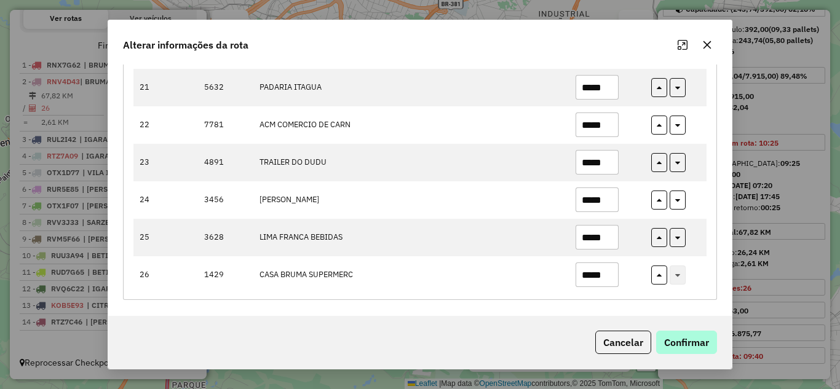
type input "*****"
click at [676, 343] on button "Confirmar" at bounding box center [686, 342] width 61 height 23
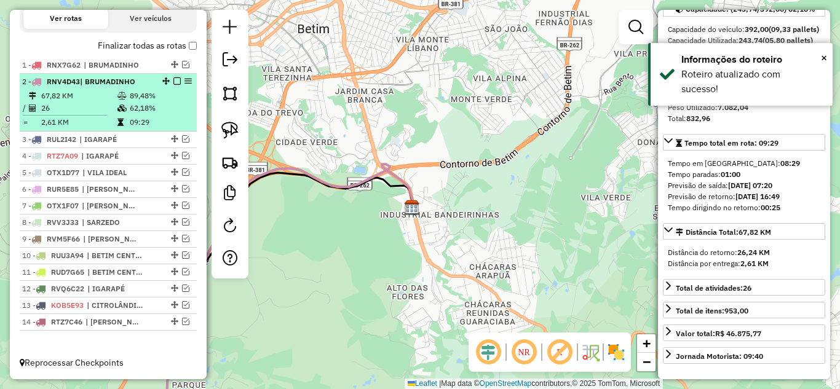
click at [173, 80] on em at bounding box center [176, 80] width 7 height 7
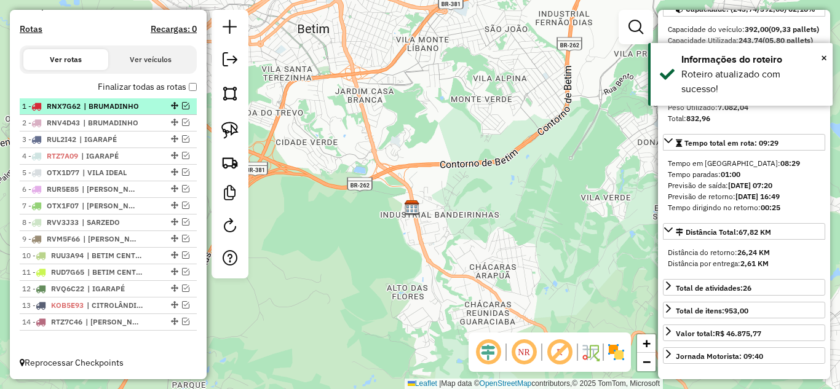
scroll to position [387, 0]
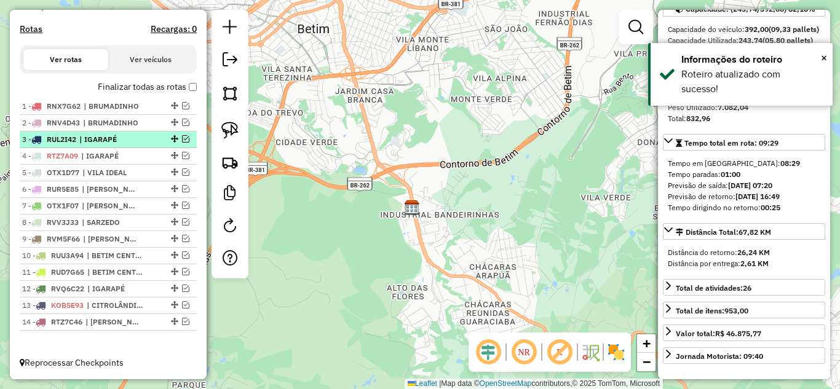
click at [183, 140] on em at bounding box center [185, 138] width 7 height 7
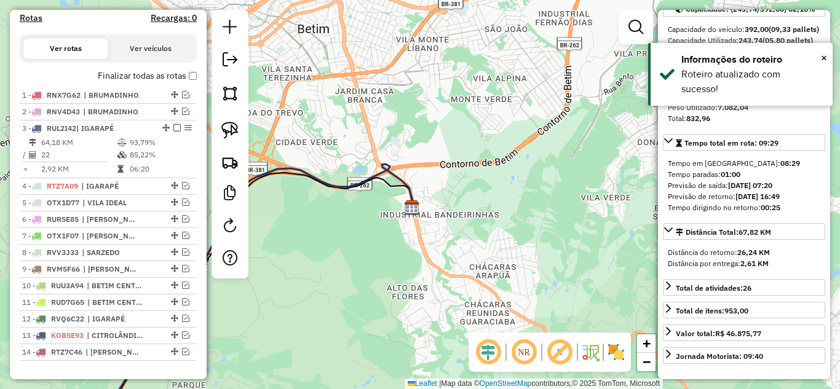
scroll to position [429, 0]
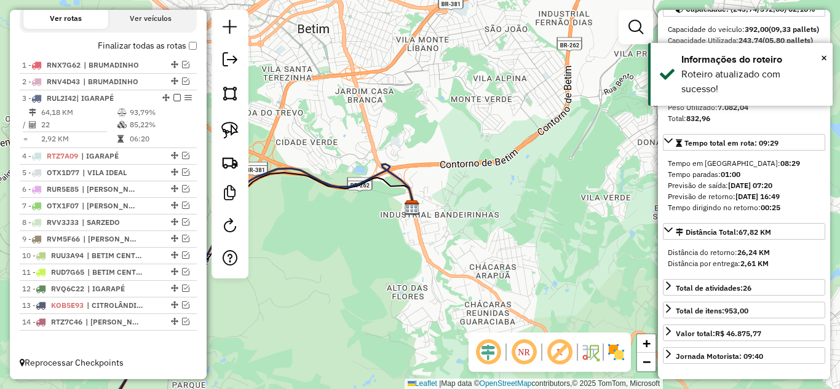
click at [322, 180] on icon at bounding box center [243, 296] width 339 height 264
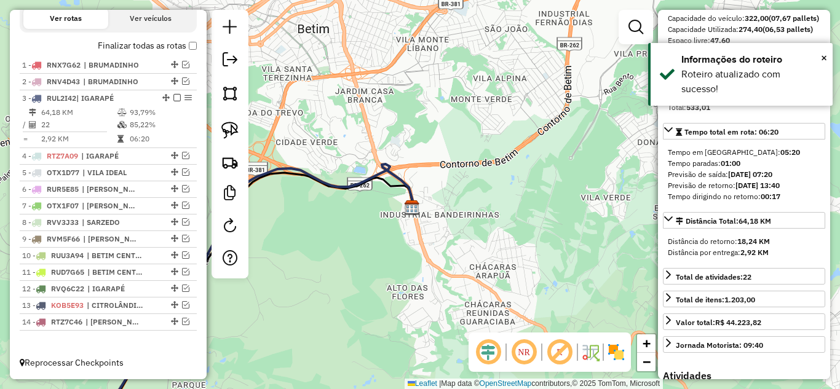
scroll to position [123, 0]
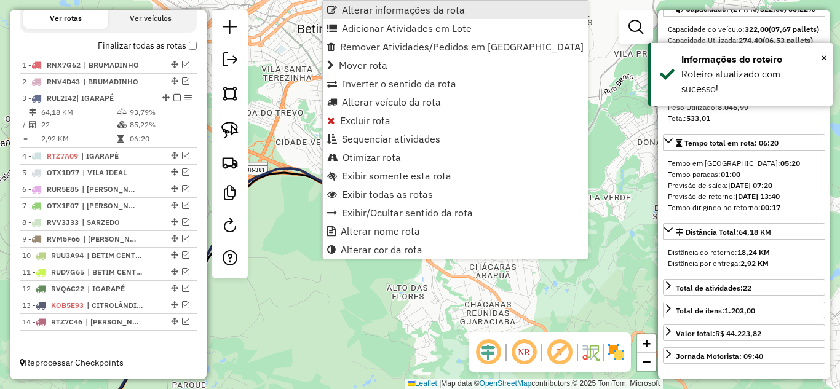
click at [369, 8] on span "Alterar informações da rota" at bounding box center [403, 10] width 123 height 10
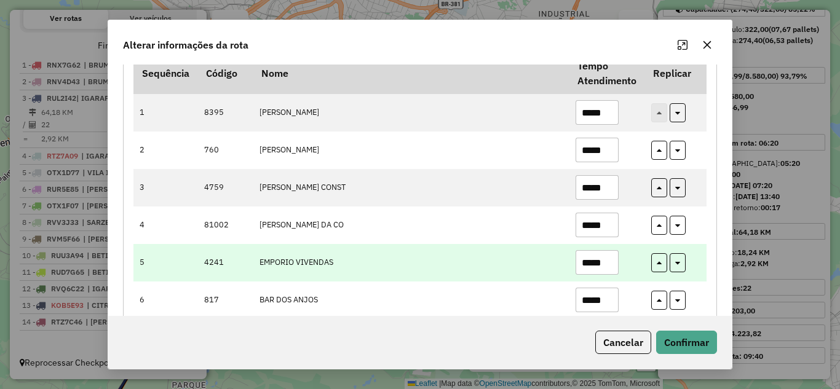
scroll to position [184, 0]
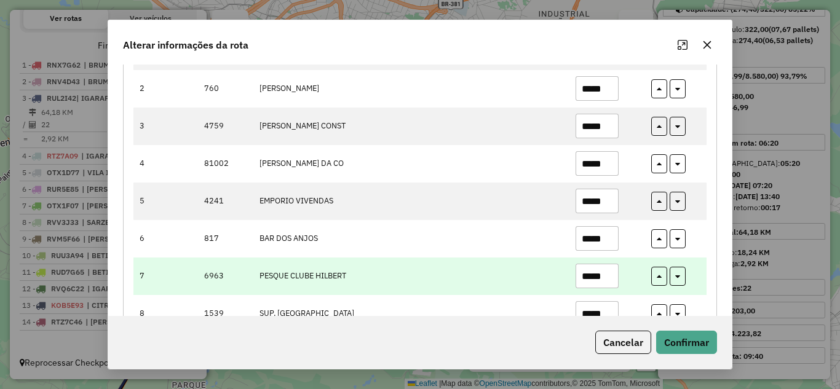
click at [607, 279] on input "*****" at bounding box center [597, 276] width 43 height 25
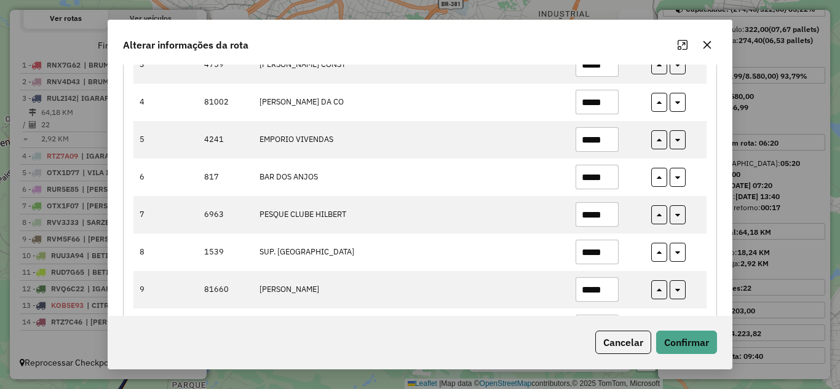
scroll to position [307, 0]
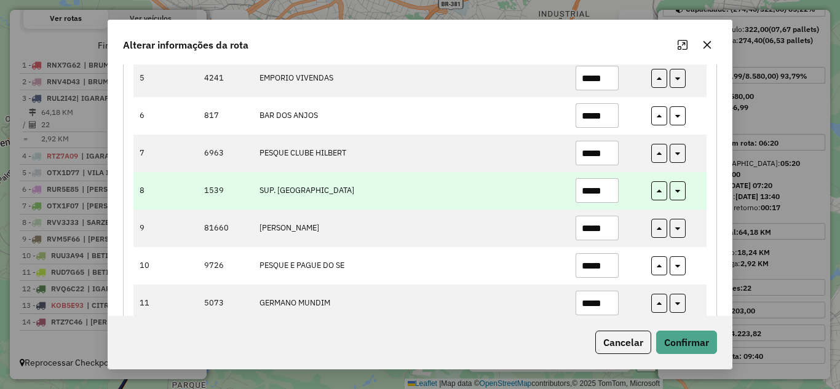
type input "*****"
click at [611, 190] on input "*****" at bounding box center [597, 190] width 43 height 25
type input "*"
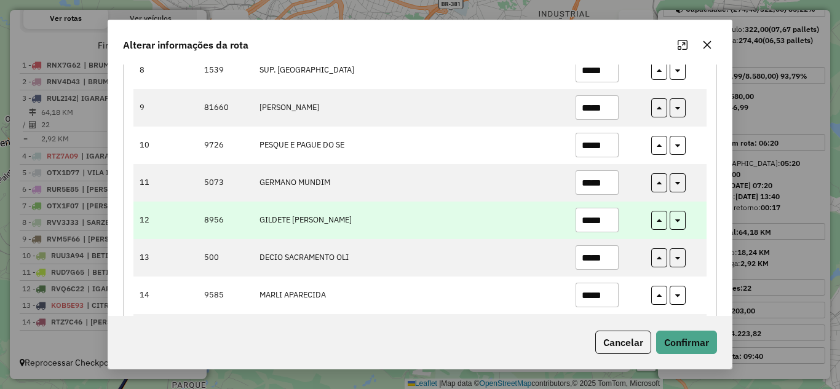
scroll to position [430, 0]
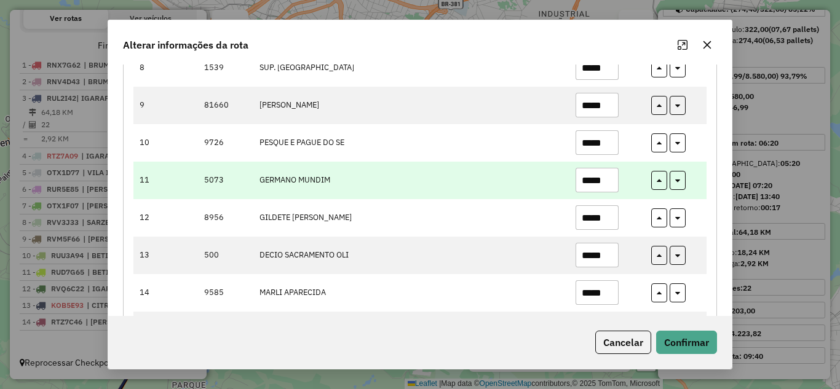
type input "*****"
click at [609, 175] on input "*****" at bounding box center [597, 180] width 43 height 25
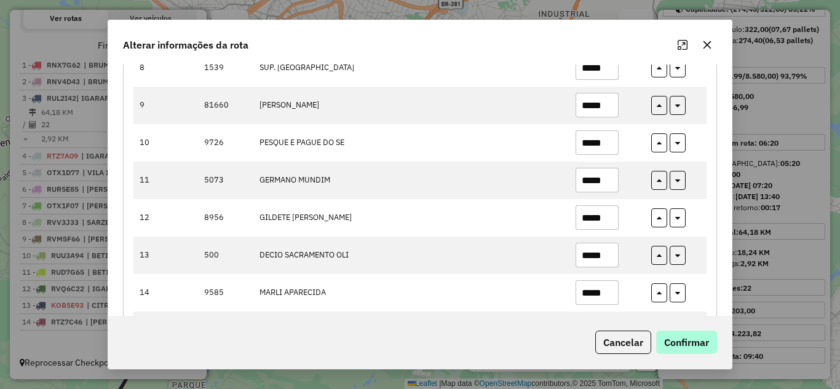
type input "*****"
drag, startPoint x: 673, startPoint y: 351, endPoint x: 692, endPoint y: 349, distance: 19.2
click at [676, 350] on button "Confirmar" at bounding box center [686, 342] width 61 height 23
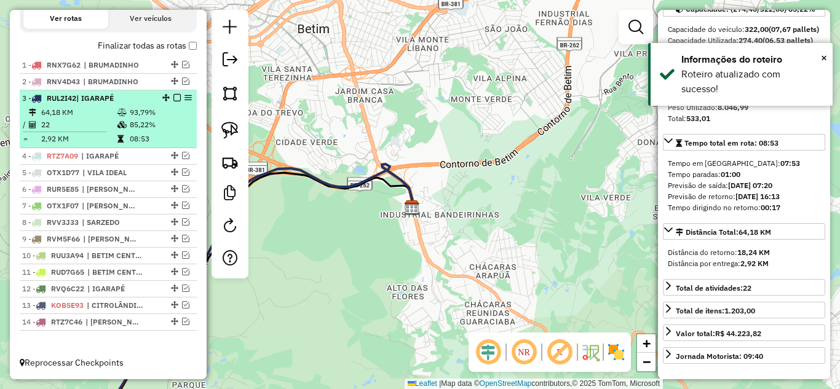
click at [173, 95] on em at bounding box center [176, 97] width 7 height 7
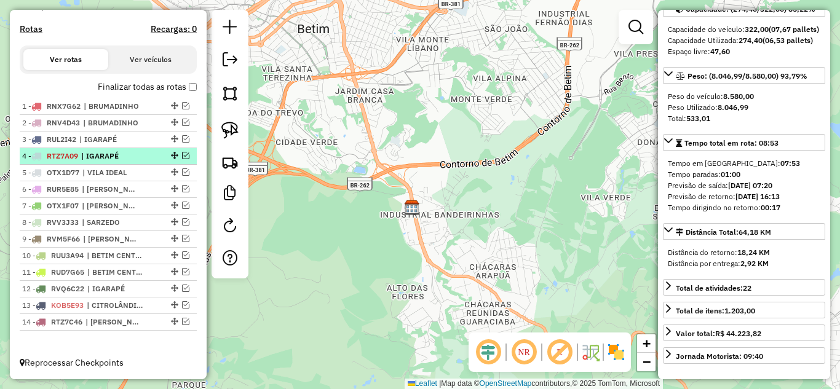
click at [182, 154] on em at bounding box center [185, 155] width 7 height 7
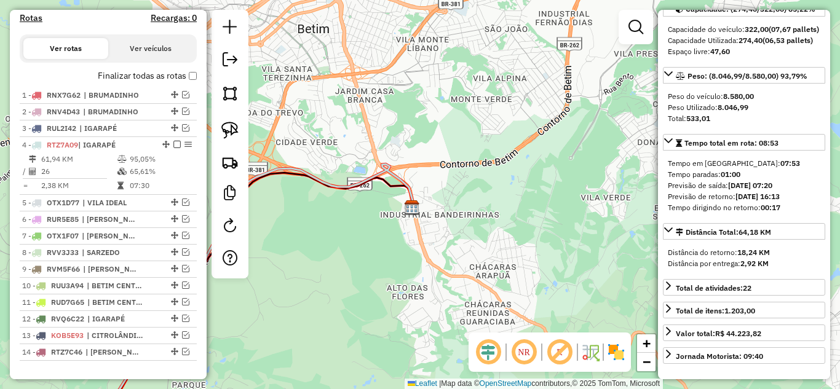
scroll to position [429, 0]
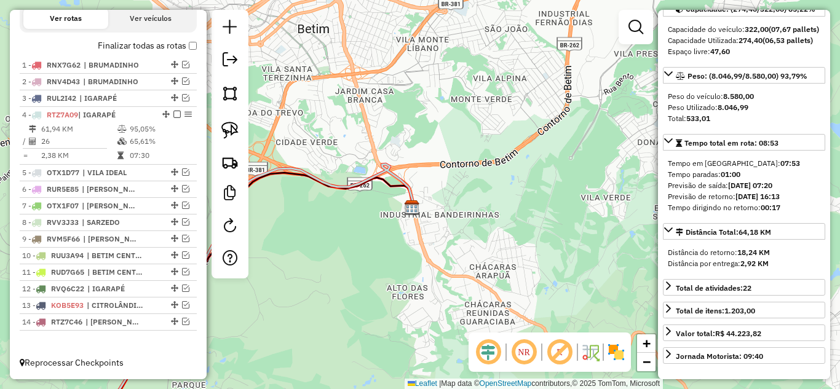
click at [306, 168] on icon at bounding box center [243, 296] width 339 height 264
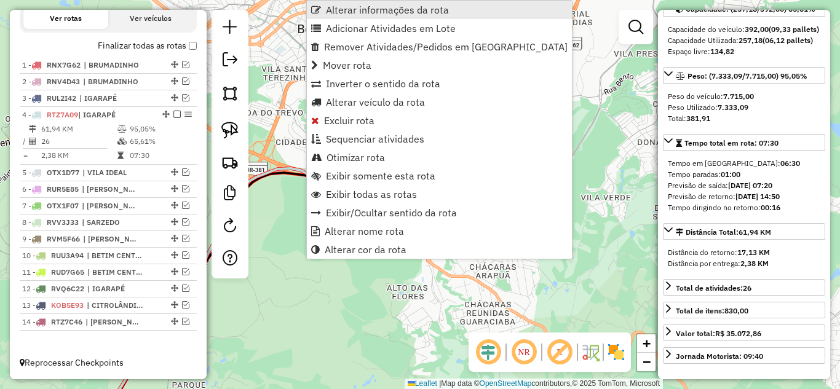
click at [344, 10] on span "Alterar informações da rota" at bounding box center [387, 10] width 123 height 10
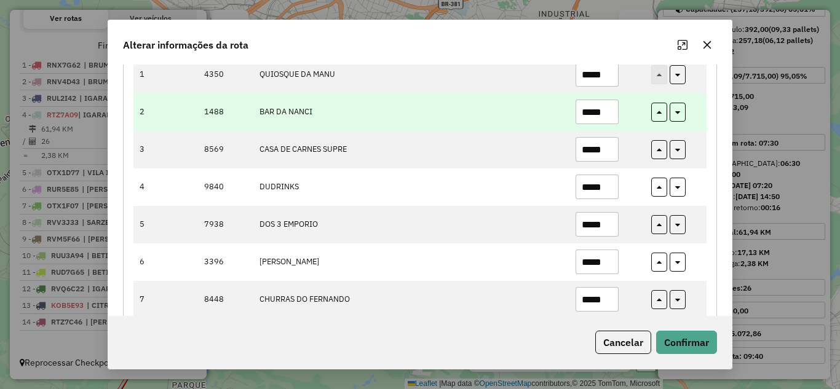
scroll to position [184, 0]
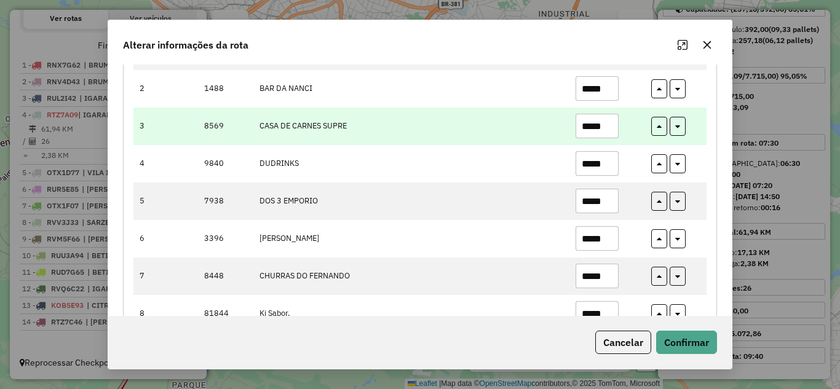
click at [608, 127] on input "*****" at bounding box center [597, 126] width 43 height 25
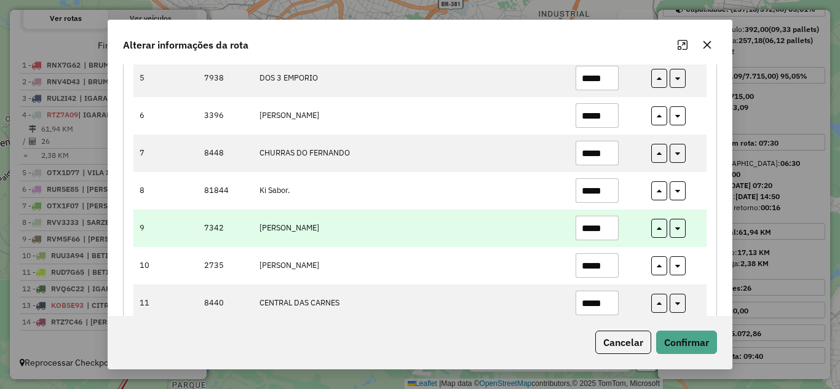
scroll to position [369, 0]
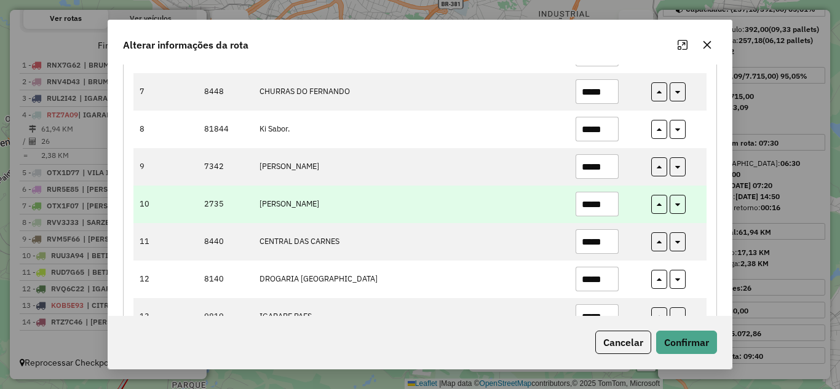
type input "*****"
click at [612, 208] on input "*****" at bounding box center [597, 204] width 43 height 25
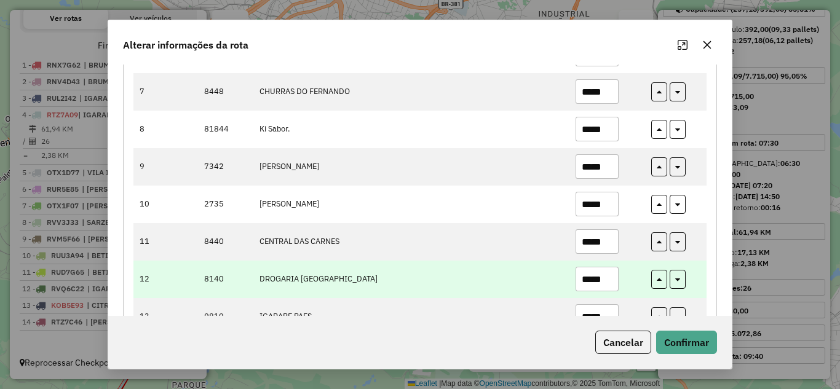
type input "*****"
click at [612, 273] on input "*****" at bounding box center [597, 279] width 43 height 25
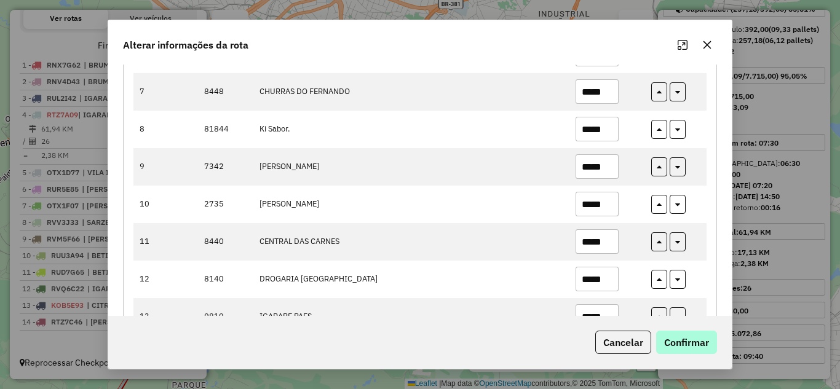
type input "*****"
click at [694, 336] on button "Confirmar" at bounding box center [686, 342] width 61 height 23
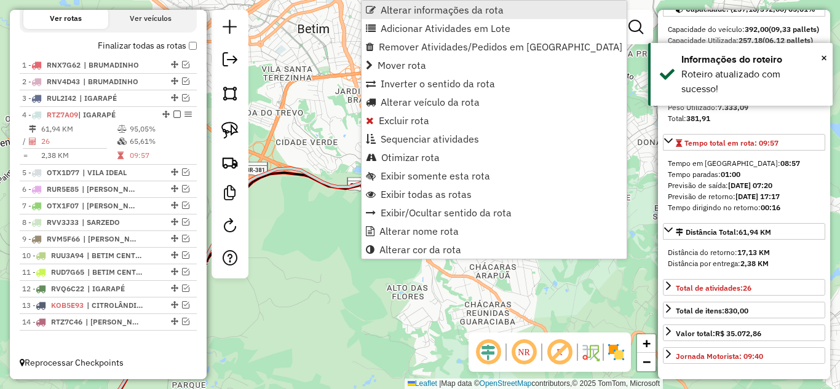
click at [424, 1] on link "Alterar informações da rota" at bounding box center [494, 10] width 265 height 18
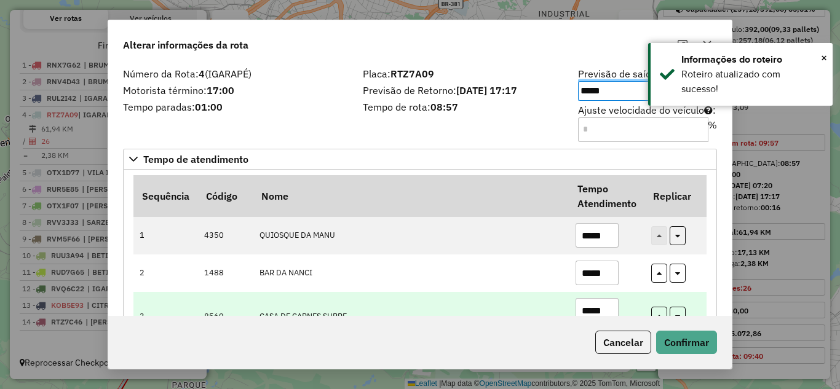
click at [606, 302] on input "*****" at bounding box center [597, 310] width 43 height 25
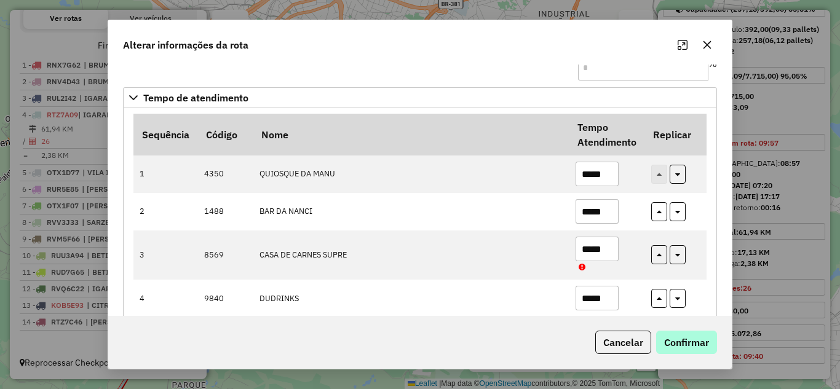
type input "*****"
click at [707, 346] on button "Confirmar" at bounding box center [686, 342] width 61 height 23
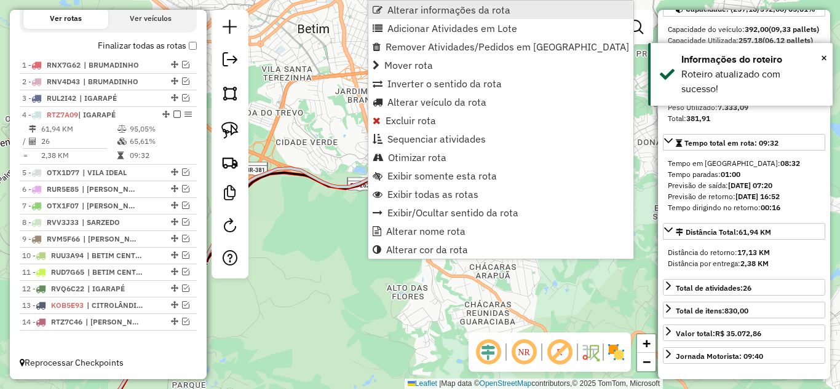
click at [424, 7] on span "Alterar informações da rota" at bounding box center [448, 10] width 123 height 10
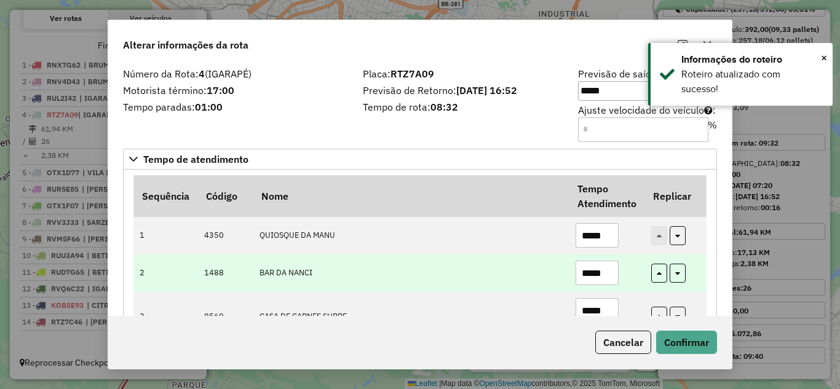
drag, startPoint x: 610, startPoint y: 273, endPoint x: 608, endPoint y: 291, distance: 18.0
click at [608, 291] on td "*****" at bounding box center [607, 274] width 76 height 38
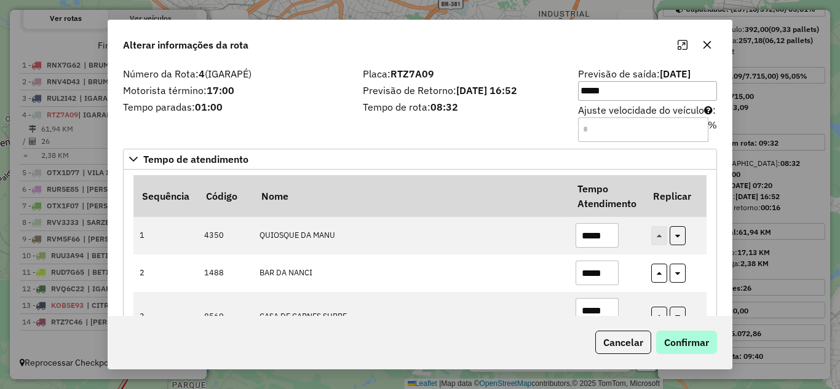
type input "*****"
click at [704, 337] on button "Confirmar" at bounding box center [686, 342] width 61 height 23
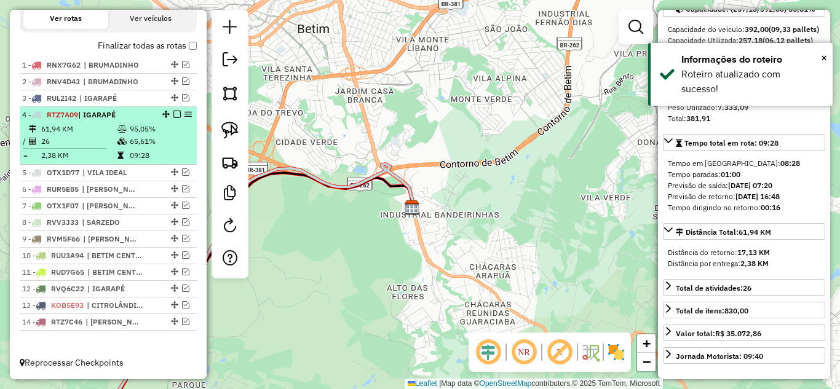
click at [173, 113] on em at bounding box center [176, 114] width 7 height 7
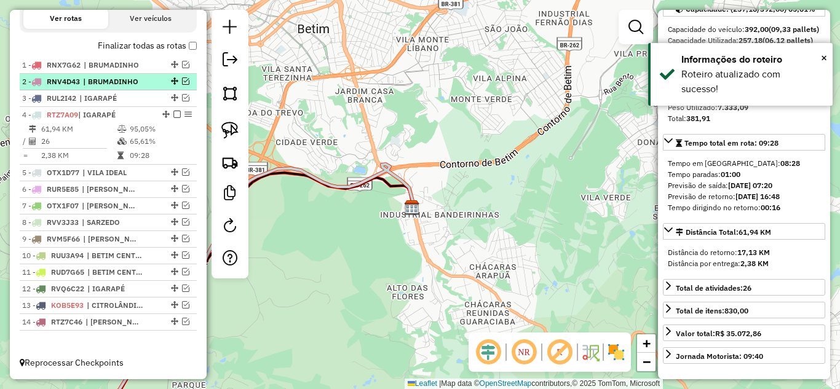
scroll to position [387, 0]
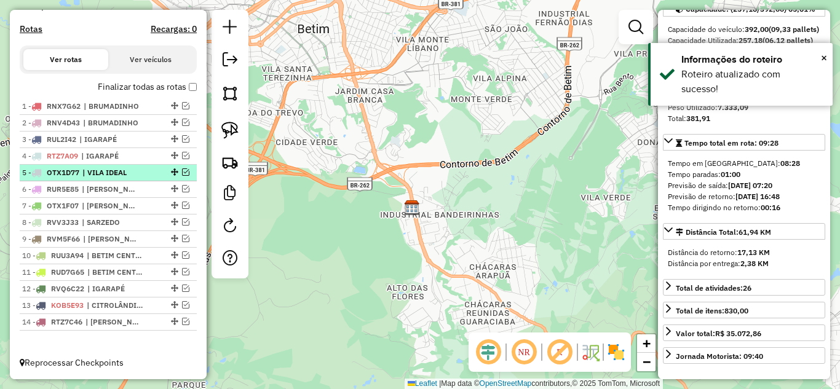
click at [183, 172] on em at bounding box center [185, 171] width 7 height 7
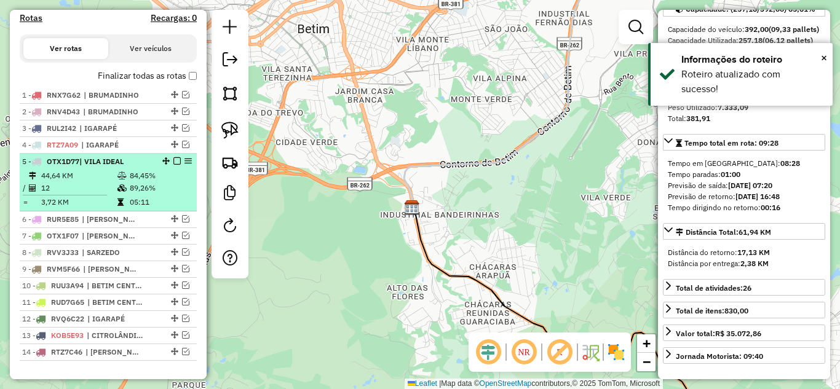
scroll to position [429, 0]
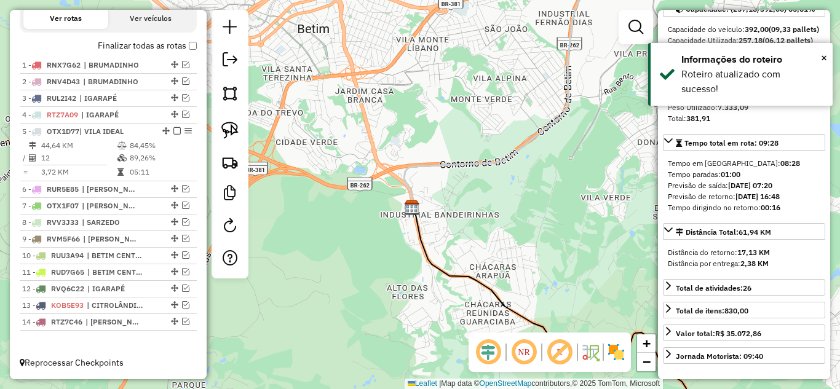
click at [415, 162] on icon at bounding box center [511, 84] width 214 height 247
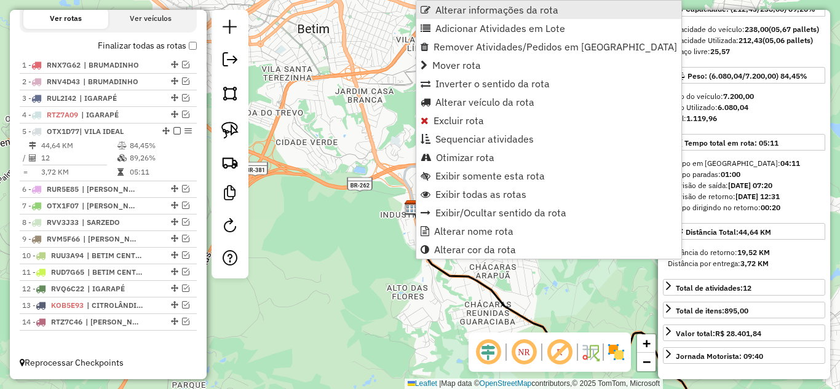
click at [448, 6] on span "Alterar informações da rota" at bounding box center [496, 10] width 123 height 10
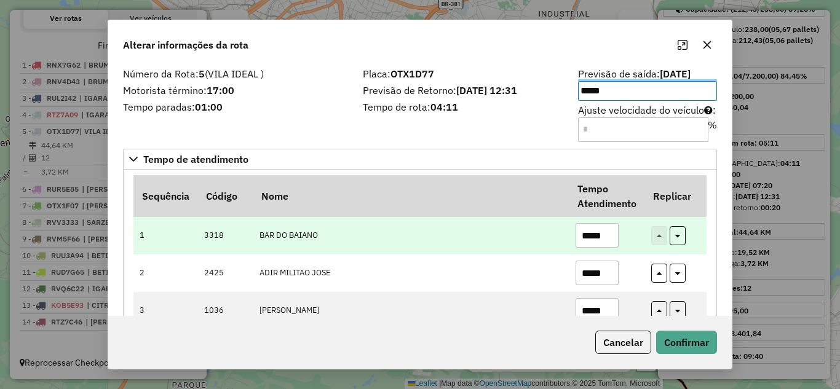
click at [611, 239] on input "*****" at bounding box center [597, 235] width 43 height 25
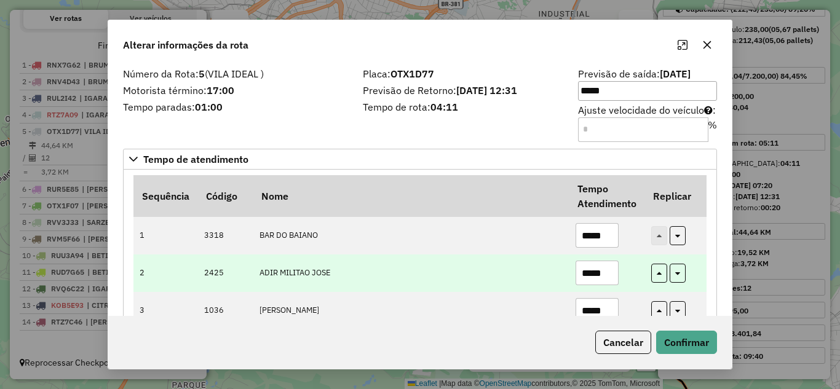
type input "*****"
click at [614, 272] on input "*****" at bounding box center [597, 273] width 43 height 25
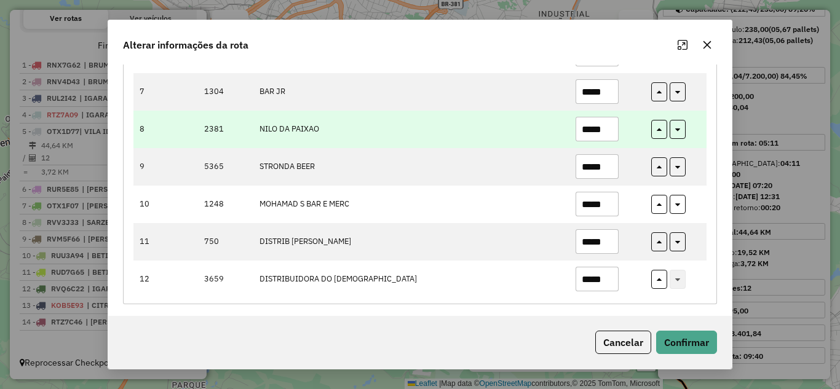
scroll to position [373, 0]
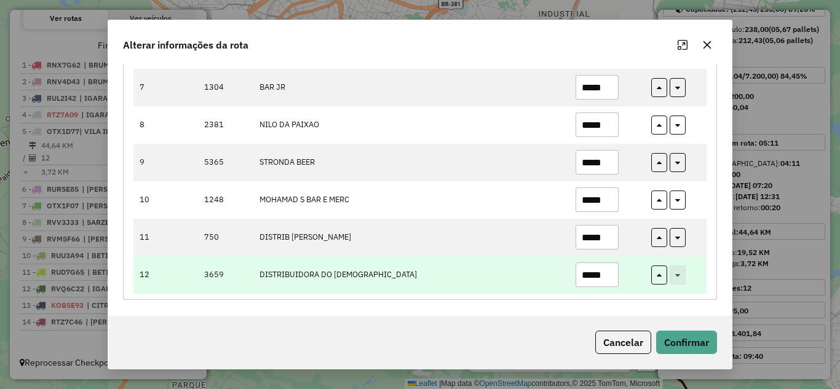
type input "*****"
click at [610, 272] on input "*****" at bounding box center [597, 275] width 43 height 25
type input "*"
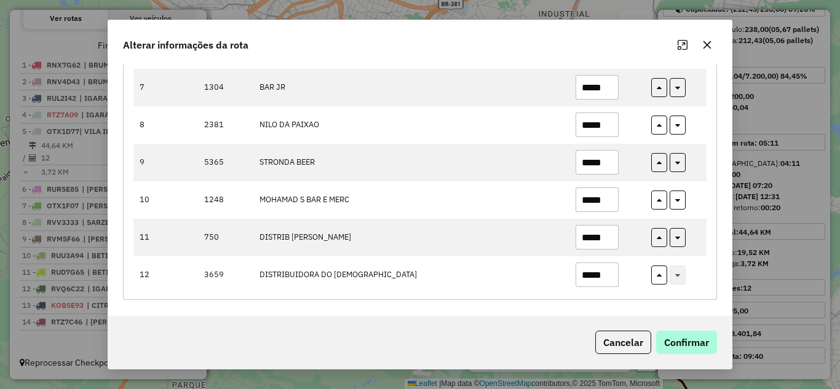
type input "*****"
click at [679, 346] on button "Confirmar" at bounding box center [686, 342] width 61 height 23
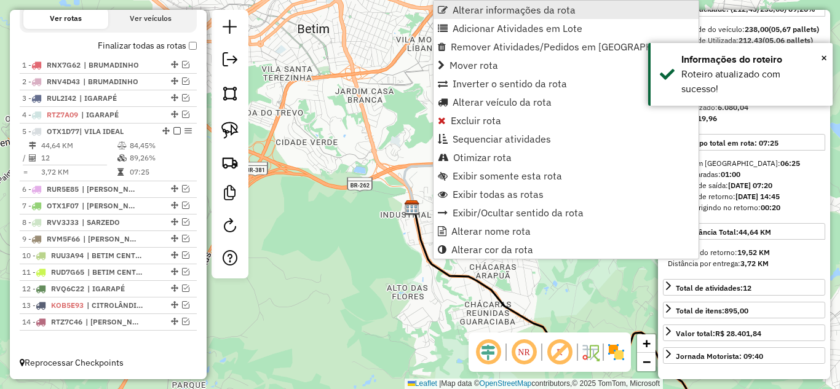
click at [481, 7] on span "Alterar informações da rota" at bounding box center [514, 10] width 123 height 10
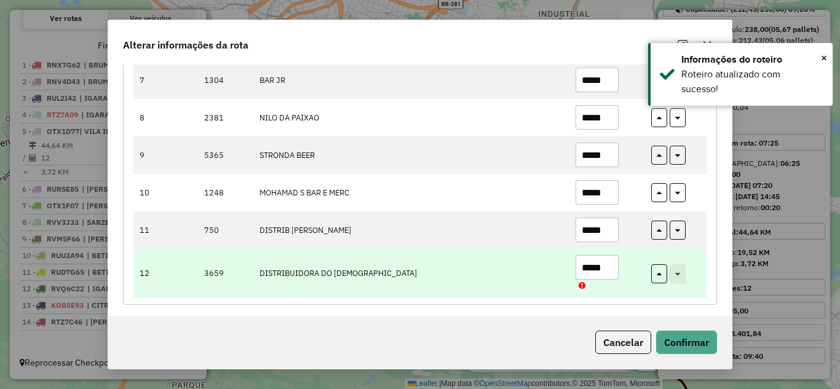
scroll to position [408, 0]
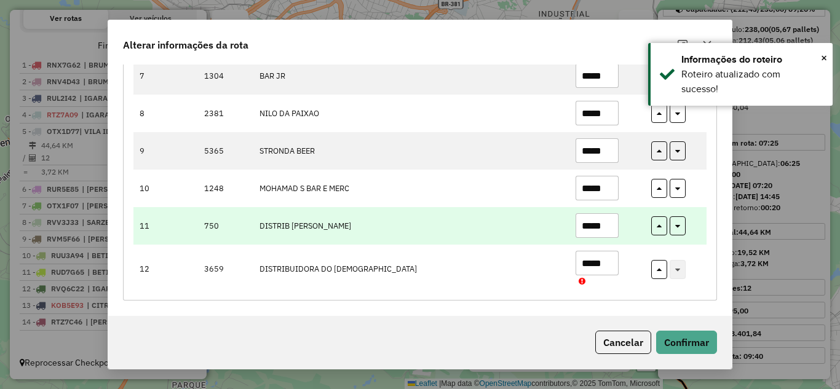
click at [610, 216] on input "*****" at bounding box center [597, 225] width 43 height 25
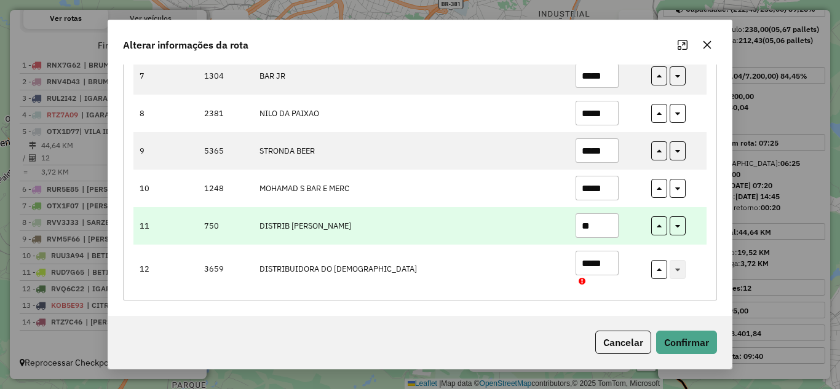
type input "*"
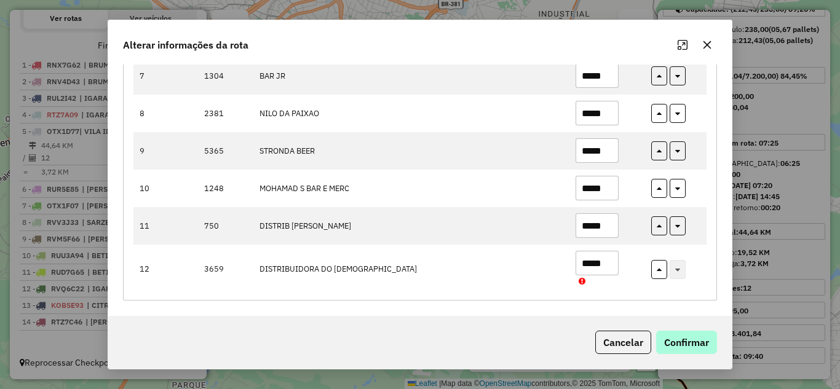
type input "*****"
click at [686, 338] on button "Confirmar" at bounding box center [686, 342] width 61 height 23
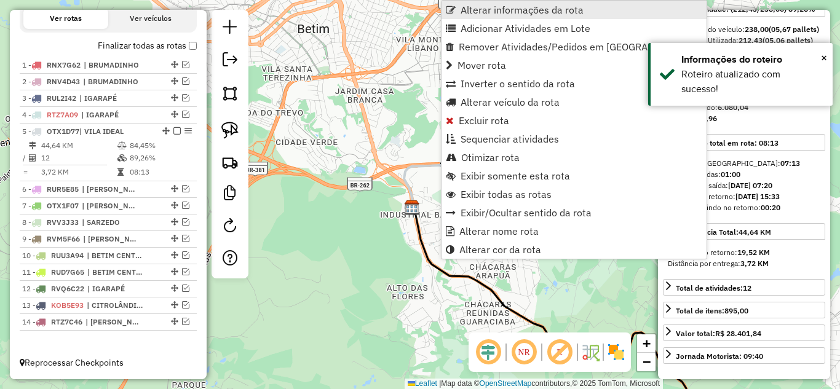
click at [504, 14] on span "Alterar informações da rota" at bounding box center [522, 10] width 123 height 10
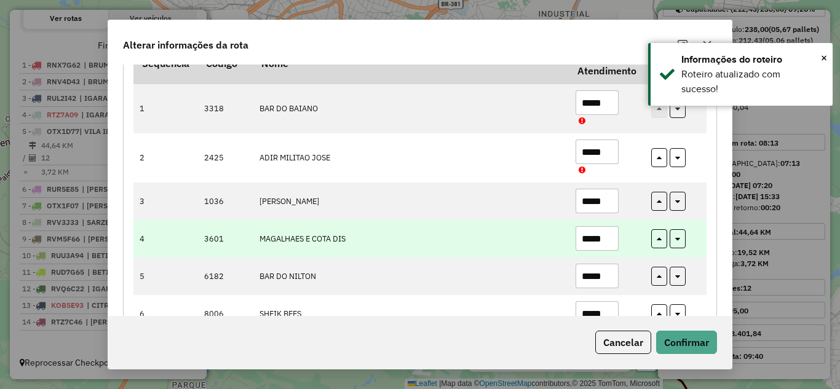
scroll to position [184, 0]
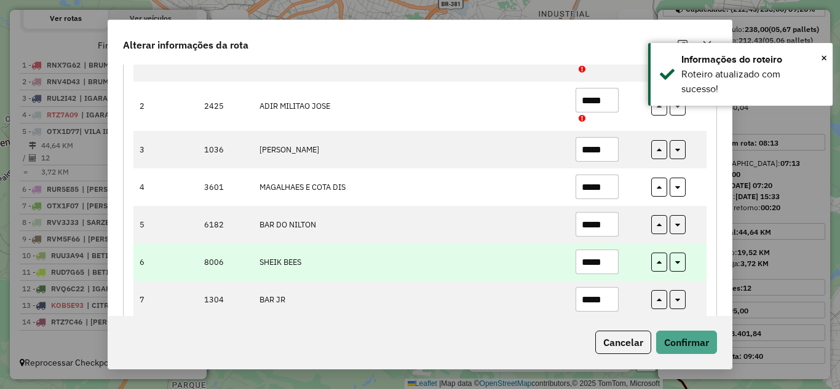
click at [609, 260] on input "*****" at bounding box center [597, 262] width 43 height 25
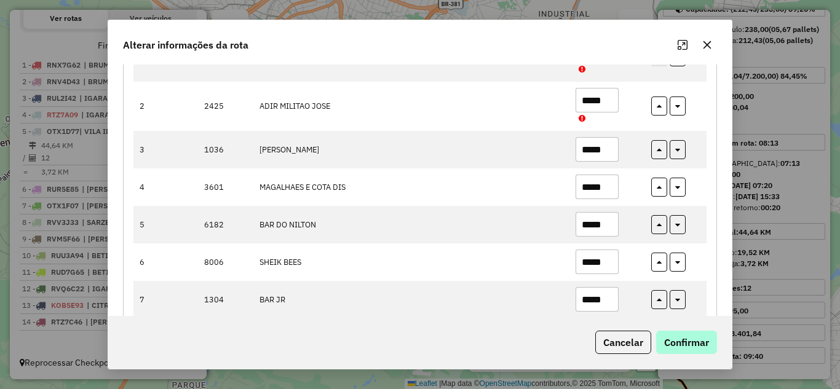
type input "*****"
click at [676, 335] on button "Confirmar" at bounding box center [686, 342] width 61 height 23
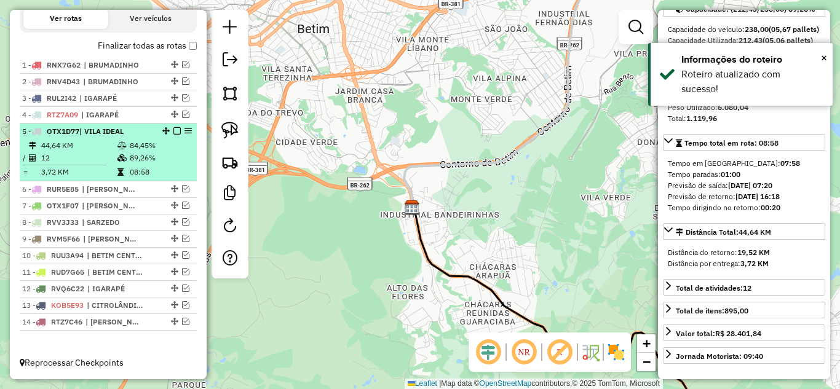
click at [173, 130] on em at bounding box center [176, 130] width 7 height 7
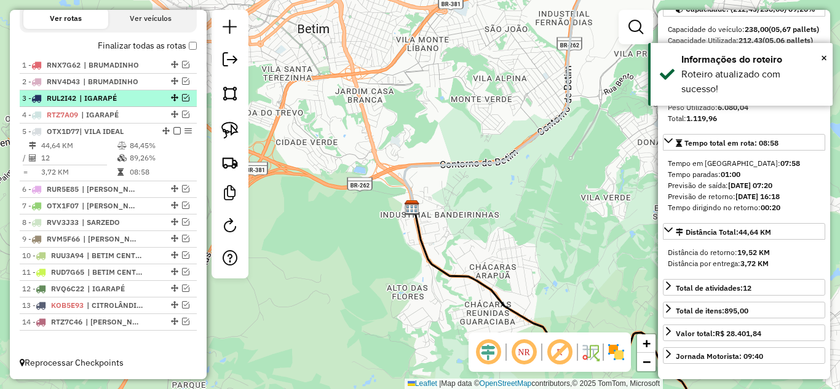
scroll to position [387, 0]
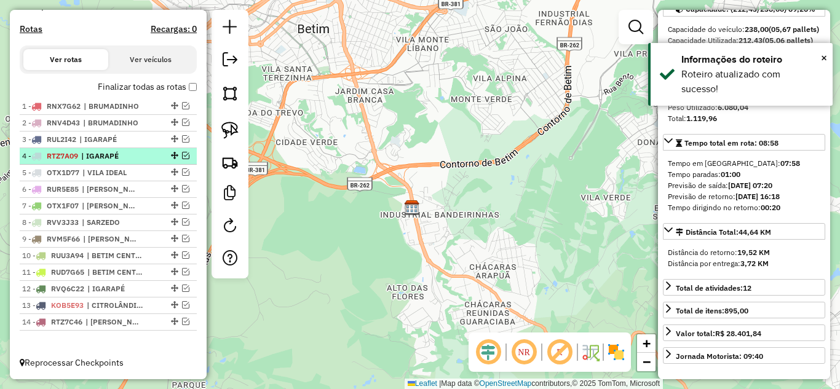
click at [182, 154] on em at bounding box center [185, 155] width 7 height 7
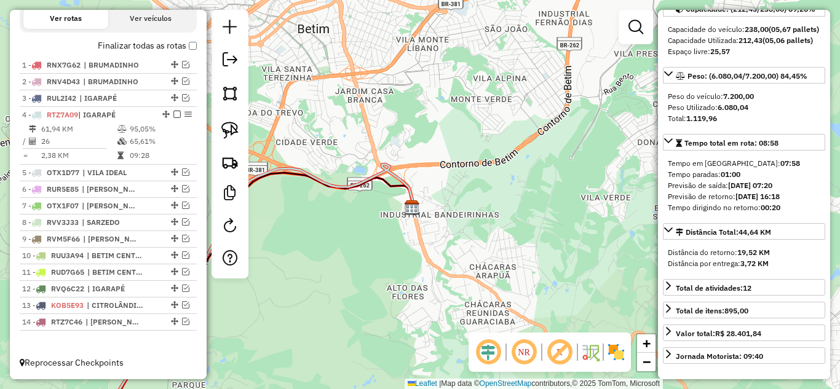
click at [296, 164] on icon at bounding box center [243, 296] width 339 height 264
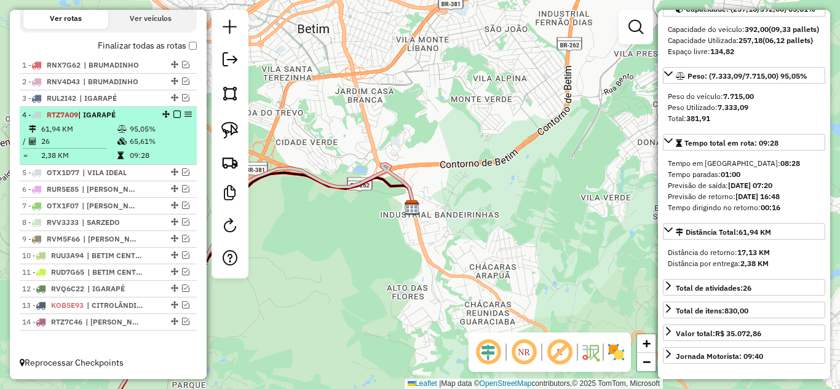
click at [173, 114] on em at bounding box center [176, 114] width 7 height 7
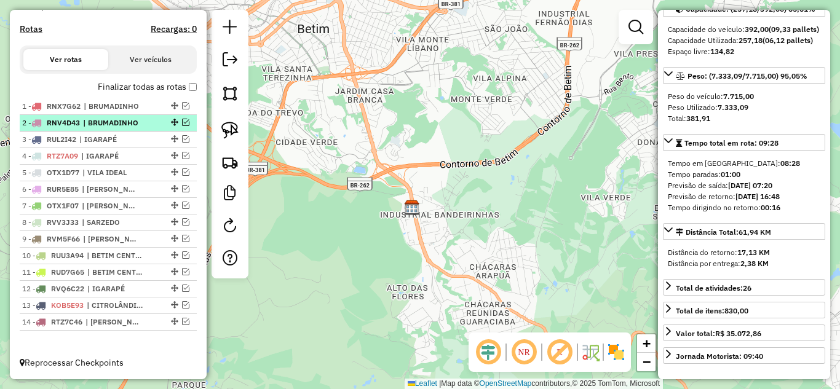
scroll to position [387, 0]
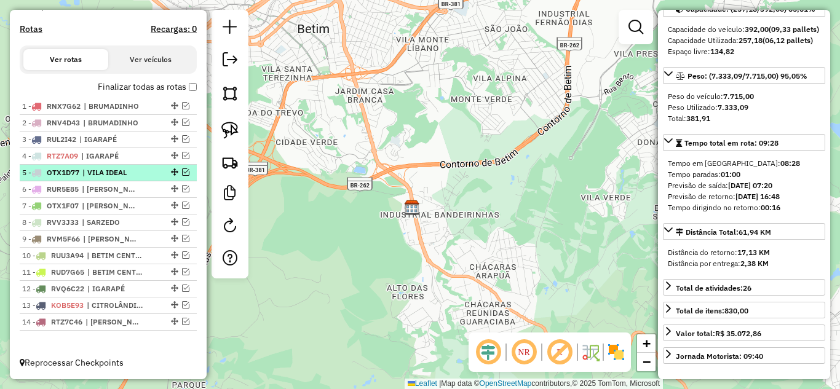
click at [182, 172] on em at bounding box center [185, 171] width 7 height 7
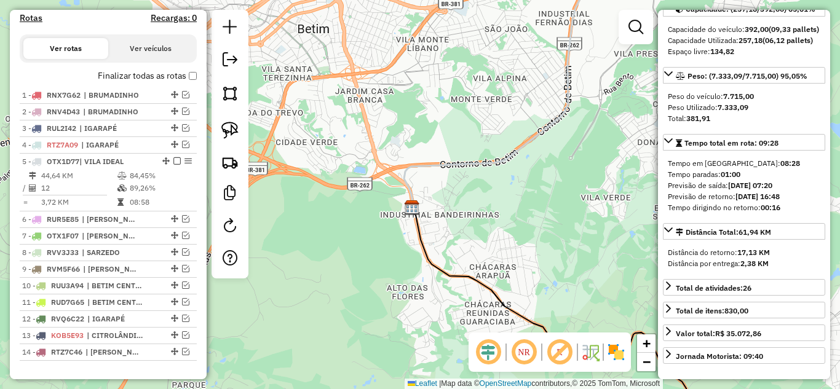
scroll to position [429, 0]
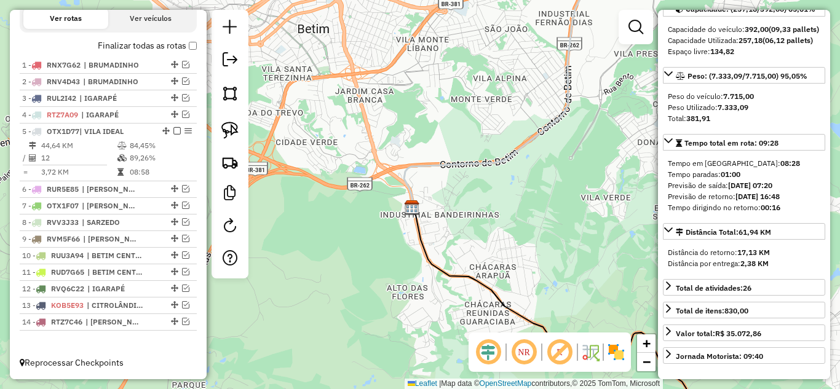
click at [430, 164] on icon at bounding box center [511, 84] width 214 height 247
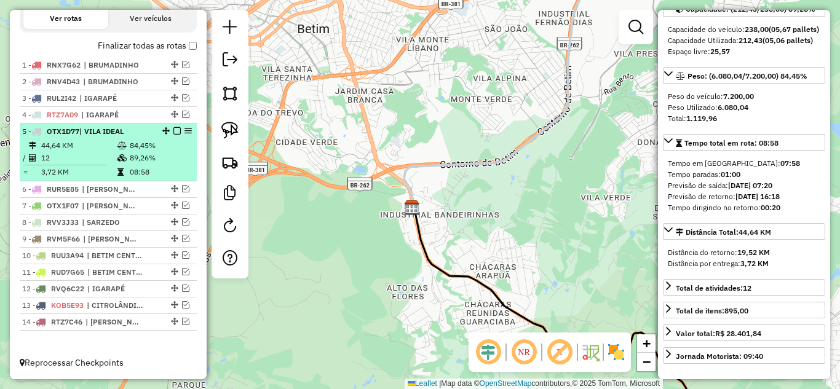
click at [175, 132] on em at bounding box center [176, 130] width 7 height 7
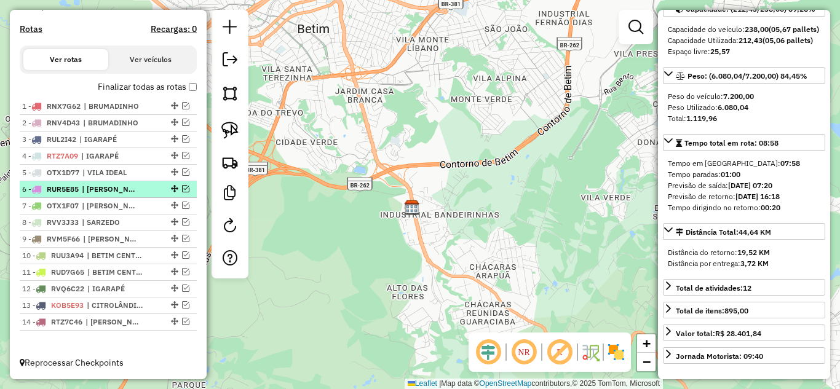
click at [183, 191] on em at bounding box center [185, 188] width 7 height 7
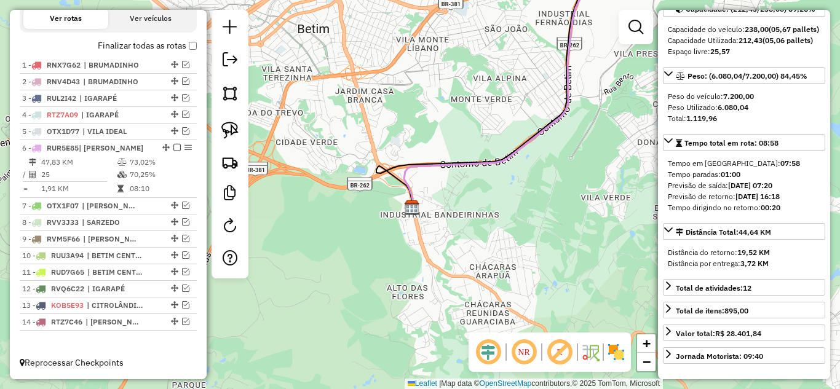
click at [418, 163] on icon at bounding box center [511, 84] width 214 height 247
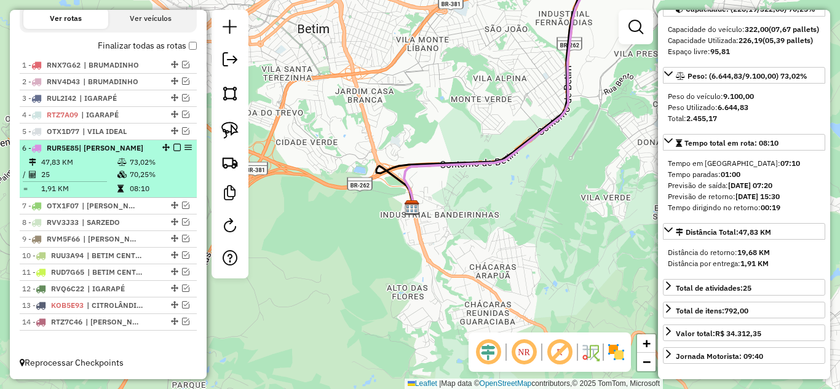
click at [173, 144] on em at bounding box center [176, 147] width 7 height 7
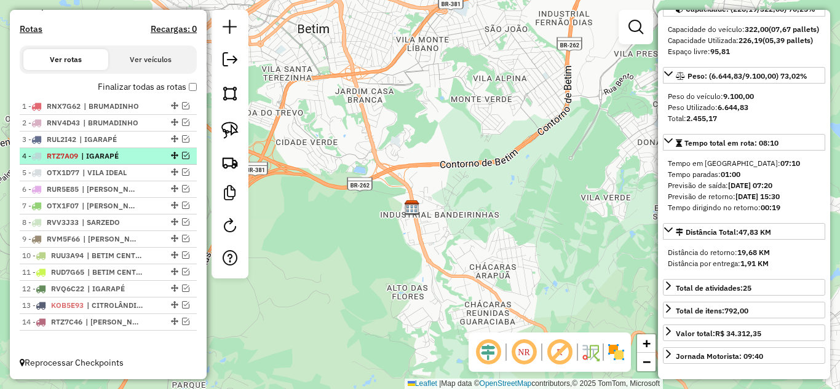
scroll to position [387, 0]
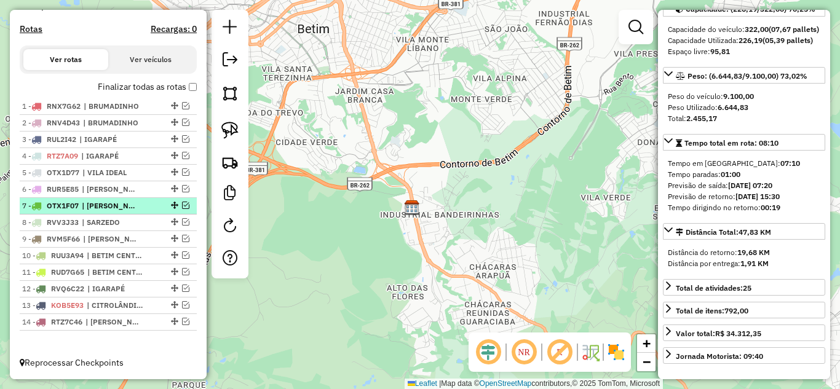
click at [183, 204] on em at bounding box center [185, 205] width 7 height 7
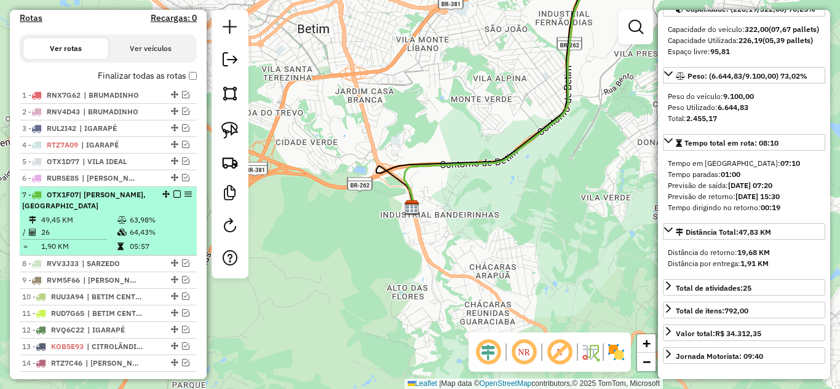
scroll to position [440, 0]
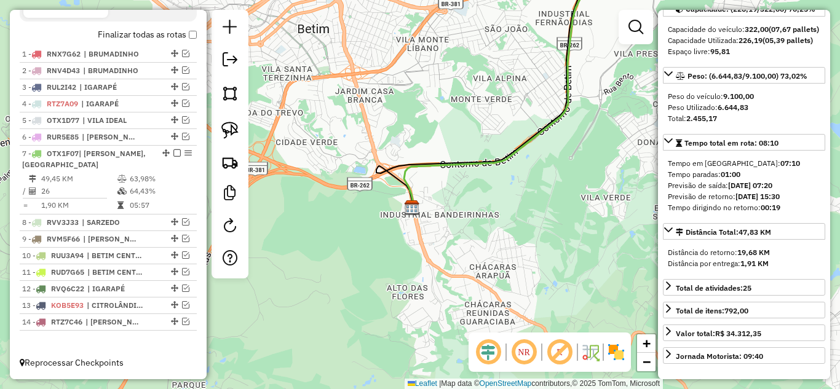
click at [426, 162] on icon at bounding box center [511, 84] width 214 height 247
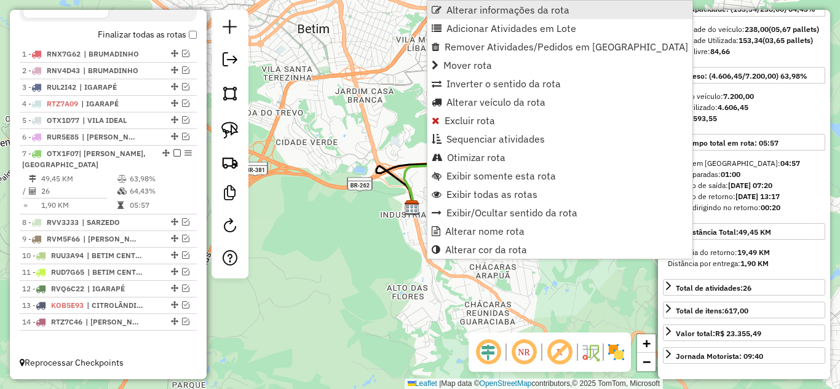
click at [462, 12] on span "Alterar informações da rota" at bounding box center [507, 10] width 123 height 10
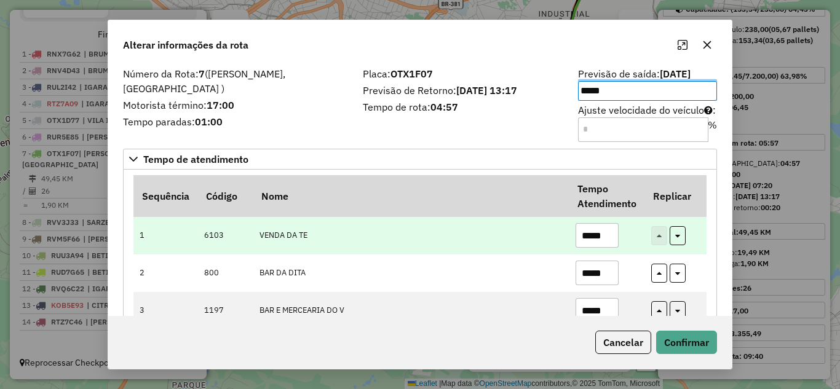
click at [613, 237] on input "*****" at bounding box center [597, 235] width 43 height 25
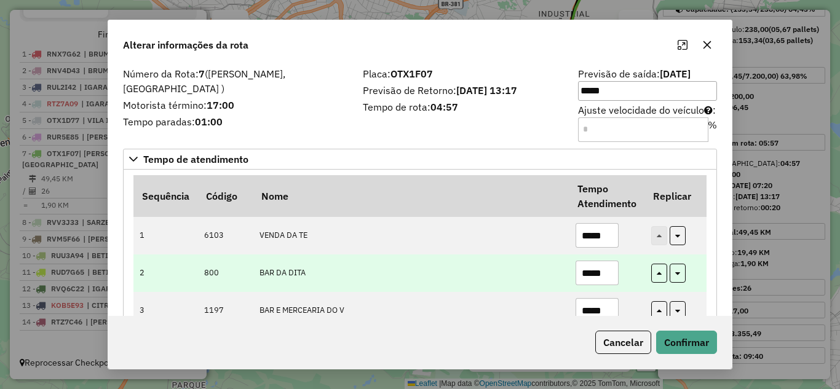
type input "*****"
click at [614, 279] on input "*****" at bounding box center [597, 273] width 43 height 25
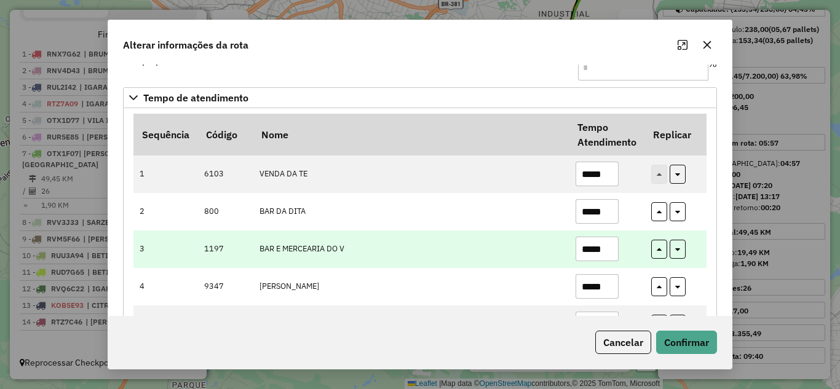
type input "*****"
click at [609, 254] on input "*****" at bounding box center [597, 249] width 43 height 25
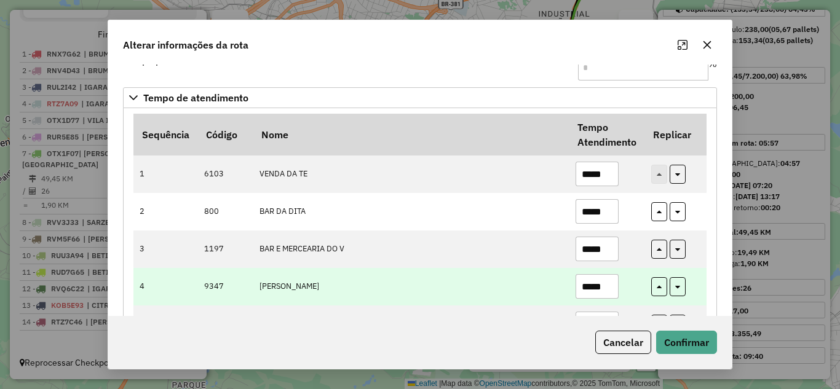
type input "*****"
click at [611, 284] on input "*****" at bounding box center [597, 286] width 43 height 25
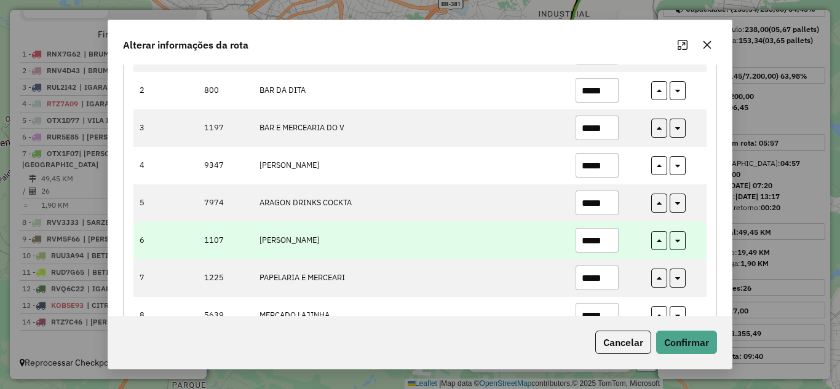
scroll to position [184, 0]
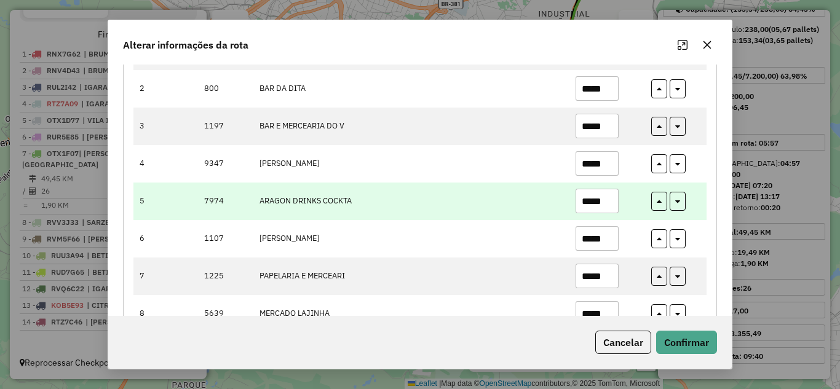
type input "*****"
click at [613, 197] on input "*****" at bounding box center [597, 201] width 43 height 25
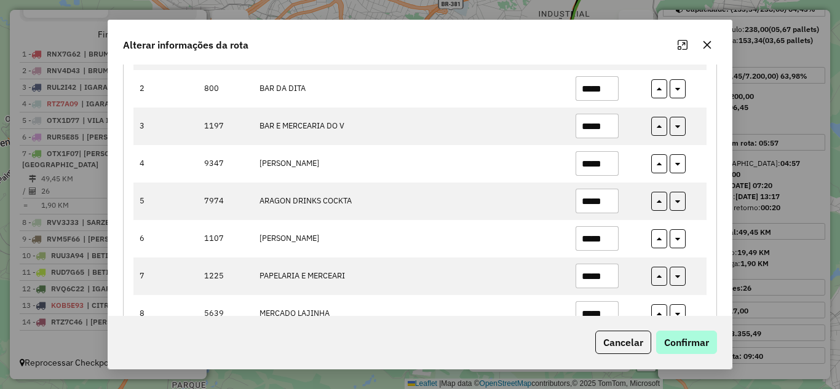
type input "*****"
click at [678, 341] on button "Confirmar" at bounding box center [686, 342] width 61 height 23
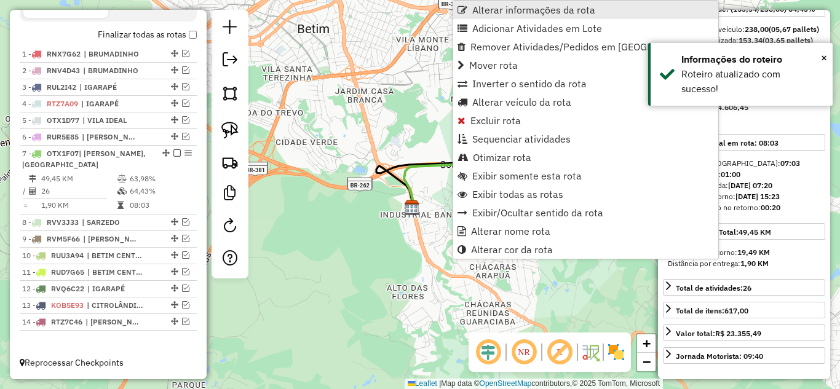
click at [489, 11] on span "Alterar informações da rota" at bounding box center [533, 10] width 123 height 10
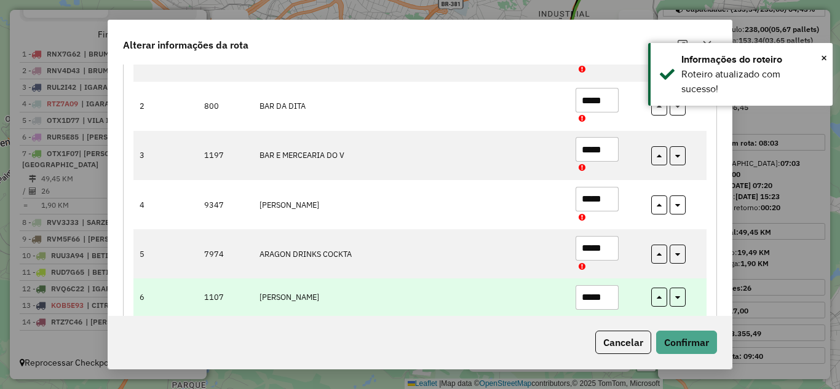
click at [610, 294] on input "*****" at bounding box center [597, 297] width 43 height 25
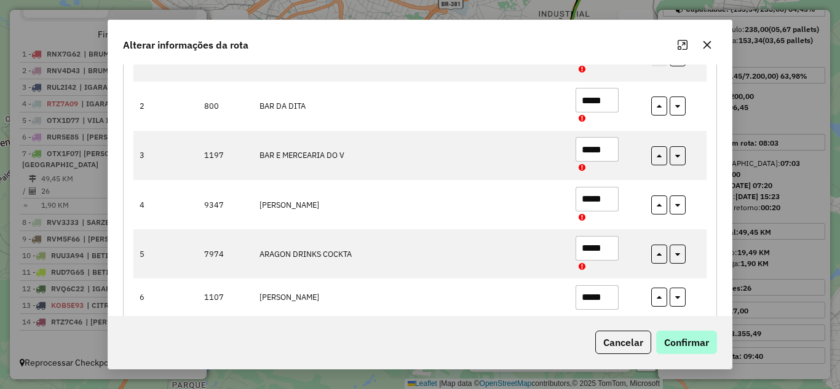
type input "*****"
click at [668, 338] on button "Confirmar" at bounding box center [686, 342] width 61 height 23
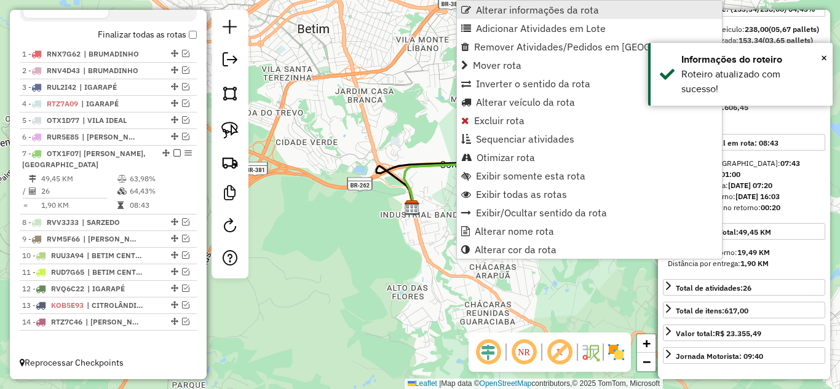
click at [522, 16] on link "Alterar informações da rota" at bounding box center [589, 10] width 265 height 18
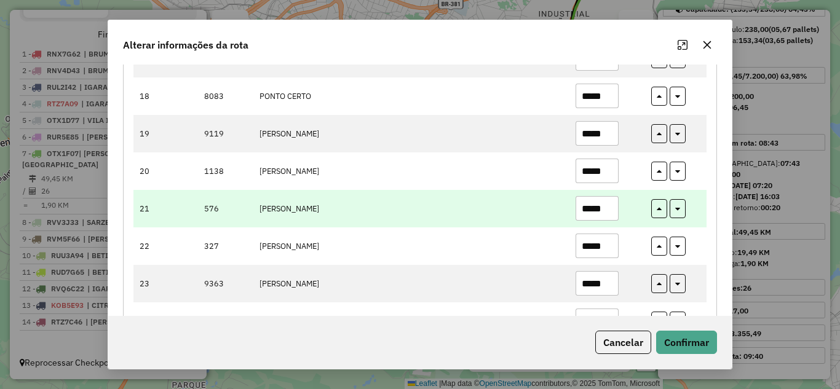
scroll to position [861, 0]
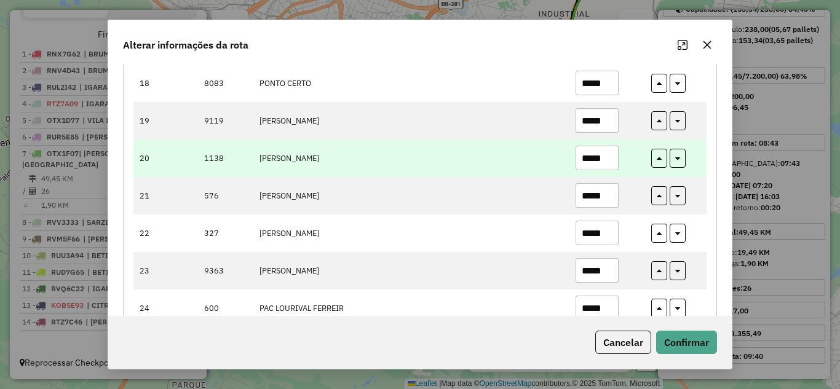
click at [611, 158] on input "*****" at bounding box center [597, 158] width 43 height 25
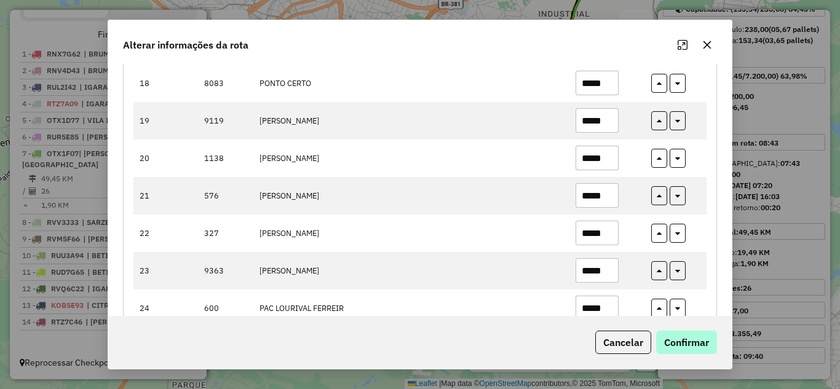
type input "*****"
click at [687, 343] on button "Confirmar" at bounding box center [686, 342] width 61 height 23
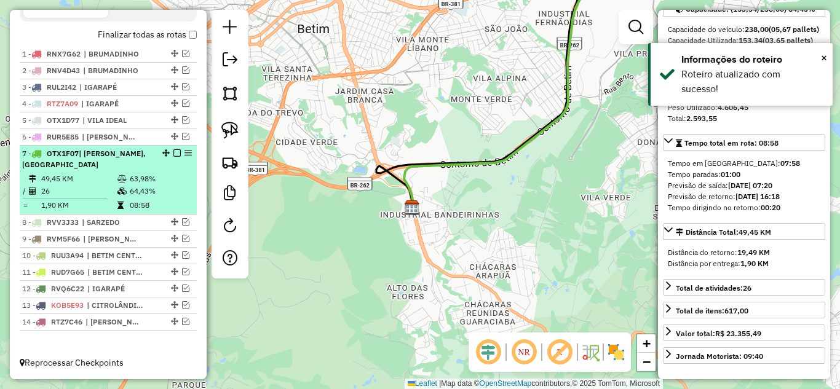
click at [173, 156] on em at bounding box center [176, 152] width 7 height 7
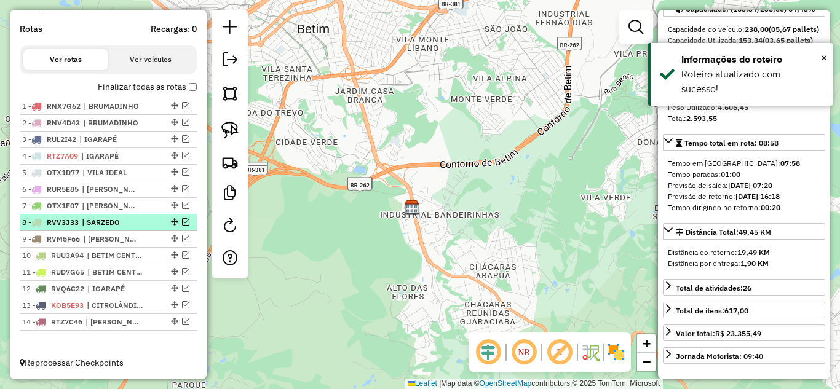
click at [182, 223] on em at bounding box center [185, 221] width 7 height 7
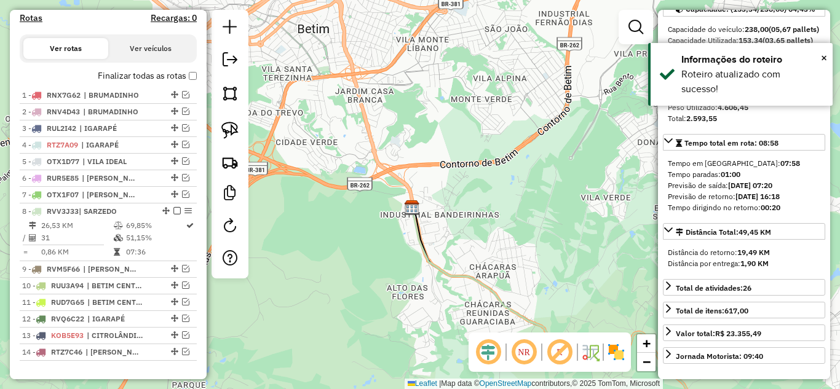
scroll to position [429, 0]
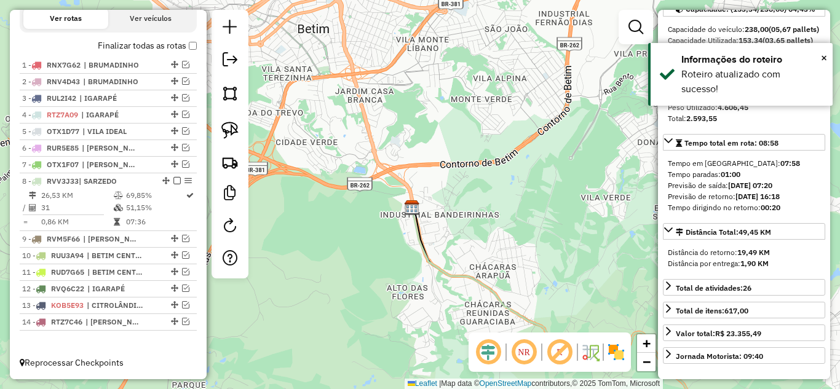
click at [424, 249] on icon at bounding box center [549, 318] width 274 height 221
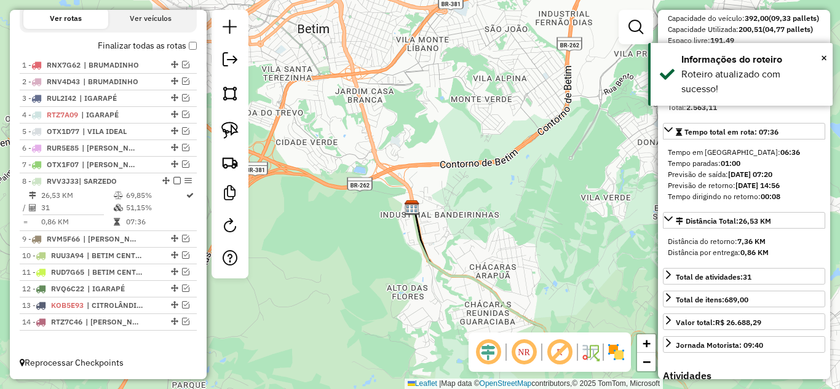
scroll to position [123, 0]
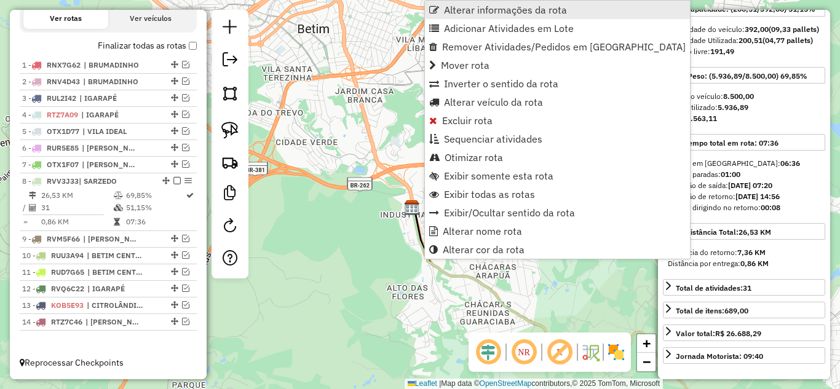
click at [469, 11] on span "Alterar informações da rota" at bounding box center [505, 10] width 123 height 10
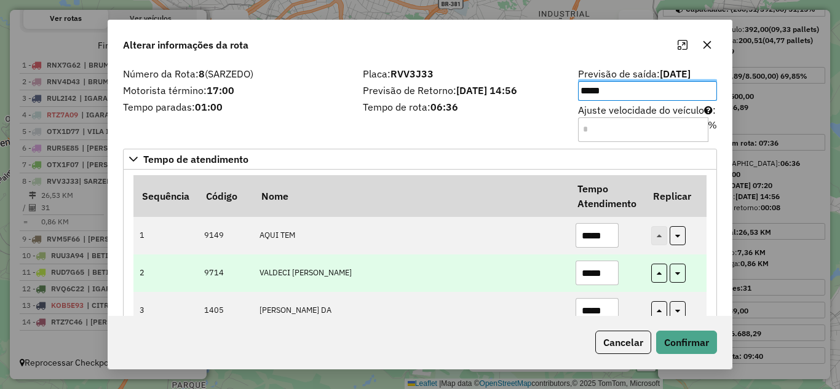
click at [606, 272] on input "*****" at bounding box center [597, 273] width 43 height 25
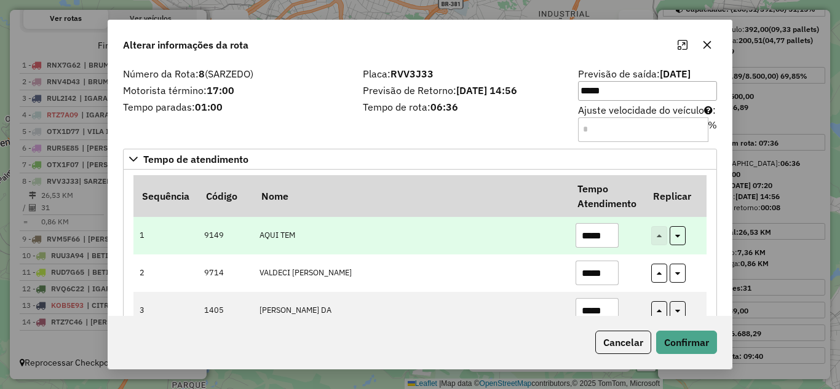
type input "*****"
click at [606, 233] on input "*****" at bounding box center [597, 235] width 43 height 25
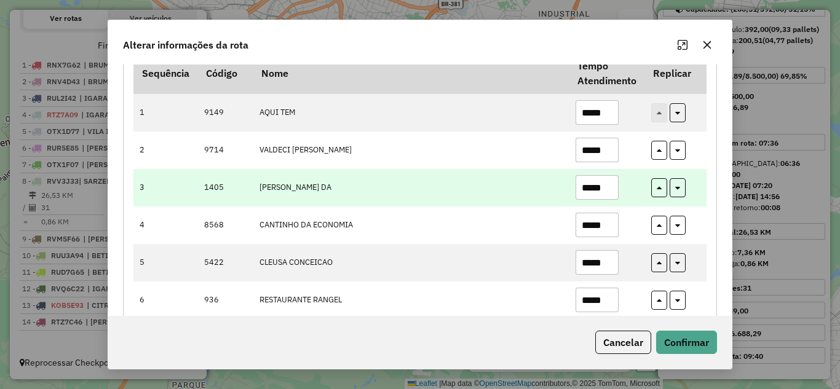
type input "*****"
click at [610, 192] on input "*****" at bounding box center [597, 187] width 43 height 25
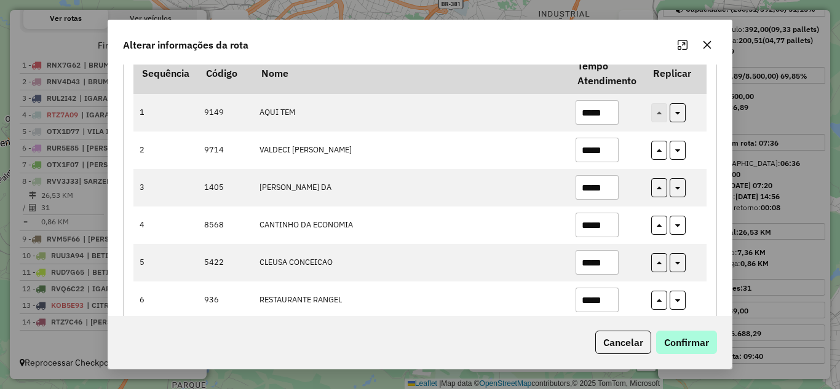
type input "*****"
click at [680, 343] on button "Confirmar" at bounding box center [686, 342] width 61 height 23
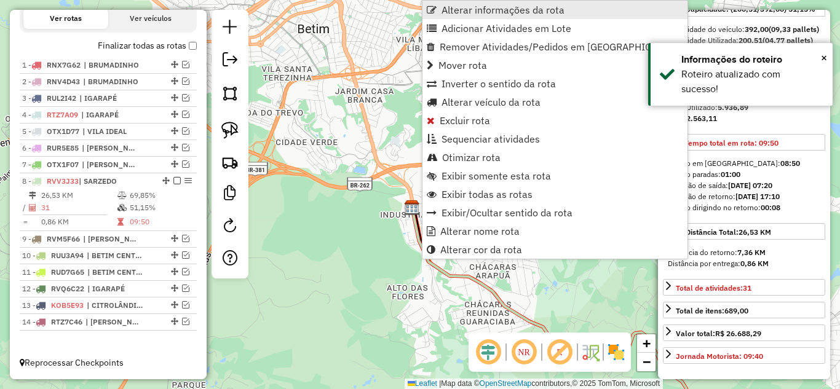
click at [470, 7] on span "Alterar informações da rota" at bounding box center [503, 10] width 123 height 10
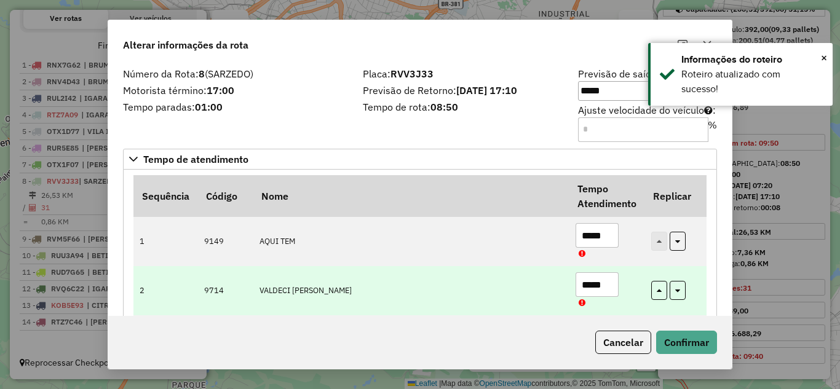
click at [606, 286] on input "*****" at bounding box center [597, 284] width 43 height 25
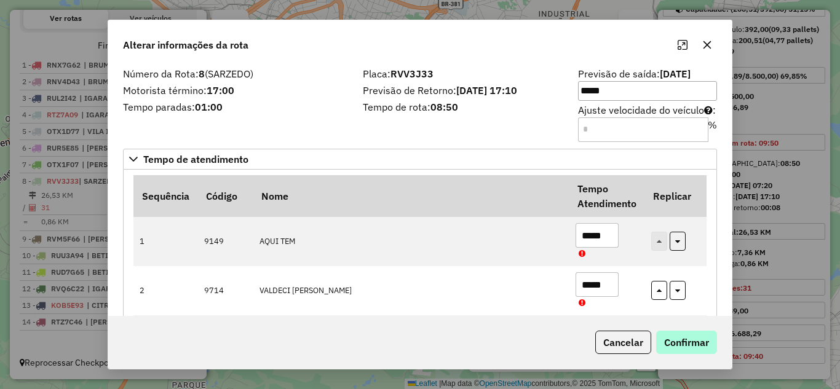
type input "*****"
drag, startPoint x: 690, startPoint y: 338, endPoint x: 731, endPoint y: 315, distance: 46.8
click at [694, 335] on button "Confirmar" at bounding box center [686, 342] width 61 height 23
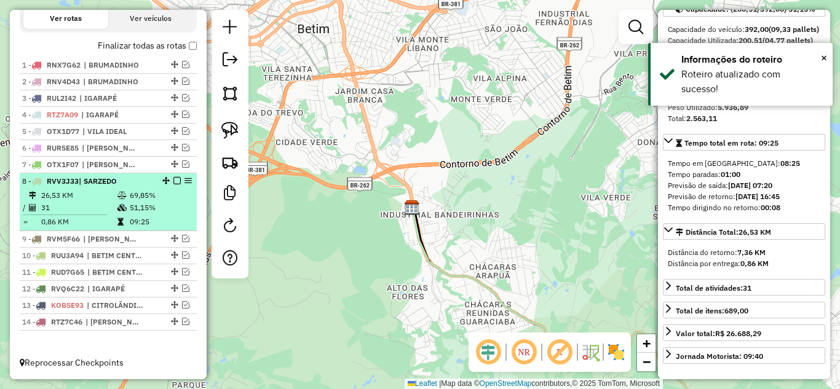
click at [174, 181] on em at bounding box center [176, 180] width 7 height 7
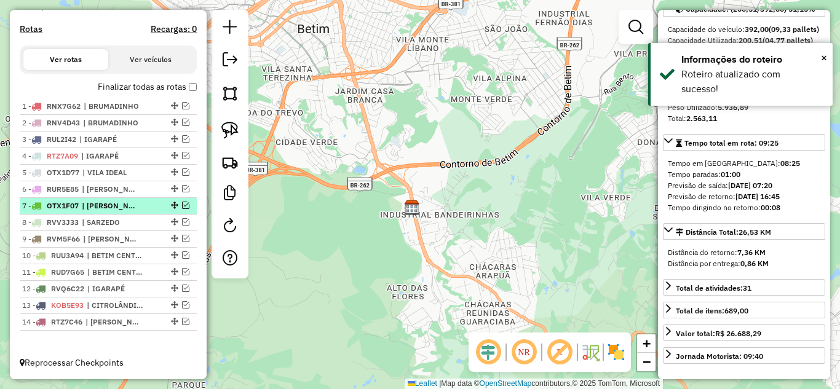
scroll to position [387, 0]
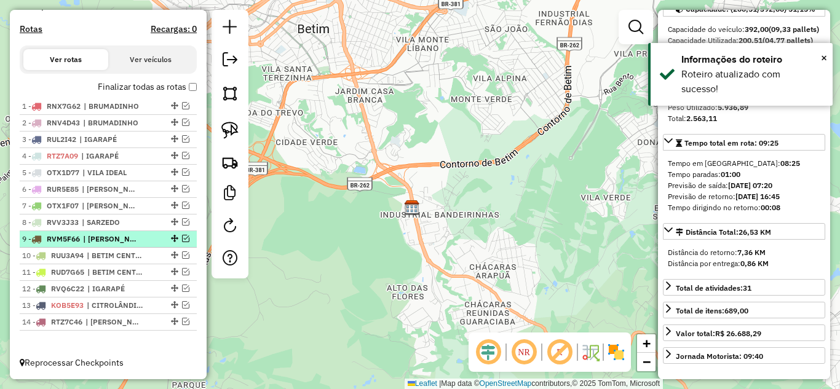
click at [182, 237] on em at bounding box center [185, 238] width 7 height 7
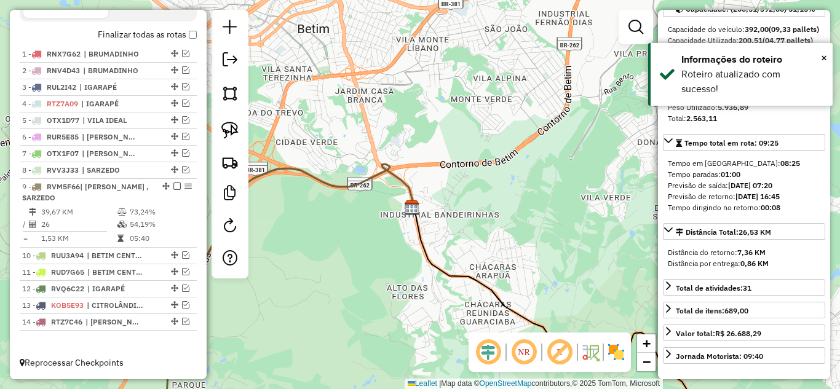
click at [355, 183] on icon at bounding box center [278, 296] width 270 height 264
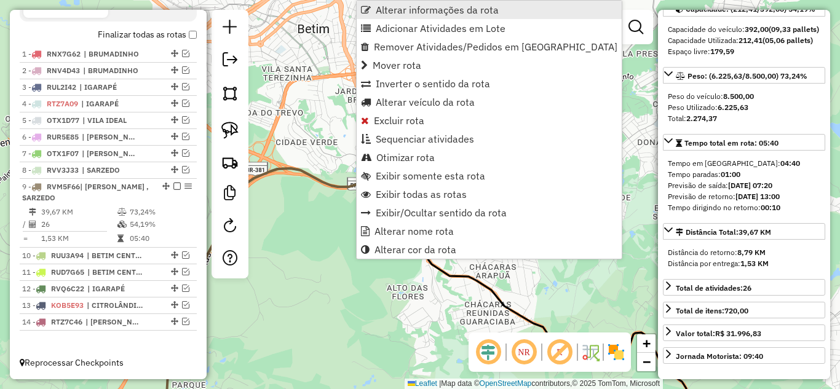
click at [399, 11] on span "Alterar informações da rota" at bounding box center [437, 10] width 123 height 10
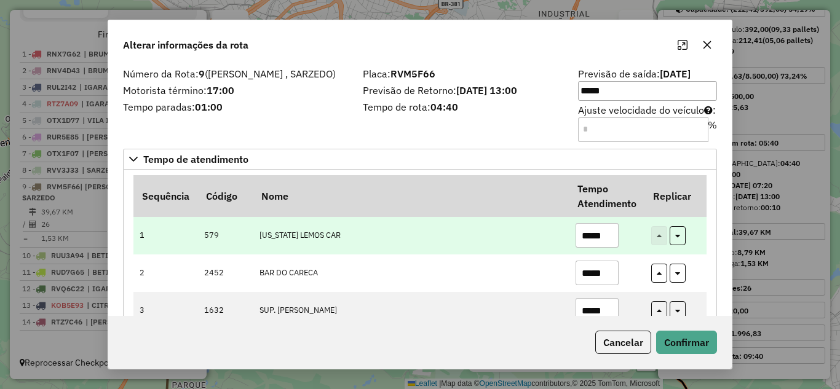
click at [613, 235] on input "*****" at bounding box center [597, 235] width 43 height 25
type input "*"
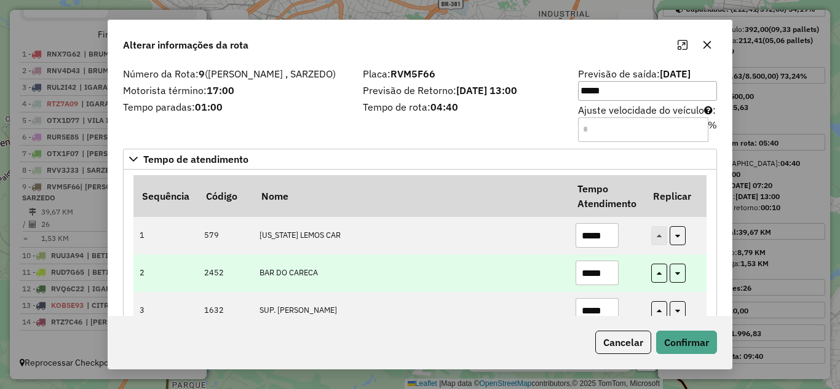
scroll to position [61, 0]
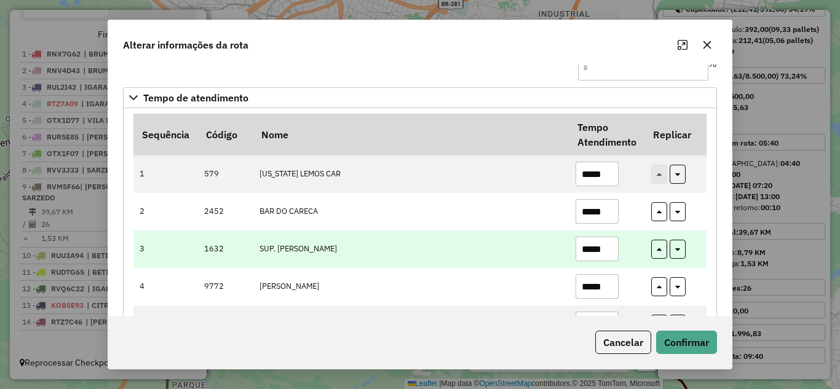
type input "*****"
click at [609, 246] on input "*****" at bounding box center [597, 249] width 43 height 25
type input "*"
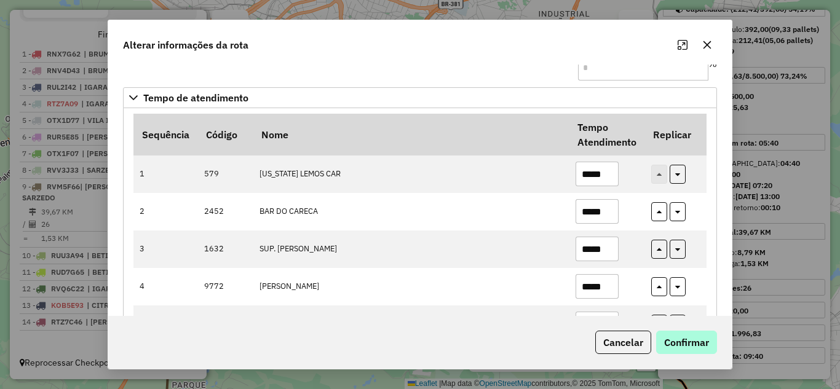
type input "*****"
drag, startPoint x: 680, startPoint y: 349, endPoint x: 676, endPoint y: 337, distance: 13.0
click at [680, 349] on button "Confirmar" at bounding box center [686, 342] width 61 height 23
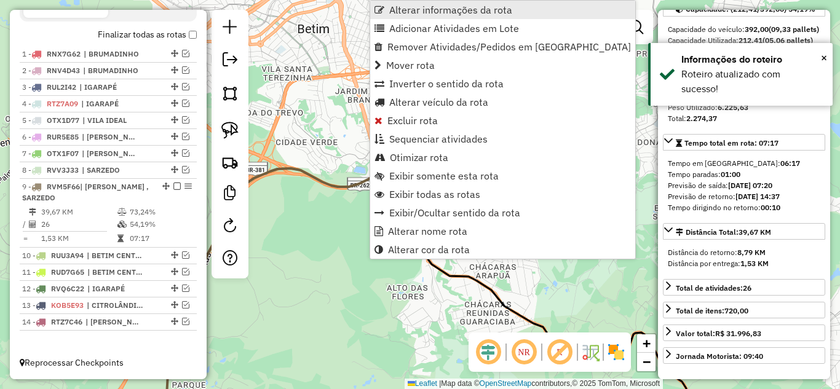
click at [400, 9] on span "Alterar informações da rota" at bounding box center [450, 10] width 123 height 10
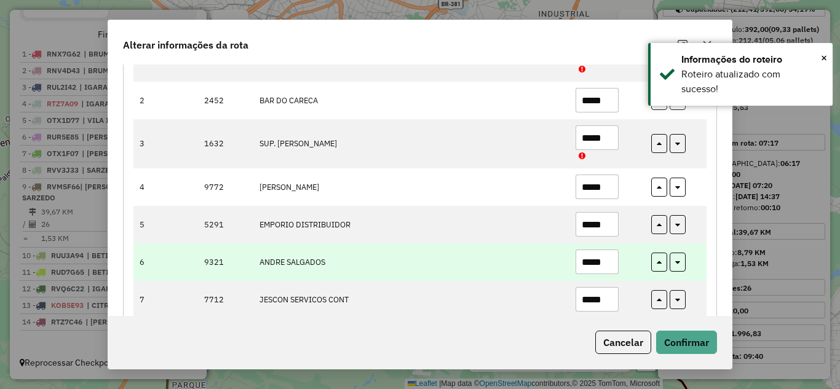
scroll to position [369, 0]
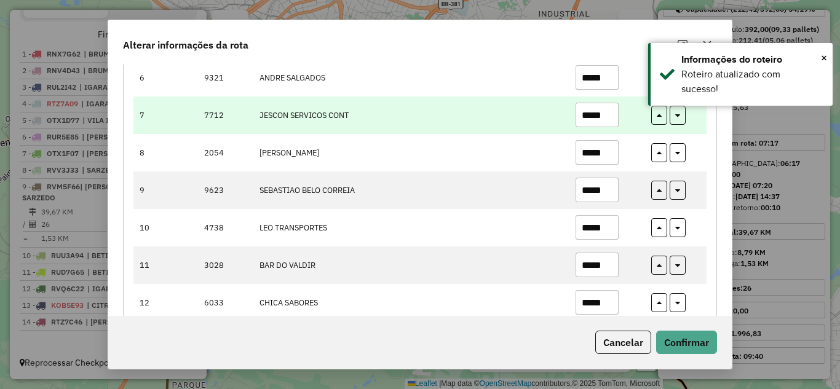
click at [608, 108] on input "*****" at bounding box center [597, 115] width 43 height 25
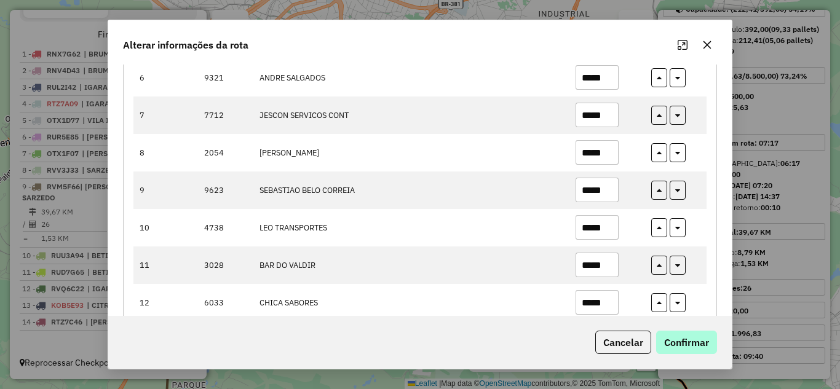
type input "*****"
click at [671, 344] on button "Confirmar" at bounding box center [686, 342] width 61 height 23
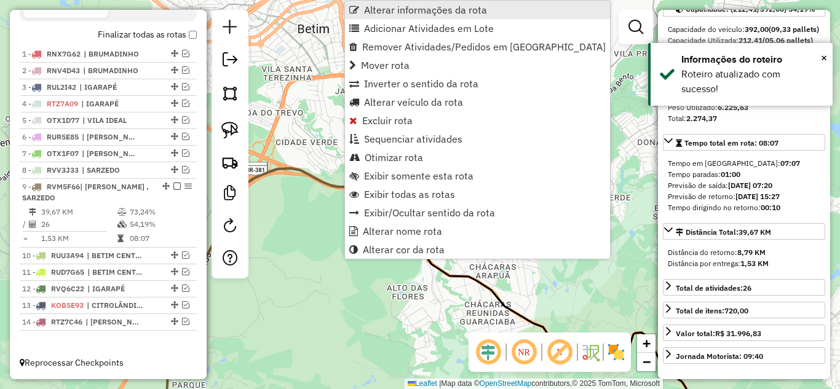
click at [392, 10] on span "Alterar informações da rota" at bounding box center [425, 10] width 123 height 10
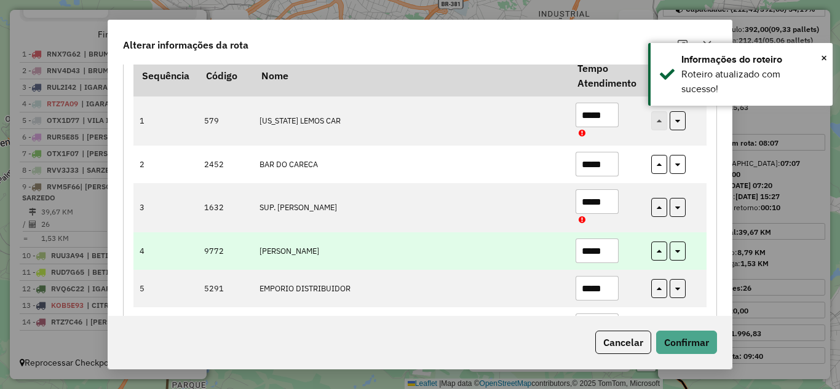
scroll to position [123, 0]
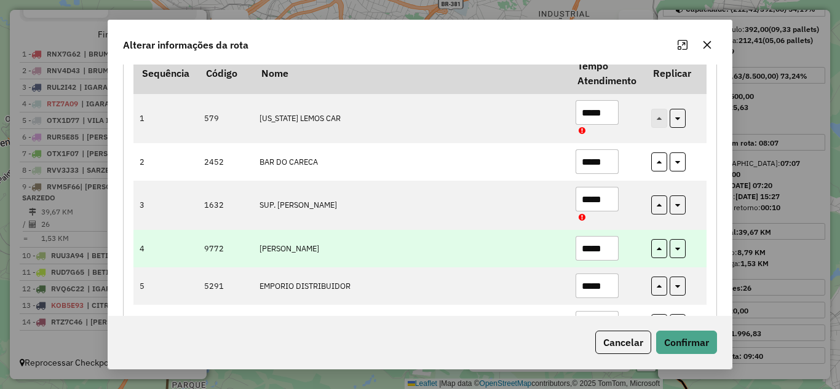
click at [609, 250] on input "*****" at bounding box center [597, 248] width 43 height 25
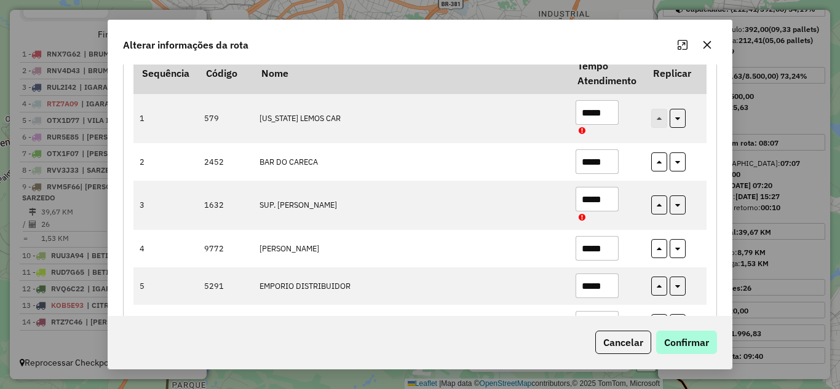
type input "*****"
click at [668, 347] on button "Confirmar" at bounding box center [686, 342] width 61 height 23
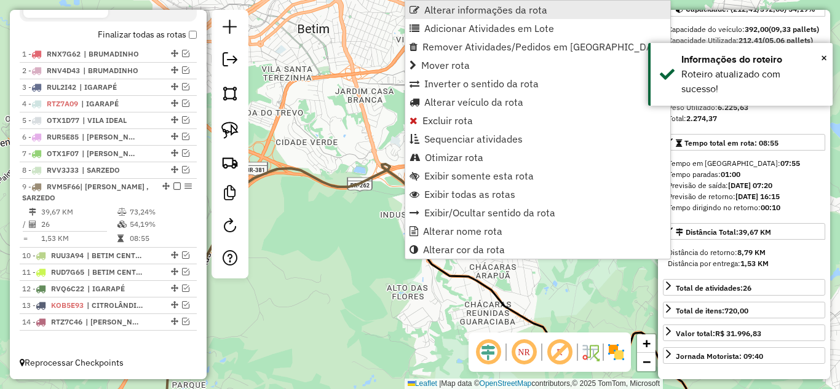
click at [452, 5] on span "Alterar informações da rota" at bounding box center [485, 10] width 123 height 10
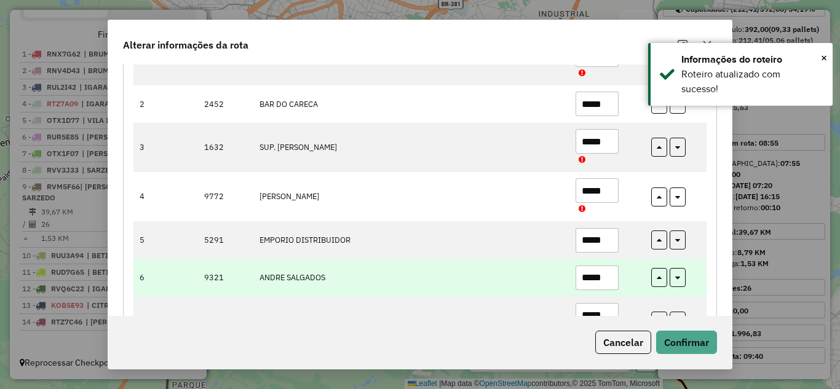
scroll to position [184, 0]
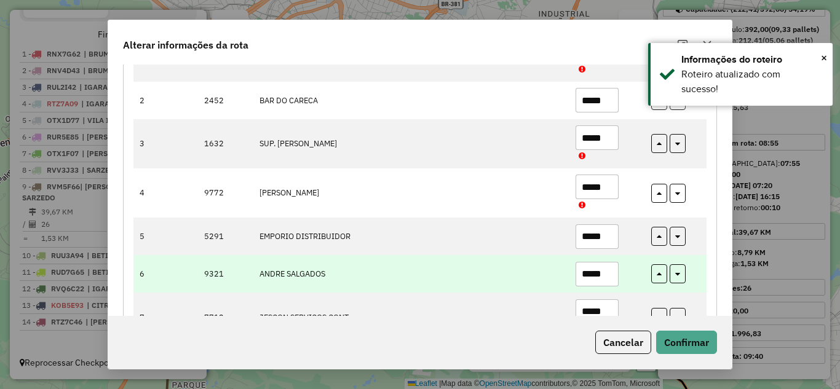
click at [611, 274] on input "*****" at bounding box center [597, 274] width 43 height 25
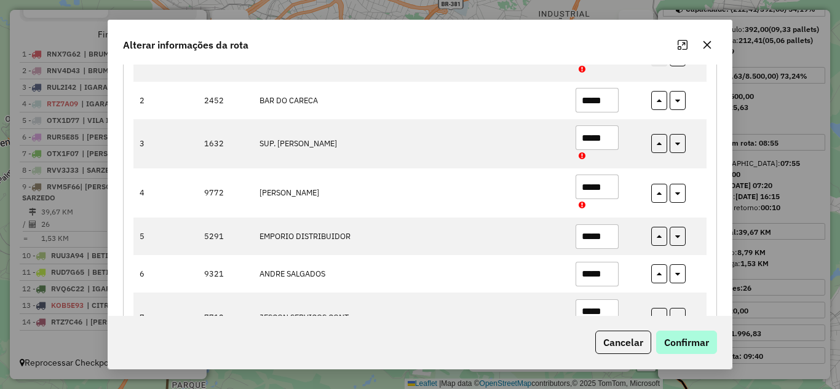
type input "*****"
click at [665, 338] on button "Confirmar" at bounding box center [686, 342] width 61 height 23
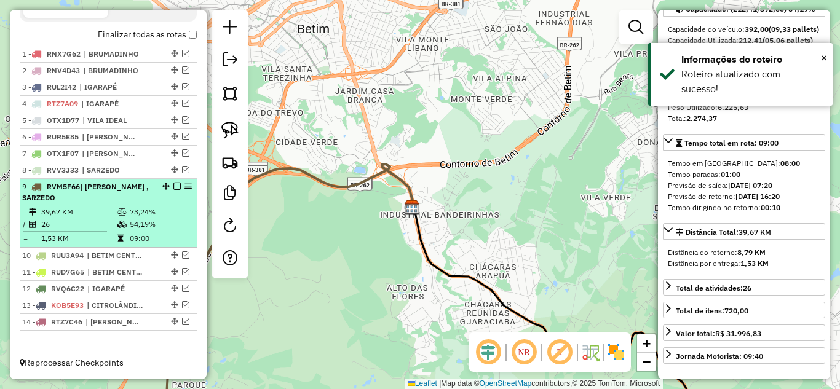
click at [173, 187] on em at bounding box center [176, 186] width 7 height 7
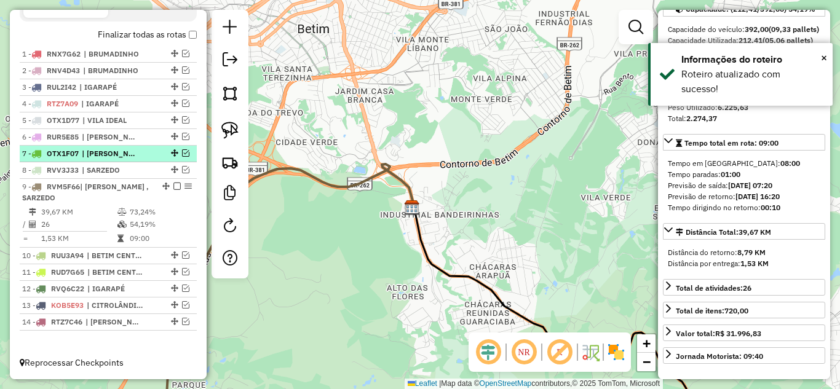
scroll to position [387, 0]
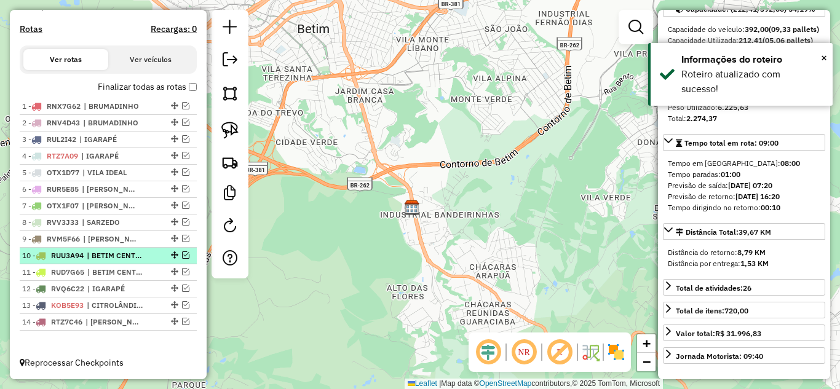
click at [183, 254] on em at bounding box center [185, 254] width 7 height 7
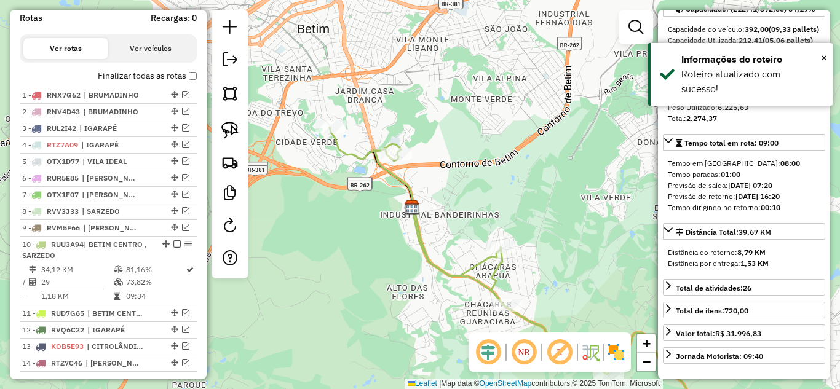
scroll to position [440, 0]
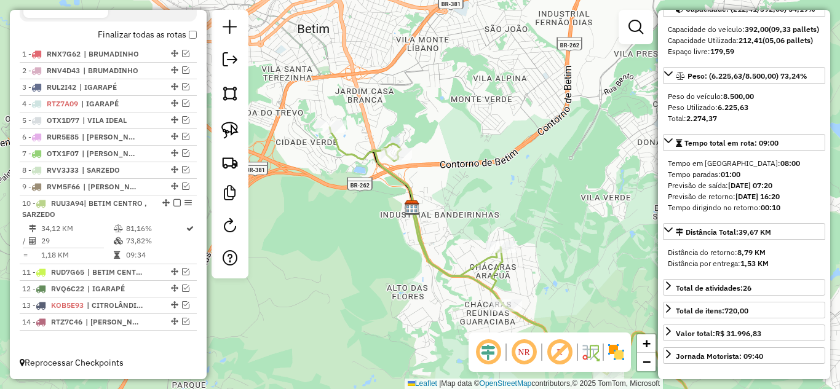
click at [418, 225] on icon at bounding box center [508, 277] width 357 height 301
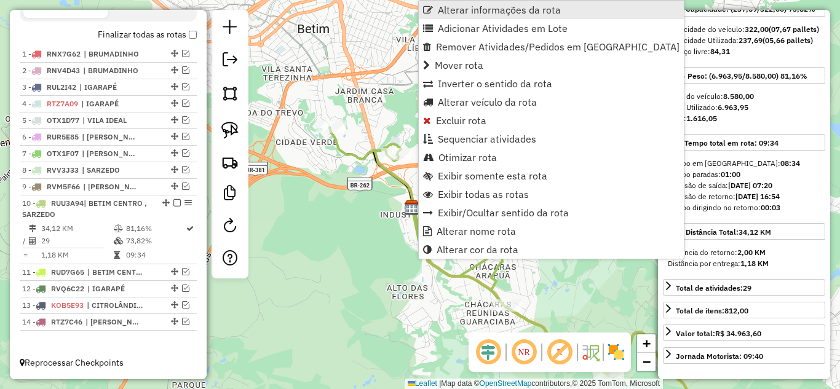
click at [488, 10] on span "Alterar informações da rota" at bounding box center [499, 10] width 123 height 10
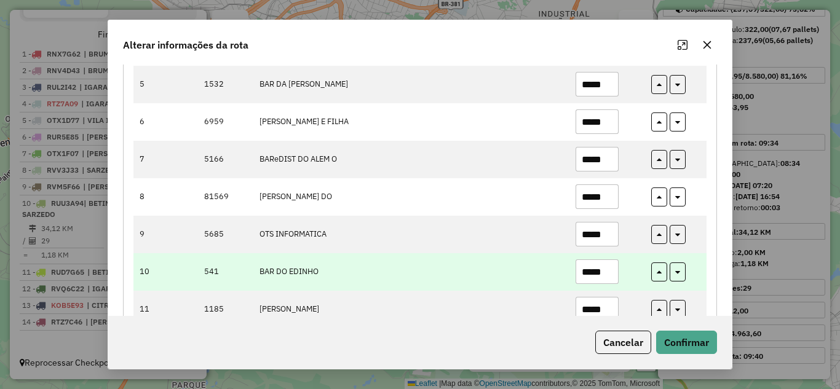
scroll to position [369, 0]
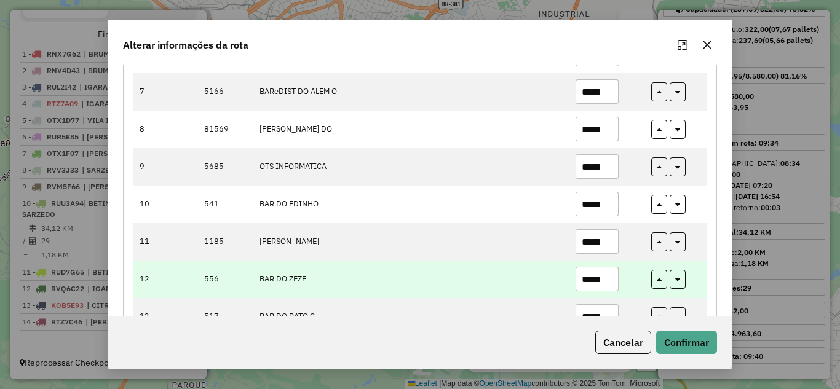
click at [608, 282] on input "*****" at bounding box center [597, 279] width 43 height 25
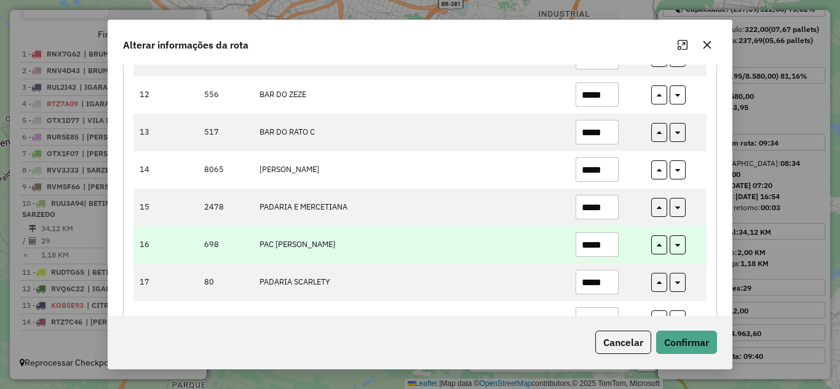
scroll to position [430, 0]
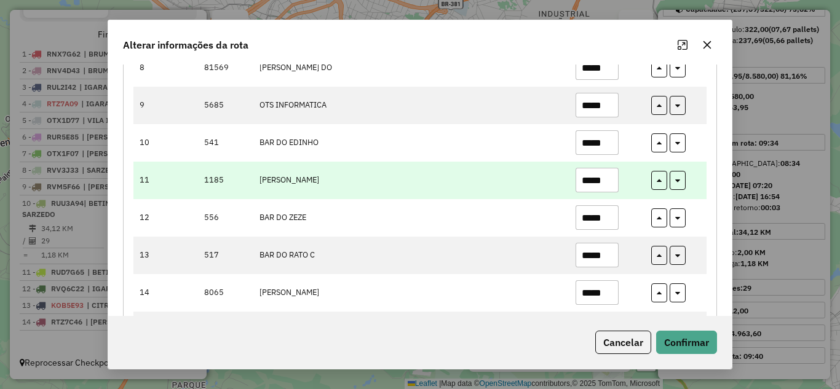
click at [609, 182] on input "*****" at bounding box center [597, 180] width 43 height 25
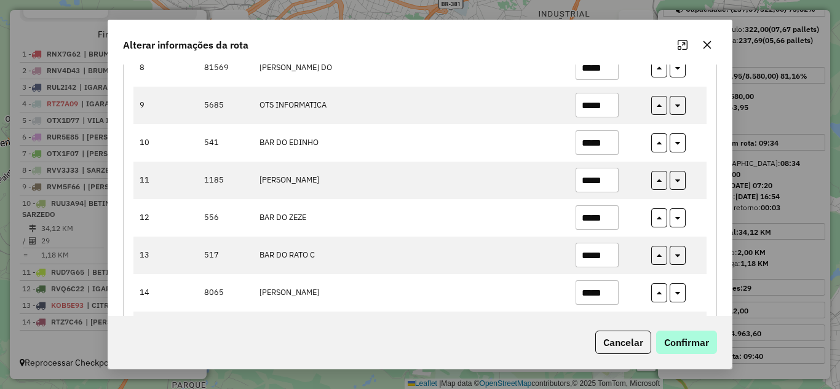
type input "*****"
click at [679, 338] on button "Confirmar" at bounding box center [686, 342] width 61 height 23
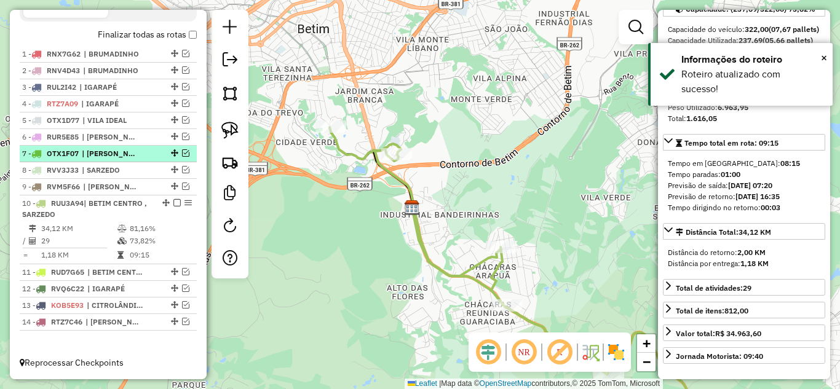
click at [173, 204] on em at bounding box center [176, 202] width 7 height 7
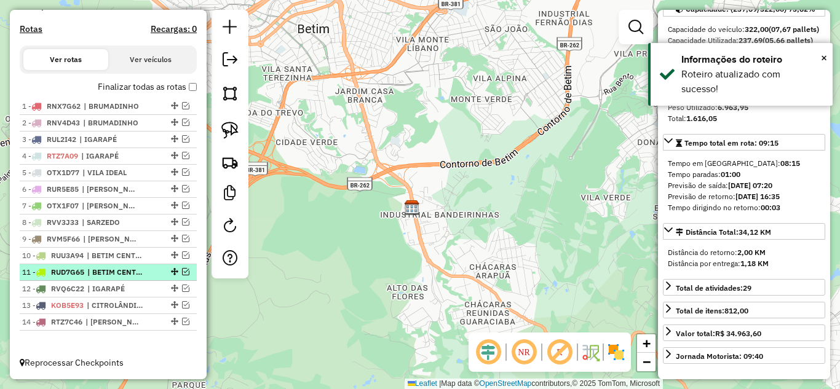
click at [182, 271] on em at bounding box center [185, 271] width 7 height 7
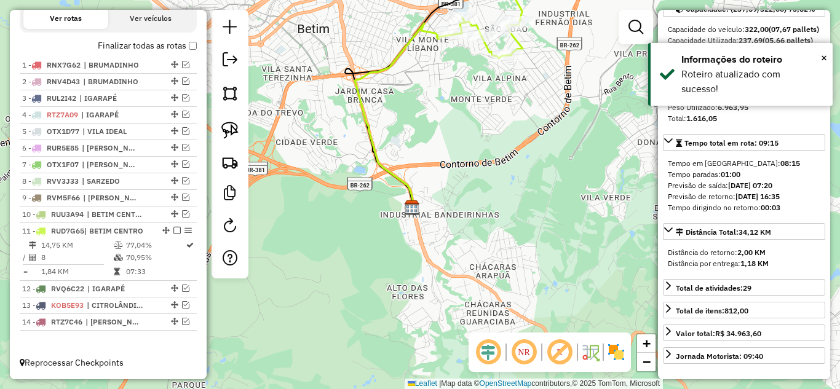
click at [364, 117] on icon at bounding box center [405, 115] width 100 height 184
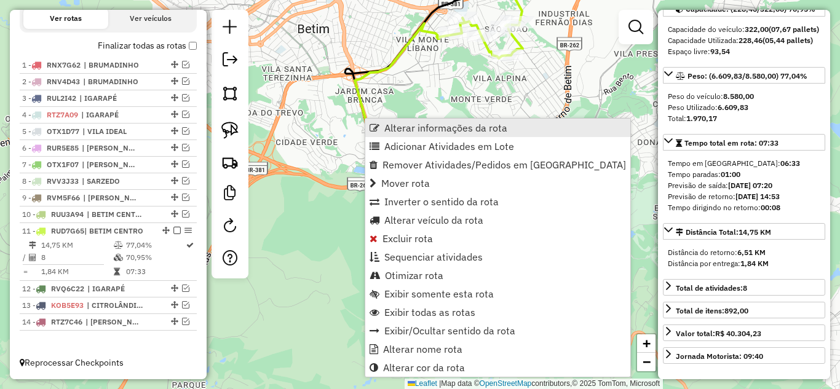
click at [392, 130] on span "Alterar informações da rota" at bounding box center [445, 128] width 123 height 10
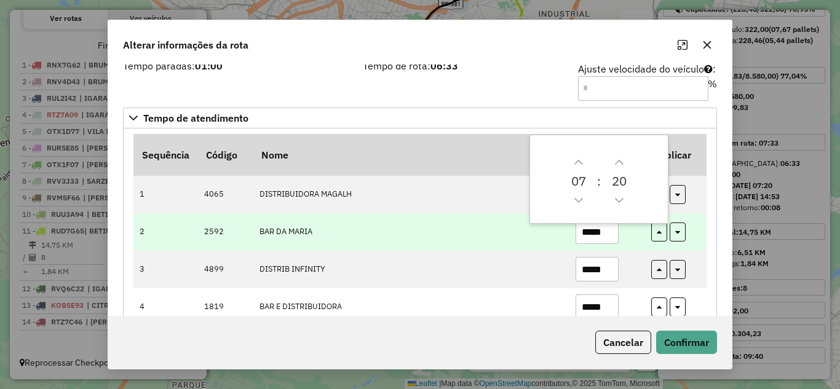
scroll to position [61, 0]
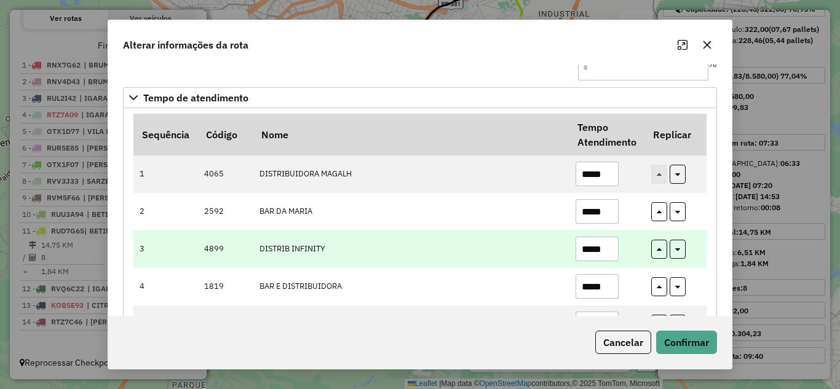
click at [610, 250] on input "*****" at bounding box center [597, 249] width 43 height 25
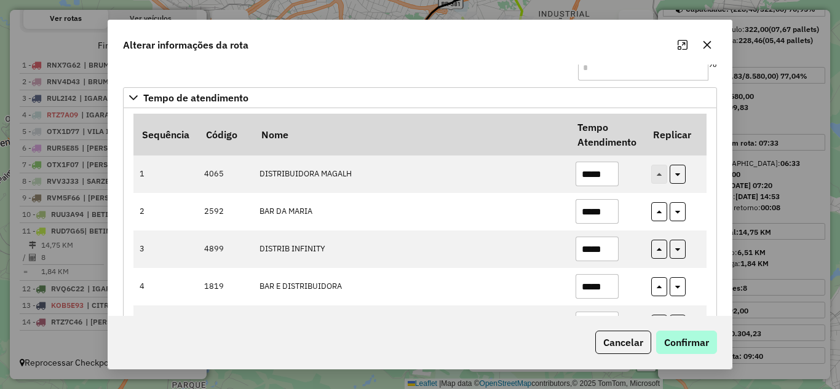
type input "*****"
drag, startPoint x: 694, startPoint y: 345, endPoint x: 565, endPoint y: 314, distance: 132.9
click at [682, 338] on button "Confirmar" at bounding box center [686, 342] width 61 height 23
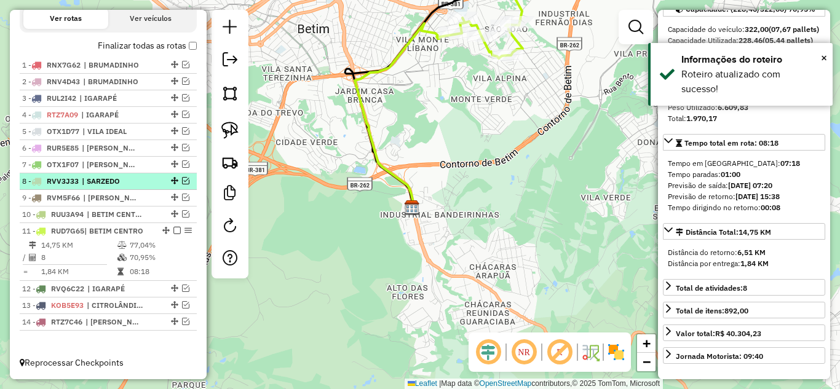
click at [174, 232] on em at bounding box center [176, 230] width 7 height 7
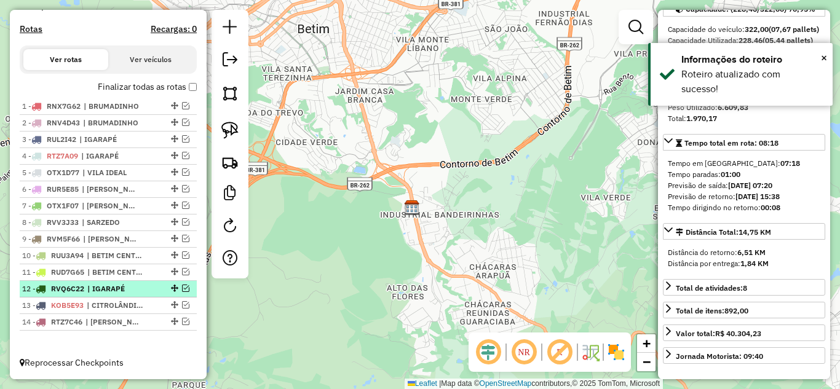
click at [182, 288] on em at bounding box center [185, 288] width 7 height 7
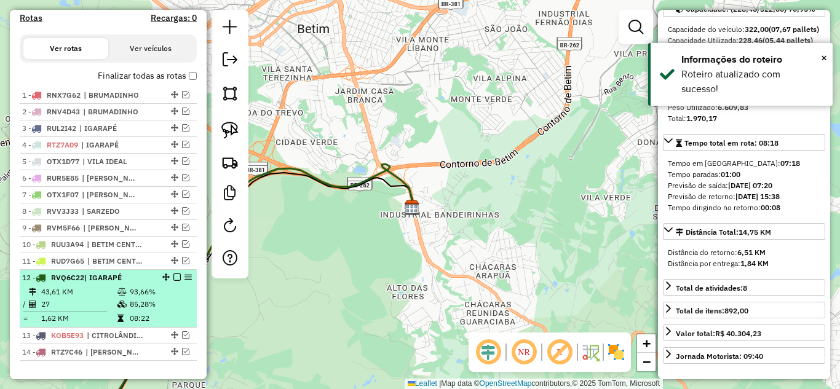
scroll to position [429, 0]
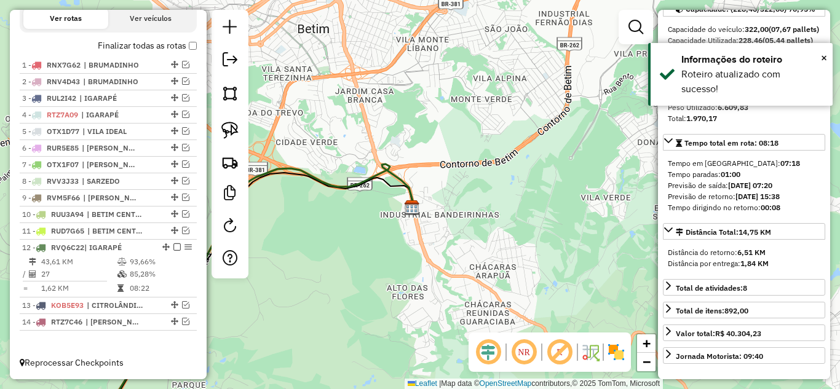
click at [343, 183] on icon at bounding box center [243, 296] width 339 height 264
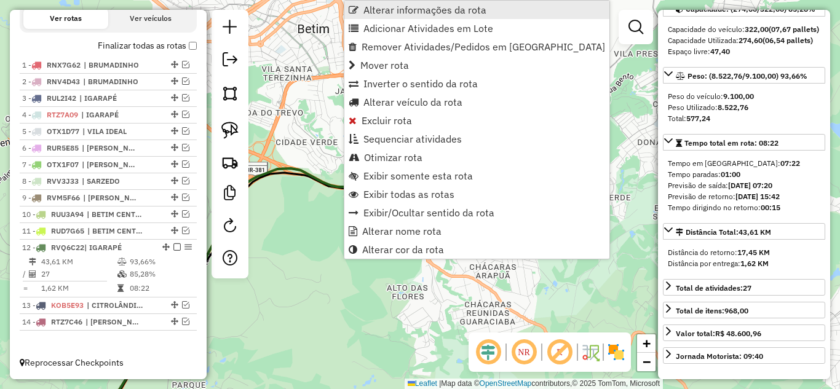
click at [418, 8] on span "Alterar informações da rota" at bounding box center [424, 10] width 123 height 10
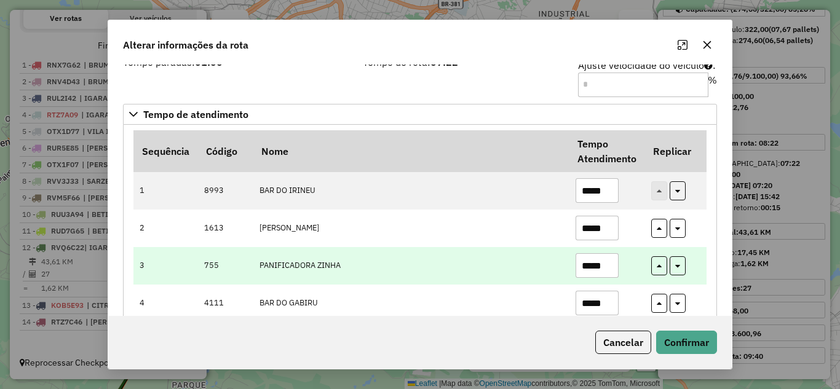
scroll to position [61, 0]
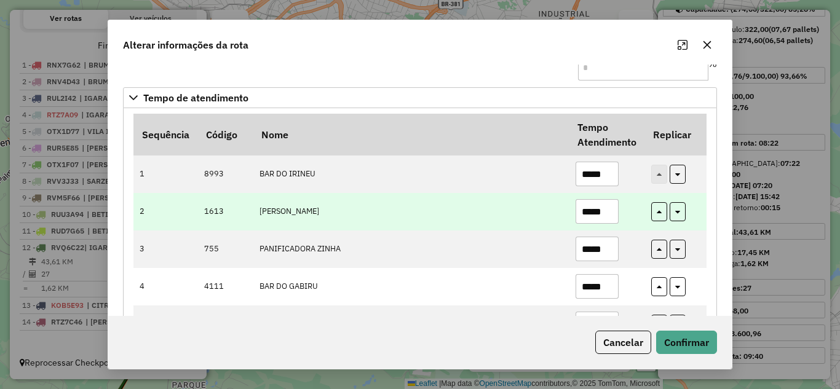
click at [609, 213] on input "*****" at bounding box center [597, 211] width 43 height 25
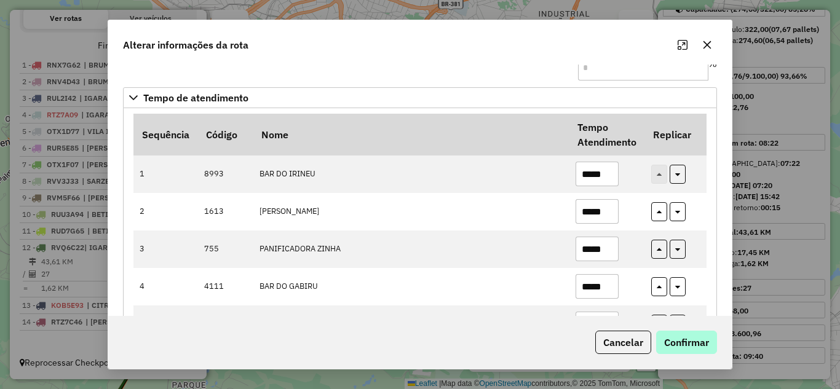
type input "*****"
click at [689, 343] on button "Confirmar" at bounding box center [686, 342] width 61 height 23
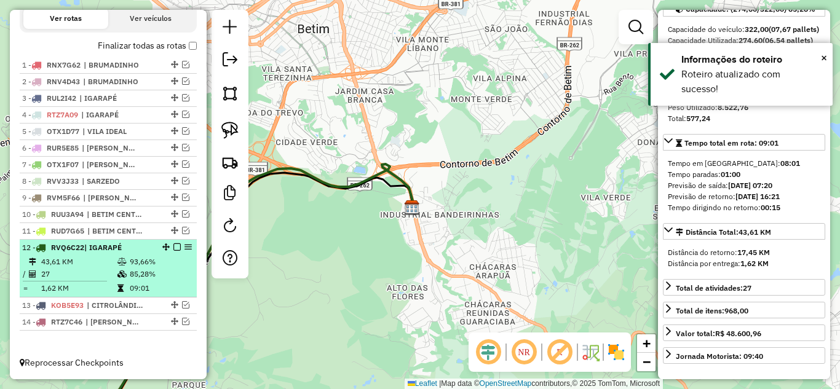
click at [173, 245] on em at bounding box center [176, 247] width 7 height 7
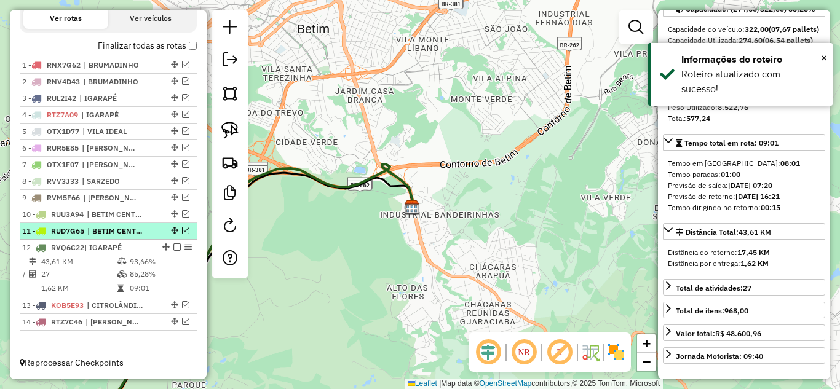
scroll to position [387, 0]
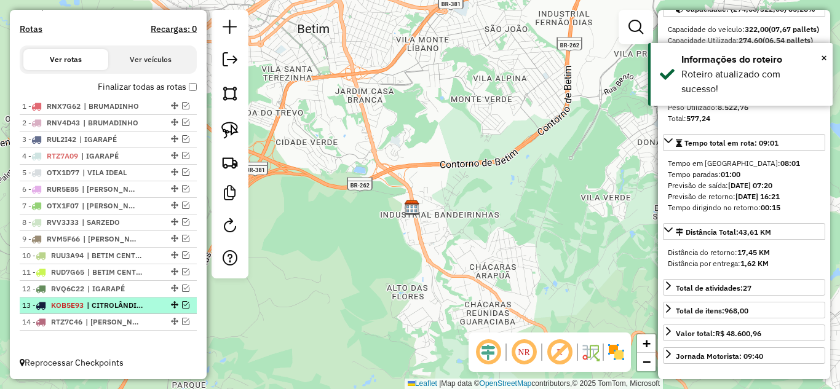
click at [182, 303] on em at bounding box center [185, 304] width 7 height 7
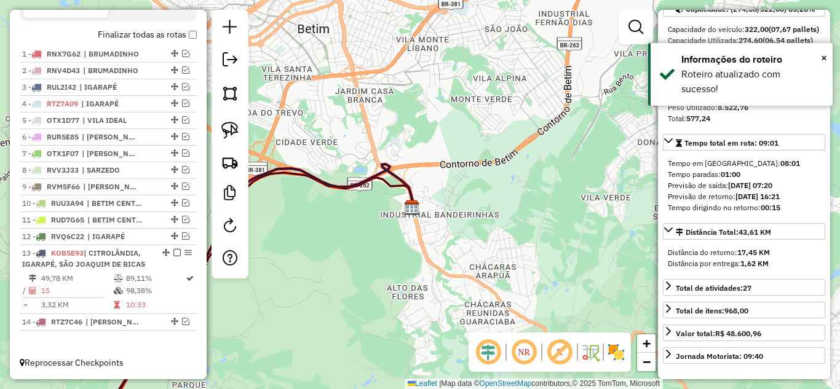
click at [324, 180] on icon at bounding box center [243, 296] width 339 height 264
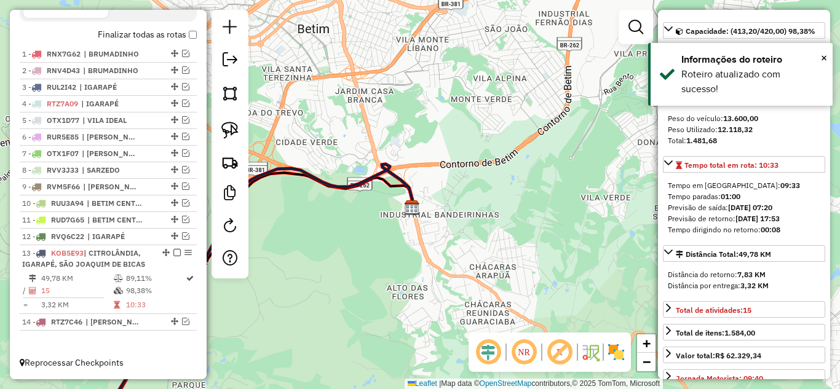
scroll to position [145, 0]
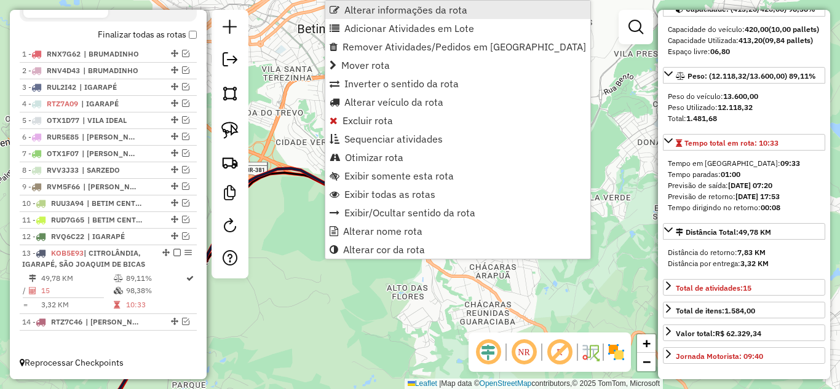
click at [385, 7] on span "Alterar informações da rota" at bounding box center [405, 10] width 123 height 10
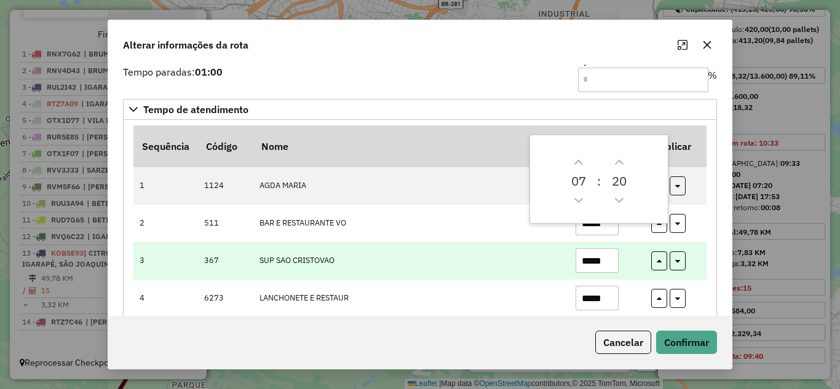
scroll to position [61, 0]
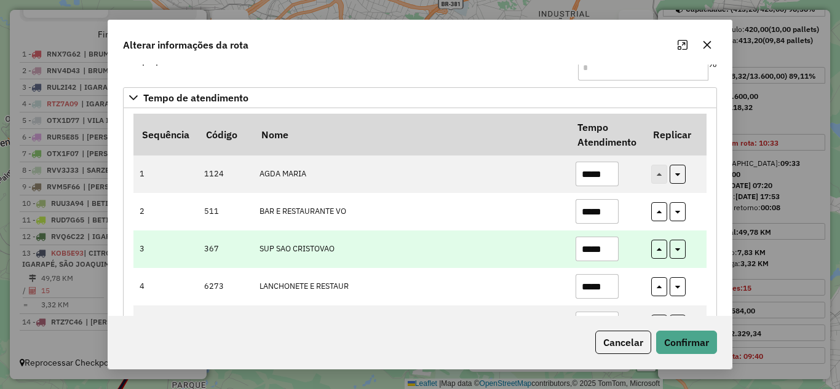
click at [609, 250] on input "*****" at bounding box center [597, 249] width 43 height 25
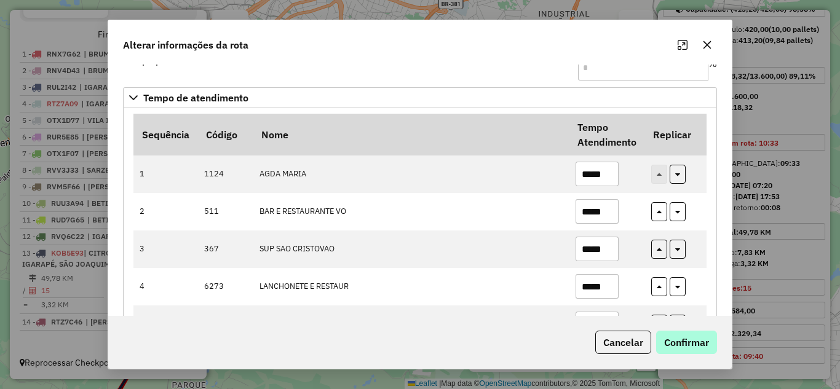
type input "*****"
click at [686, 338] on button "Confirmar" at bounding box center [686, 342] width 61 height 23
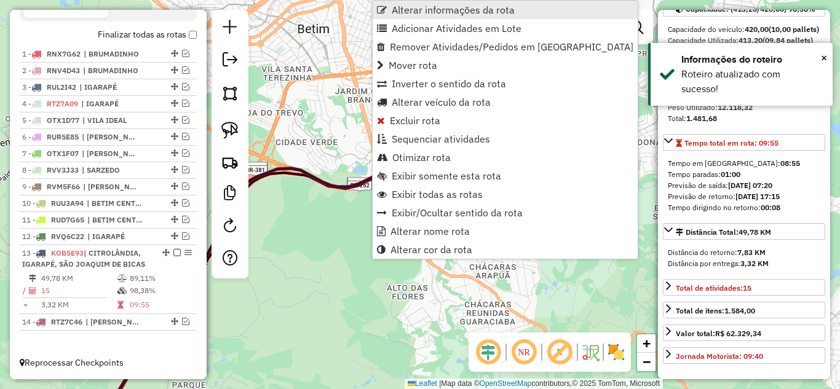
click at [397, 7] on span "Alterar informações da rota" at bounding box center [453, 10] width 123 height 10
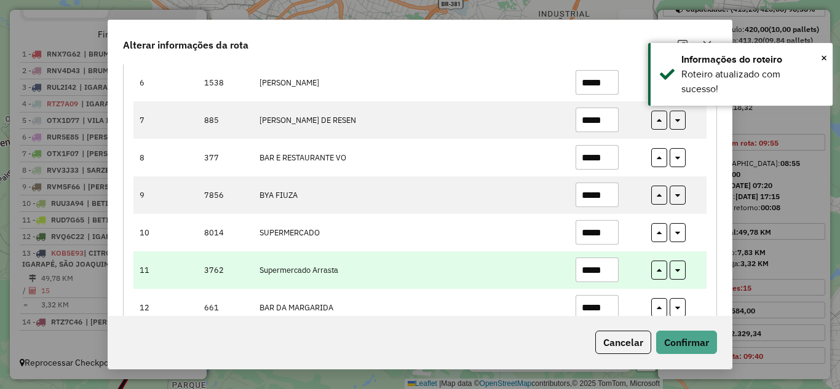
scroll to position [369, 0]
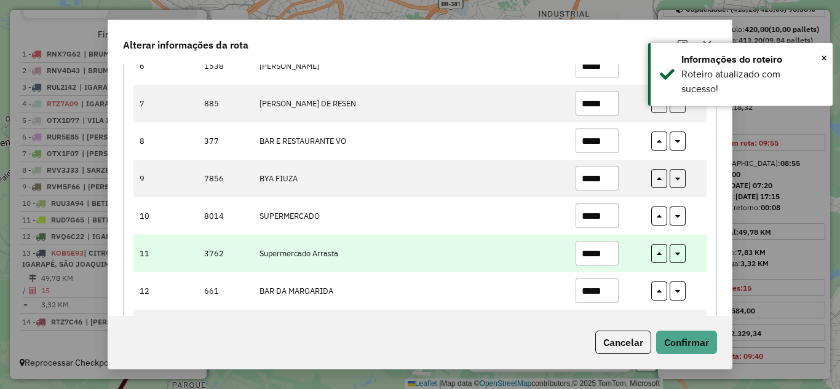
click at [612, 254] on input "*****" at bounding box center [597, 253] width 43 height 25
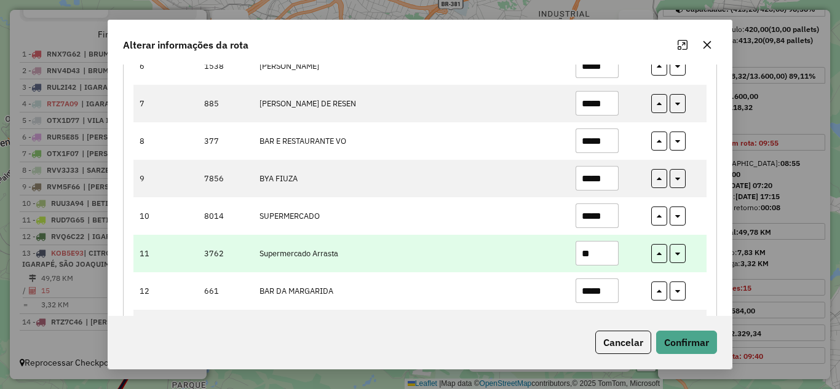
type input "*"
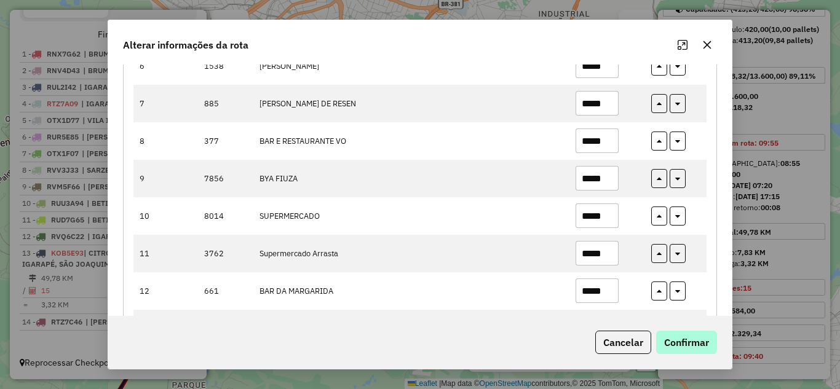
type input "*****"
click at [691, 336] on button "Confirmar" at bounding box center [686, 342] width 61 height 23
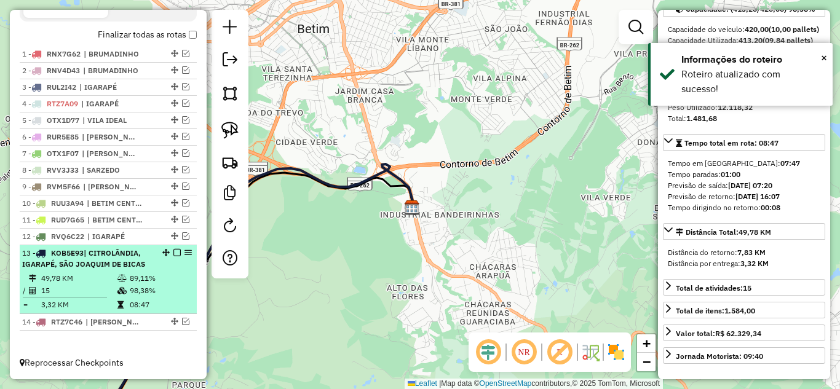
click at [174, 255] on em at bounding box center [176, 252] width 7 height 7
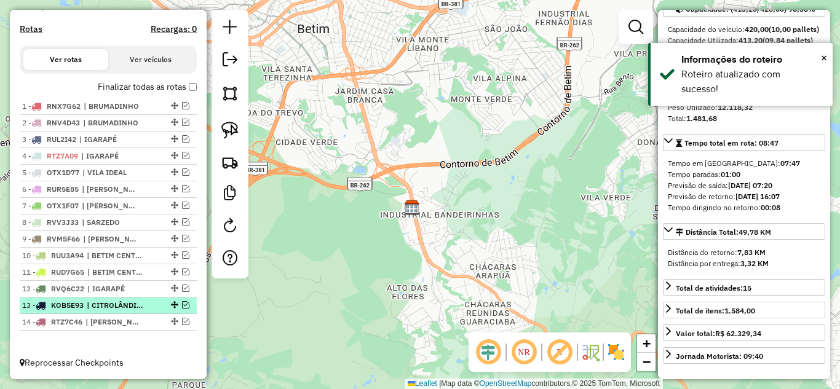
scroll to position [387, 0]
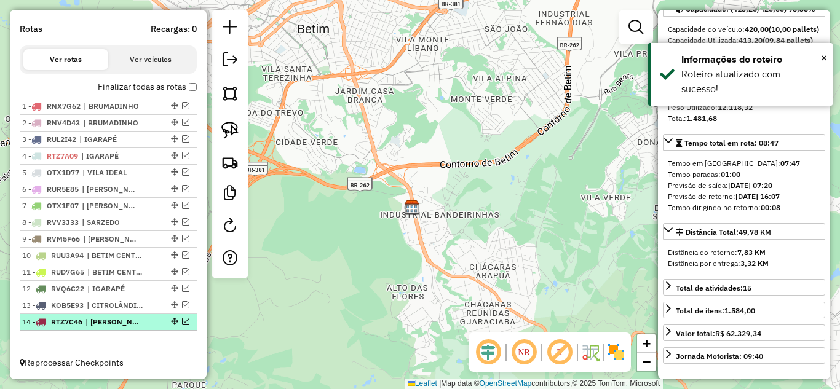
click at [183, 322] on em at bounding box center [185, 321] width 7 height 7
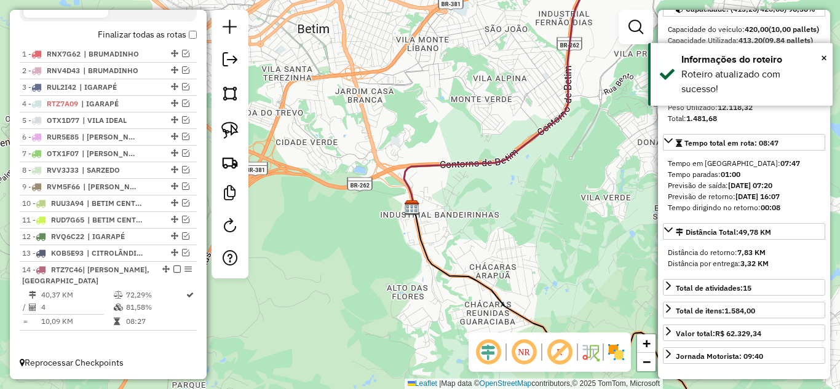
click at [437, 161] on icon at bounding box center [511, 84] width 214 height 247
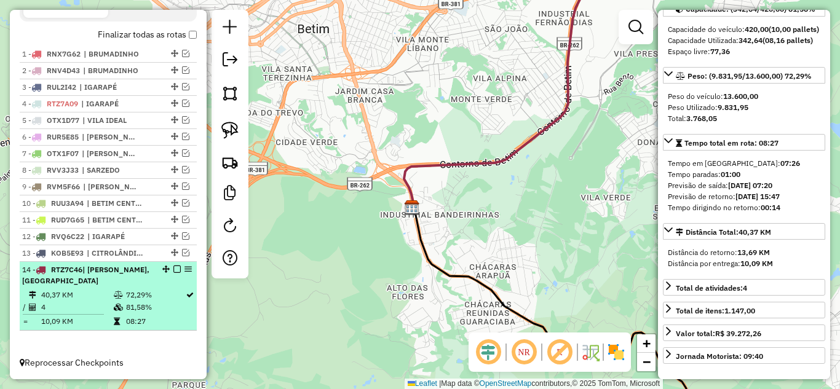
click at [176, 270] on em at bounding box center [176, 269] width 7 height 7
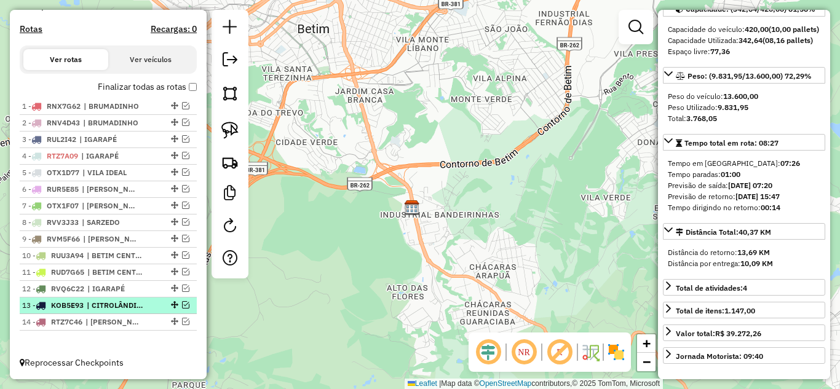
click at [182, 304] on em at bounding box center [185, 304] width 7 height 7
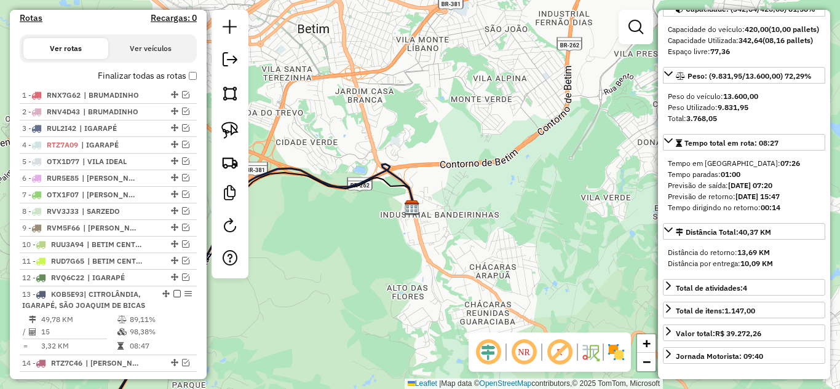
scroll to position [440, 0]
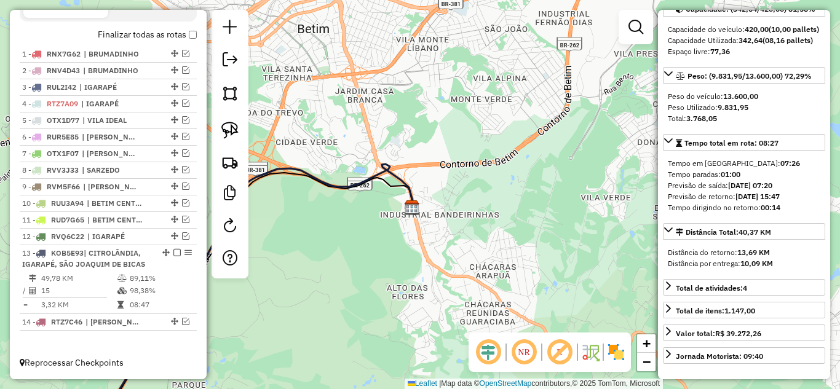
click at [350, 182] on icon at bounding box center [243, 296] width 339 height 264
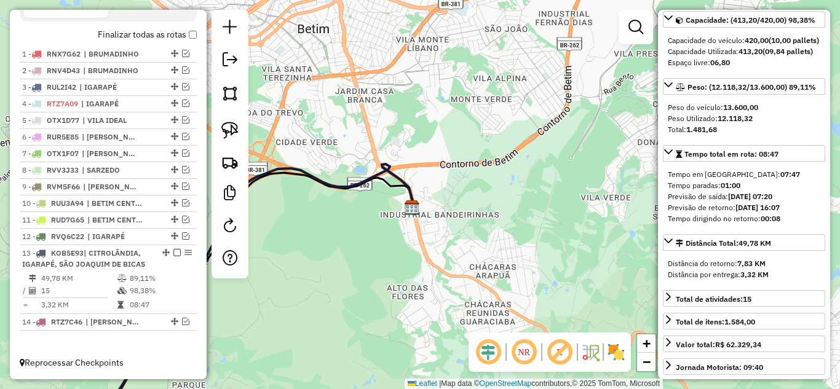
scroll to position [145, 0]
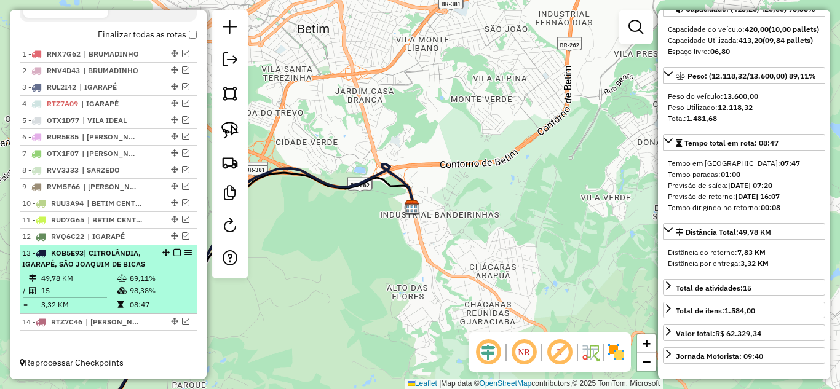
click at [175, 253] on em at bounding box center [176, 252] width 7 height 7
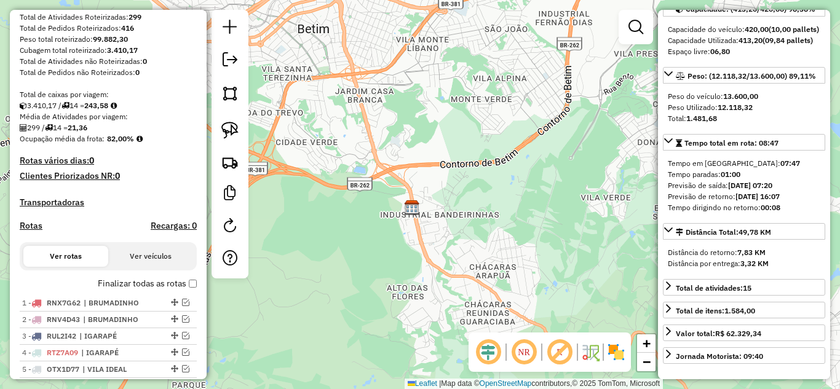
scroll to position [203, 0]
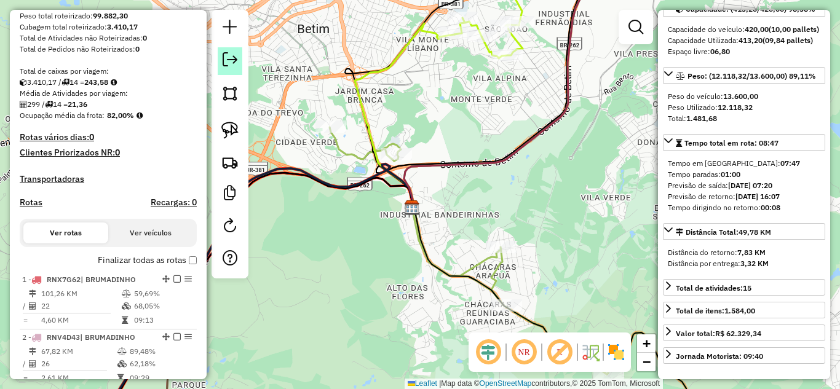
click at [224, 57] on em at bounding box center [230, 59] width 15 height 15
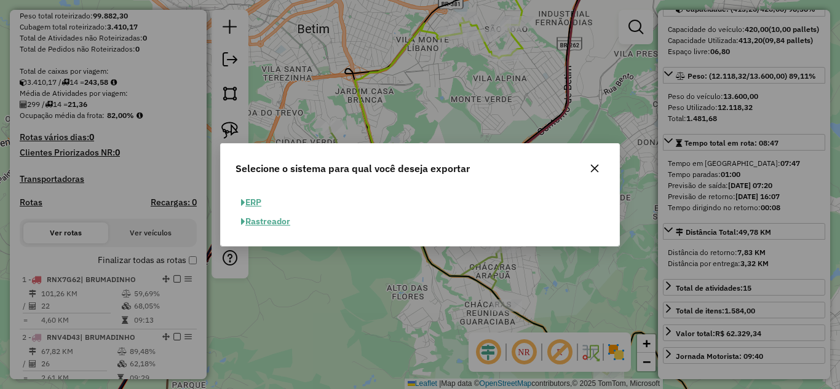
click at [259, 197] on button "ERP" at bounding box center [251, 202] width 31 height 19
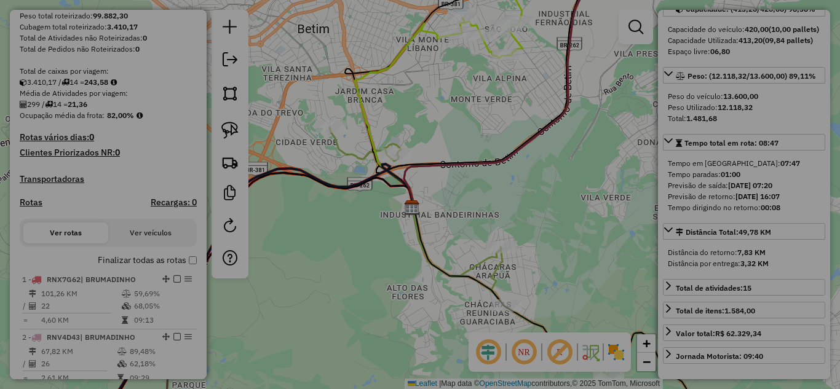
select select "**"
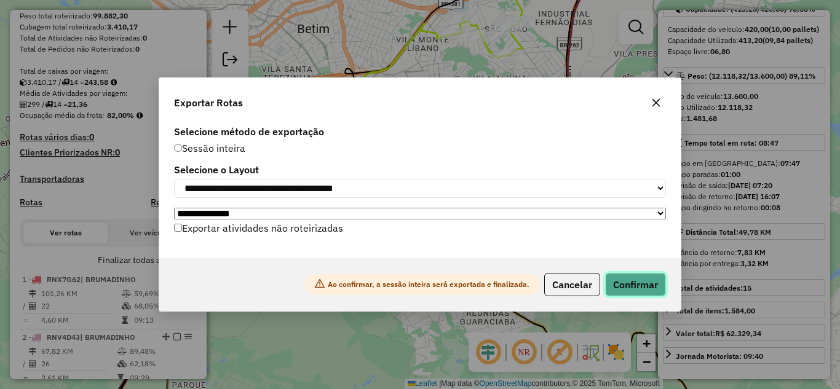
click at [615, 287] on button "Confirmar" at bounding box center [635, 284] width 61 height 23
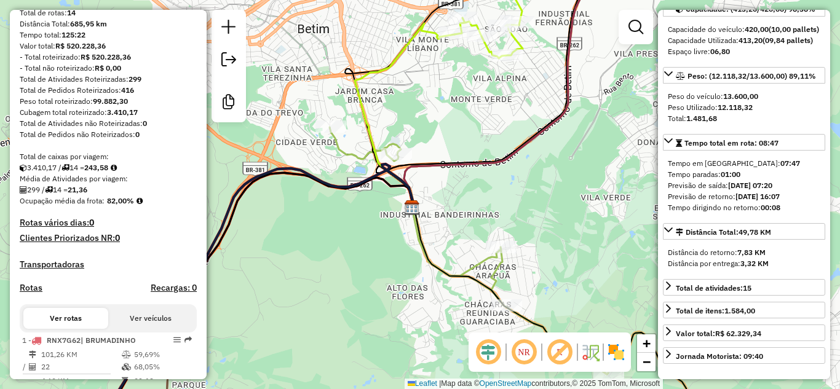
scroll to position [89, 0]
